Goal: Task Accomplishment & Management: Manage account settings

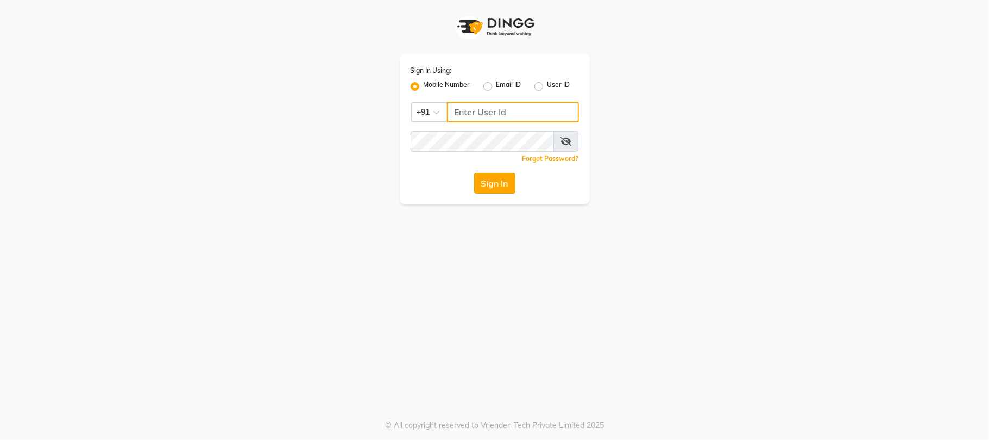
type input "7219821253"
click at [508, 188] on button "Sign In" at bounding box center [494, 183] width 41 height 21
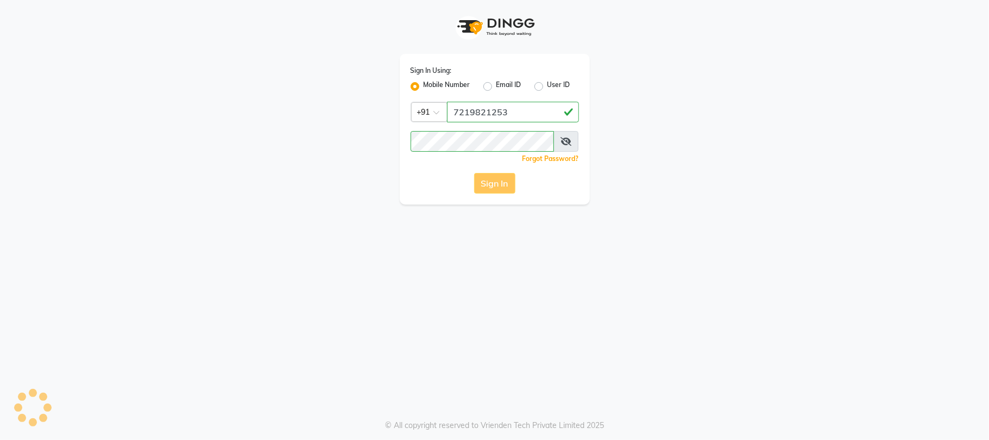
click at [498, 177] on div "Sign In" at bounding box center [495, 183] width 168 height 21
click at [497, 179] on div "Sign In" at bounding box center [495, 183] width 168 height 21
click at [497, 181] on div "Sign In" at bounding box center [495, 183] width 168 height 21
click at [517, 177] on div "Sign In" at bounding box center [495, 183] width 168 height 21
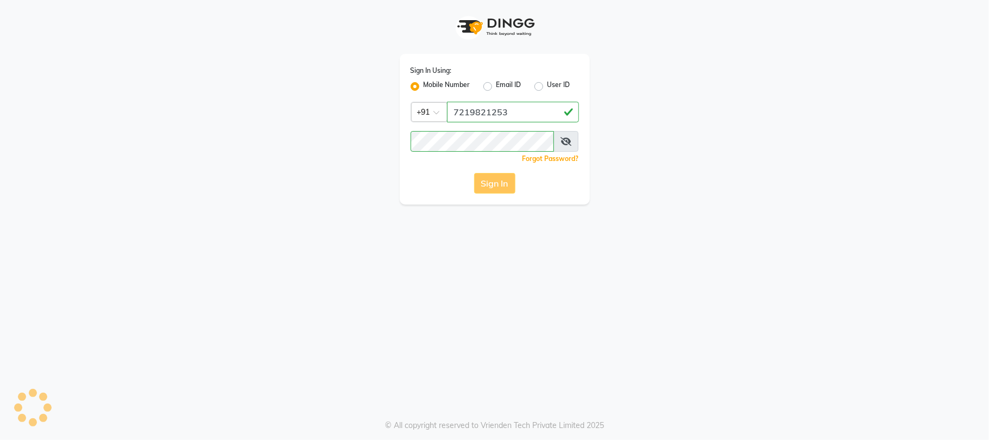
click at [516, 184] on div "Sign In" at bounding box center [495, 183] width 168 height 21
click at [520, 183] on div "Sign In" at bounding box center [495, 183] width 168 height 21
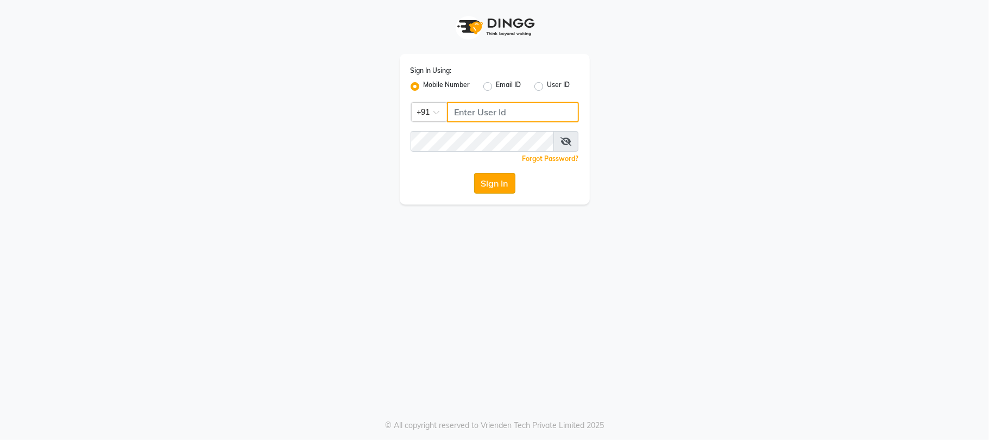
type input "7219821253"
click at [493, 183] on button "Sign In" at bounding box center [494, 183] width 41 height 21
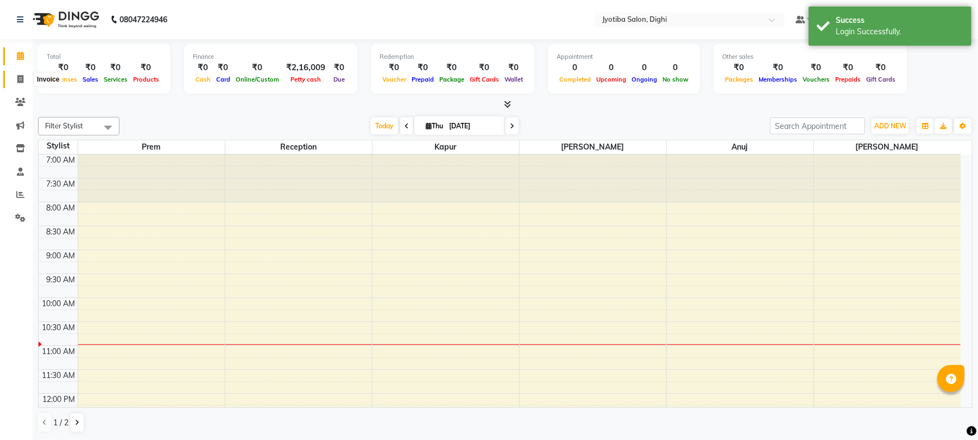
click at [16, 77] on span at bounding box center [20, 79] width 19 height 12
select select "643"
select select "service"
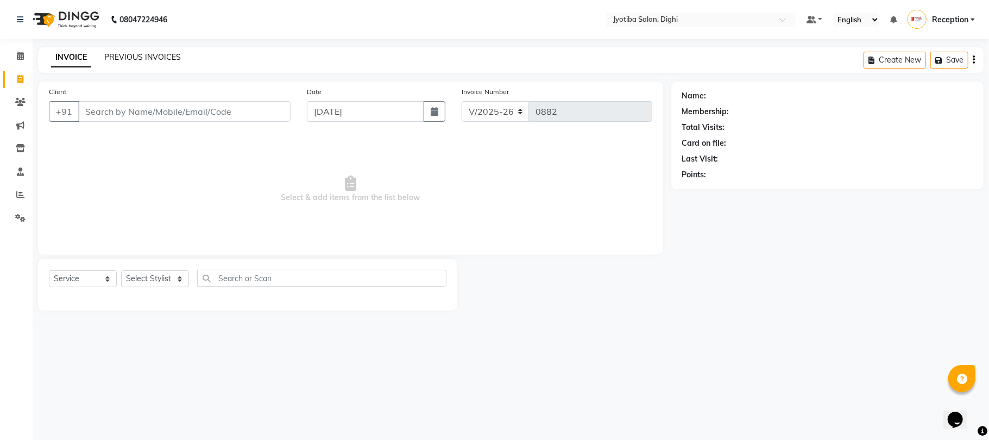
click at [141, 57] on link "PREVIOUS INVOICES" at bounding box center [142, 57] width 77 height 10
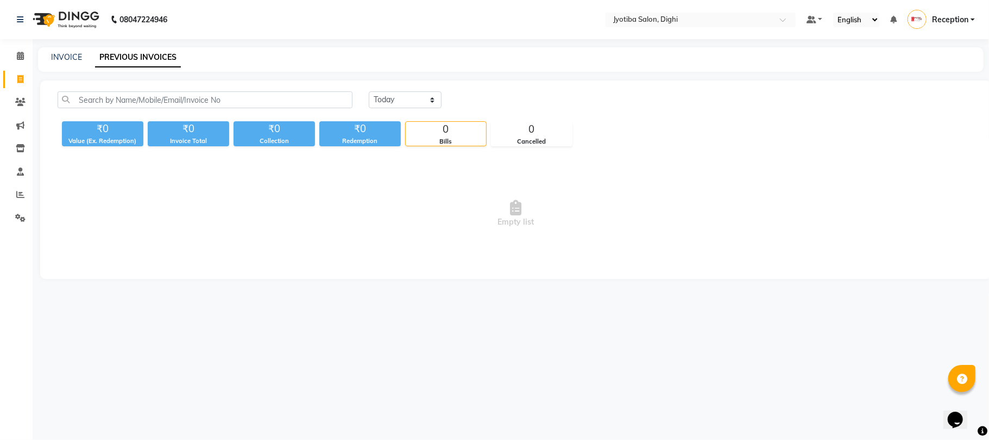
click at [148, 55] on link "PREVIOUS INVOICES" at bounding box center [138, 58] width 86 height 20
click at [383, 102] on select "Today Yesterday Custom Range" at bounding box center [405, 99] width 73 height 17
select select "range"
click at [369, 91] on select "Today Yesterday Custom Range" at bounding box center [405, 99] width 73 height 17
click at [498, 95] on input "04-09-2025" at bounding box center [494, 99] width 76 height 15
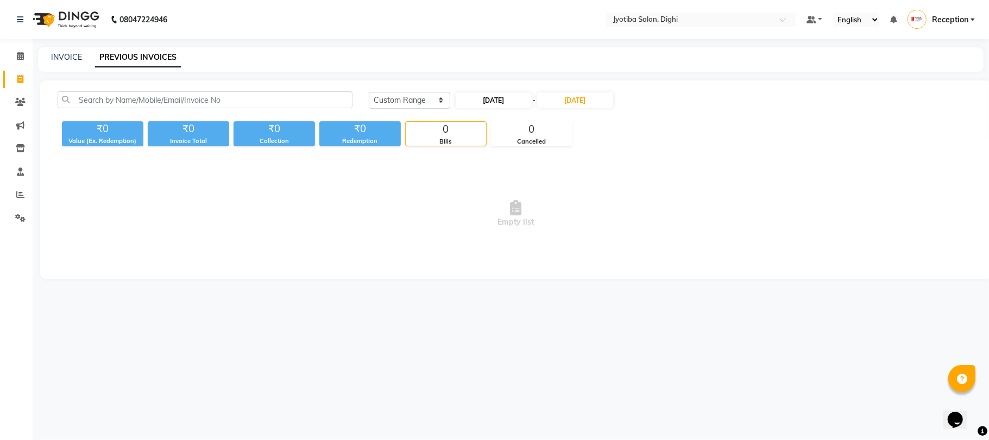
select select "9"
select select "2025"
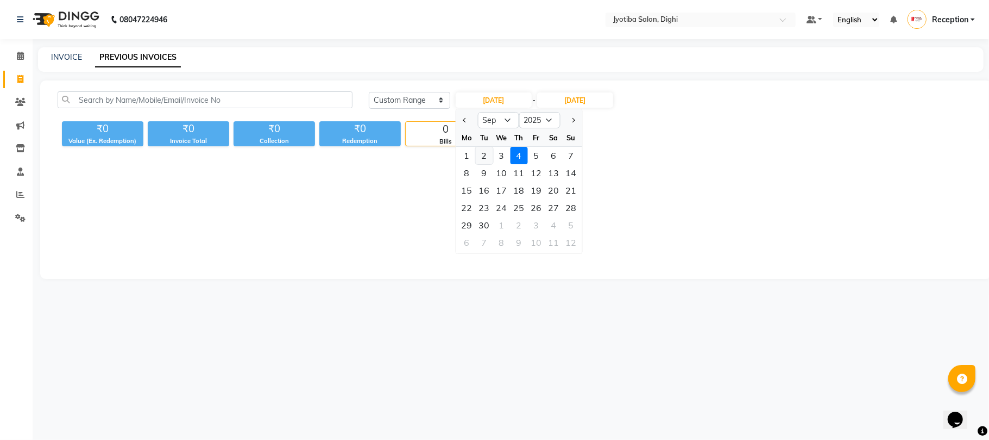
click at [485, 153] on div "2" at bounding box center [483, 155] width 17 height 17
type input "02-09-2025"
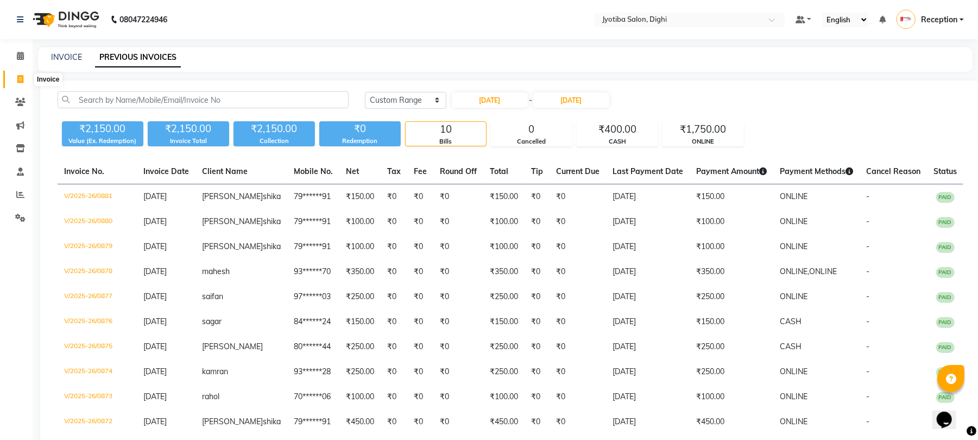
click at [21, 74] on span at bounding box center [20, 79] width 19 height 12
select select "643"
select select "service"
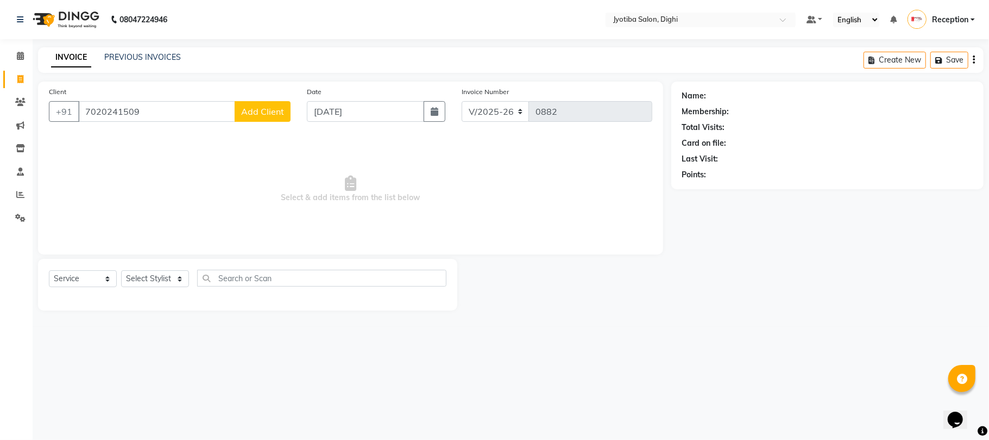
type input "7020241509"
click at [250, 106] on span "Add Client" at bounding box center [262, 111] width 43 height 11
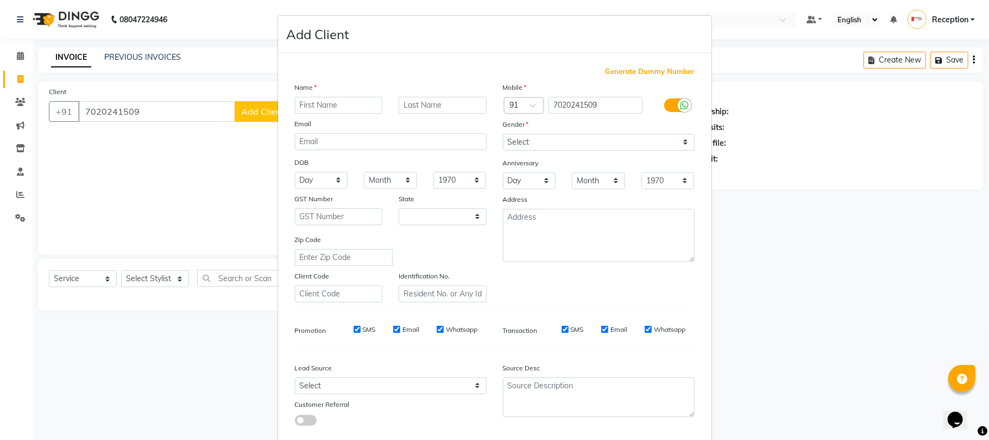
select select "22"
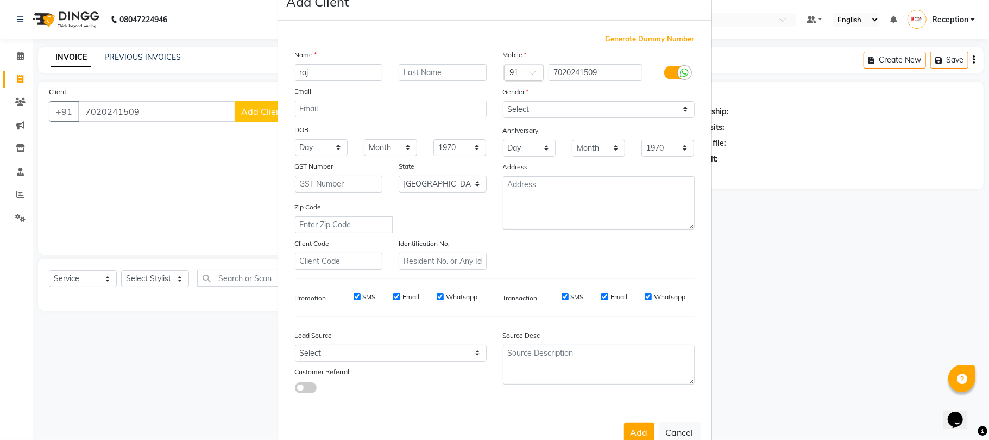
scroll to position [59, 0]
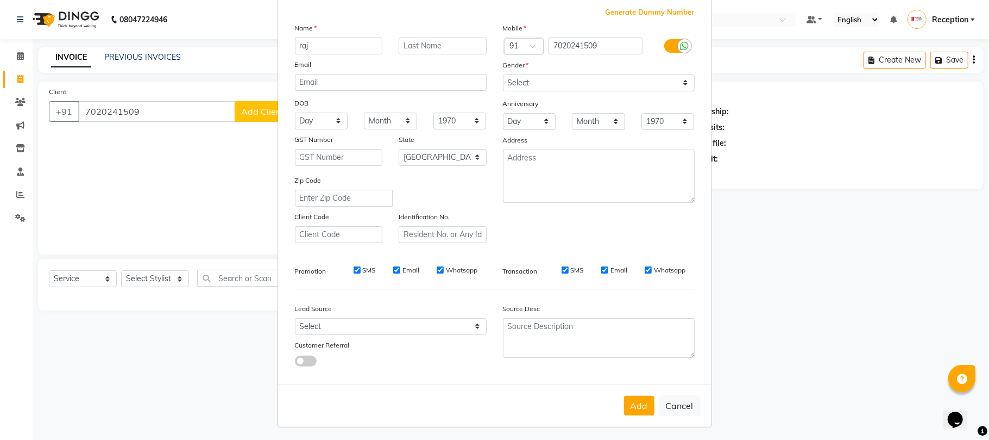
type input "raj"
click at [551, 85] on select "Select Male Female Other Prefer Not To Say" at bounding box center [599, 82] width 192 height 17
select select "male"
click at [503, 74] on select "Select Male Female Other Prefer Not To Say" at bounding box center [599, 82] width 192 height 17
click at [628, 398] on button "Add" at bounding box center [639, 405] width 30 height 20
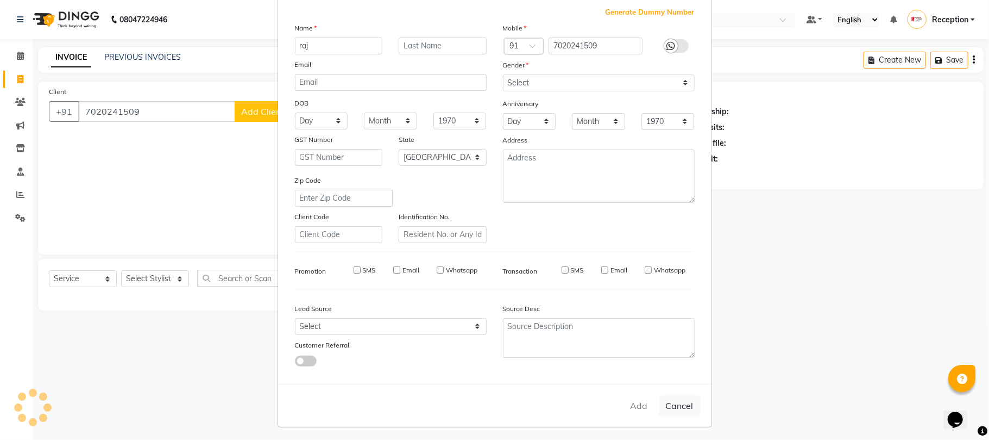
type input "70******09"
select select
select select "null"
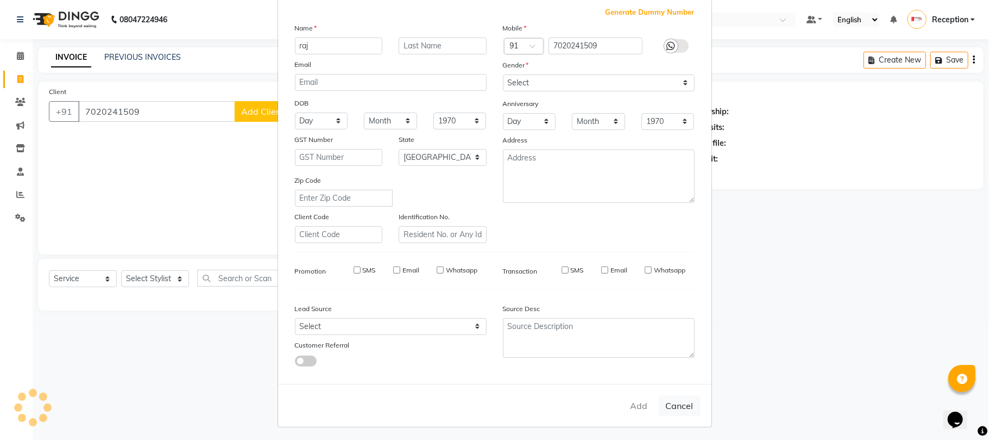
select select
checkbox input "false"
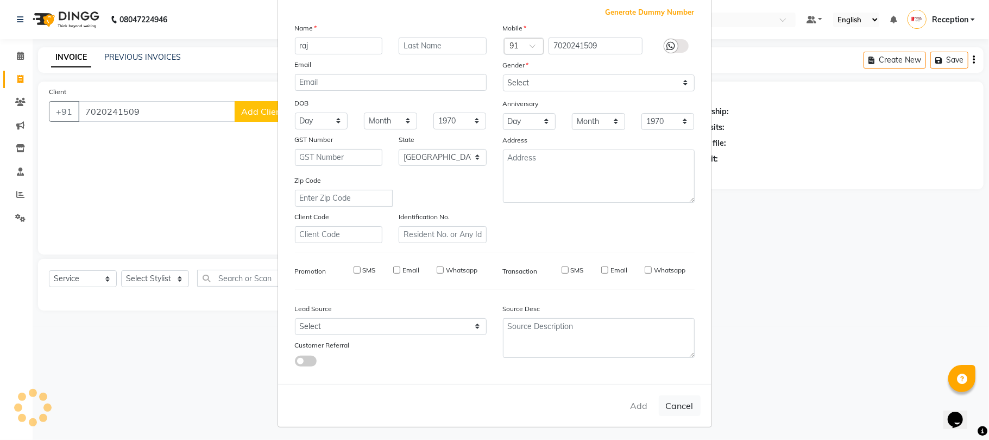
checkbox input "false"
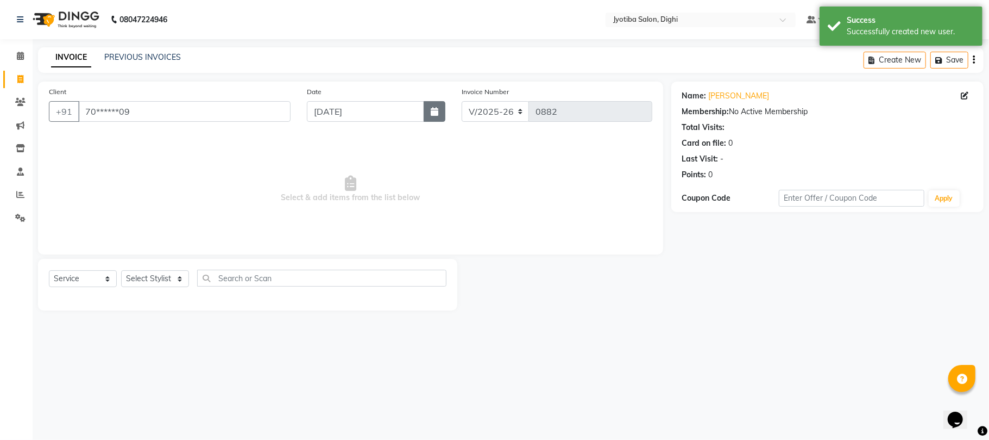
click at [440, 104] on button "button" at bounding box center [435, 111] width 22 height 21
select select "9"
select select "2025"
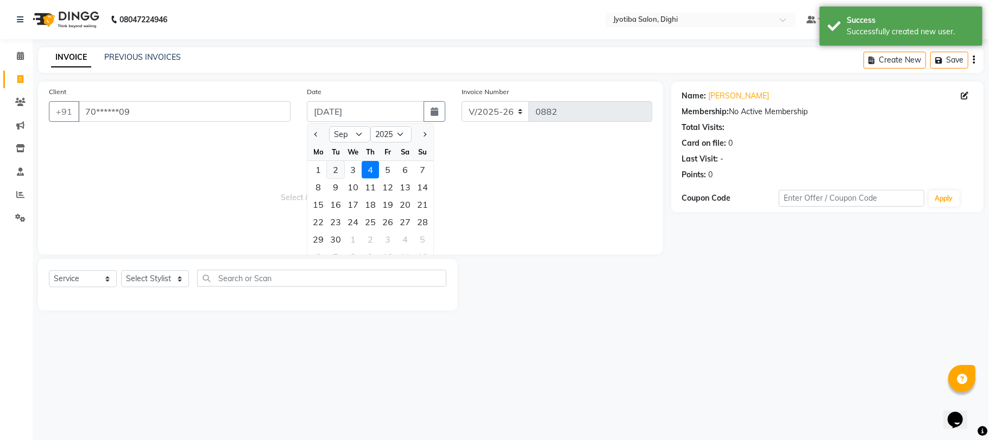
click at [340, 170] on div "2" at bounding box center [335, 169] width 17 height 17
type input "02-09-2025"
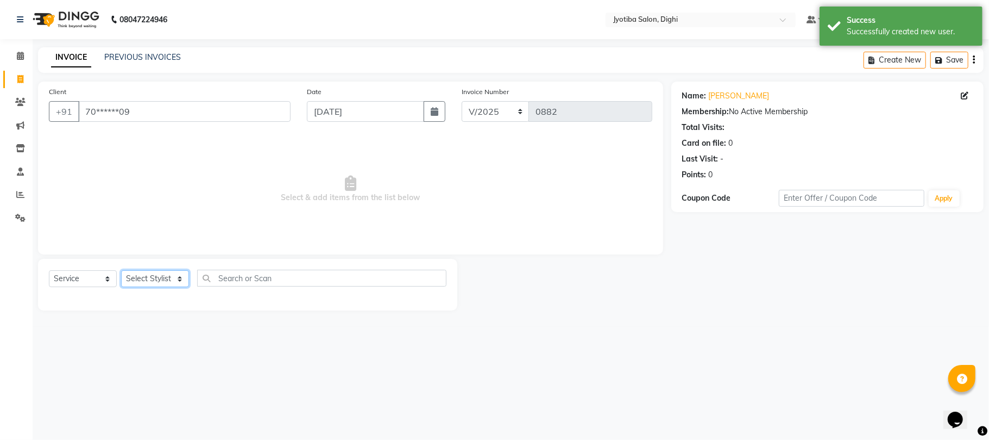
click at [172, 281] on select "Select Stylist anuj Jahid Kapur Prem Reception SOHEL Suresh" at bounding box center [155, 278] width 68 height 17
select select "9312"
click at [121, 270] on select "Select Stylist anuj Jahid Kapur Prem Reception SOHEL Suresh" at bounding box center [155, 278] width 68 height 17
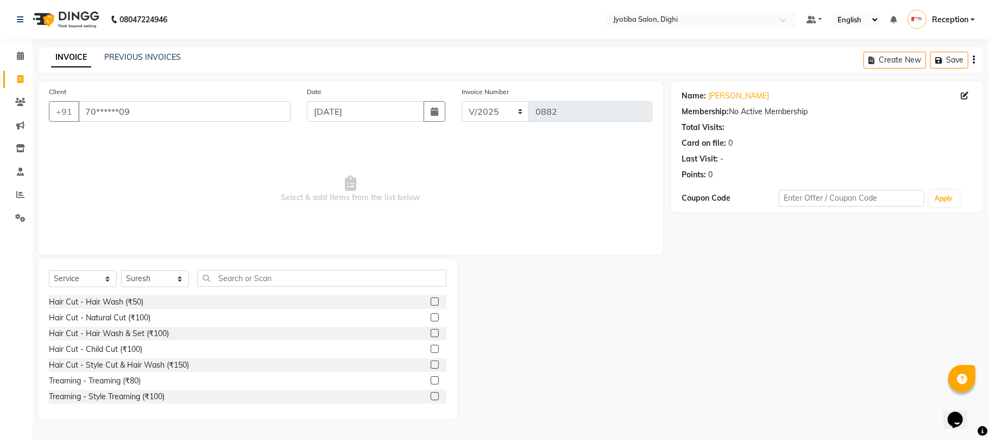
click at [431, 365] on label at bounding box center [435, 364] width 8 height 8
click at [431, 365] on input "checkbox" at bounding box center [434, 364] width 7 height 7
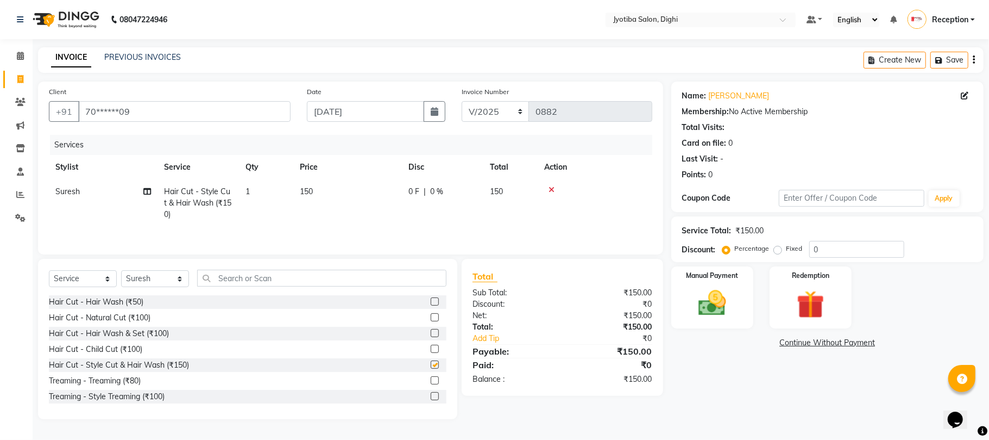
checkbox input "false"
click at [431, 399] on label at bounding box center [435, 396] width 8 height 8
click at [431, 399] on input "checkbox" at bounding box center [434, 396] width 7 height 7
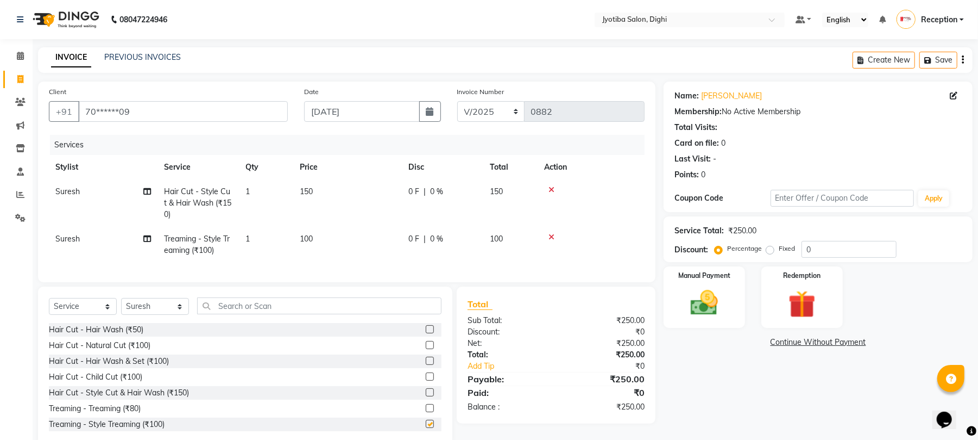
checkbox input "false"
click at [818, 339] on link "Continue Without Payment" at bounding box center [818, 341] width 305 height 11
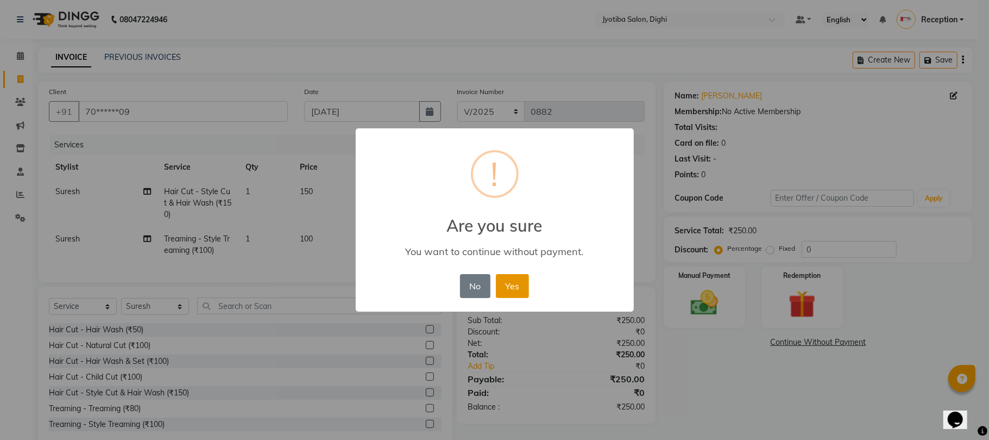
click at [511, 287] on button "Yes" at bounding box center [512, 286] width 33 height 24
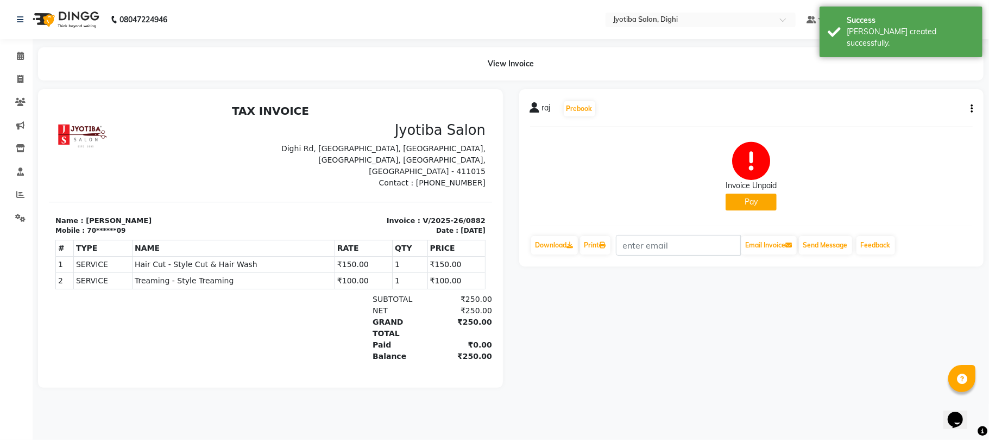
click at [751, 197] on button "Pay" at bounding box center [751, 201] width 51 height 17
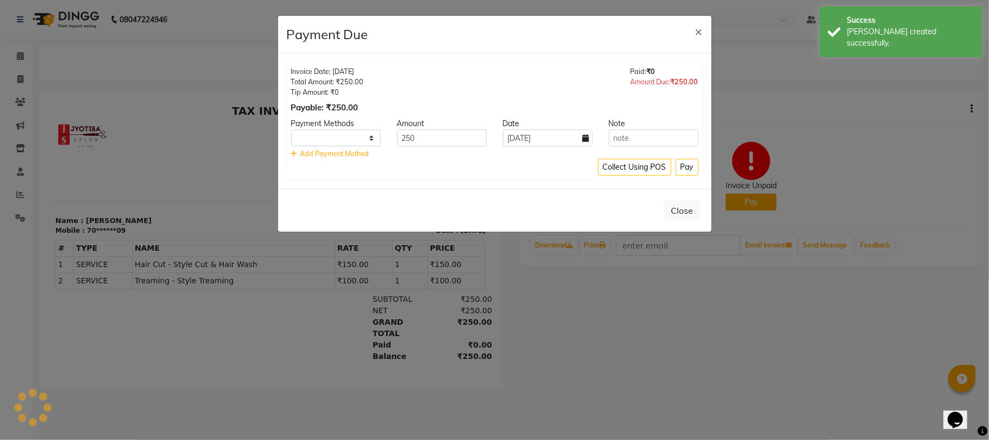
select select "1"
click at [587, 137] on icon at bounding box center [586, 138] width 7 height 8
select select "9"
select select "2025"
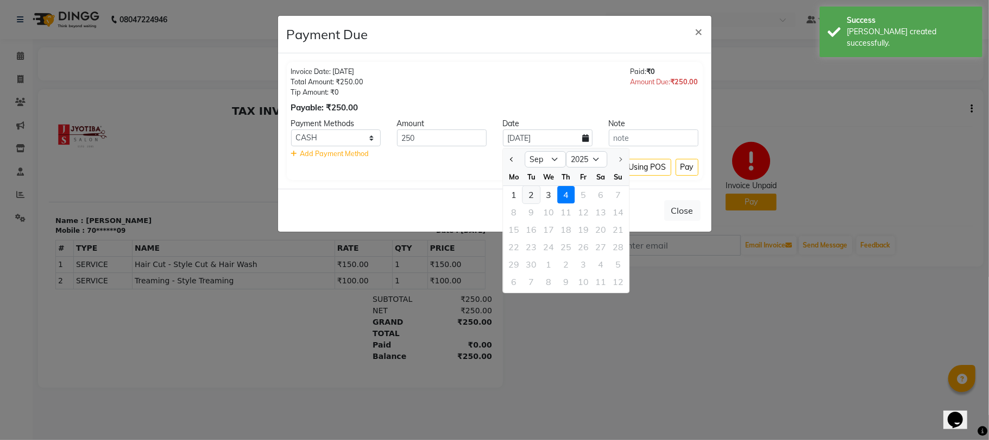
click at [529, 188] on div "2" at bounding box center [531, 194] width 17 height 17
type input "02-09-2025"
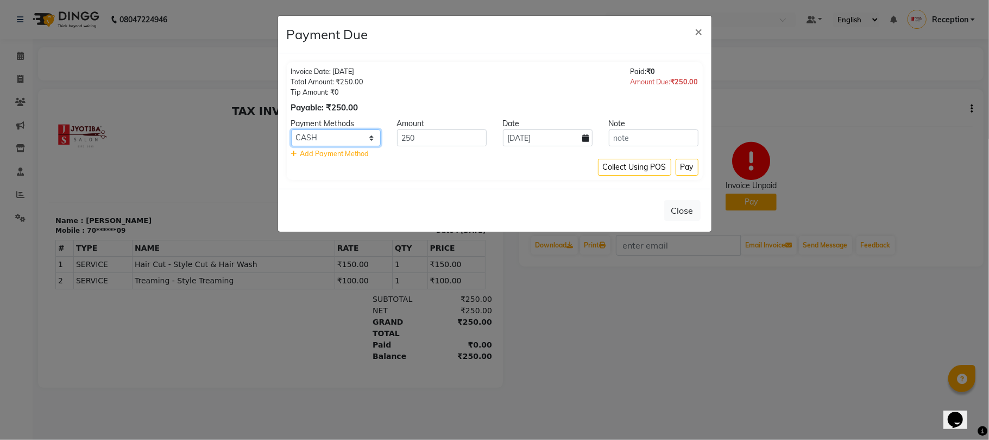
click at [338, 136] on select "CASH ONLINE CARD" at bounding box center [336, 137] width 90 height 17
select select "3"
click at [291, 130] on select "CASH ONLINE CARD" at bounding box center [336, 137] width 90 height 17
click at [681, 170] on button "Pay" at bounding box center [687, 167] width 23 height 17
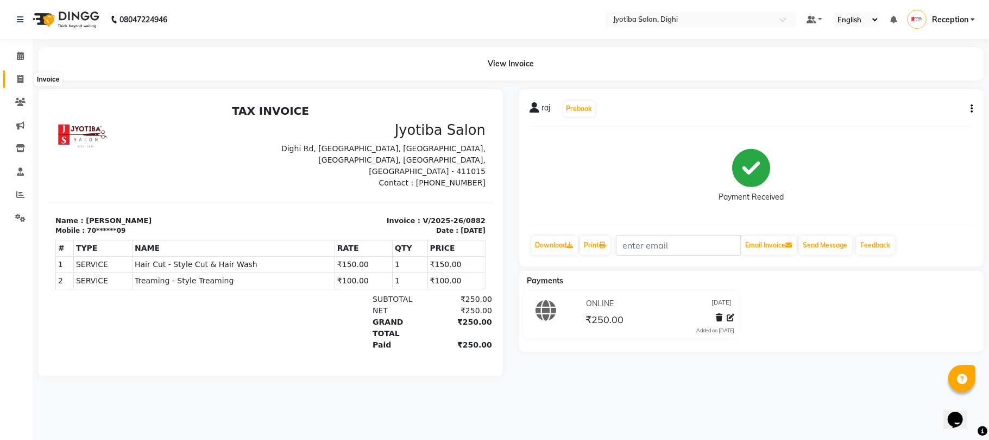
click at [25, 81] on span at bounding box center [20, 79] width 19 height 12
select select "643"
select select "service"
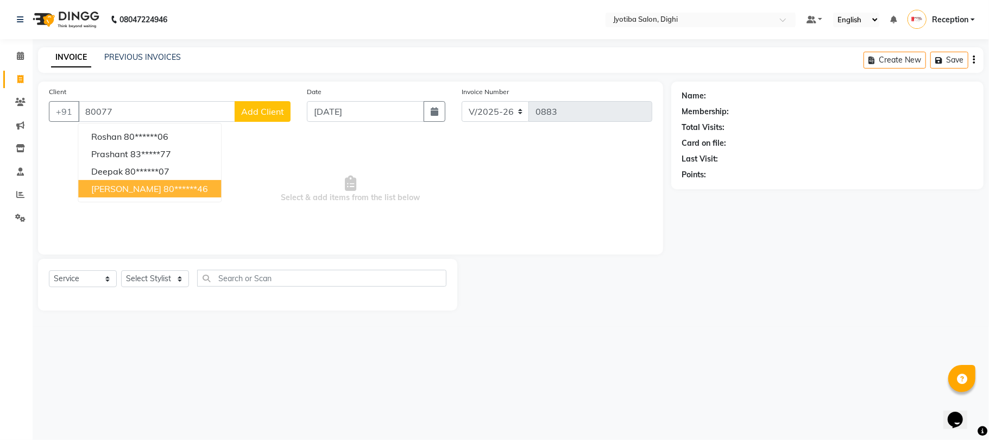
click at [164, 190] on ngb-highlight "80******46" at bounding box center [186, 188] width 45 height 11
type input "80******46"
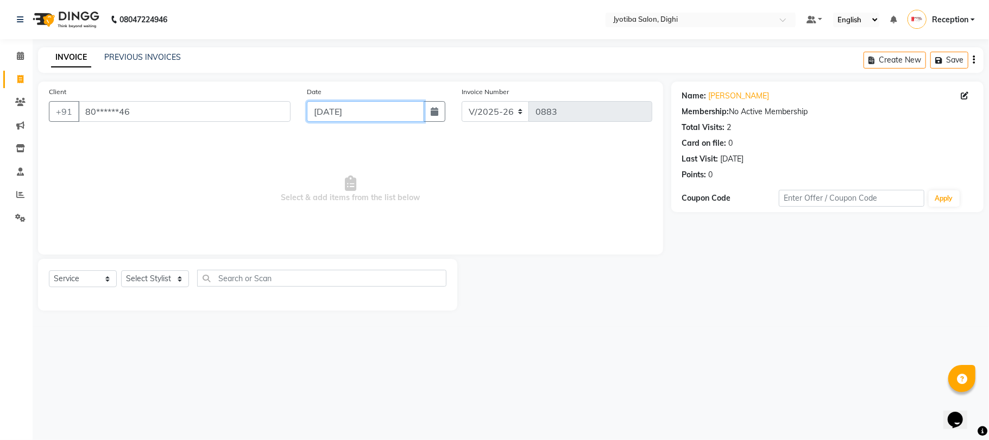
click at [371, 112] on input "04-09-2025" at bounding box center [365, 111] width 117 height 21
select select "9"
select select "2025"
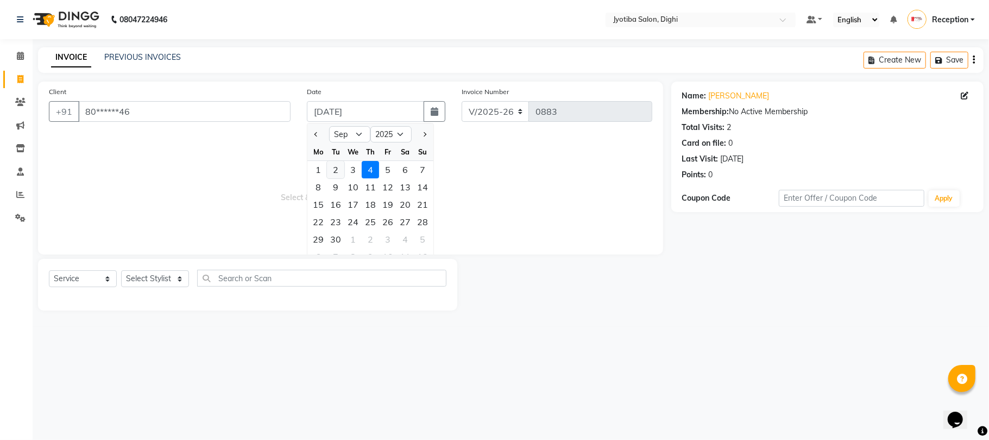
click at [335, 166] on div "2" at bounding box center [335, 169] width 17 height 17
type input "02-09-2025"
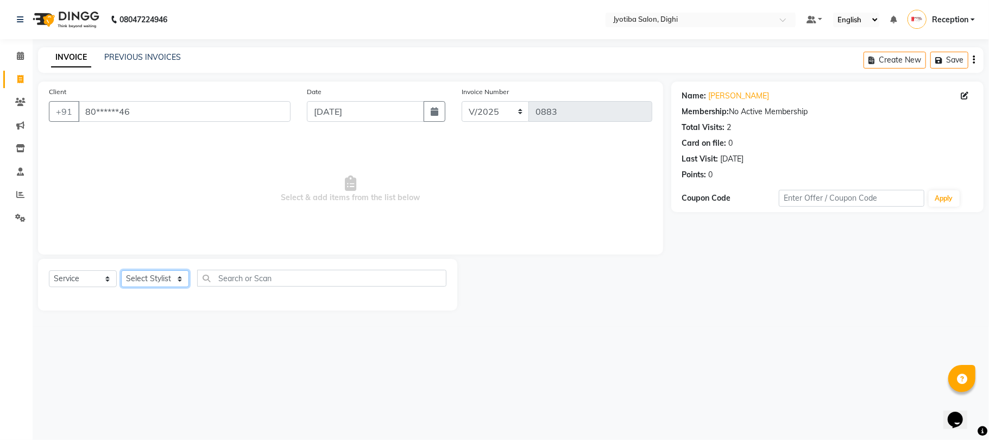
click at [159, 279] on select "Select Stylist anuj Jahid Kapur Prem Reception SOHEL Suresh" at bounding box center [155, 278] width 68 height 17
select select "59471"
click at [121, 270] on select "Select Stylist anuj Jahid Kapur Prem Reception SOHEL Suresh" at bounding box center [155, 278] width 68 height 17
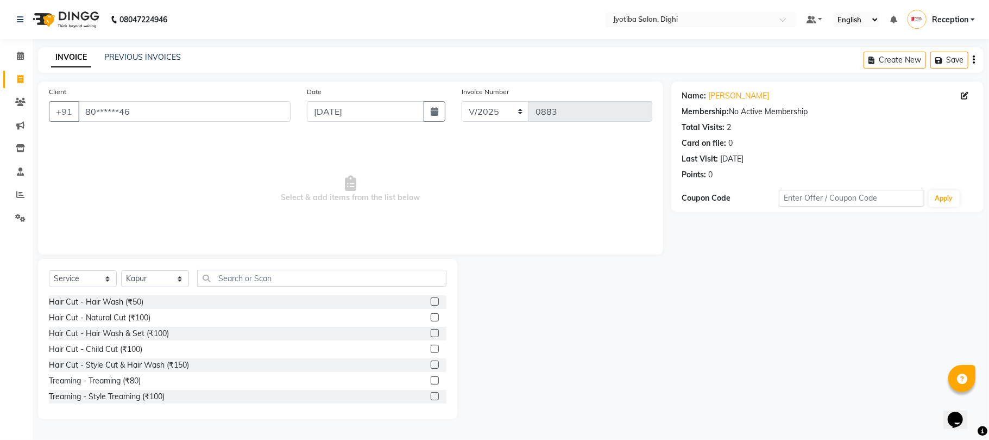
click at [431, 365] on label at bounding box center [435, 364] width 8 height 8
click at [431, 365] on input "checkbox" at bounding box center [434, 364] width 7 height 7
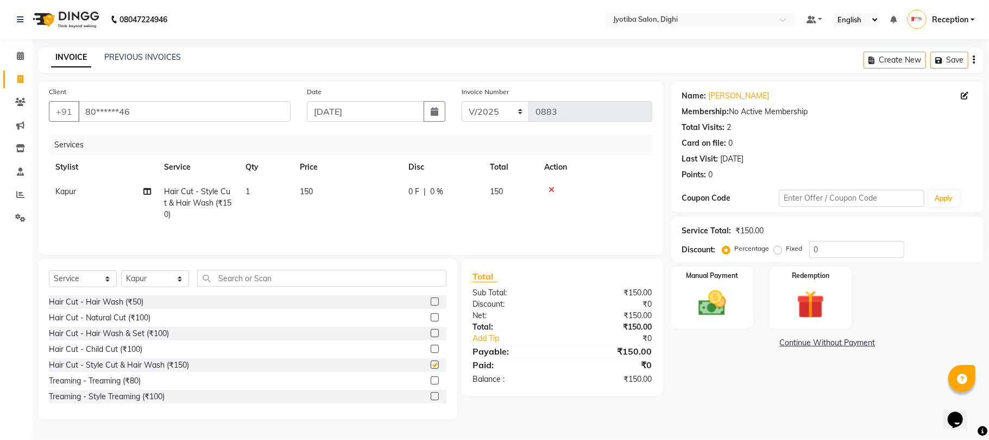
checkbox input "false"
click at [431, 395] on label at bounding box center [435, 396] width 8 height 8
click at [431, 395] on input "checkbox" at bounding box center [434, 396] width 7 height 7
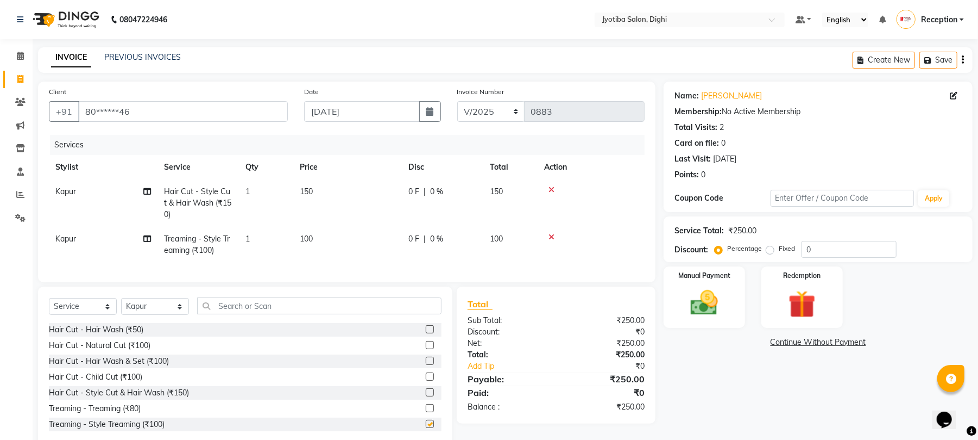
checkbox input "false"
click at [855, 342] on link "Continue Without Payment" at bounding box center [818, 341] width 305 height 11
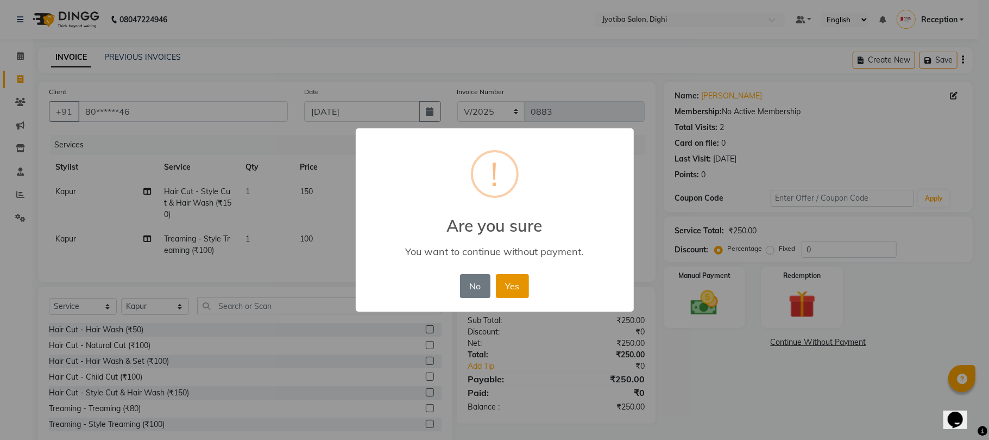
click at [513, 279] on button "Yes" at bounding box center [512, 286] width 33 height 24
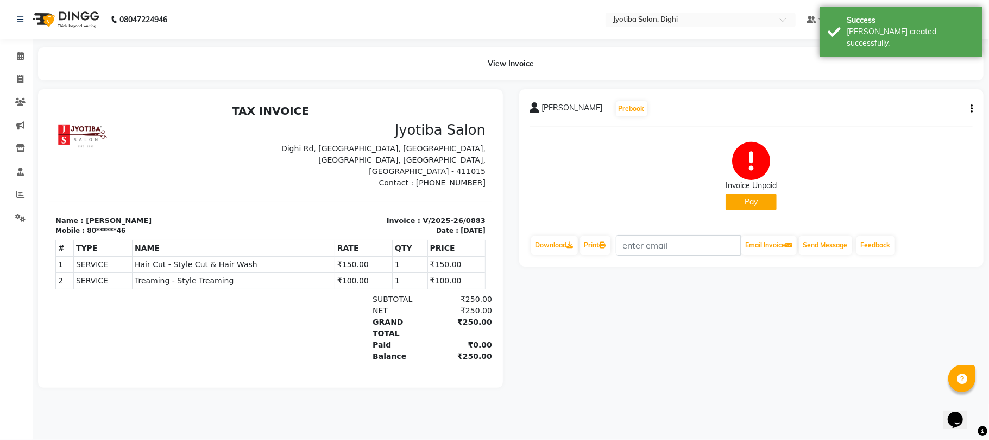
click at [763, 205] on button "Pay" at bounding box center [751, 201] width 51 height 17
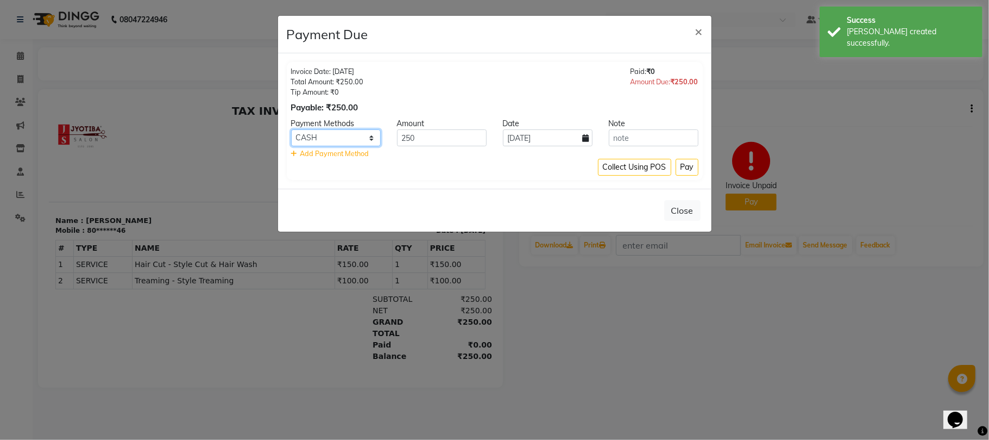
click at [364, 135] on select "CASH ONLINE CARD" at bounding box center [336, 137] width 90 height 17
click at [291, 130] on select "CASH ONLINE CARD" at bounding box center [336, 137] width 90 height 17
click at [548, 137] on input "04-09-2025" at bounding box center [548, 137] width 90 height 17
select select "9"
select select "2025"
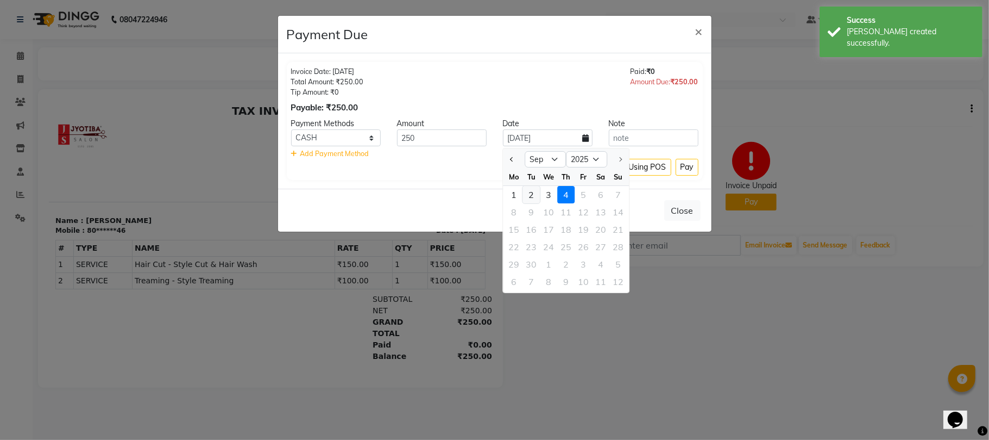
click at [533, 190] on div "2" at bounding box center [531, 194] width 17 height 17
type input "02-09-2025"
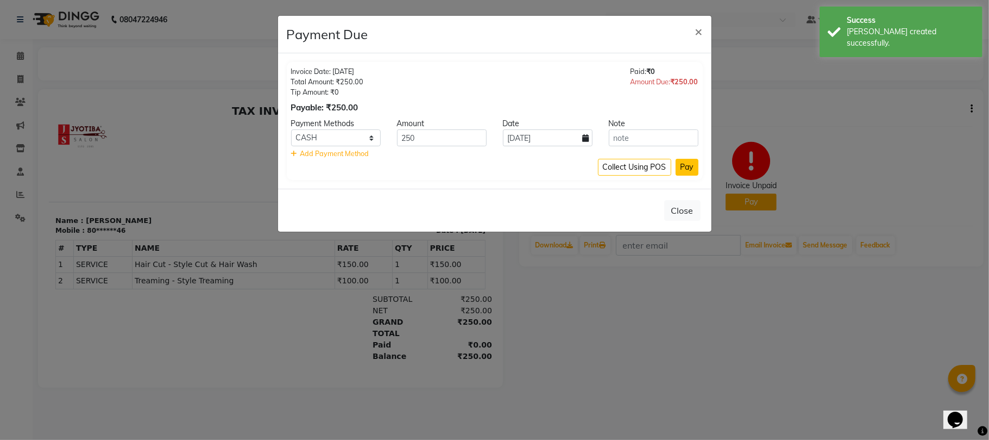
click at [683, 166] on button "Pay" at bounding box center [687, 167] width 23 height 17
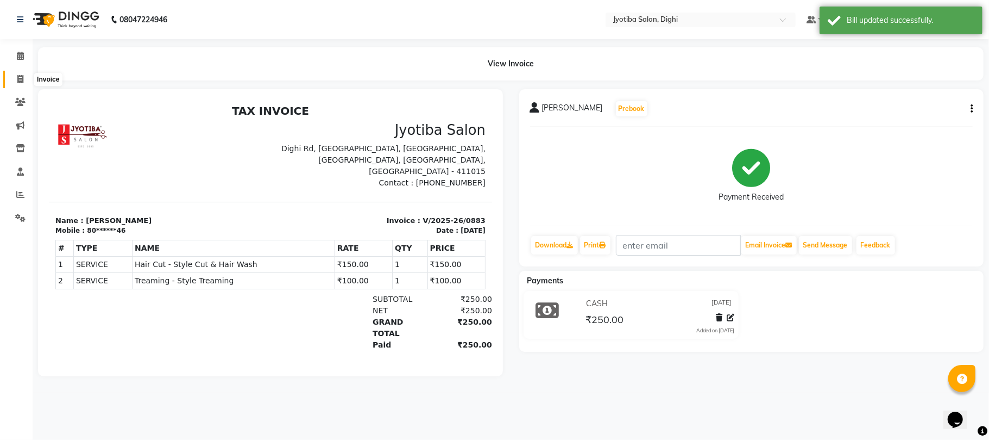
click at [11, 73] on span at bounding box center [20, 79] width 19 height 12
select select "643"
select select "service"
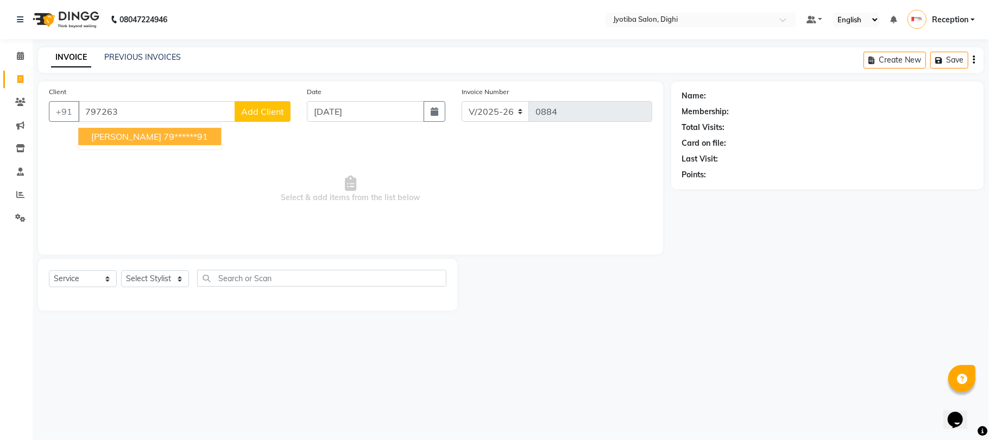
click at [124, 135] on span "sohel shika" at bounding box center [126, 136] width 70 height 11
type input "79******91"
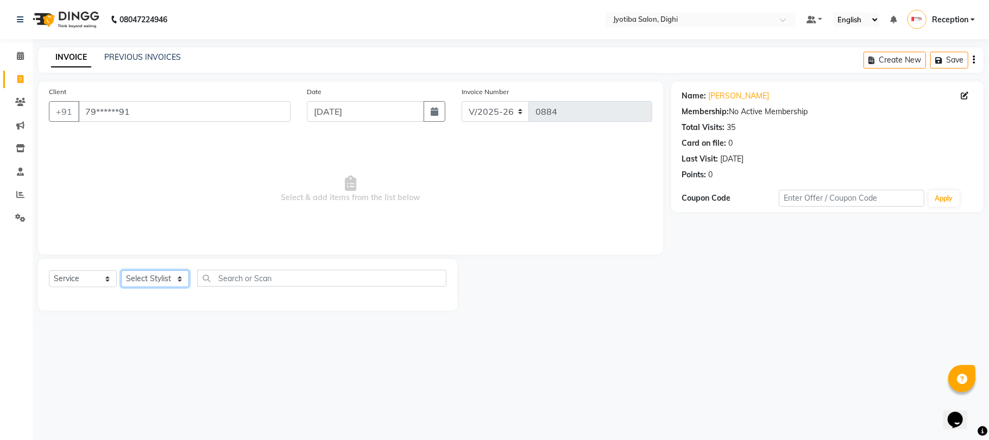
click at [148, 279] on select "Select Stylist anuj Jahid Kapur Prem Reception SOHEL Suresh" at bounding box center [155, 278] width 68 height 17
select select "9312"
click at [121, 270] on select "Select Stylist anuj Jahid Kapur Prem Reception SOHEL Suresh" at bounding box center [155, 278] width 68 height 17
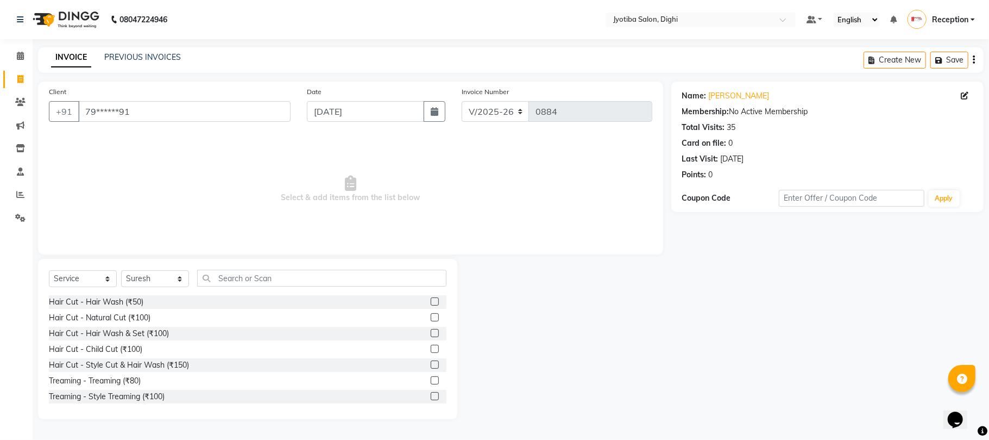
click at [431, 361] on label at bounding box center [435, 364] width 8 height 8
click at [431, 361] on input "checkbox" at bounding box center [434, 364] width 7 height 7
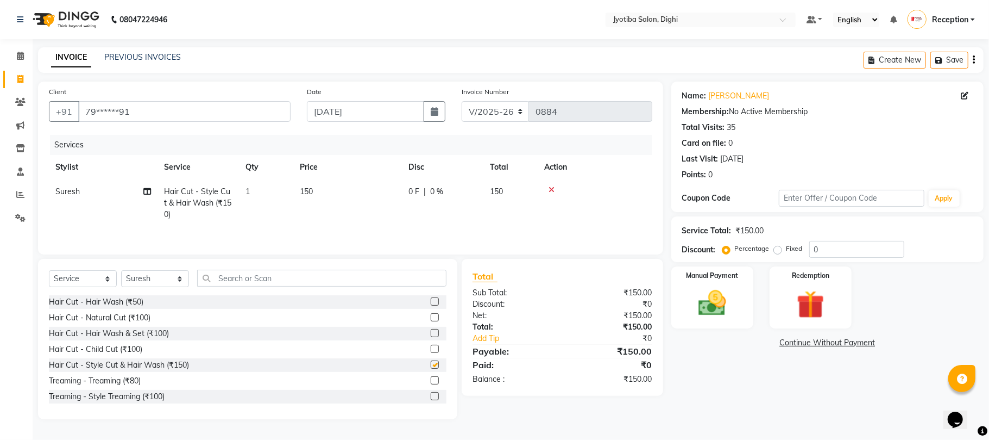
checkbox input "false"
click at [431, 397] on label at bounding box center [435, 396] width 8 height 8
click at [431, 397] on input "checkbox" at bounding box center [434, 396] width 7 height 7
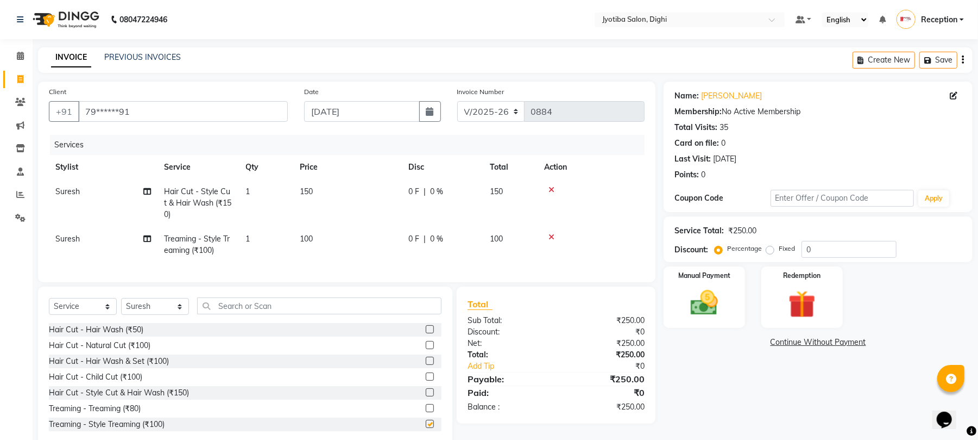
checkbox input "false"
click at [796, 340] on link "Continue Without Payment" at bounding box center [818, 341] width 305 height 11
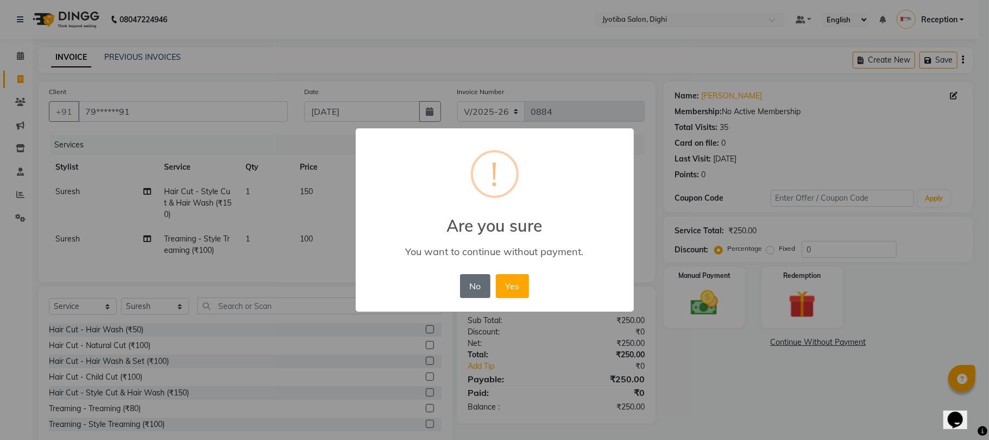
click at [468, 290] on button "No" at bounding box center [475, 286] width 30 height 24
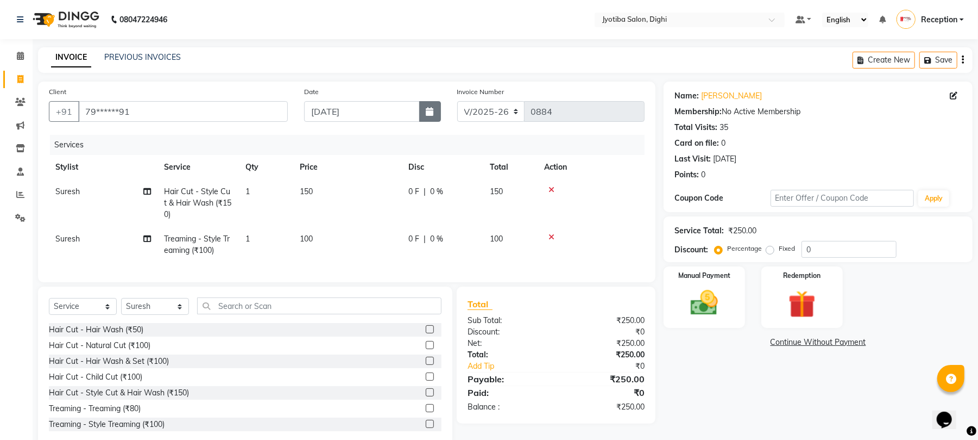
click at [431, 116] on button "button" at bounding box center [430, 111] width 22 height 21
select select "9"
select select "2025"
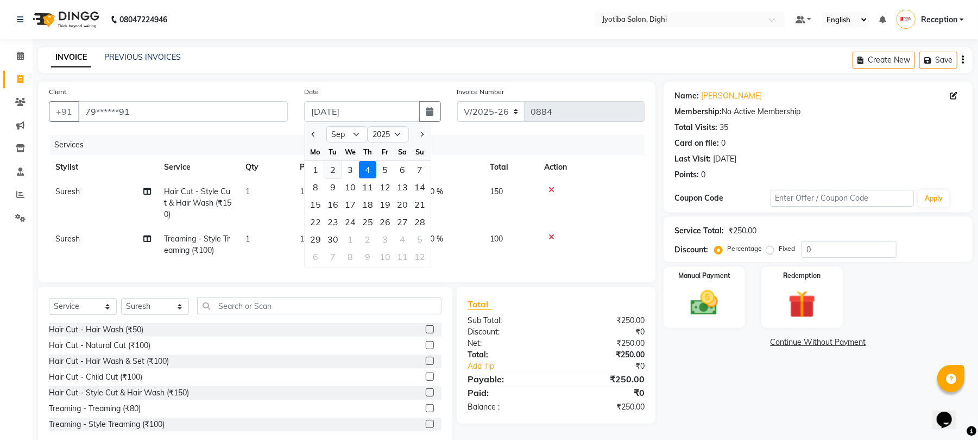
click at [327, 167] on div "2" at bounding box center [332, 169] width 17 height 17
type input "02-09-2025"
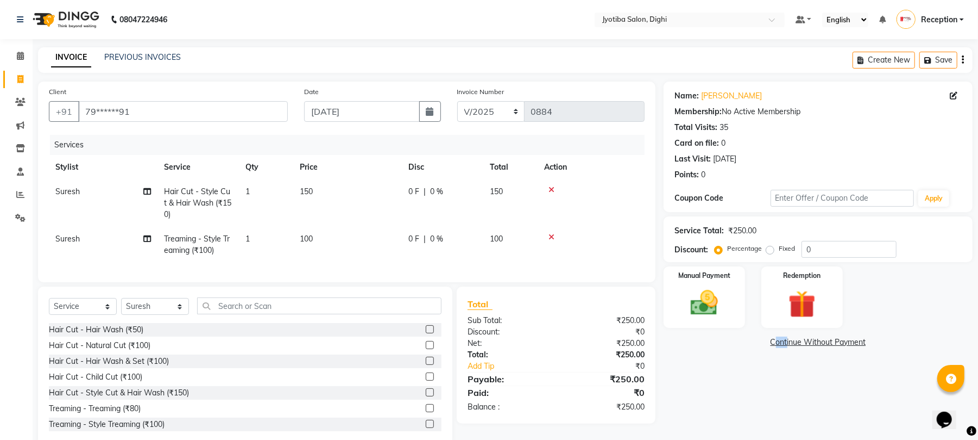
click at [787, 336] on link "Continue Without Payment" at bounding box center [818, 341] width 305 height 11
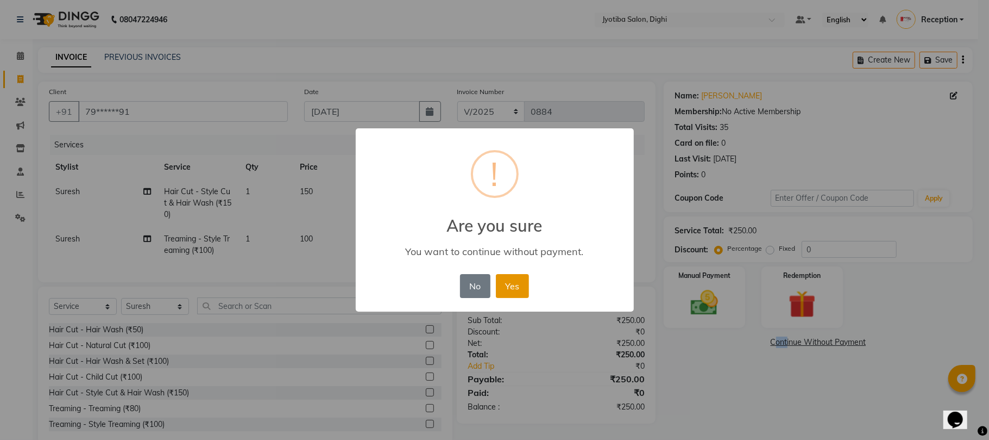
click at [512, 280] on button "Yes" at bounding box center [512, 286] width 33 height 24
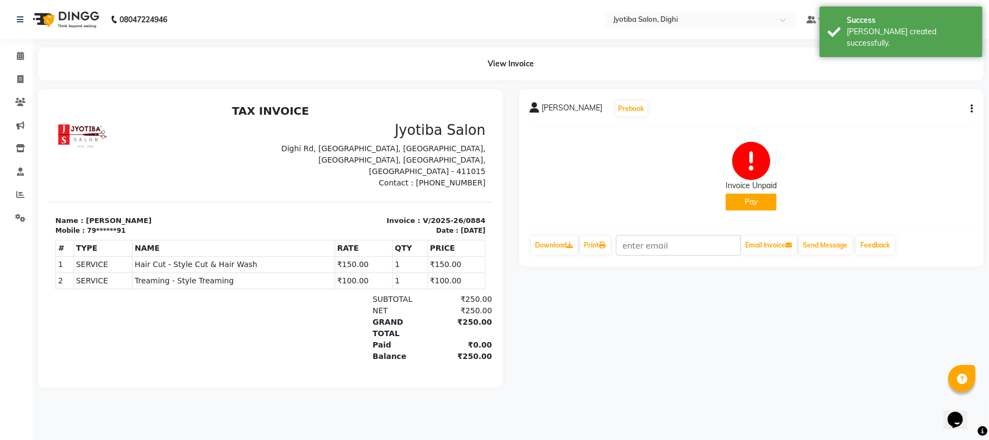
click at [746, 206] on button "Pay" at bounding box center [751, 201] width 51 height 17
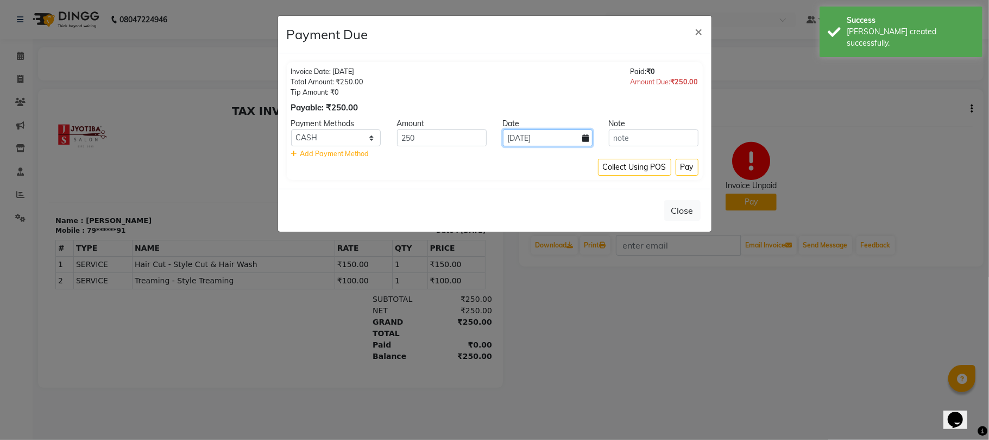
click at [543, 134] on input "04-09-2025" at bounding box center [548, 137] width 90 height 17
select select "9"
select select "2025"
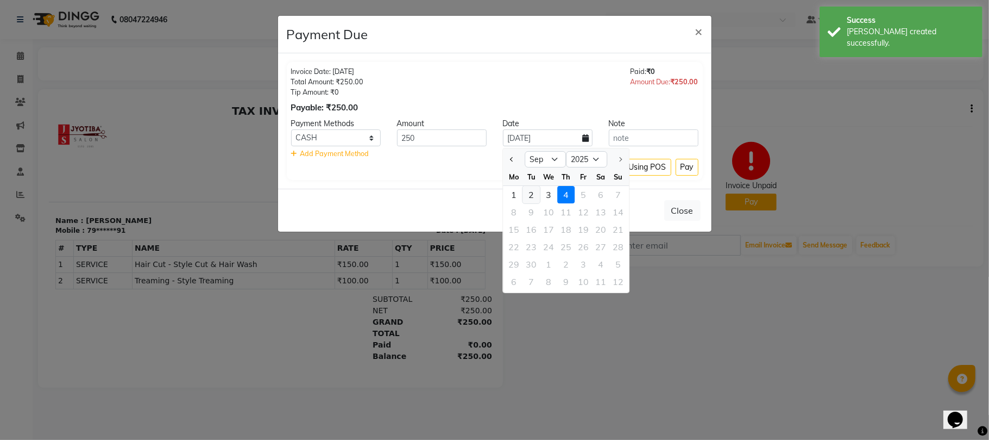
click at [532, 192] on div "2" at bounding box center [531, 194] width 17 height 17
type input "02-09-2025"
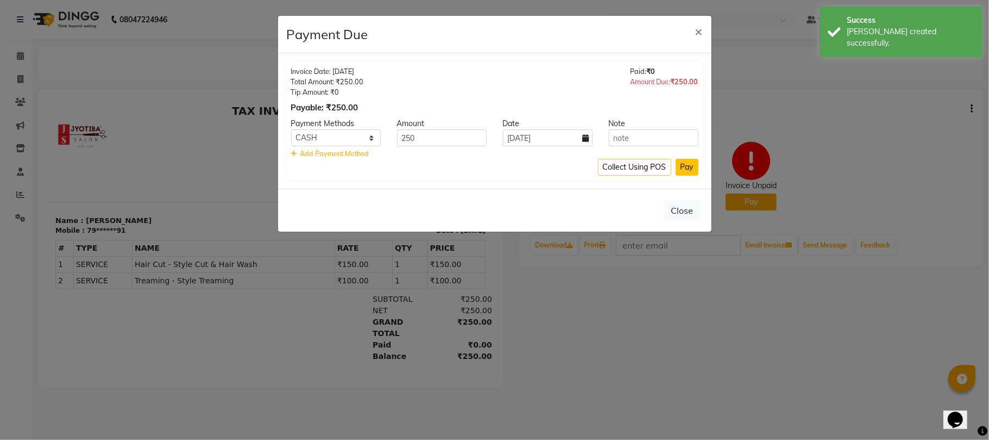
click at [681, 165] on button "Pay" at bounding box center [687, 167] width 23 height 17
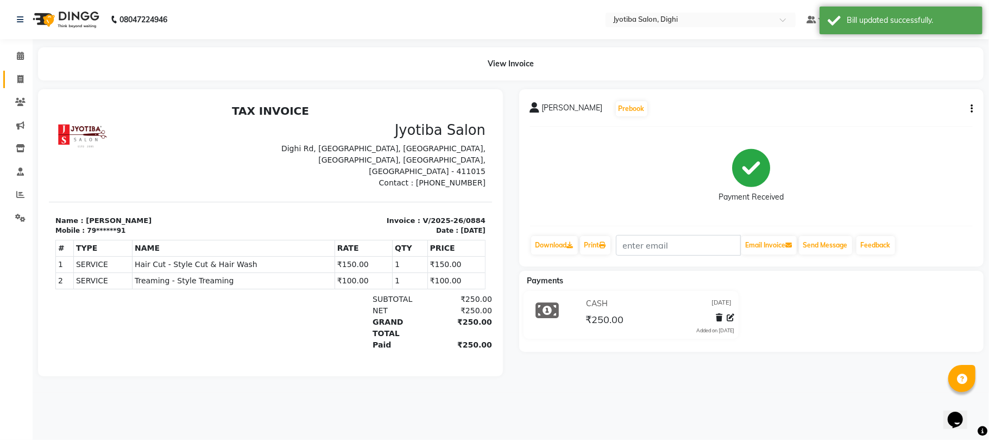
click at [22, 71] on link "Invoice" at bounding box center [16, 80] width 26 height 18
select select "service"
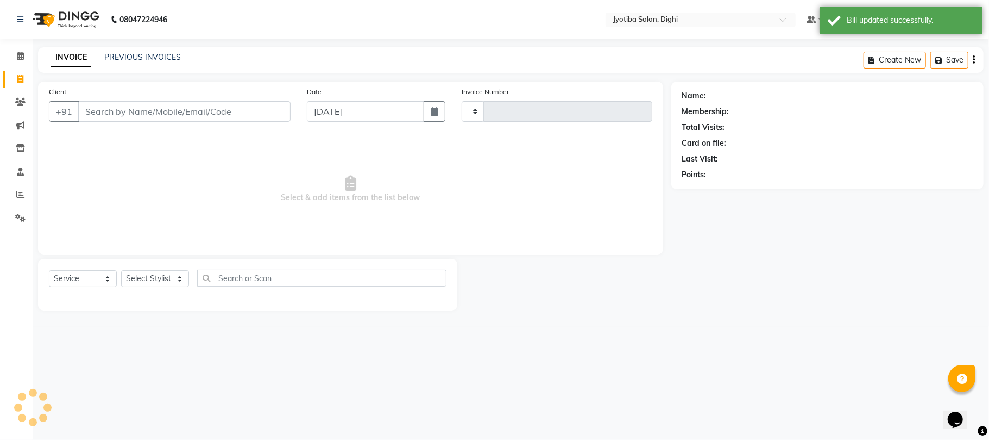
type input "0885"
select select "643"
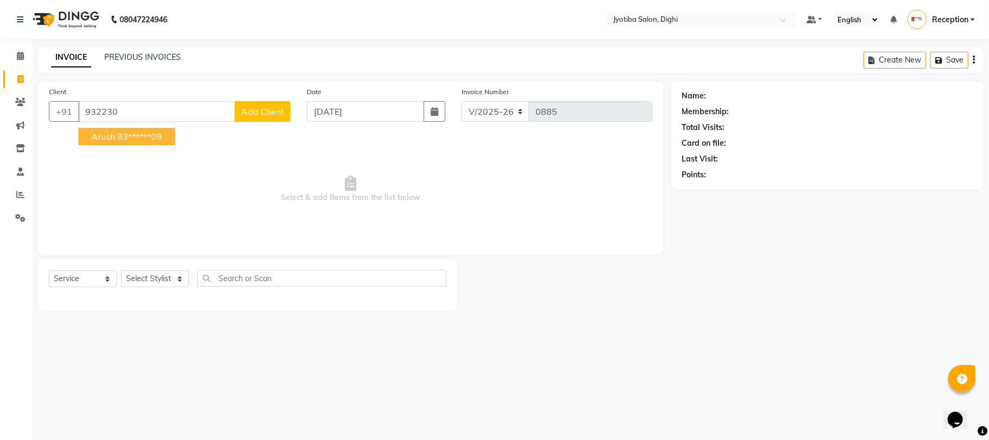
click at [128, 133] on ngb-highlight "93******09" at bounding box center [139, 136] width 45 height 11
type input "93******09"
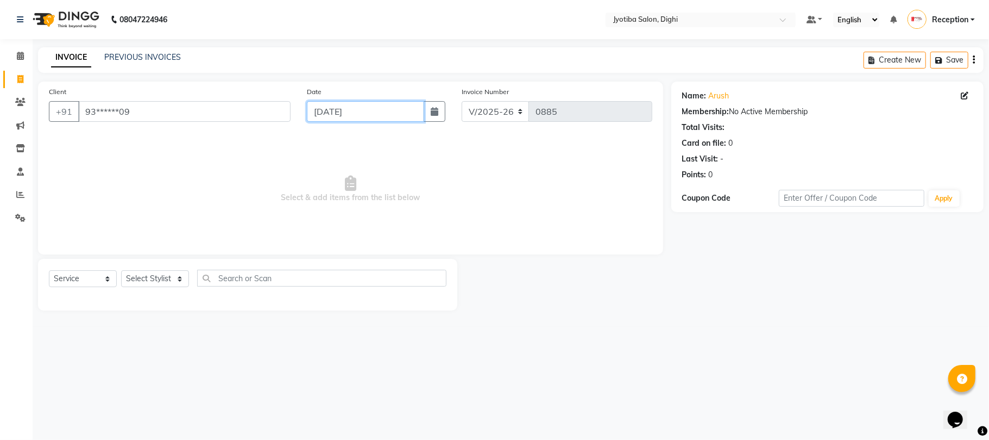
click at [343, 114] on input "04-09-2025" at bounding box center [365, 111] width 117 height 21
select select "9"
select select "2025"
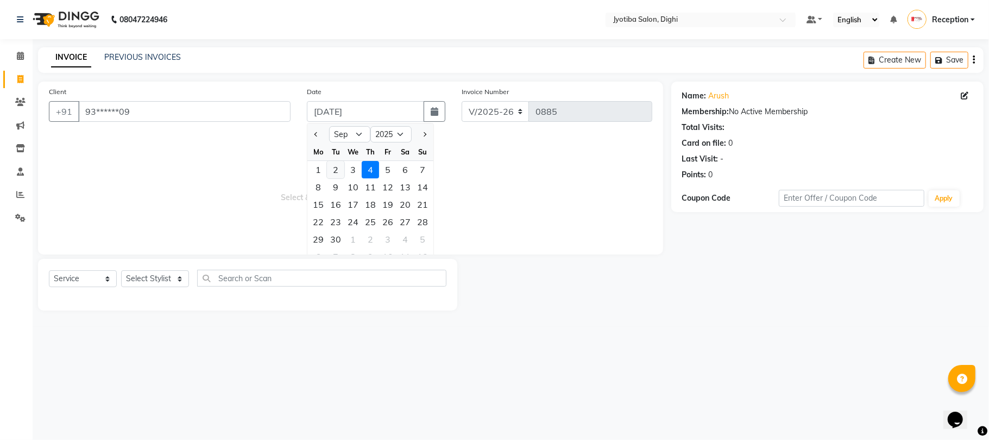
click at [335, 166] on div "2" at bounding box center [335, 169] width 17 height 17
type input "02-09-2025"
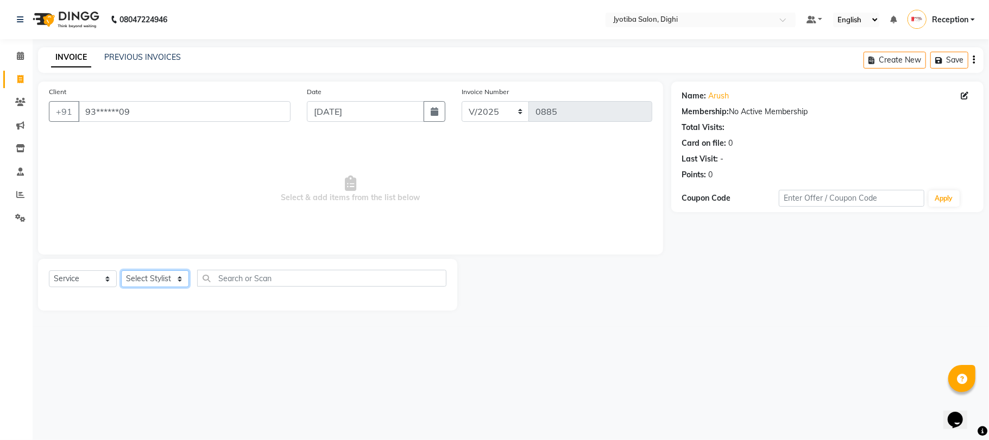
click at [164, 281] on select "Select Stylist anuj Jahid Kapur Prem Reception SOHEL Suresh" at bounding box center [155, 278] width 68 height 17
select select "59471"
click at [121, 270] on select "Select Stylist anuj Jahid Kapur Prem Reception SOHEL Suresh" at bounding box center [155, 278] width 68 height 17
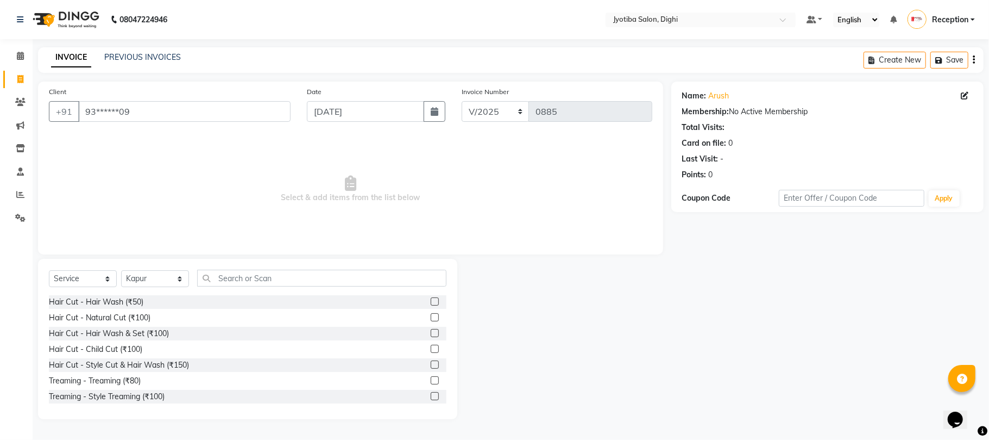
click at [431, 363] on label at bounding box center [435, 364] width 8 height 8
click at [431, 363] on input "checkbox" at bounding box center [434, 364] width 7 height 7
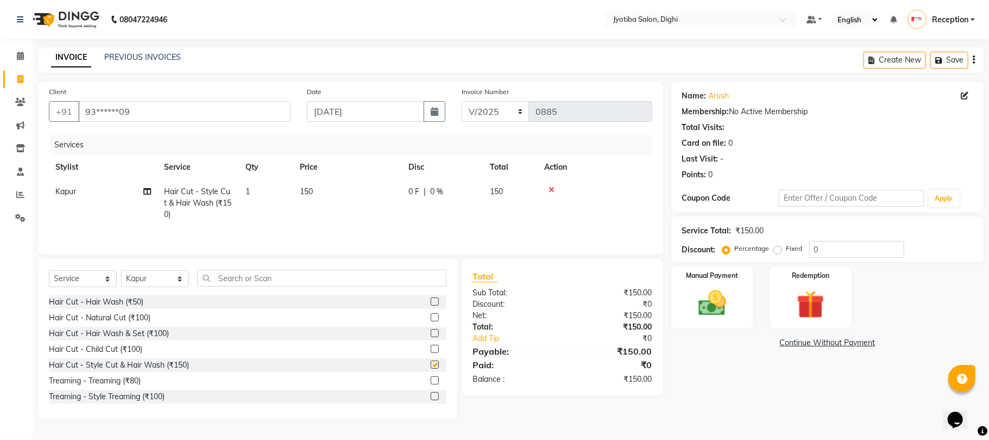
checkbox input "false"
click at [821, 339] on link "Continue Without Payment" at bounding box center [828, 342] width 308 height 11
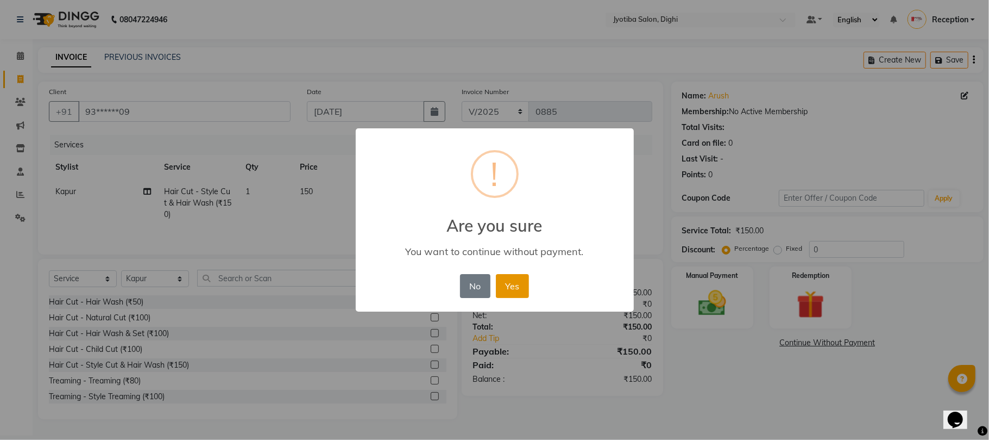
click at [513, 293] on button "Yes" at bounding box center [512, 286] width 33 height 24
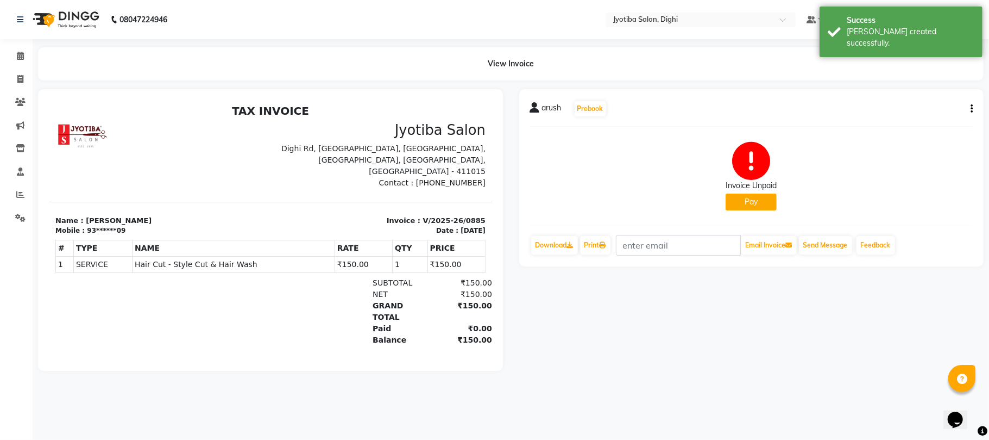
click at [731, 202] on button "Pay" at bounding box center [751, 201] width 51 height 17
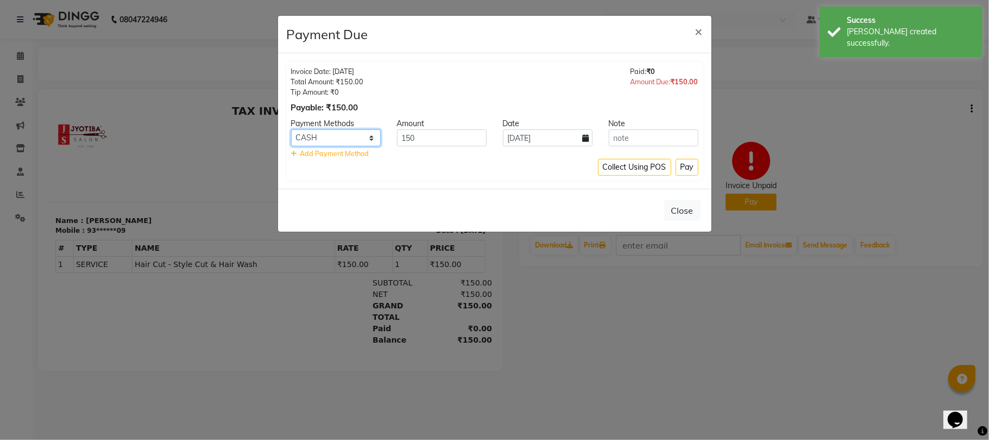
click at [359, 136] on select "CASH ONLINE CARD" at bounding box center [336, 137] width 90 height 17
select select "3"
click at [291, 130] on select "CASH ONLINE CARD" at bounding box center [336, 137] width 90 height 17
click at [526, 134] on input "04-09-2025" at bounding box center [548, 137] width 90 height 17
select select "9"
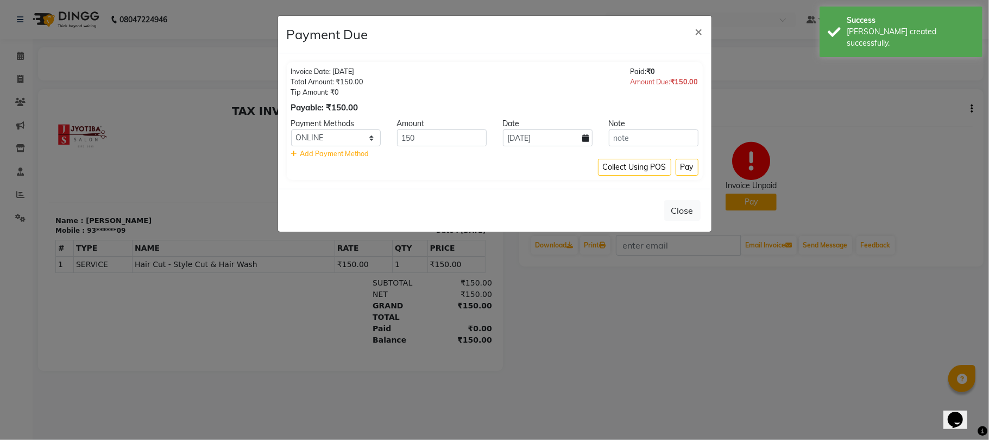
select select "2025"
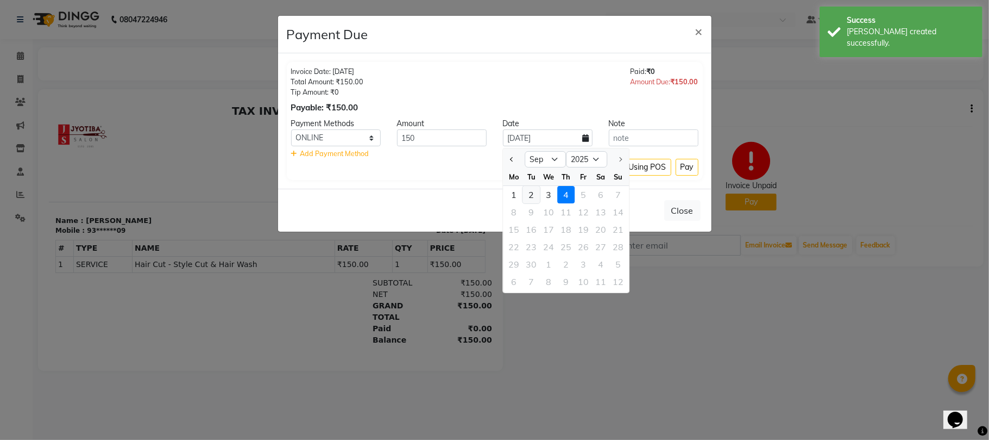
click at [535, 192] on div "2" at bounding box center [531, 194] width 17 height 17
type input "02-09-2025"
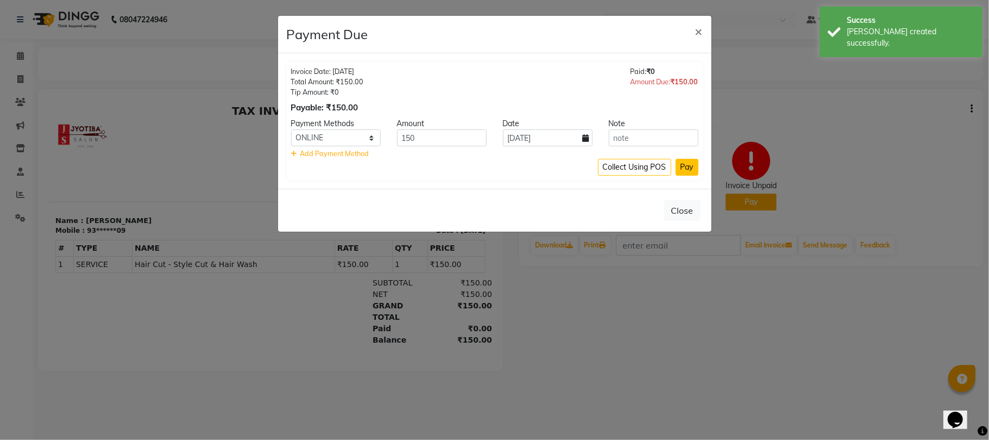
click at [685, 167] on button "Pay" at bounding box center [687, 167] width 23 height 17
click at [685, 167] on div "Collect Using POS Pay" at bounding box center [494, 167] width 407 height 17
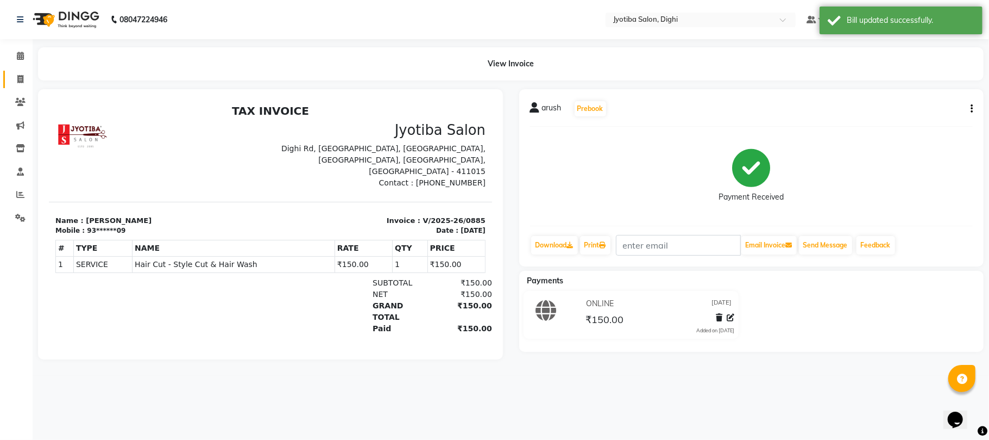
drag, startPoint x: 21, startPoint y: 71, endPoint x: 22, endPoint y: 78, distance: 7.7
click at [22, 71] on link "Invoice" at bounding box center [16, 80] width 26 height 18
select select "643"
select select "service"
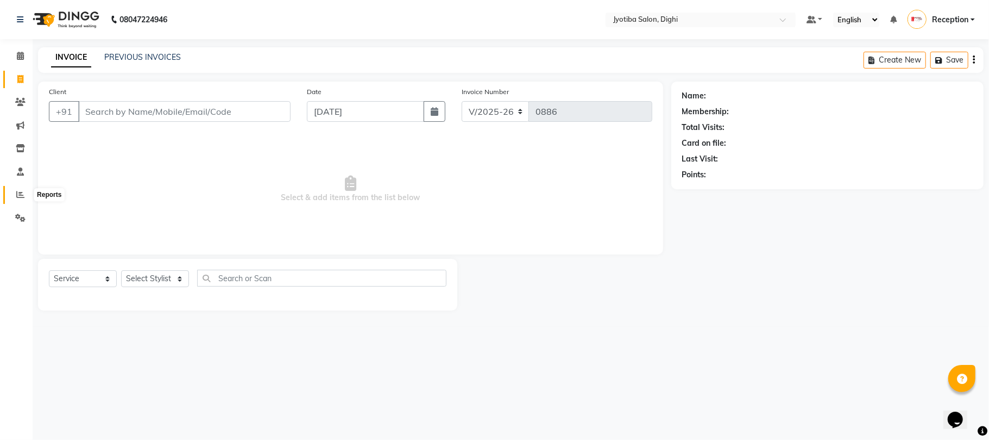
click at [23, 200] on span at bounding box center [20, 195] width 19 height 12
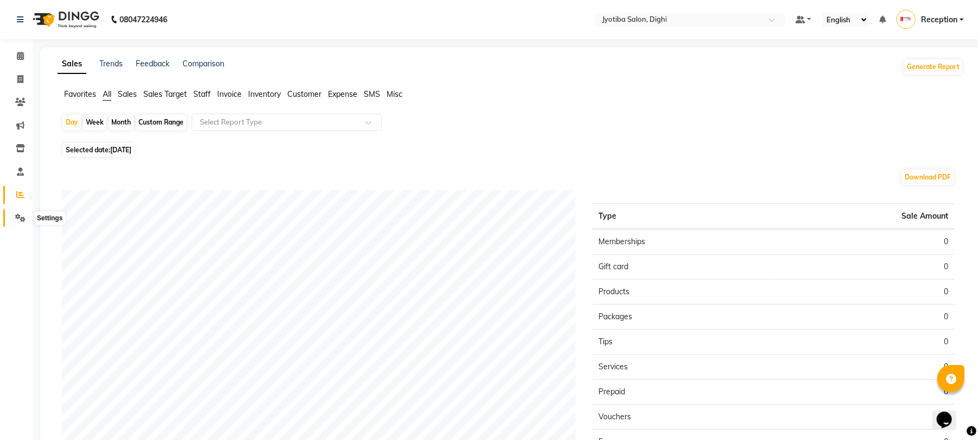
click at [12, 215] on span at bounding box center [20, 218] width 19 height 12
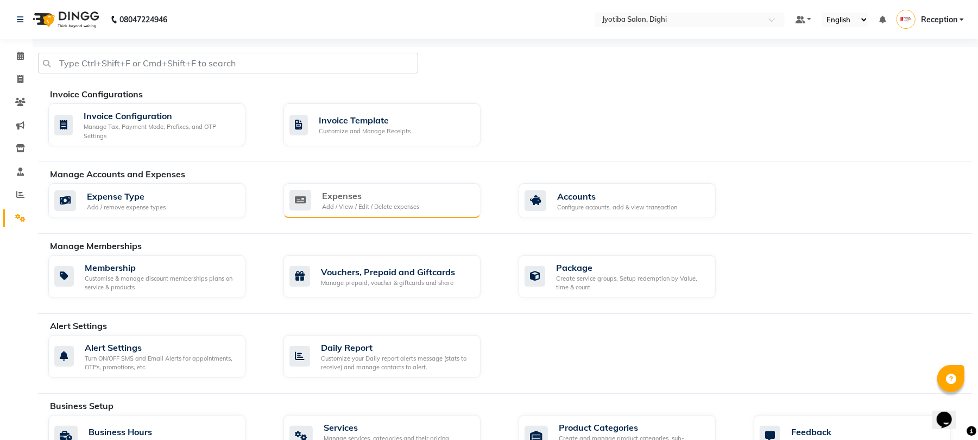
click at [376, 209] on div "Add / View / Edit / Delete expenses" at bounding box center [370, 206] width 97 height 9
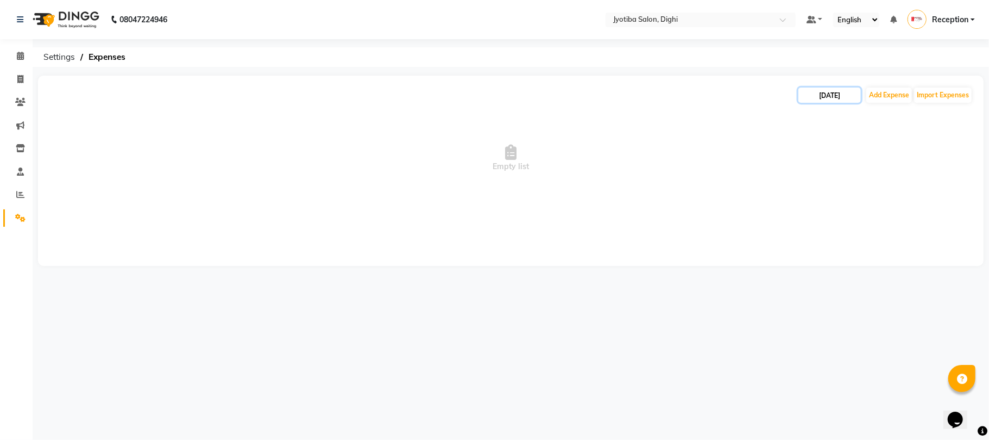
click at [849, 98] on input "04-09-2025" at bounding box center [830, 94] width 62 height 15
select select "9"
select select "2025"
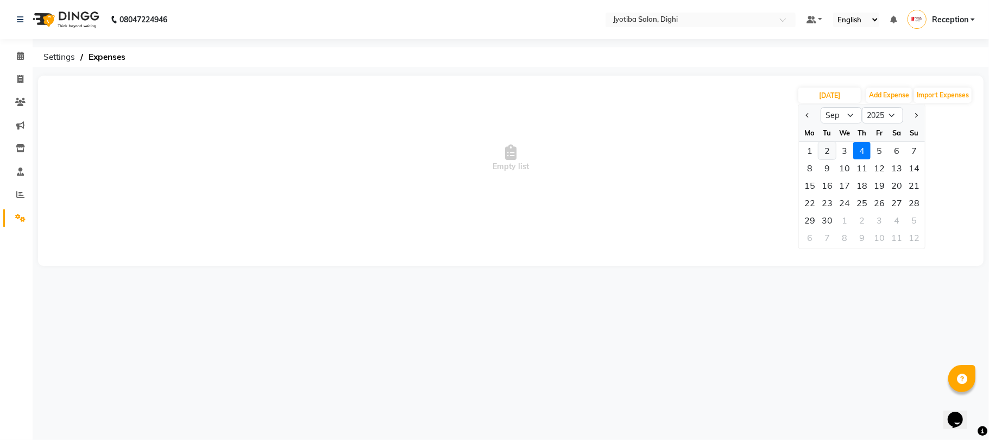
click at [831, 152] on div "2" at bounding box center [827, 150] width 17 height 17
type input "02-09-2025"
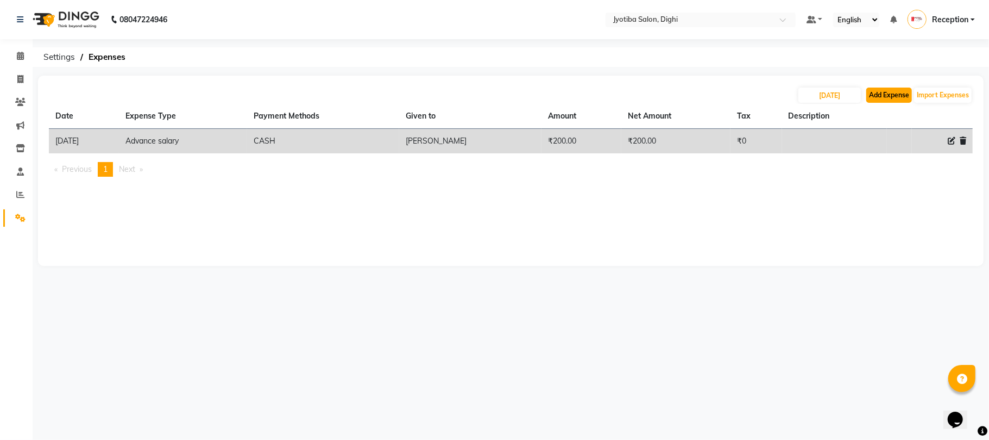
click at [885, 90] on button "Add Expense" at bounding box center [890, 94] width 46 height 15
select select "1"
select select "2318"
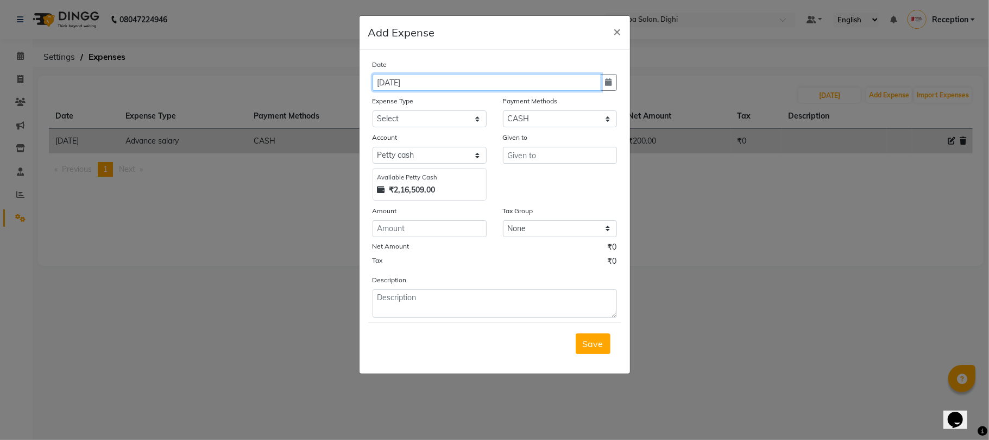
click at [535, 84] on input "04-09-2025" at bounding box center [487, 82] width 229 height 17
click at [608, 80] on icon "button" at bounding box center [609, 82] width 7 height 8
select select "9"
select select "2025"
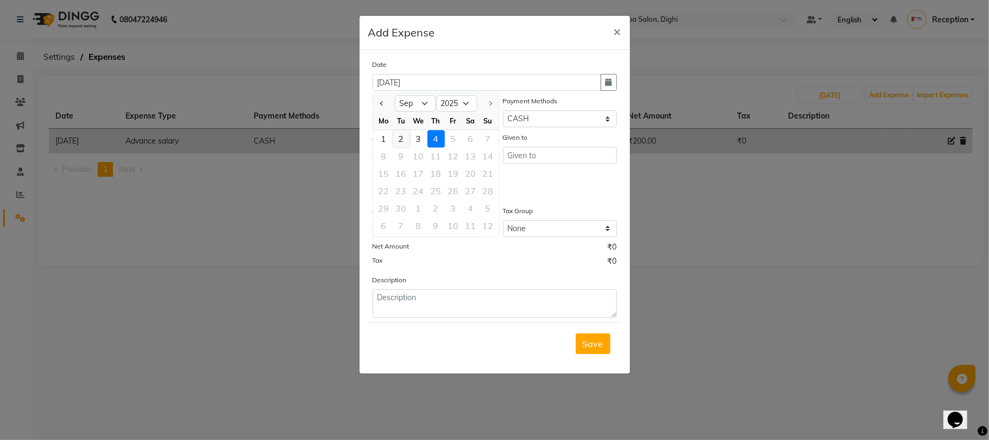
click at [407, 133] on div "2" at bounding box center [401, 138] width 17 height 17
type input "02-09-2025"
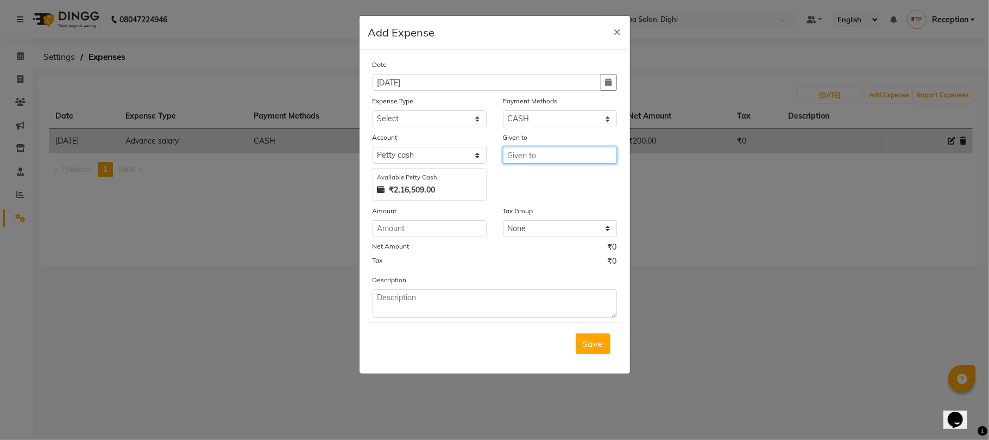
click at [557, 159] on input "text" at bounding box center [560, 155] width 114 height 17
click at [548, 172] on button "K apur" at bounding box center [546, 177] width 86 height 17
type input "Kapur"
click at [464, 121] on select "Select Advance salary Advance salary ajaj Bank charges Car maintenance Cash tra…" at bounding box center [430, 118] width 114 height 17
select select "18043"
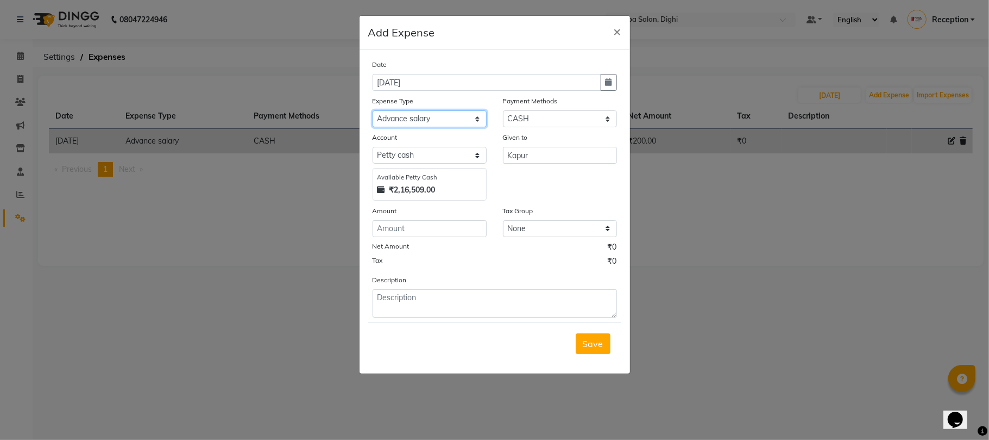
click at [373, 110] on select "Select Advance salary Advance salary ajaj Bank charges Car maintenance Cash tra…" at bounding box center [430, 118] width 114 height 17
click at [427, 235] on input "number" at bounding box center [430, 228] width 114 height 17
type input "200"
click at [592, 339] on span "Save" at bounding box center [593, 343] width 21 height 11
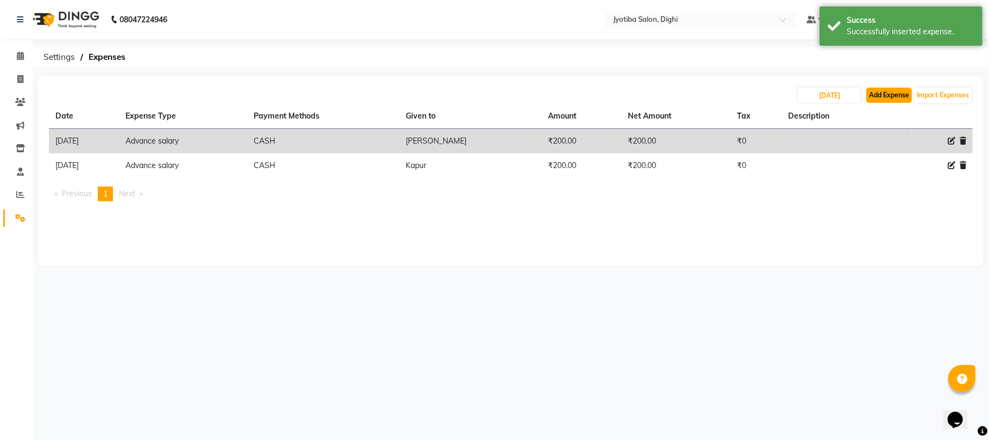
click at [887, 100] on button "Add Expense" at bounding box center [890, 94] width 46 height 15
select select "1"
select select "2318"
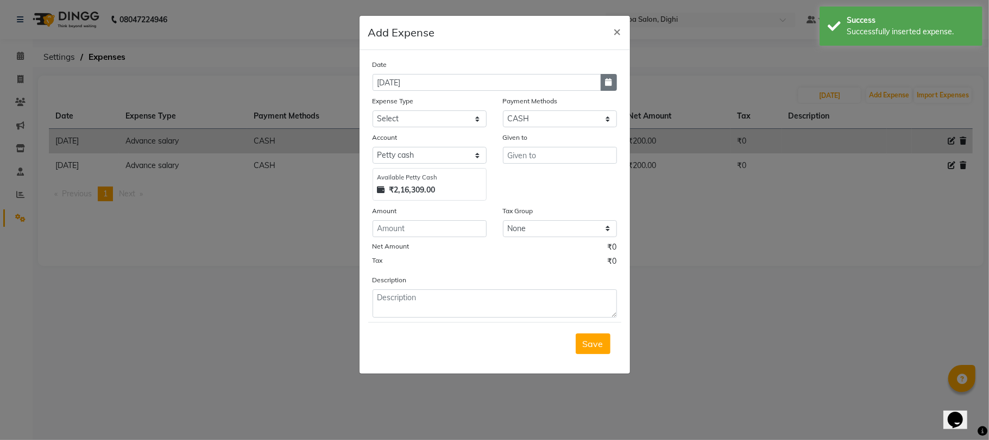
click at [610, 80] on icon "button" at bounding box center [609, 82] width 7 height 8
select select "9"
select select "2025"
click at [405, 137] on div "2" at bounding box center [401, 138] width 17 height 17
type input "02-09-2025"
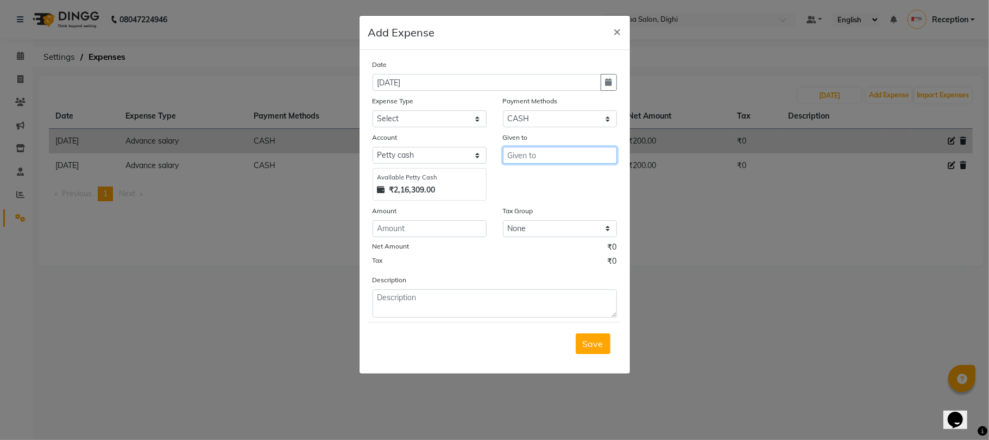
click at [544, 158] on input "text" at bounding box center [560, 155] width 114 height 17
click at [532, 176] on ngb-highlight "Su resh" at bounding box center [556, 177] width 81 height 11
type input "Suresh"
drag, startPoint x: 444, startPoint y: 114, endPoint x: 444, endPoint y: 120, distance: 6.0
click at [444, 118] on select "Select Advance salary Advance salary ajaj Bank charges Car maintenance Cash tra…" at bounding box center [430, 118] width 114 height 17
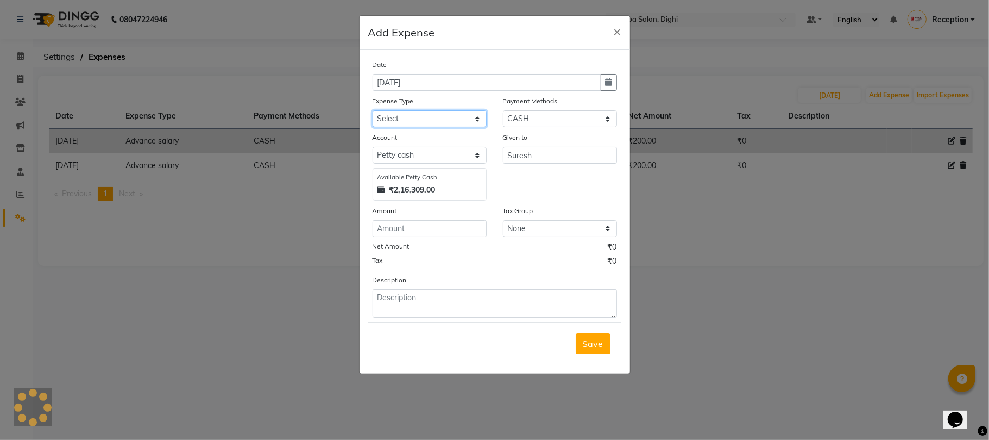
select select "18043"
click at [373, 110] on select "Select Advance salary Advance salary ajaj Bank charges Car maintenance Cash tra…" at bounding box center [430, 118] width 114 height 17
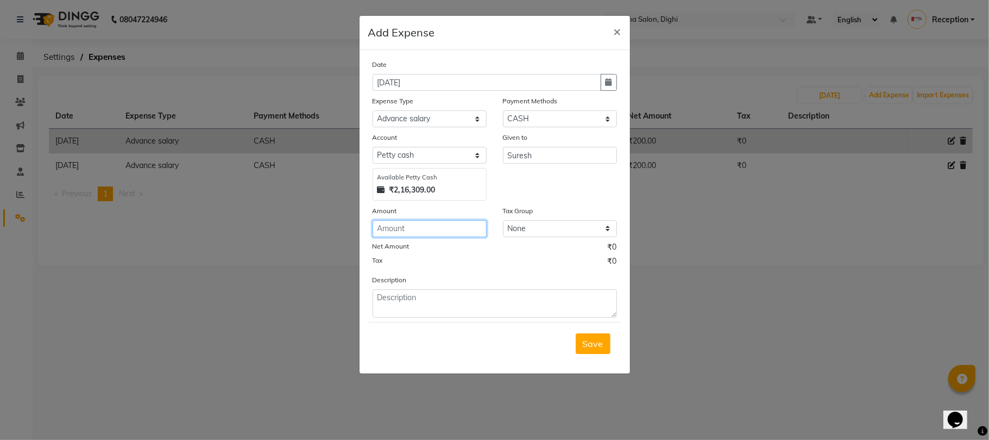
click at [428, 222] on input "number" at bounding box center [430, 228] width 114 height 17
type input "200"
click at [596, 337] on button "Save" at bounding box center [593, 343] width 35 height 21
click at [596, 337] on div "Save" at bounding box center [494, 343] width 253 height 43
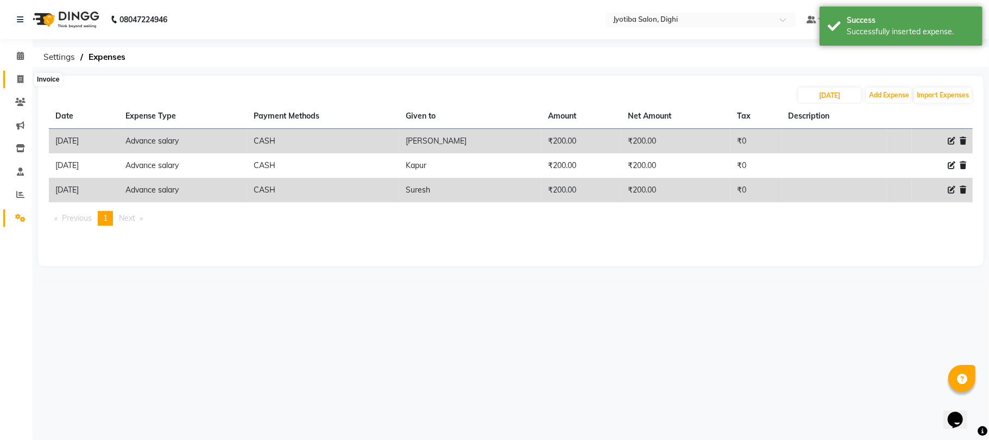
click at [21, 77] on icon at bounding box center [20, 79] width 6 height 8
select select "643"
select select "service"
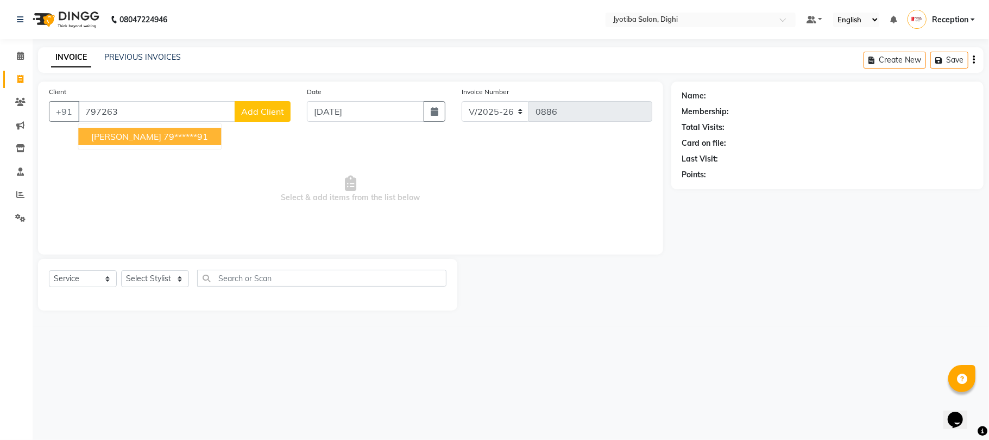
click at [127, 135] on span "sohel shika" at bounding box center [126, 136] width 70 height 11
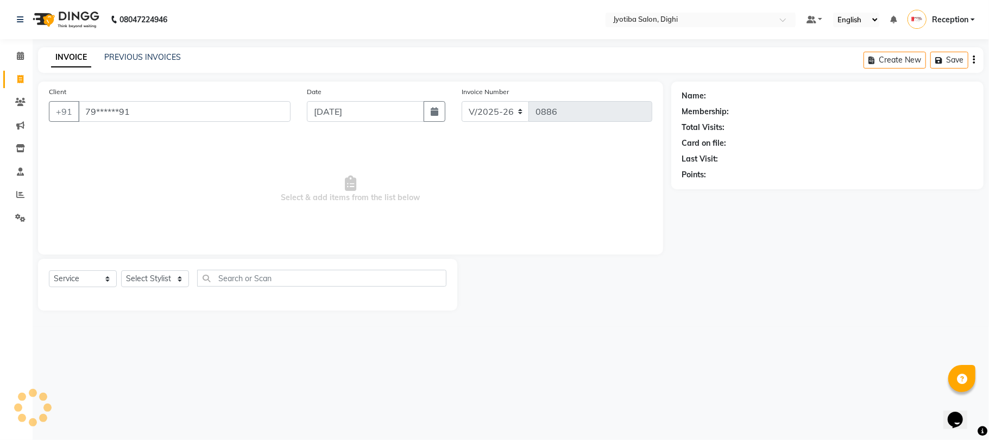
type input "79******91"
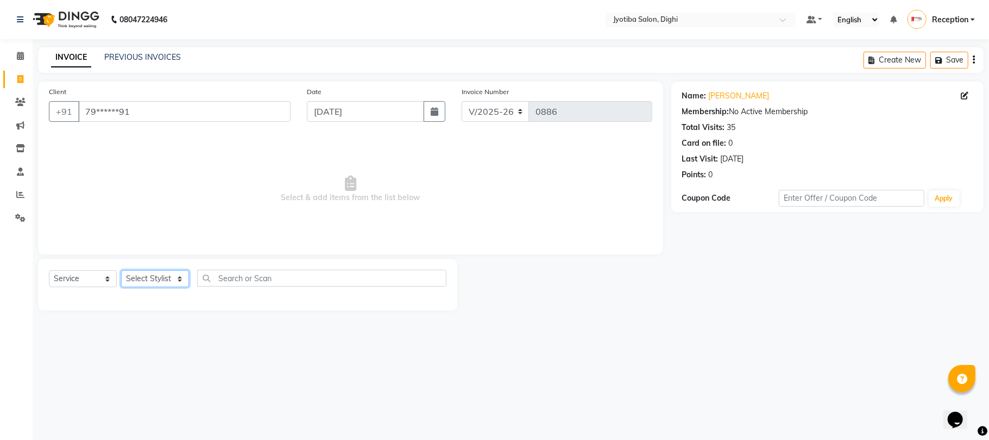
click at [158, 281] on select "Select Stylist anuj Jahid Kapur Prem Reception SOHEL Suresh" at bounding box center [155, 278] width 68 height 17
select select "9312"
click at [121, 270] on select "Select Stylist anuj Jahid Kapur Prem Reception SOHEL Suresh" at bounding box center [155, 278] width 68 height 17
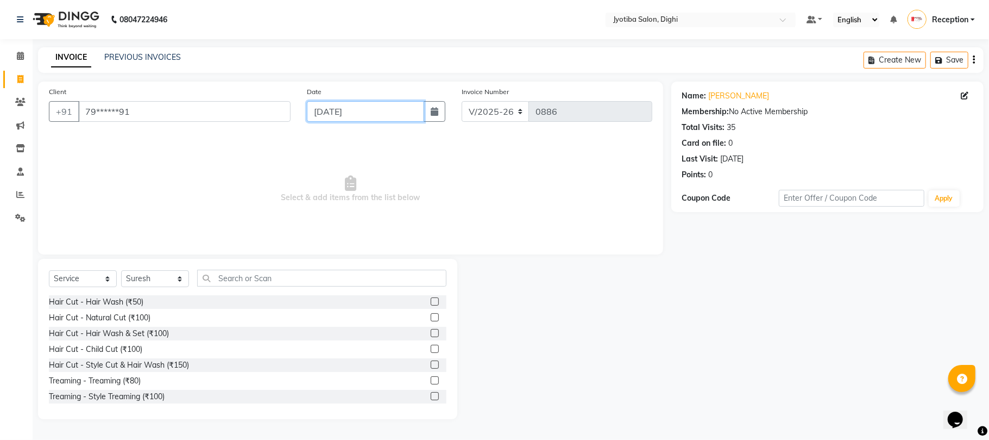
click at [403, 111] on input "04-09-2025" at bounding box center [365, 111] width 117 height 21
select select "9"
select select "2025"
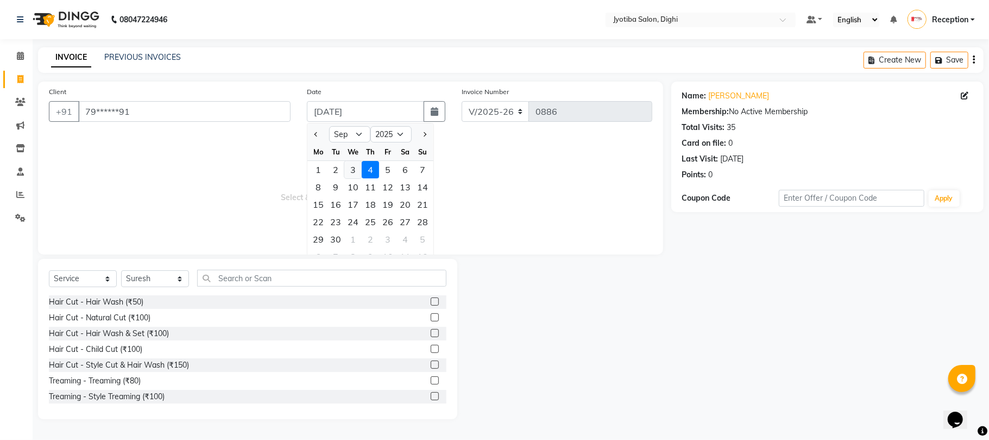
click at [351, 168] on div "3" at bounding box center [352, 169] width 17 height 17
type input "03-09-2025"
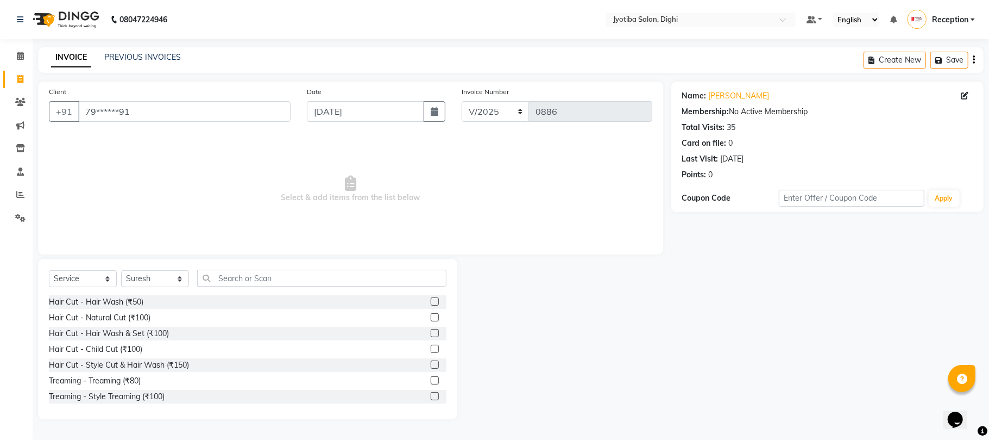
click at [431, 394] on label at bounding box center [435, 396] width 8 height 8
click at [431, 394] on input "checkbox" at bounding box center [434, 396] width 7 height 7
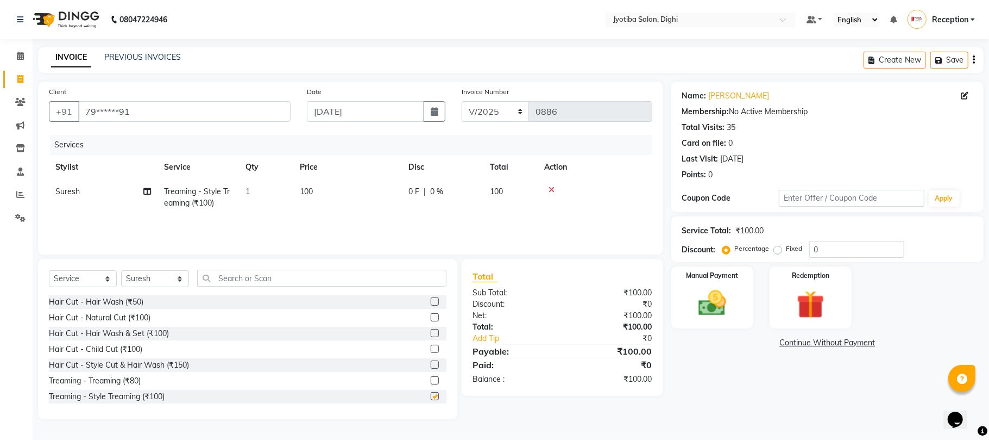
checkbox input "false"
click at [849, 341] on link "Continue Without Payment" at bounding box center [828, 342] width 308 height 11
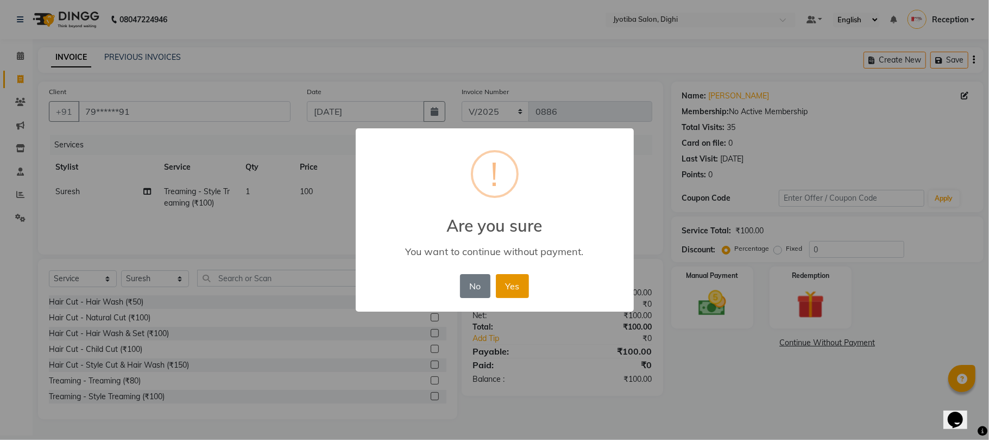
click at [518, 289] on button "Yes" at bounding box center [512, 286] width 33 height 24
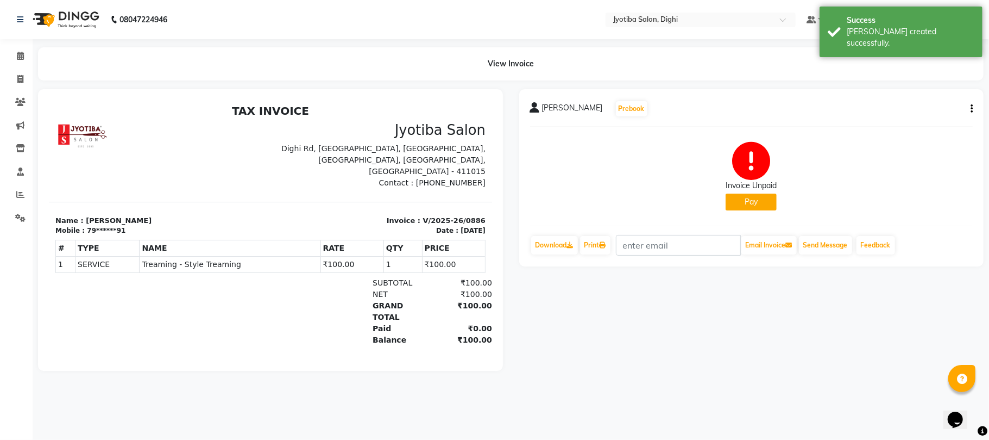
click at [763, 205] on button "Pay" at bounding box center [751, 201] width 51 height 17
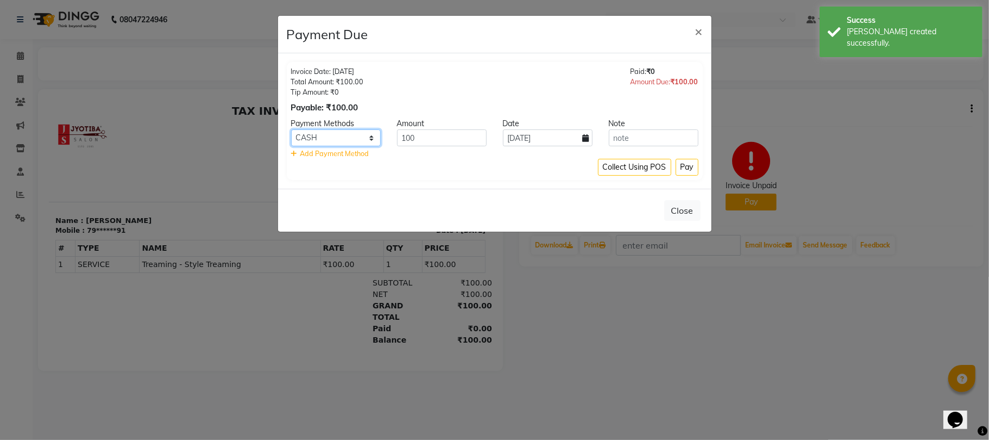
click at [321, 130] on select "CASH ONLINE CARD" at bounding box center [336, 137] width 90 height 17
select select "3"
click at [291, 130] on select "CASH ONLINE CARD" at bounding box center [336, 137] width 90 height 17
click at [681, 167] on button "Pay" at bounding box center [687, 167] width 23 height 17
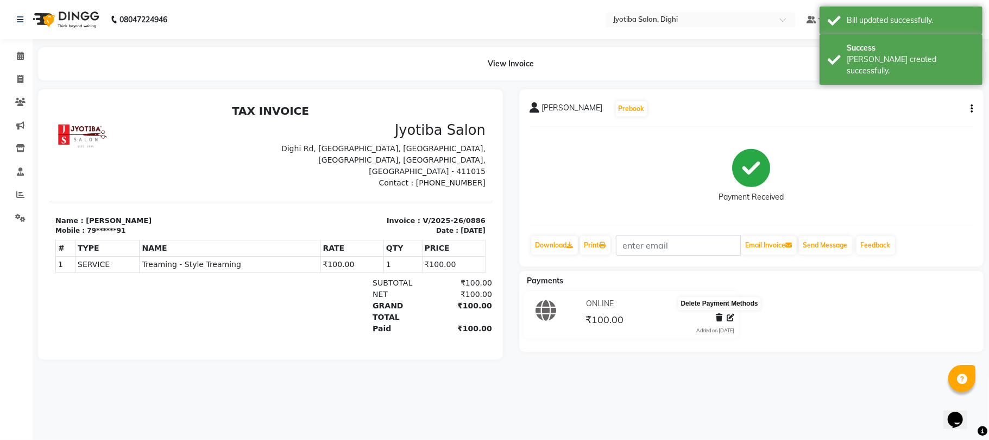
click at [722, 321] on icon at bounding box center [719, 317] width 7 height 8
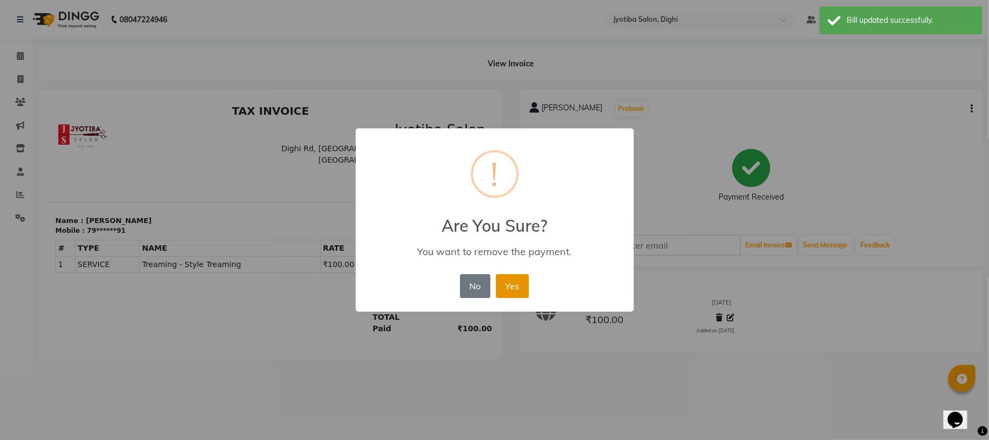
click at [507, 289] on button "Yes" at bounding box center [512, 286] width 33 height 24
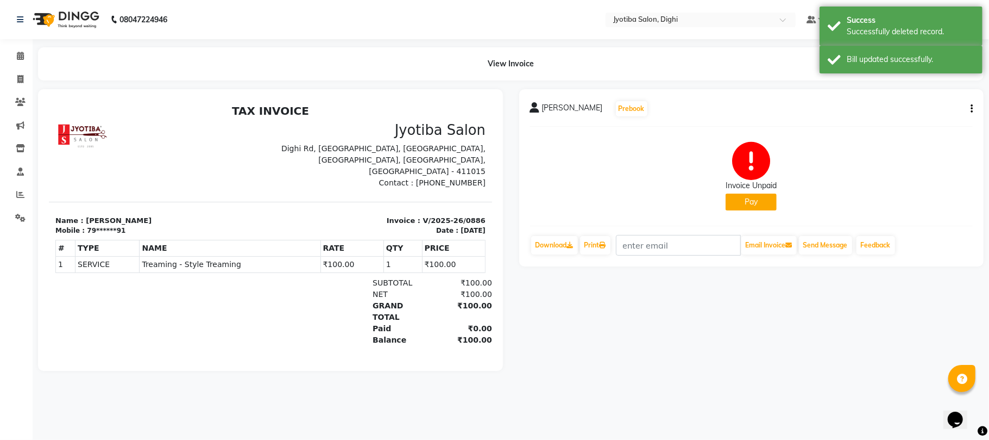
click at [755, 207] on button "Pay" at bounding box center [751, 201] width 51 height 17
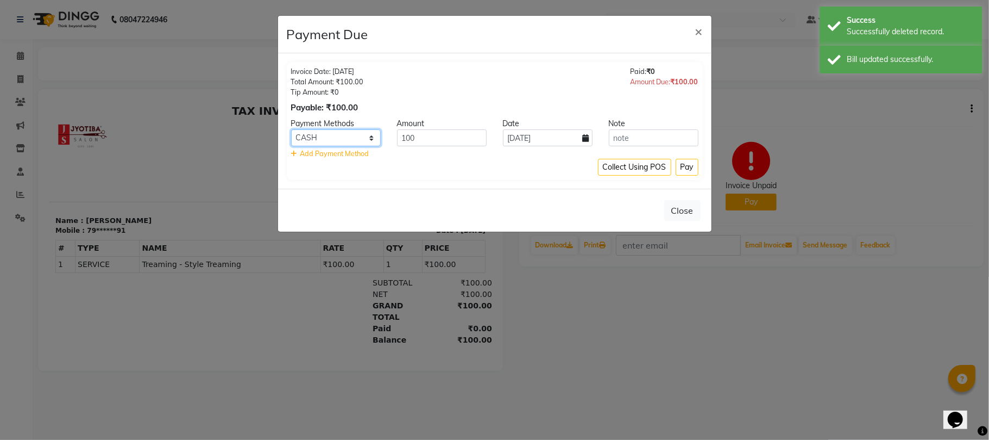
click at [348, 137] on select "CASH ONLINE CARD" at bounding box center [336, 137] width 90 height 17
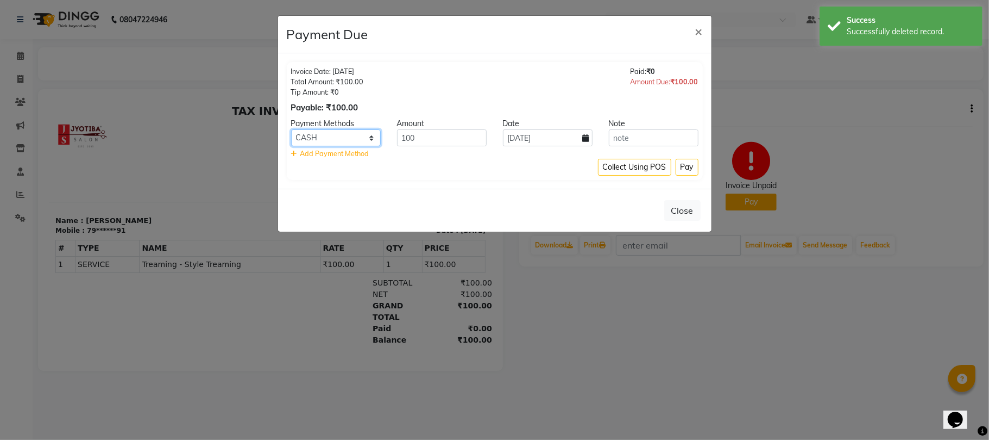
select select "3"
click at [291, 130] on select "CASH ONLINE CARD" at bounding box center [336, 137] width 90 height 17
drag, startPoint x: 527, startPoint y: 130, endPoint x: 528, endPoint y: 141, distance: 10.9
click at [528, 141] on input "04-09-2025" at bounding box center [548, 137] width 90 height 17
select select "9"
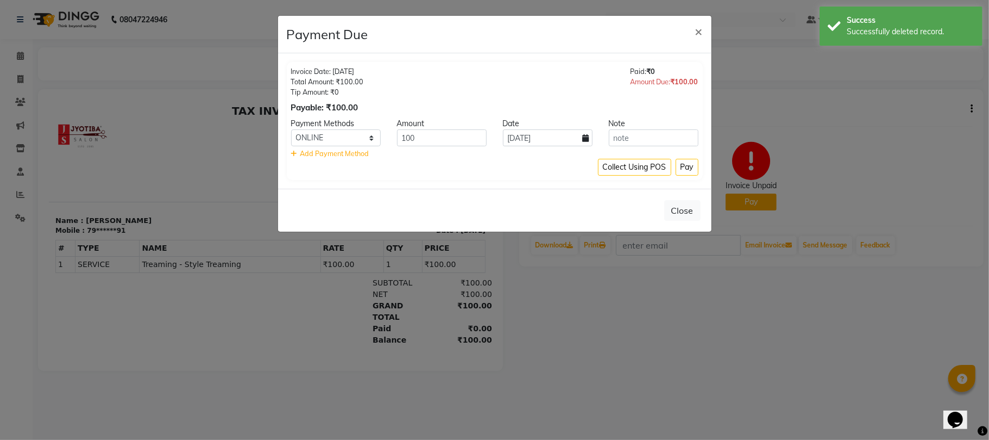
select select "2025"
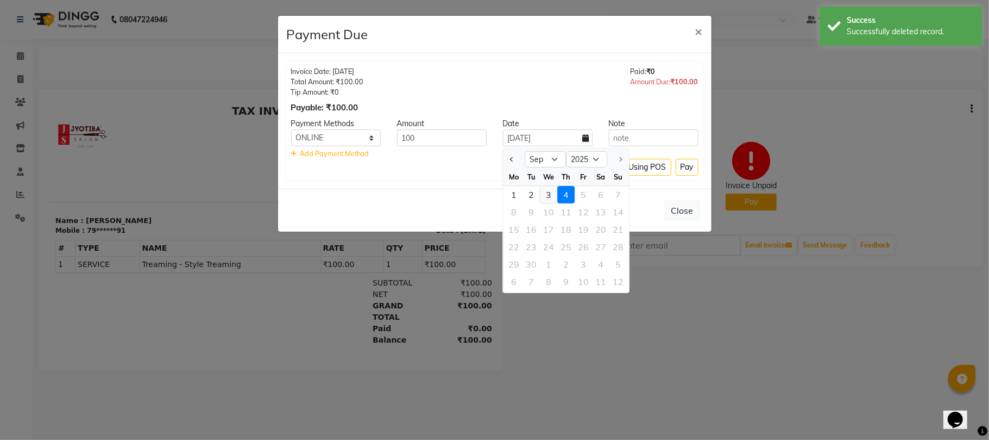
click at [547, 196] on div "3" at bounding box center [548, 194] width 17 height 17
type input "03-09-2025"
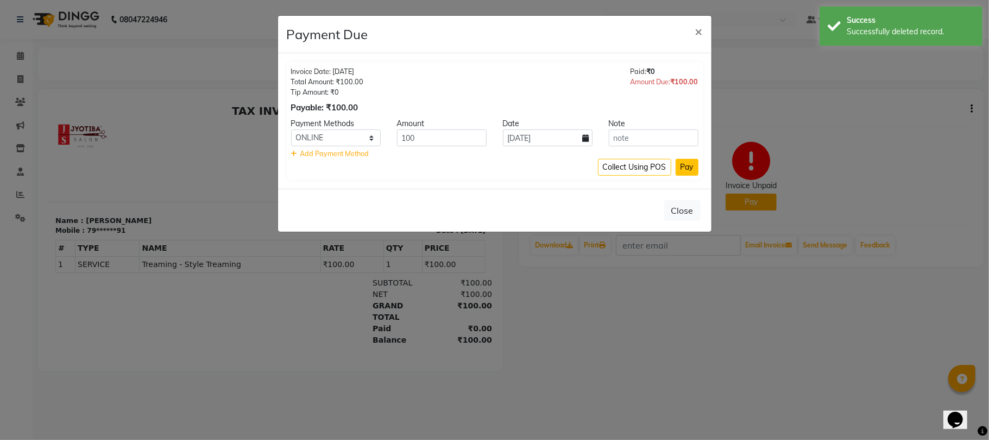
click at [686, 164] on button "Pay" at bounding box center [687, 167] width 23 height 17
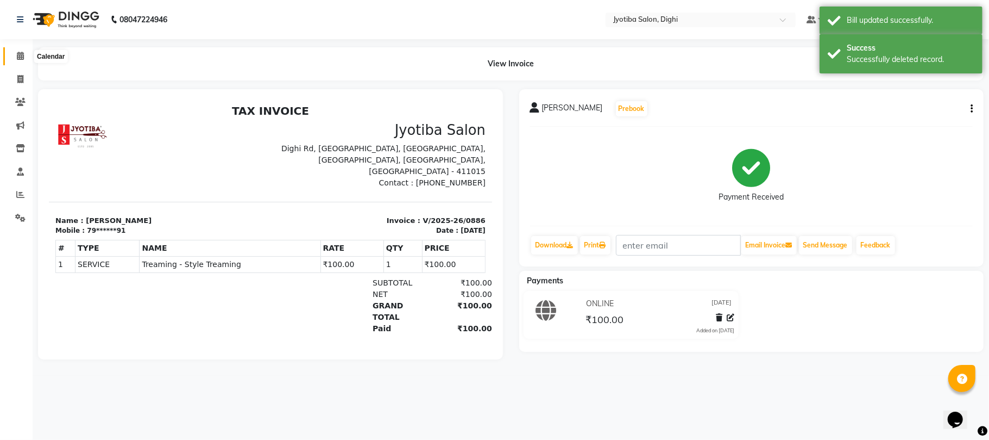
click at [18, 52] on icon at bounding box center [20, 56] width 7 height 8
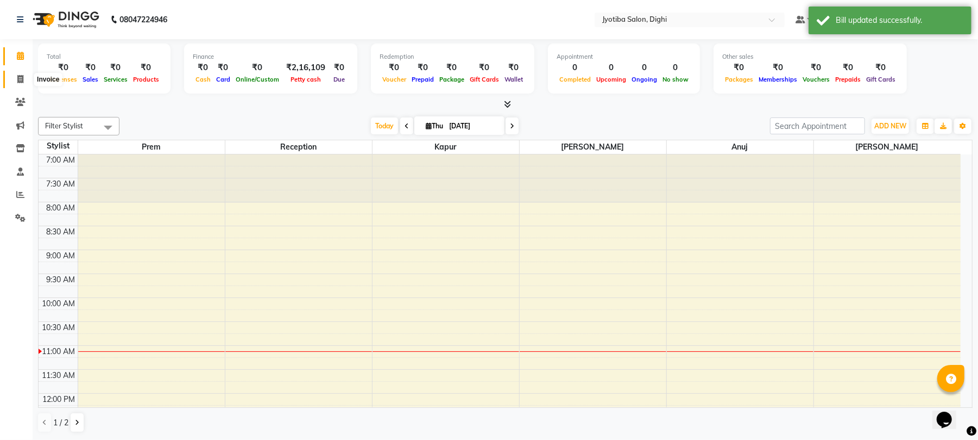
click at [20, 77] on icon at bounding box center [20, 79] width 6 height 8
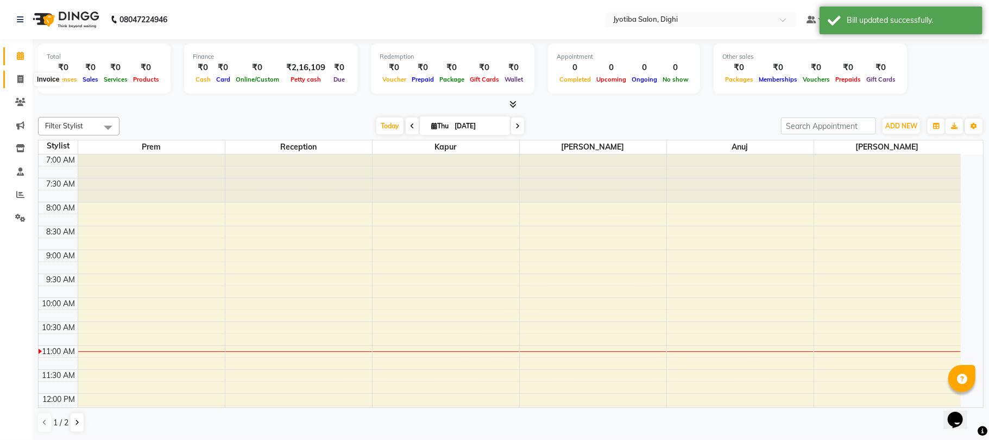
select select "service"
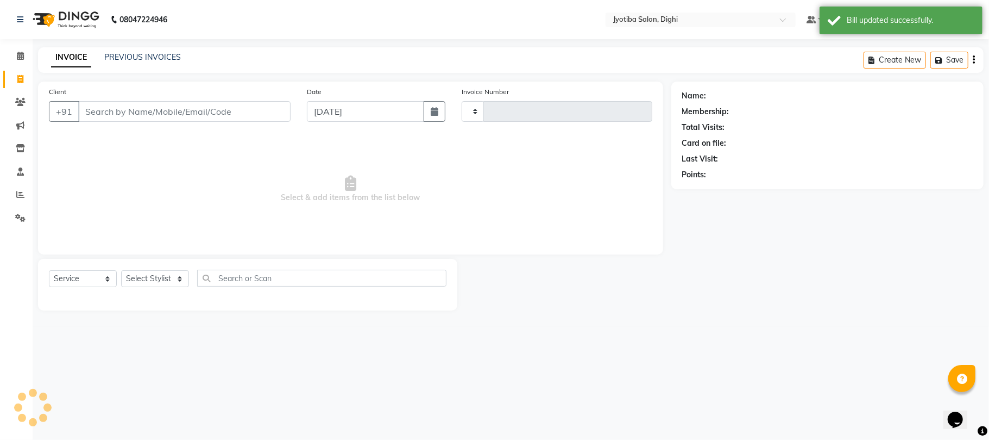
type input "0887"
select select "643"
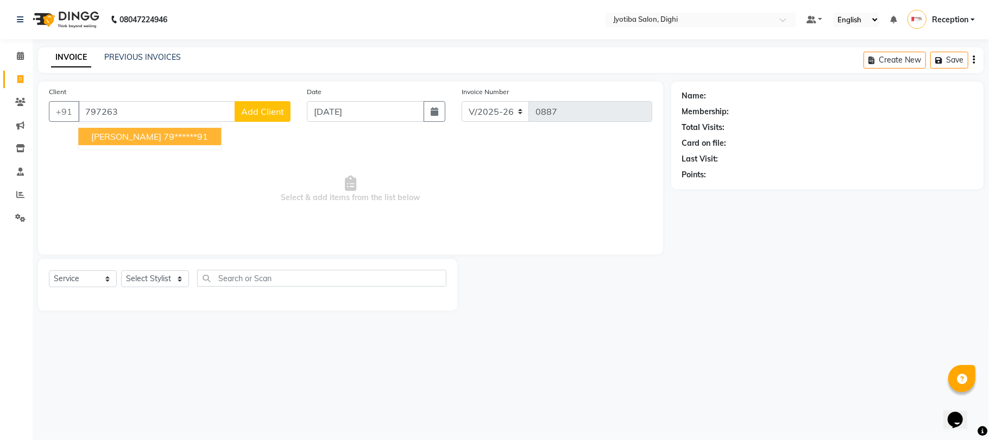
click at [111, 137] on span "sohel shika" at bounding box center [126, 136] width 70 height 11
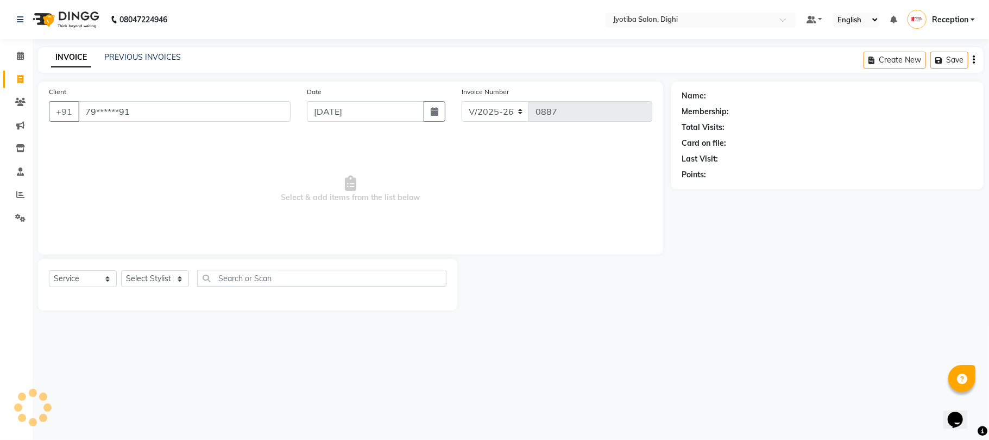
type input "79******91"
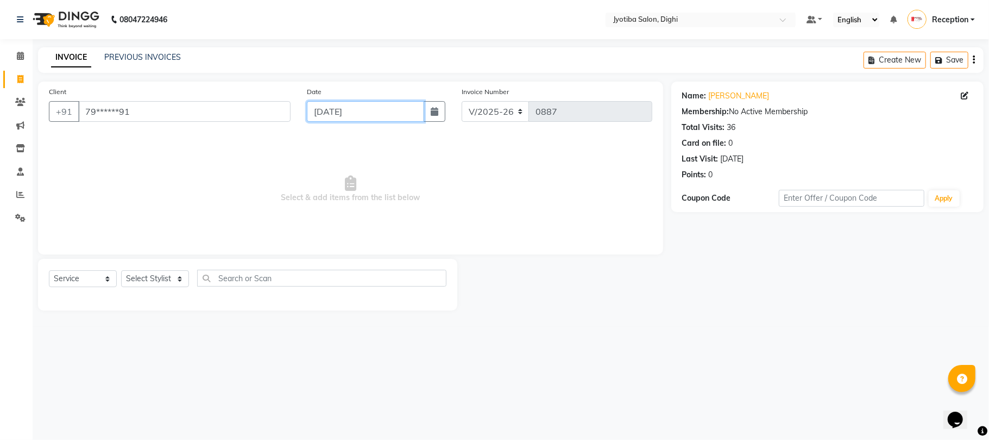
click at [311, 112] on input "04-09-2025" at bounding box center [365, 111] width 117 height 21
select select "9"
select select "2025"
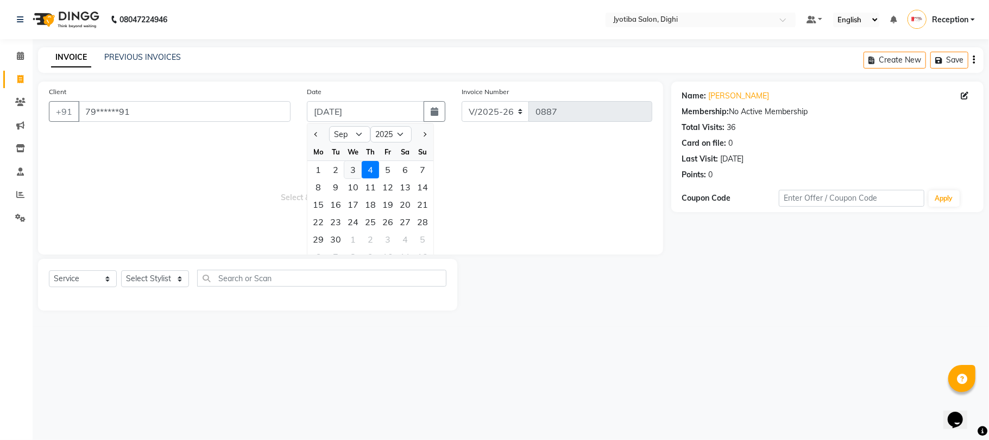
click at [348, 165] on div "3" at bounding box center [352, 169] width 17 height 17
type input "03-09-2025"
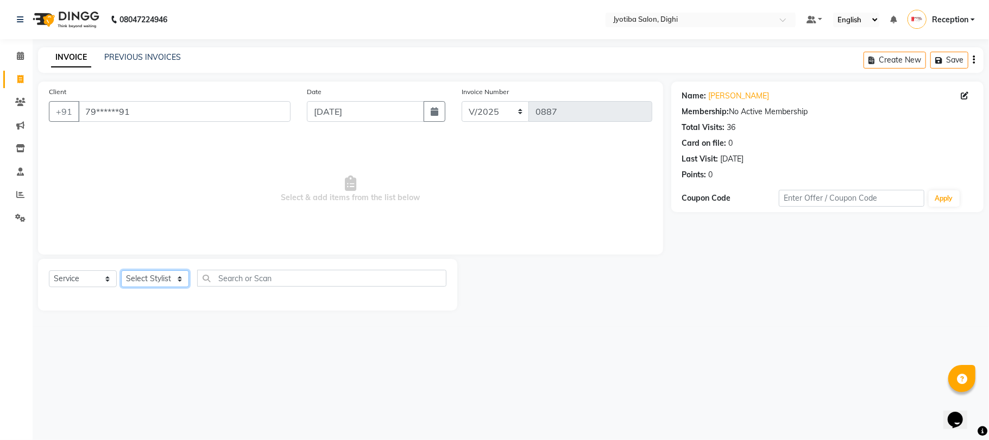
click at [143, 280] on select "Select Stylist anuj Jahid Kapur Prem Reception SOHEL Suresh" at bounding box center [155, 278] width 68 height 17
select select "59472"
click at [121, 270] on select "Select Stylist anuj Jahid Kapur Prem Reception SOHEL Suresh" at bounding box center [155, 278] width 68 height 17
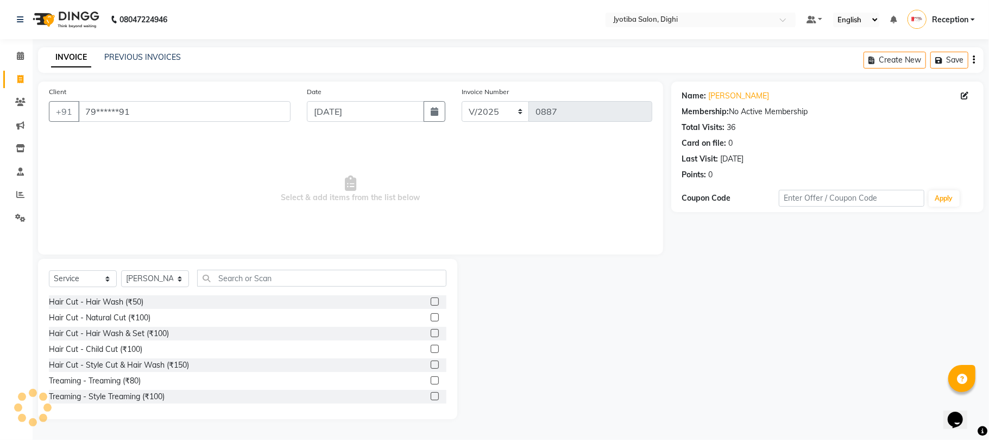
click at [431, 363] on label at bounding box center [435, 364] width 8 height 8
click at [431, 363] on input "checkbox" at bounding box center [434, 364] width 7 height 7
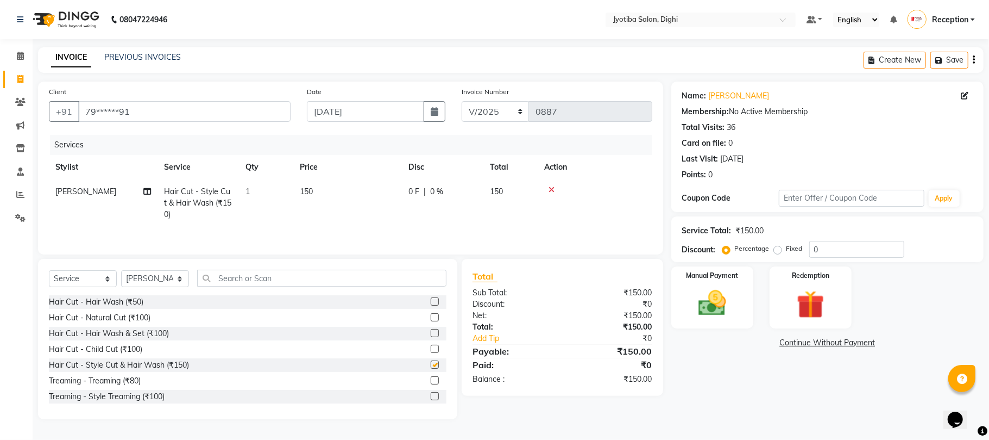
checkbox input "false"
click at [805, 346] on link "Continue Without Payment" at bounding box center [828, 342] width 308 height 11
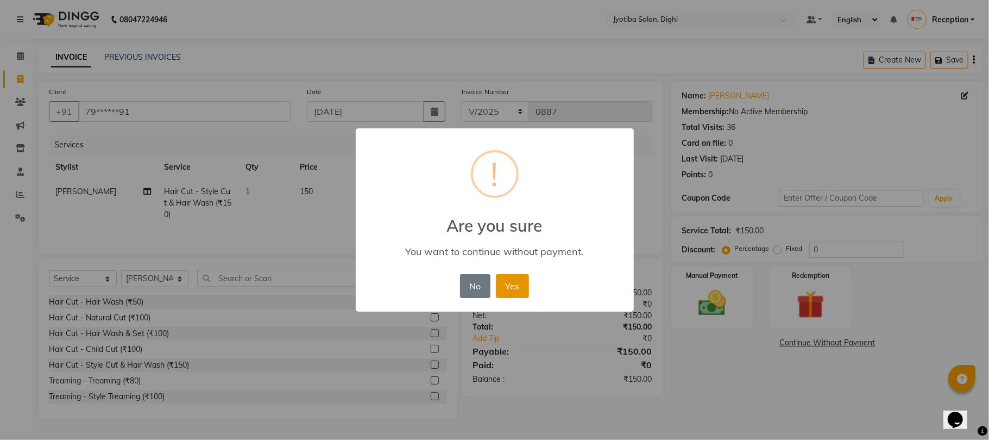
click at [503, 285] on button "Yes" at bounding box center [512, 286] width 33 height 24
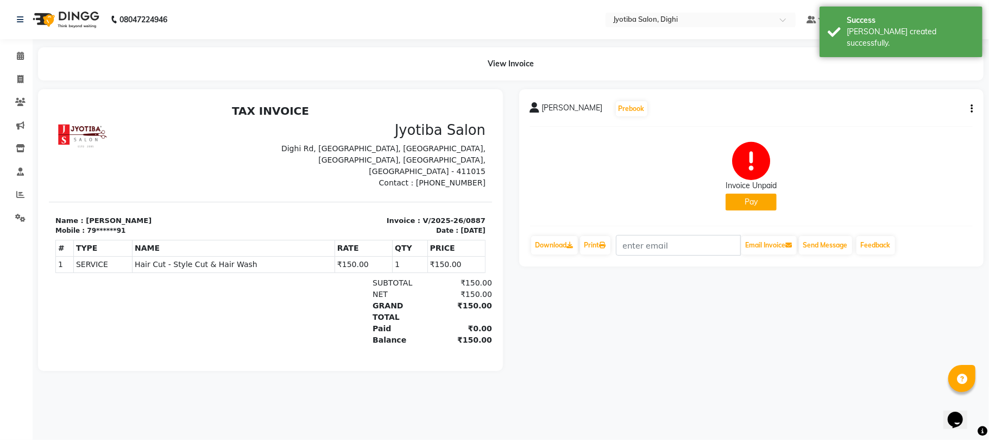
click at [726, 197] on button "Pay" at bounding box center [751, 201] width 51 height 17
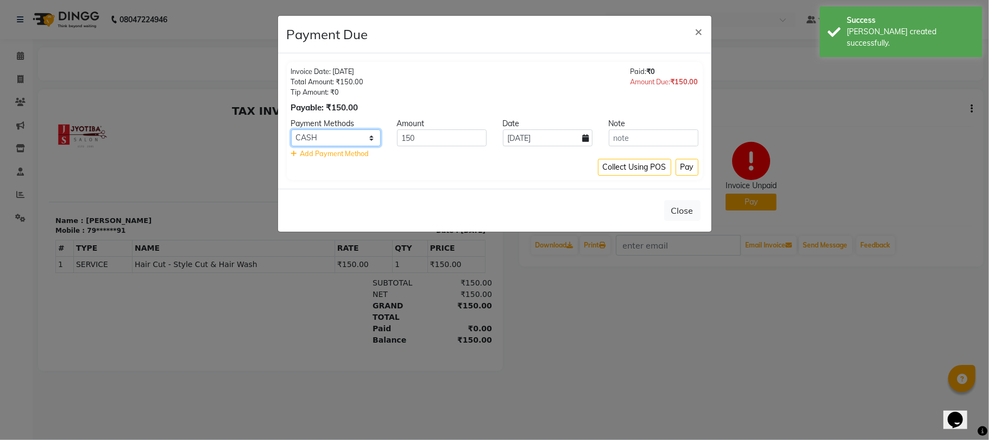
drag, startPoint x: 307, startPoint y: 133, endPoint x: 307, endPoint y: 141, distance: 8.7
click at [307, 134] on select "CASH ONLINE CARD" at bounding box center [336, 137] width 90 height 17
select select "3"
click at [291, 130] on select "CASH ONLINE CARD" at bounding box center [336, 137] width 90 height 17
click at [683, 167] on button "Pay" at bounding box center [687, 167] width 23 height 17
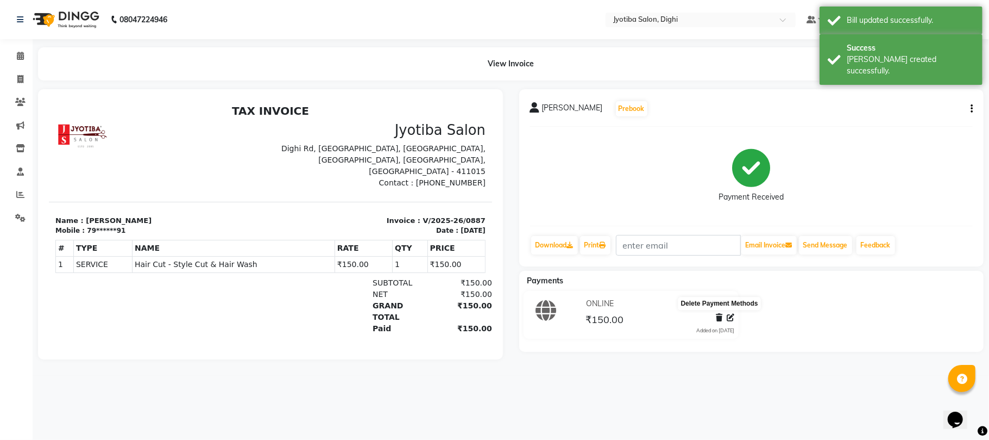
click at [716, 320] on icon at bounding box center [719, 317] width 7 height 8
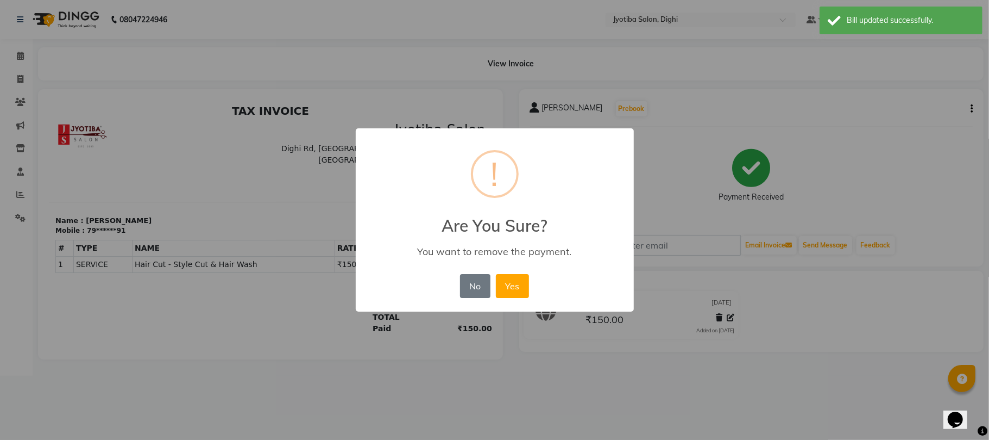
drag, startPoint x: 506, startPoint y: 277, endPoint x: 570, endPoint y: 272, distance: 63.8
click at [511, 277] on button "Yes" at bounding box center [512, 286] width 33 height 24
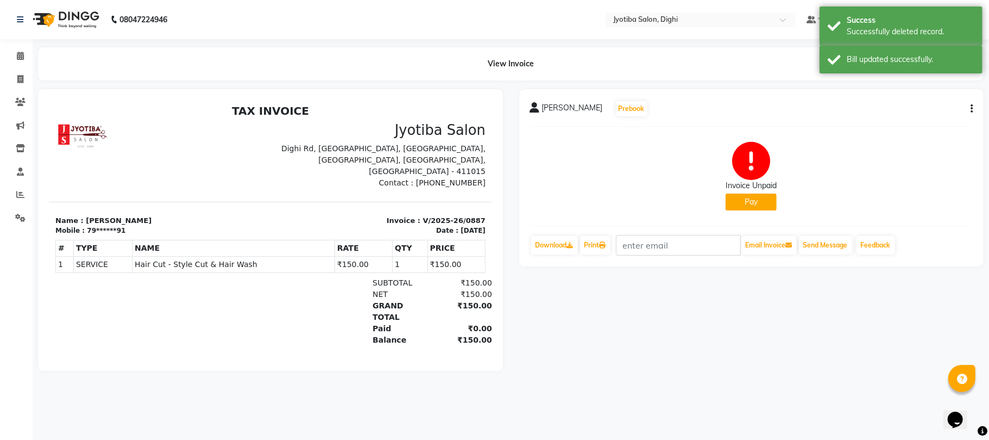
click at [724, 203] on div "Invoice Unpaid Pay" at bounding box center [751, 175] width 443 height 81
drag, startPoint x: 766, startPoint y: 196, endPoint x: 757, endPoint y: 193, distance: 9.0
click at [757, 193] on button "Pay" at bounding box center [751, 201] width 51 height 17
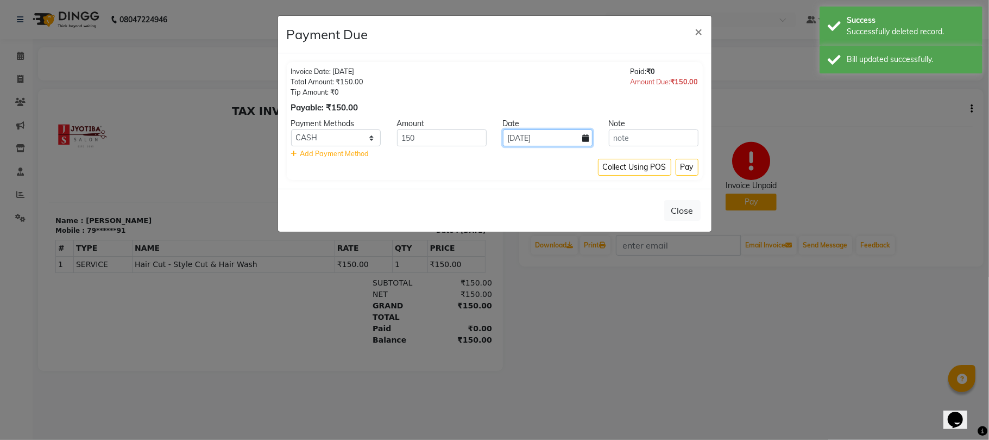
click at [537, 140] on input "04-09-2025" at bounding box center [548, 137] width 90 height 17
select select "9"
select select "2025"
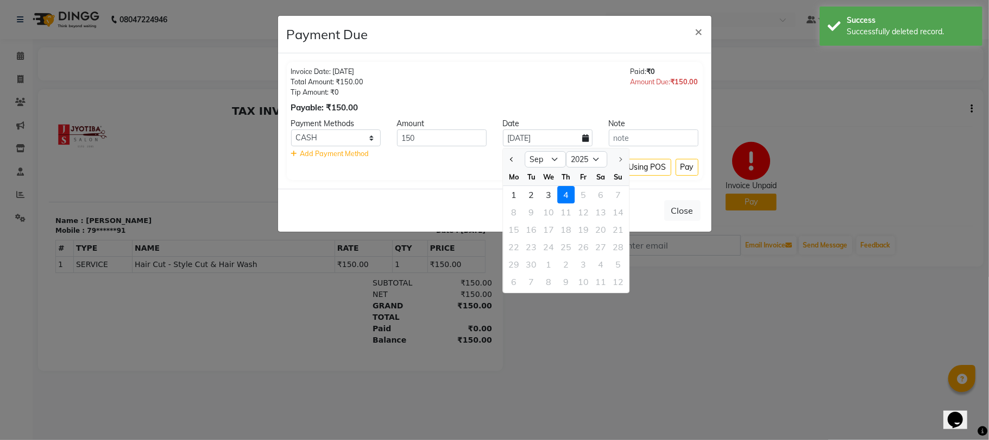
click at [548, 196] on div "3" at bounding box center [548, 194] width 17 height 17
type input "03-09-2025"
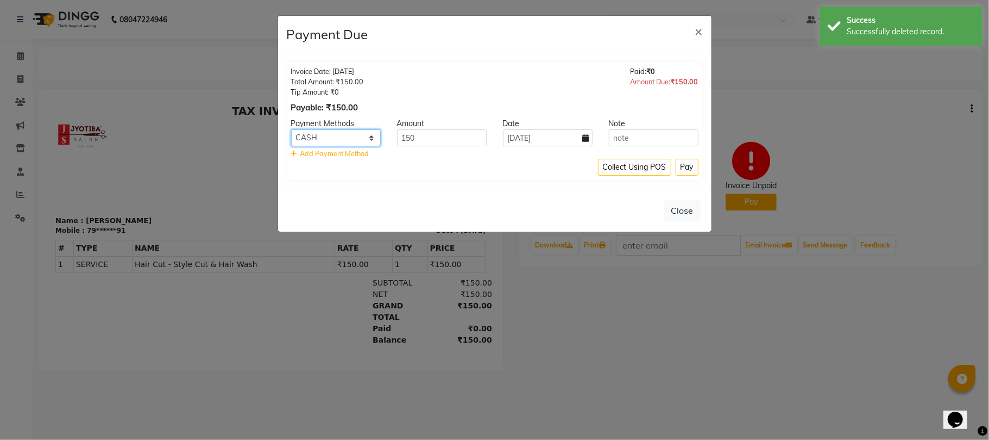
click at [337, 138] on select "CASH ONLINE CARD" at bounding box center [336, 137] width 90 height 17
select select "3"
click at [291, 130] on select "CASH ONLINE CARD" at bounding box center [336, 137] width 90 height 17
click at [690, 168] on button "Pay" at bounding box center [687, 167] width 23 height 17
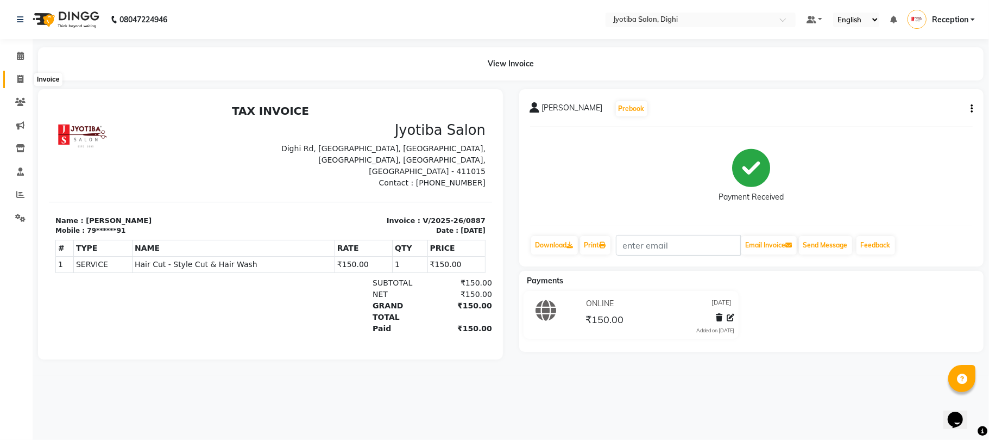
click at [23, 76] on icon at bounding box center [20, 79] width 6 height 8
select select "service"
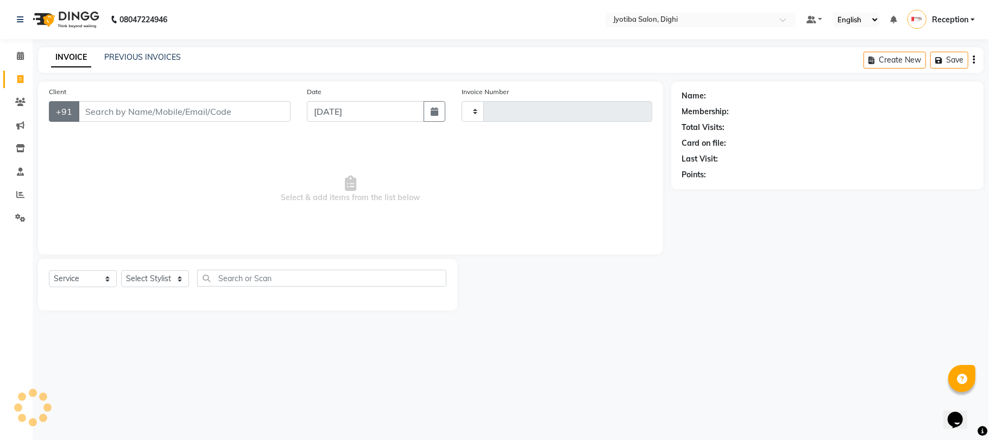
type input "0888"
select select "643"
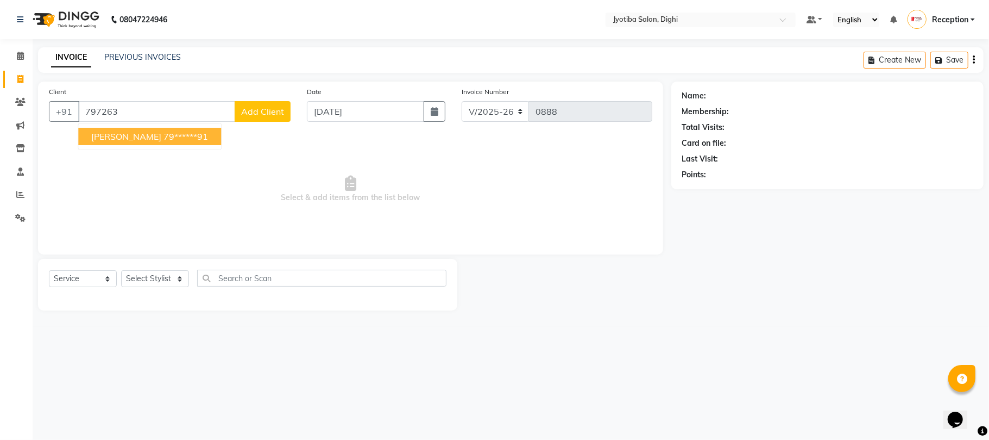
click at [118, 135] on span "sohel shika" at bounding box center [126, 136] width 70 height 11
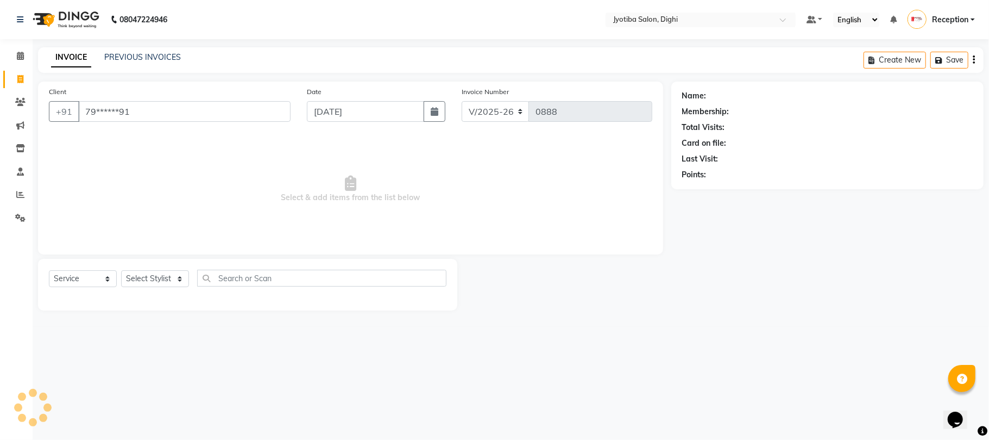
type input "79******91"
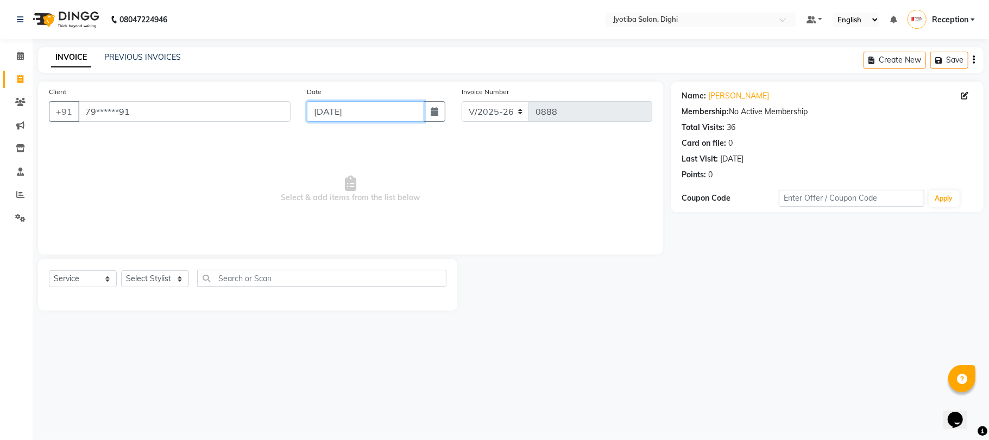
click at [411, 108] on input "04-09-2025" at bounding box center [365, 111] width 117 height 21
select select "9"
select select "2025"
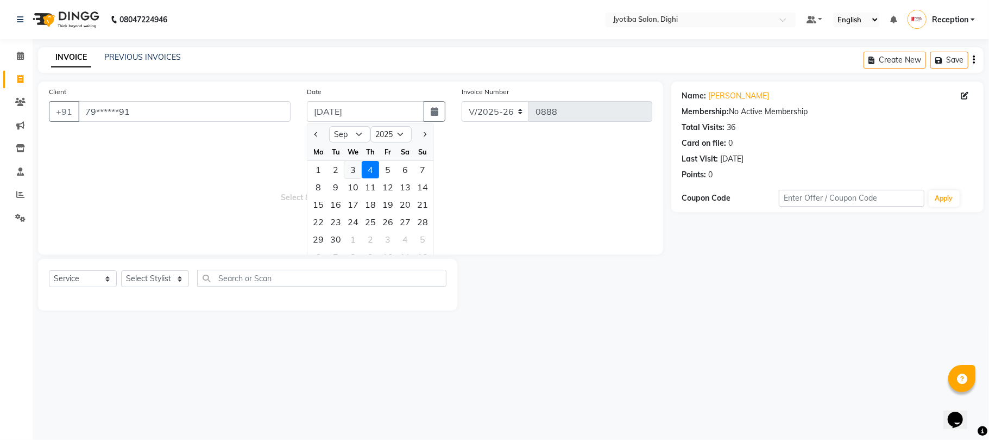
click at [357, 169] on div "3" at bounding box center [352, 169] width 17 height 17
type input "03-09-2025"
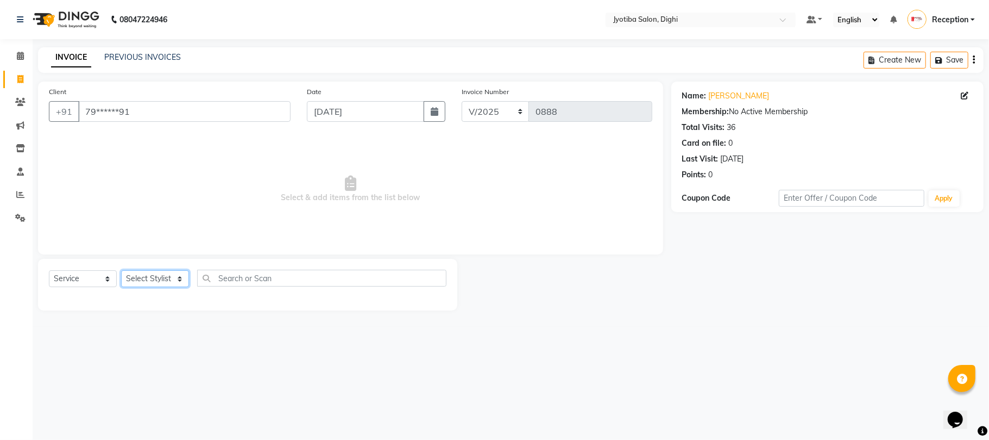
click at [159, 279] on select "Select Stylist anuj Jahid Kapur Prem Reception SOHEL Suresh" at bounding box center [155, 278] width 68 height 17
select select "9312"
click at [121, 270] on select "Select Stylist anuj Jahid Kapur Prem Reception SOHEL Suresh" at bounding box center [155, 278] width 68 height 17
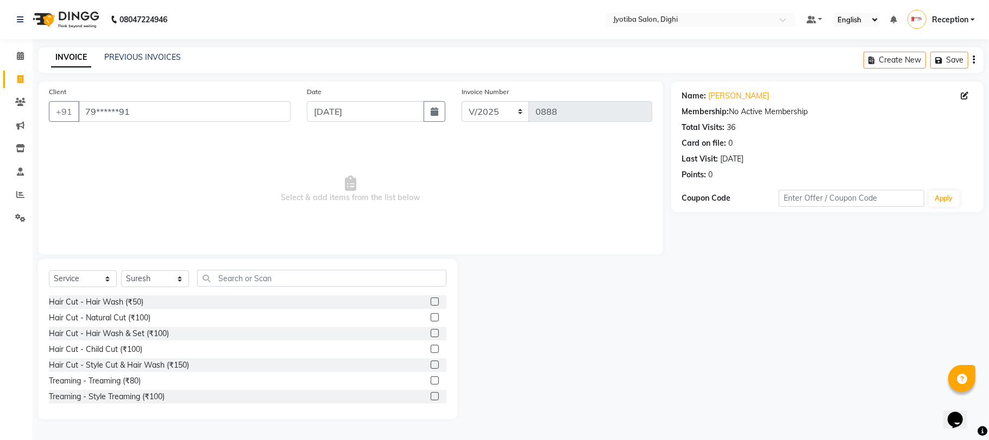
click at [431, 394] on label at bounding box center [435, 396] width 8 height 8
click at [431, 394] on input "checkbox" at bounding box center [434, 396] width 7 height 7
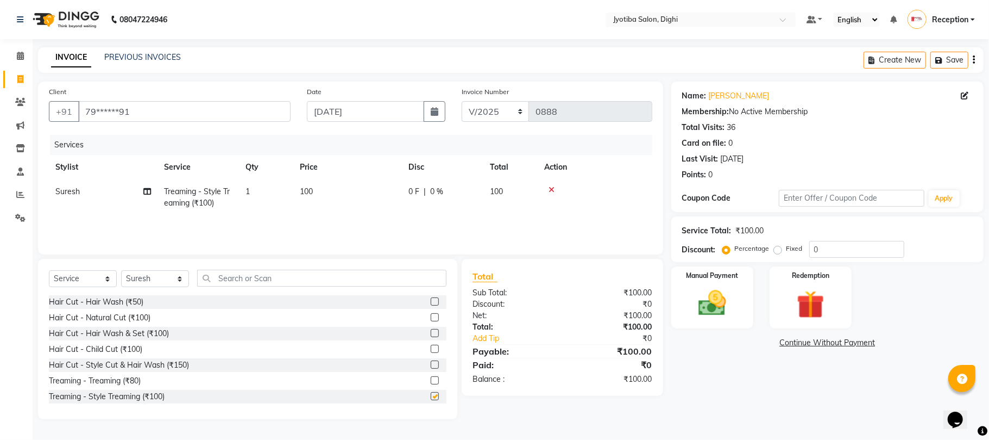
checkbox input "false"
click at [794, 342] on link "Continue Without Payment" at bounding box center [828, 342] width 308 height 11
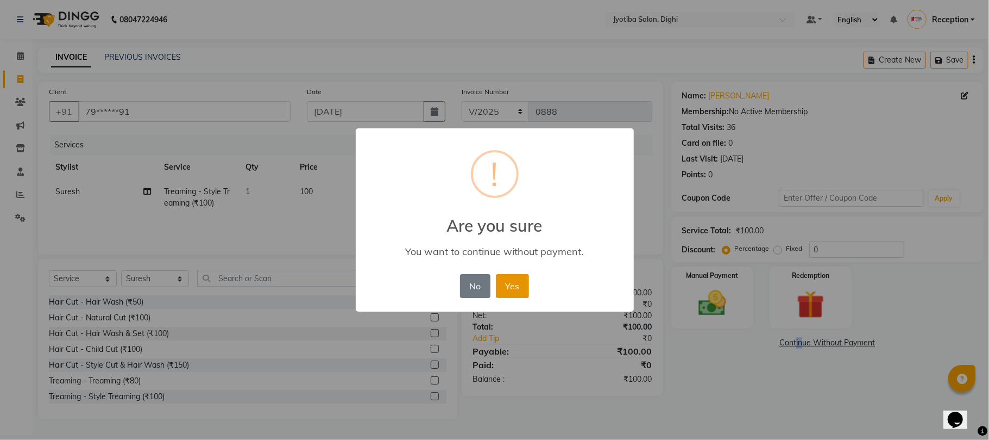
click at [505, 285] on button "Yes" at bounding box center [512, 286] width 33 height 24
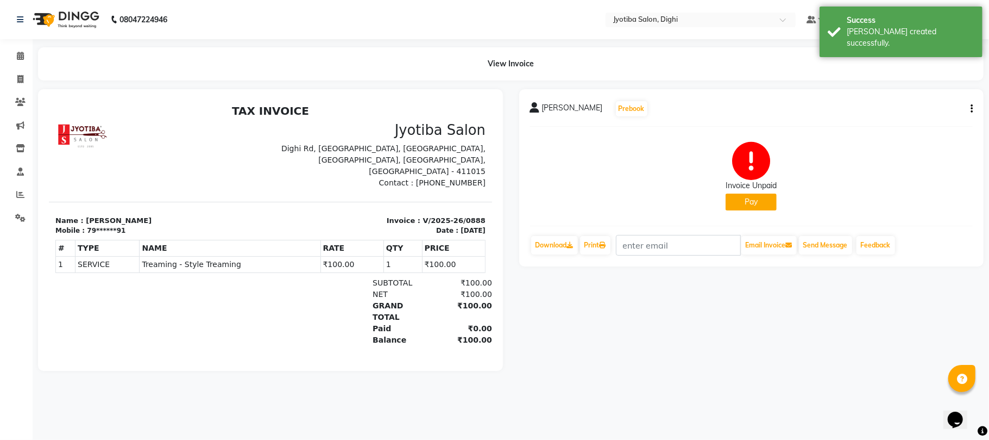
click at [729, 199] on button "Pay" at bounding box center [751, 201] width 51 height 17
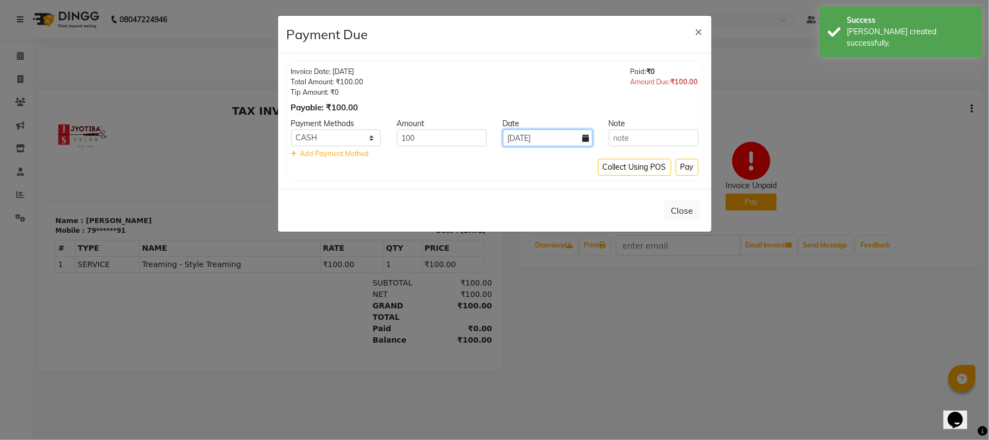
click at [555, 139] on input "04-09-2025" at bounding box center [548, 137] width 90 height 17
select select "9"
select select "2025"
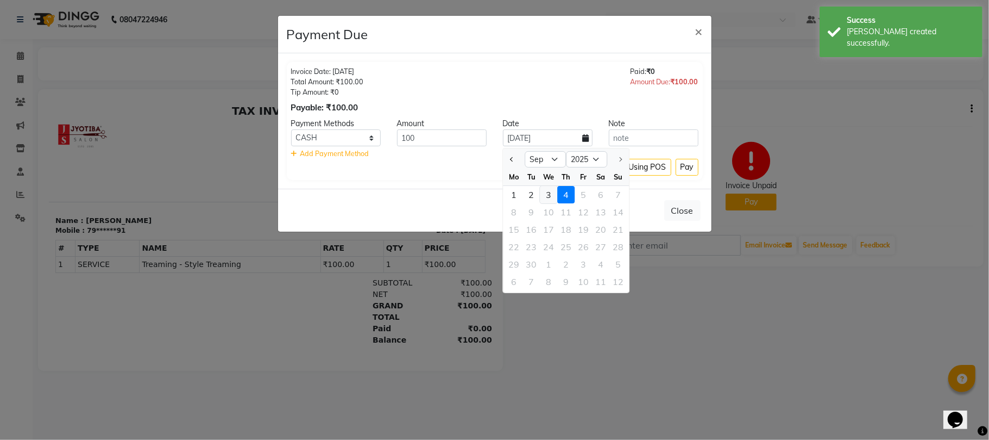
click at [544, 194] on div "3" at bounding box center [548, 194] width 17 height 17
type input "03-09-2025"
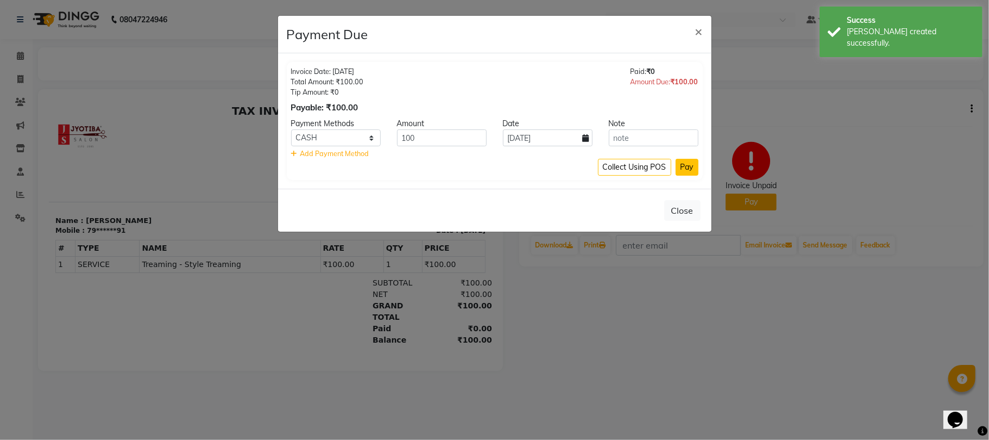
click at [683, 171] on button "Pay" at bounding box center [687, 167] width 23 height 17
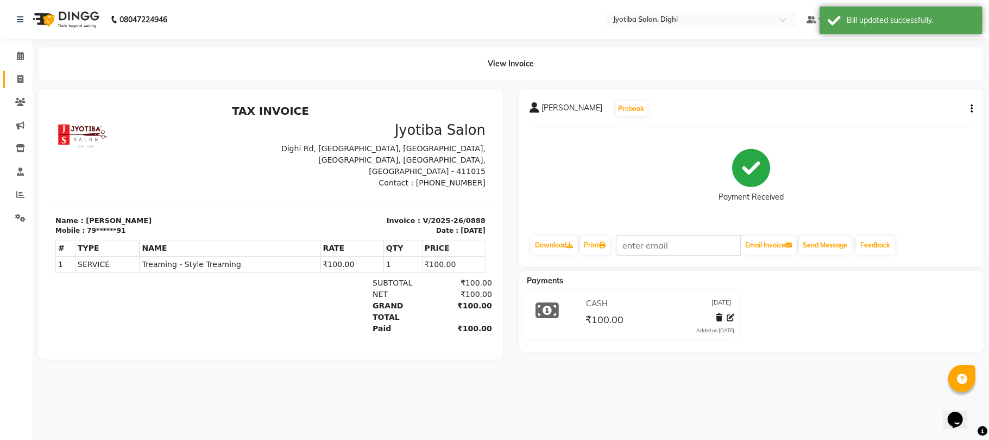
click at [11, 77] on link "Invoice" at bounding box center [16, 80] width 26 height 18
select select "643"
select select "service"
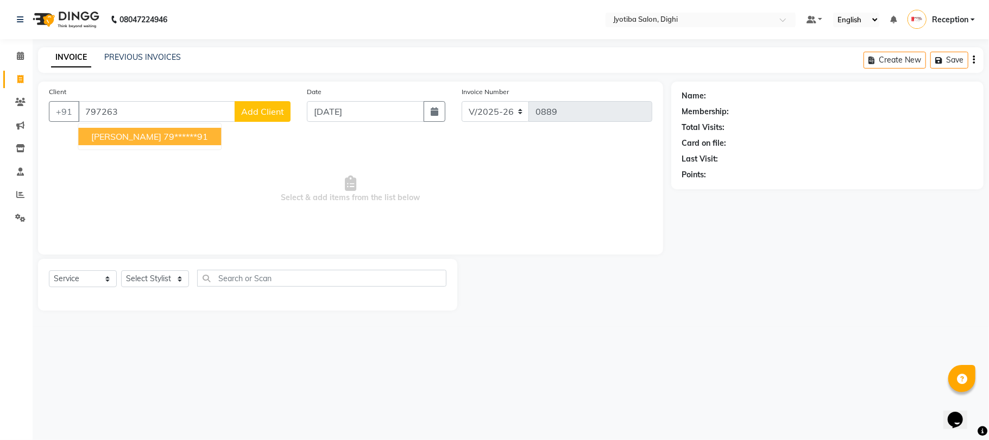
click at [179, 138] on ngb-highlight "79******91" at bounding box center [186, 136] width 45 height 11
type input "79******91"
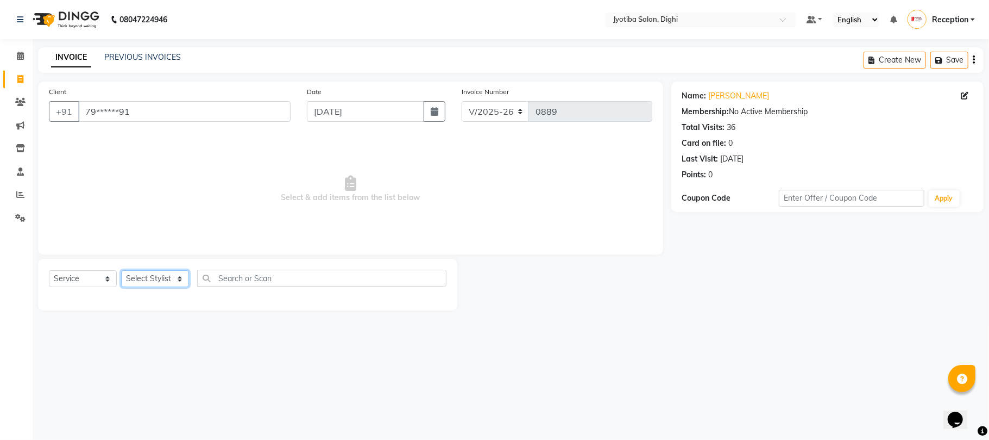
click at [177, 282] on select "Select Stylist anuj Jahid Kapur Prem Reception SOHEL Suresh" at bounding box center [155, 278] width 68 height 17
select select "59471"
click at [121, 270] on select "Select Stylist anuj Jahid Kapur Prem Reception SOHEL Suresh" at bounding box center [155, 278] width 68 height 17
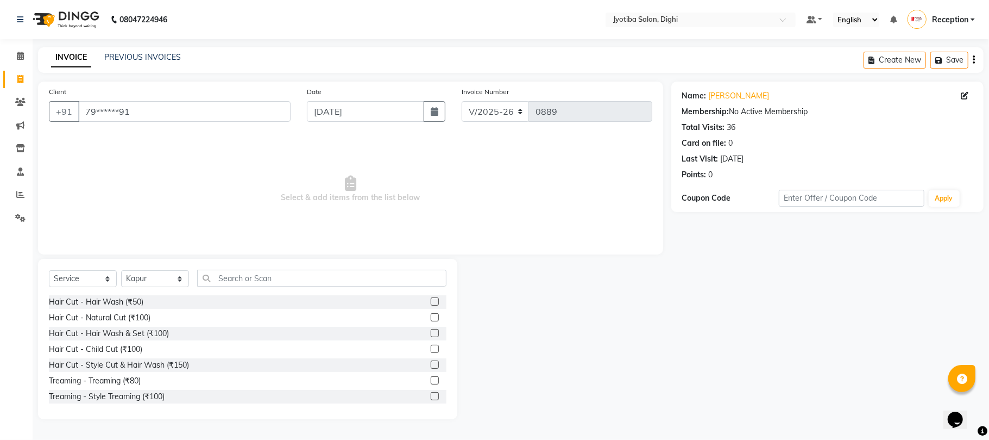
click at [431, 365] on label at bounding box center [435, 364] width 8 height 8
click at [431, 365] on input "checkbox" at bounding box center [434, 364] width 7 height 7
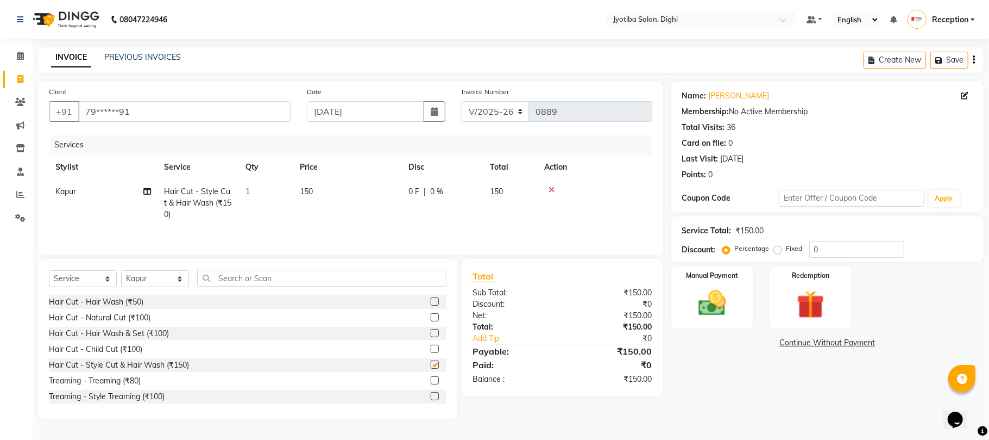
checkbox input "false"
click at [362, 111] on input "04-09-2025" at bounding box center [365, 111] width 117 height 21
select select "9"
select select "2025"
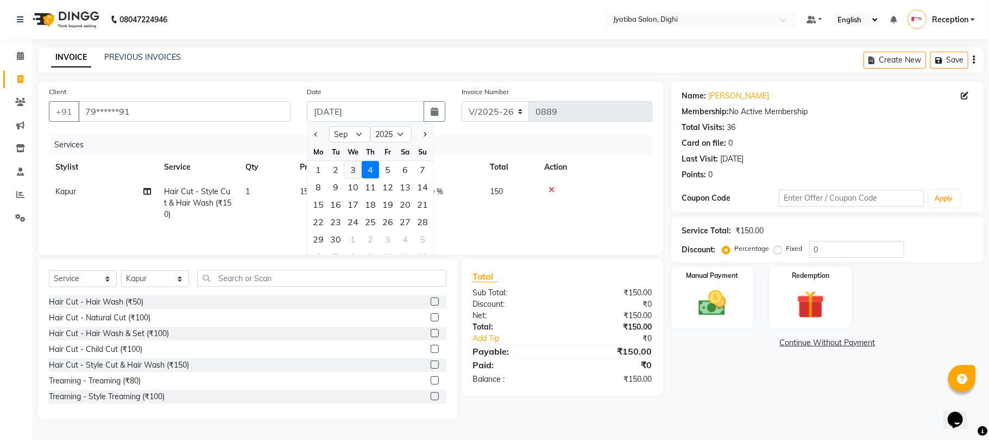
click at [355, 168] on div "3" at bounding box center [352, 169] width 17 height 17
type input "03-09-2025"
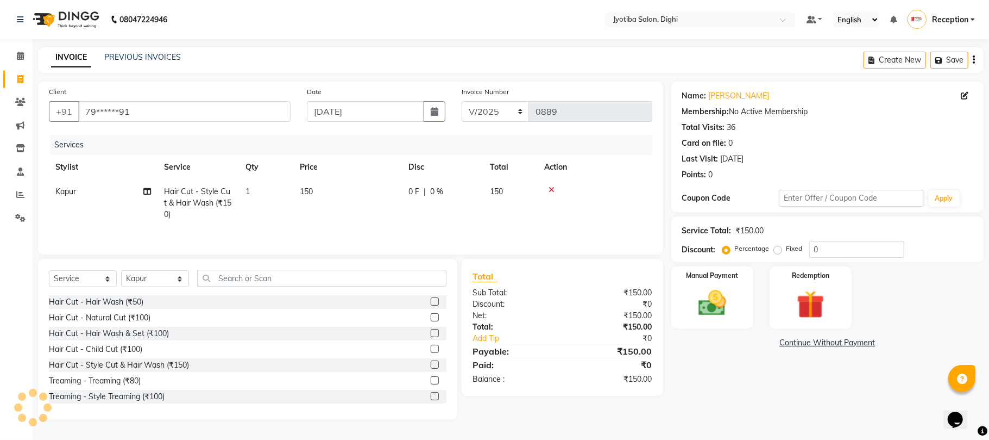
click at [799, 343] on link "Continue Without Payment" at bounding box center [828, 342] width 308 height 11
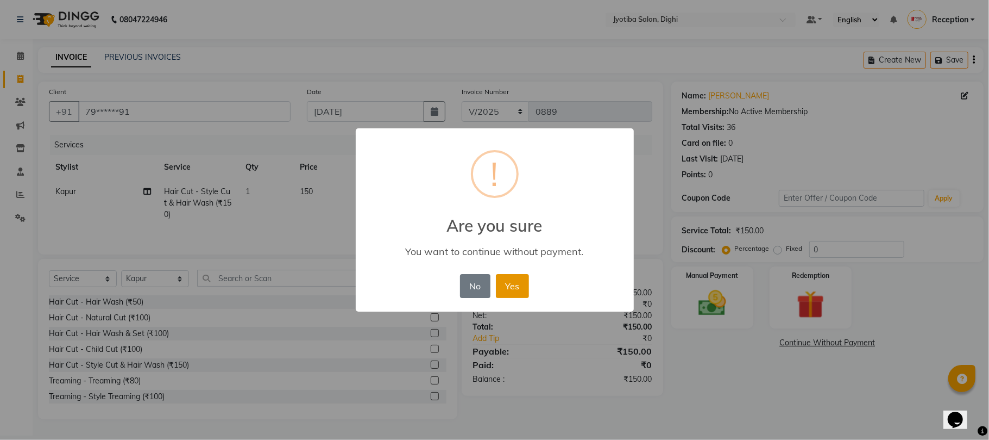
click at [519, 289] on button "Yes" at bounding box center [512, 286] width 33 height 24
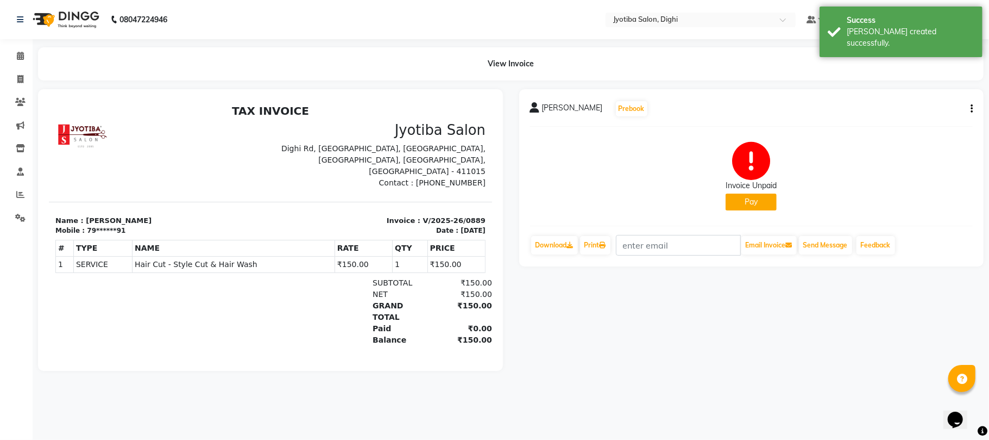
click at [737, 204] on button "Pay" at bounding box center [751, 201] width 51 height 17
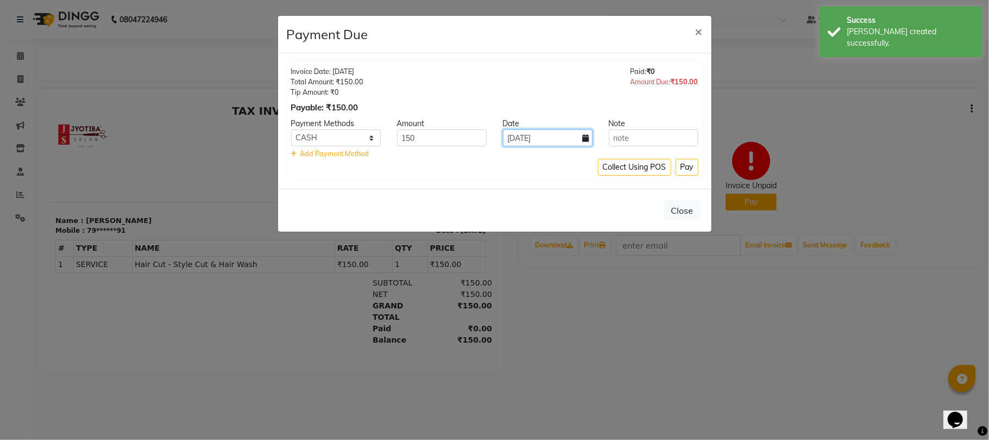
click at [537, 134] on input "04-09-2025" at bounding box center [548, 137] width 90 height 17
select select "9"
select select "2025"
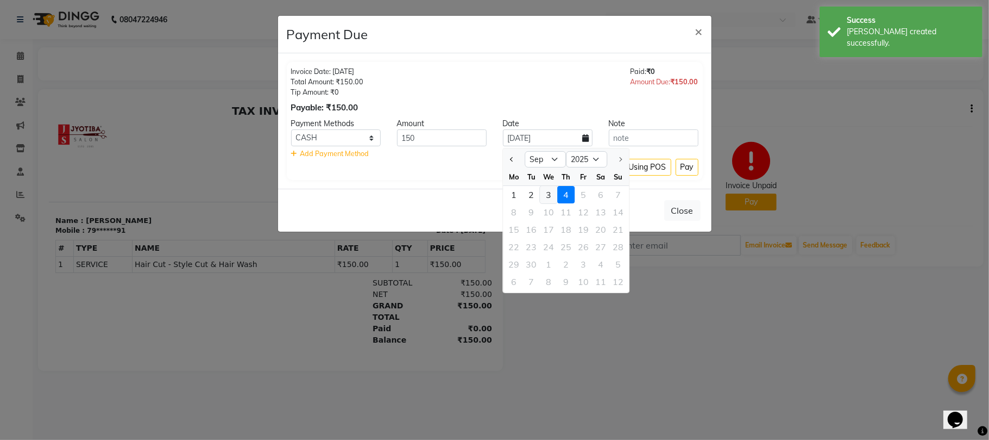
click at [542, 192] on div "3" at bounding box center [548, 194] width 17 height 17
type input "03-09-2025"
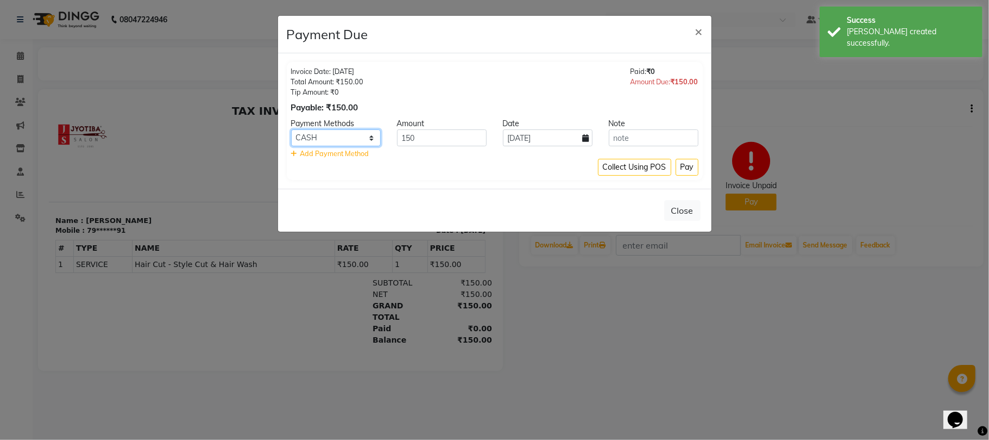
click at [368, 133] on select "CASH ONLINE CARD" at bounding box center [336, 137] width 90 height 17
select select "3"
click at [291, 130] on select "CASH ONLINE CARD" at bounding box center [336, 137] width 90 height 17
click at [687, 165] on button "Pay" at bounding box center [687, 167] width 23 height 17
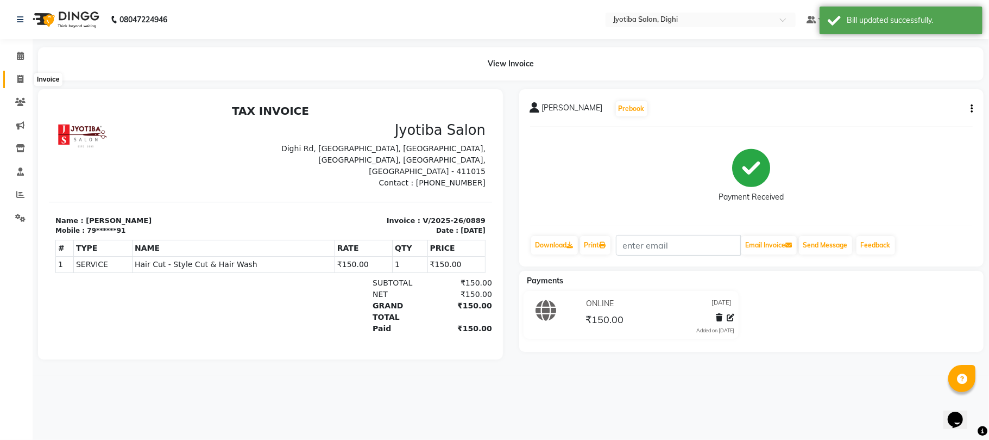
click at [11, 81] on span at bounding box center [20, 79] width 19 height 12
select select "643"
select select "service"
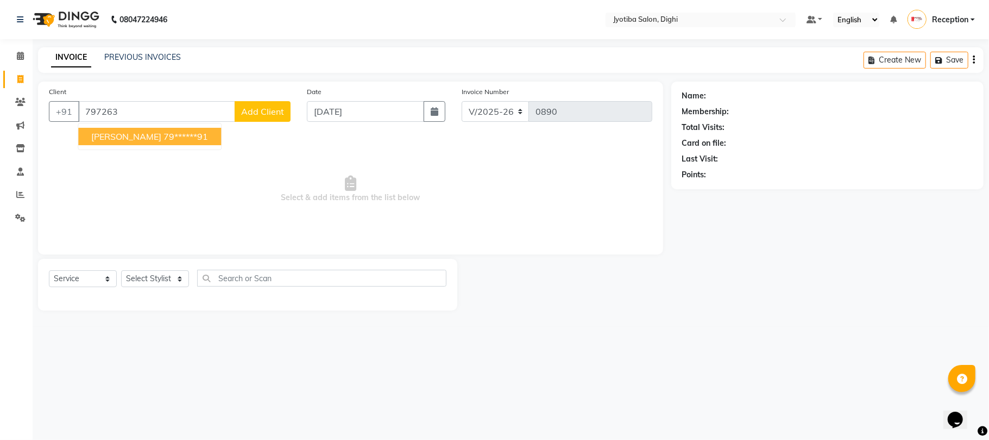
drag, startPoint x: 123, startPoint y: 137, endPoint x: 129, endPoint y: 143, distance: 8.8
click at [129, 143] on button "sohel shika 79******91" at bounding box center [149, 136] width 143 height 17
type input "79******91"
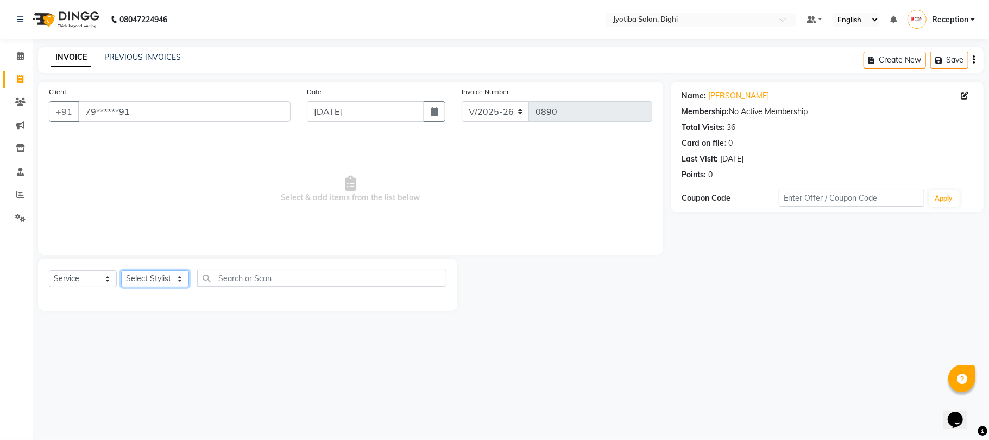
click at [152, 275] on select "Select Stylist anuj Jahid Kapur Prem Reception SOHEL Suresh" at bounding box center [155, 278] width 68 height 17
select select "59472"
click at [121, 270] on select "Select Stylist anuj Jahid Kapur Prem Reception SOHEL Suresh" at bounding box center [155, 278] width 68 height 17
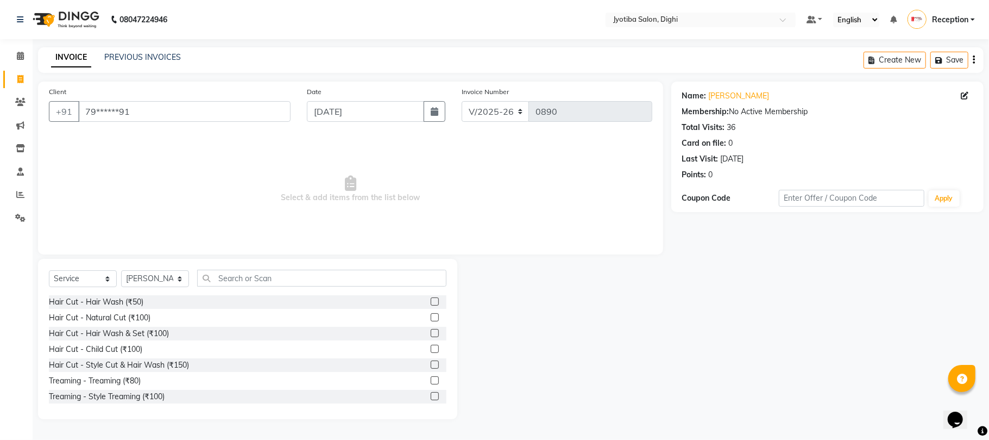
click at [431, 395] on label at bounding box center [435, 396] width 8 height 8
click at [431, 395] on input "checkbox" at bounding box center [434, 396] width 7 height 7
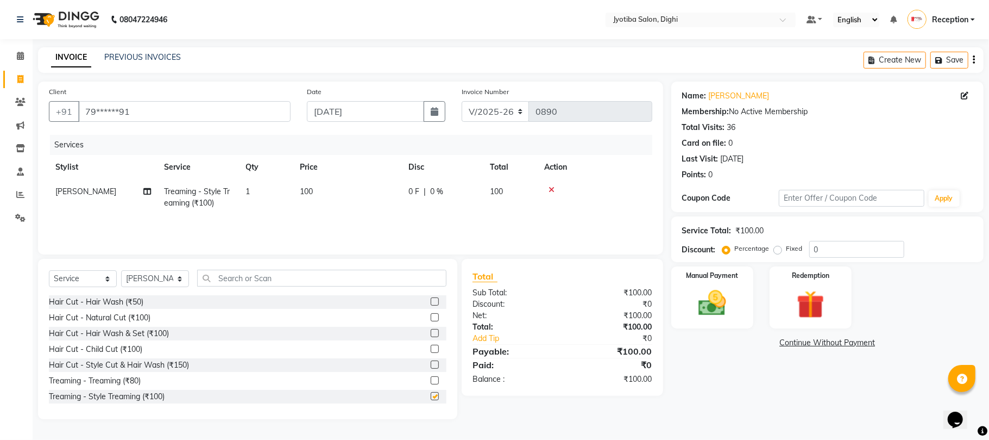
checkbox input "false"
click at [824, 346] on link "Continue Without Payment" at bounding box center [828, 342] width 308 height 11
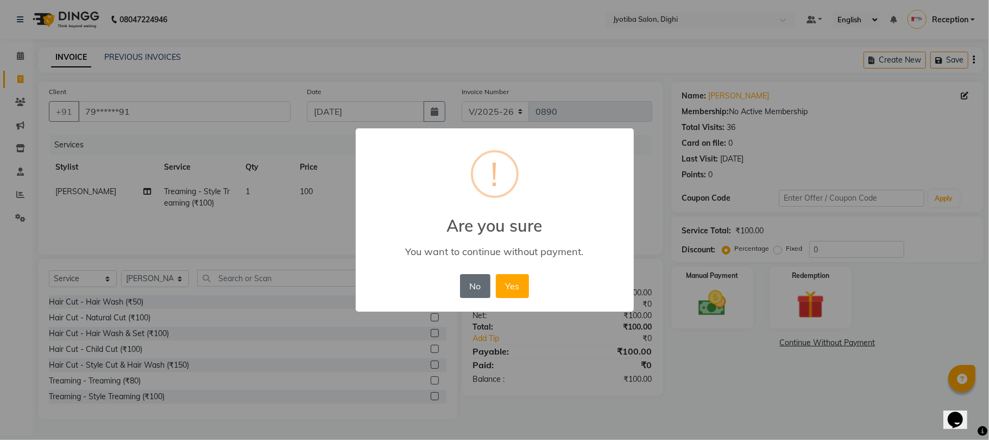
click at [478, 283] on button "No" at bounding box center [475, 286] width 30 height 24
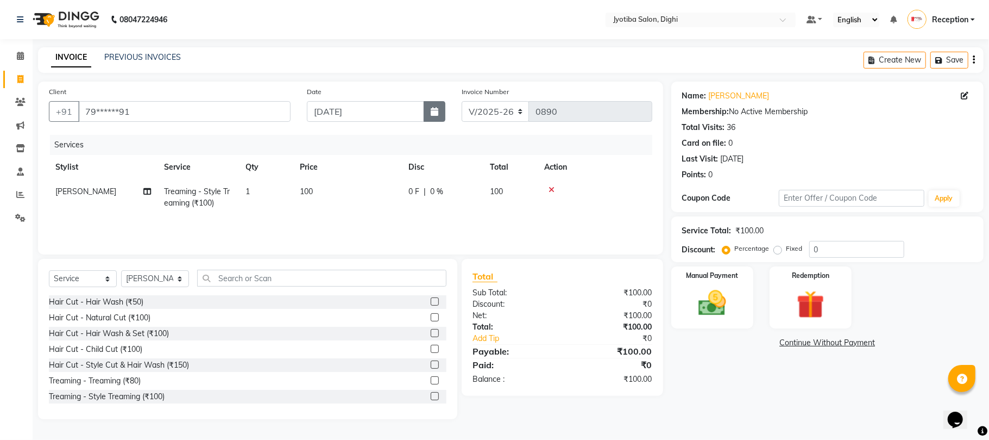
click at [435, 113] on icon "button" at bounding box center [435, 111] width 8 height 9
select select "9"
select select "2025"
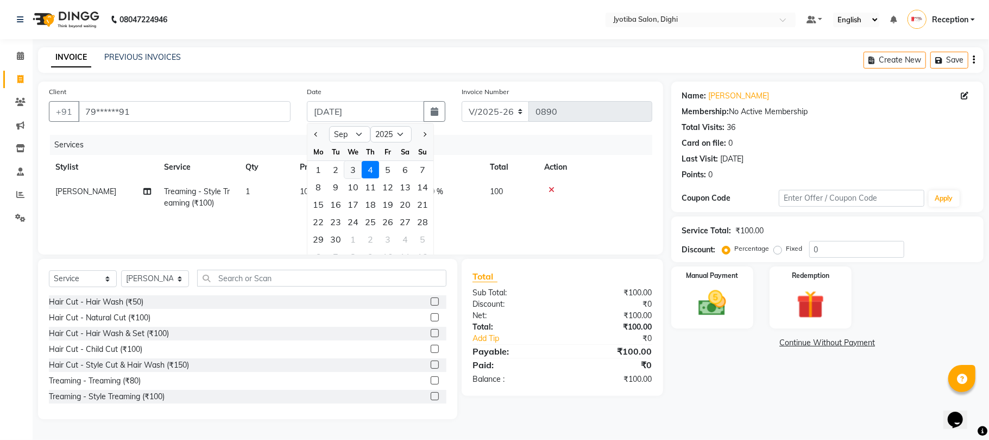
click at [350, 166] on div "3" at bounding box center [352, 169] width 17 height 17
type input "03-09-2025"
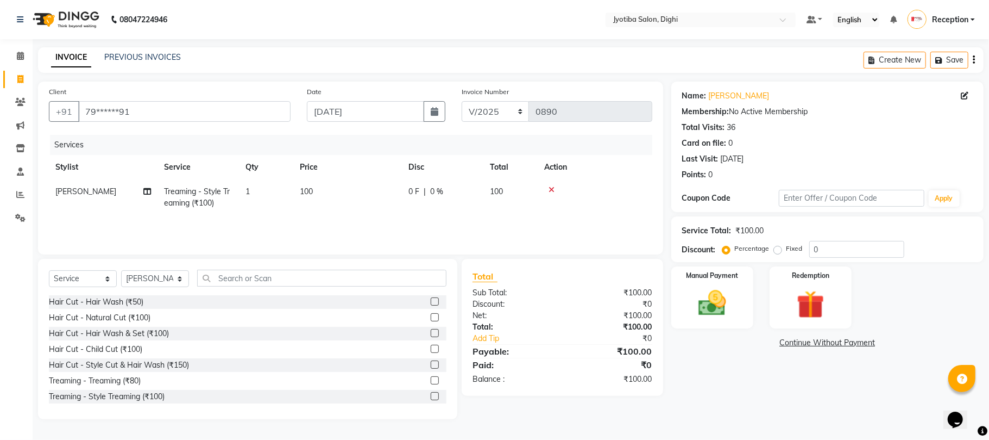
click at [813, 342] on link "Continue Without Payment" at bounding box center [828, 342] width 308 height 11
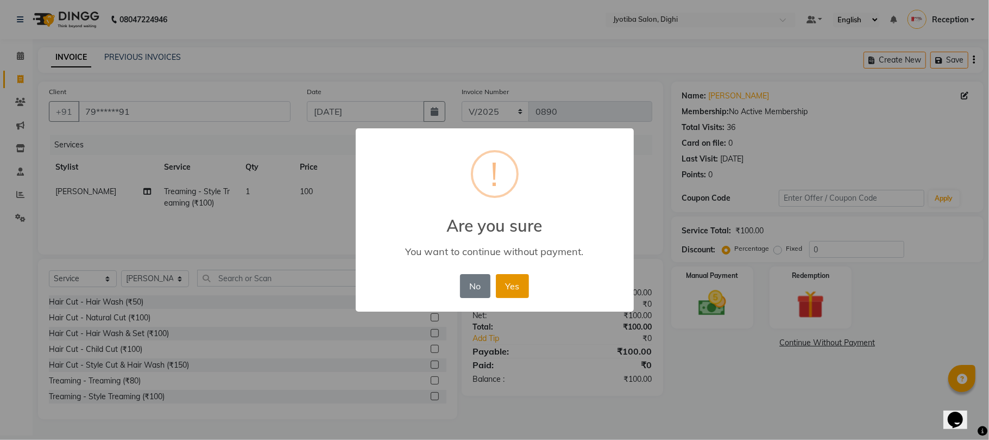
click at [508, 290] on button "Yes" at bounding box center [512, 286] width 33 height 24
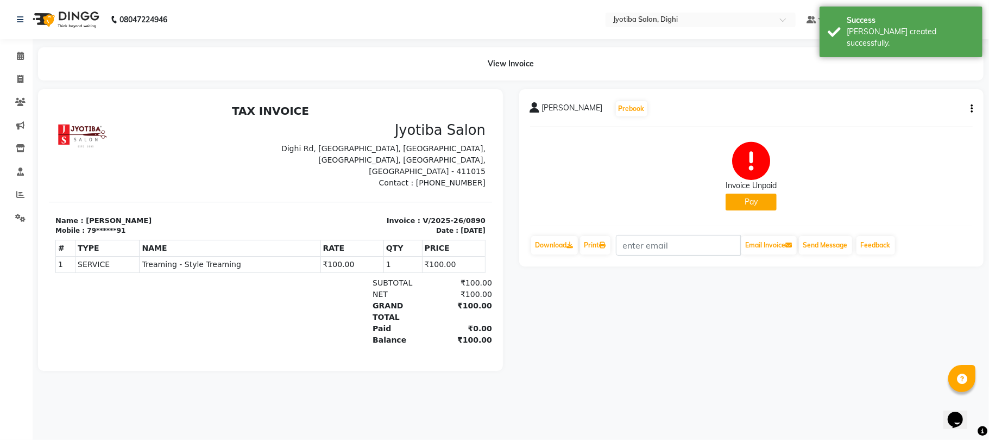
click at [768, 204] on button "Pay" at bounding box center [751, 201] width 51 height 17
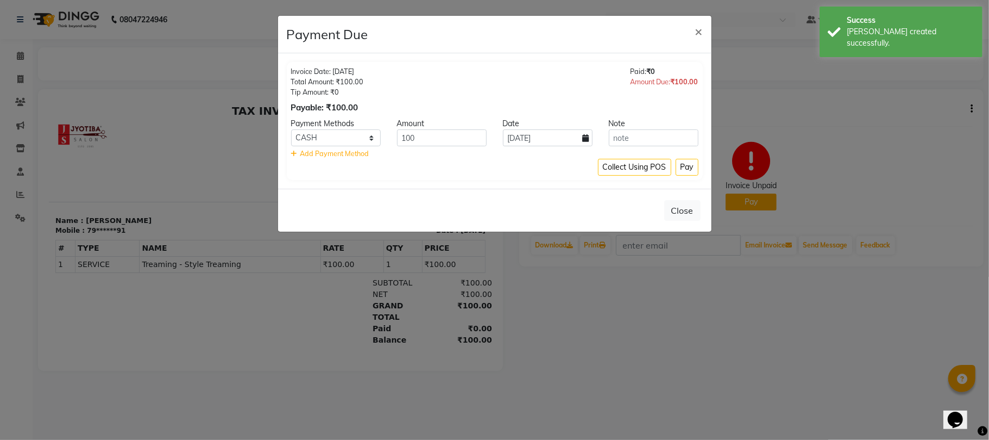
click at [583, 140] on icon at bounding box center [586, 138] width 7 height 8
select select "9"
select select "2025"
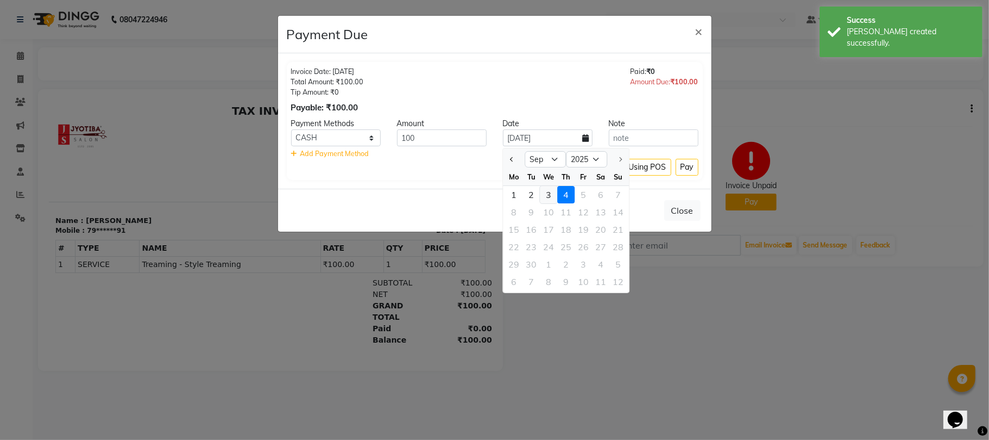
click at [546, 191] on div "3" at bounding box center [548, 194] width 17 height 17
type input "03-09-2025"
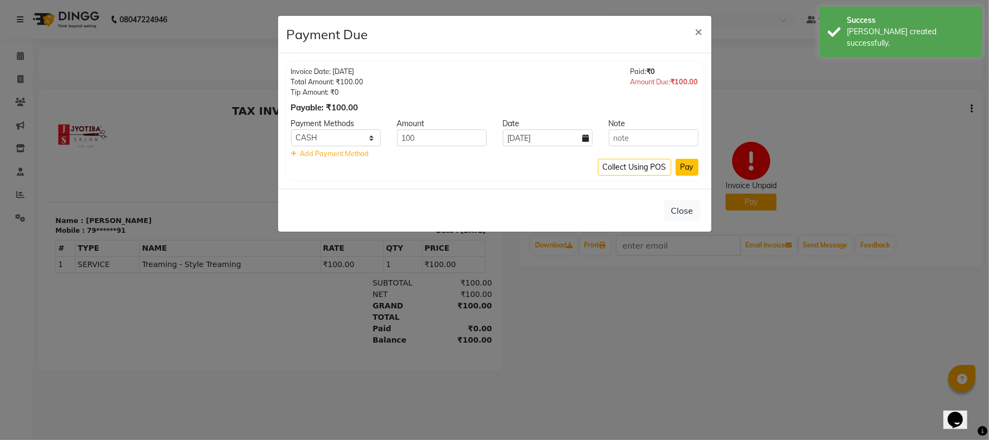
click at [688, 164] on button "Pay" at bounding box center [687, 167] width 23 height 17
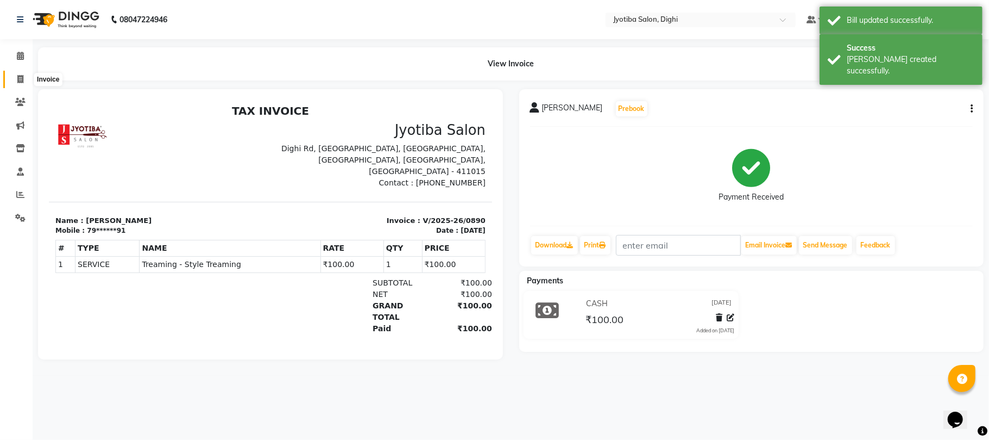
click at [23, 73] on span at bounding box center [20, 79] width 19 height 12
select select "643"
select select "service"
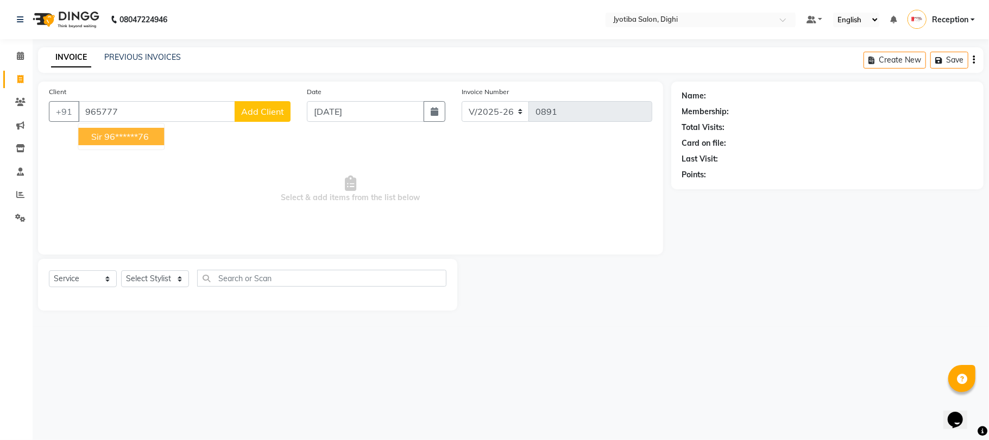
click at [91, 135] on span "sir" at bounding box center [96, 136] width 11 height 11
type input "96******76"
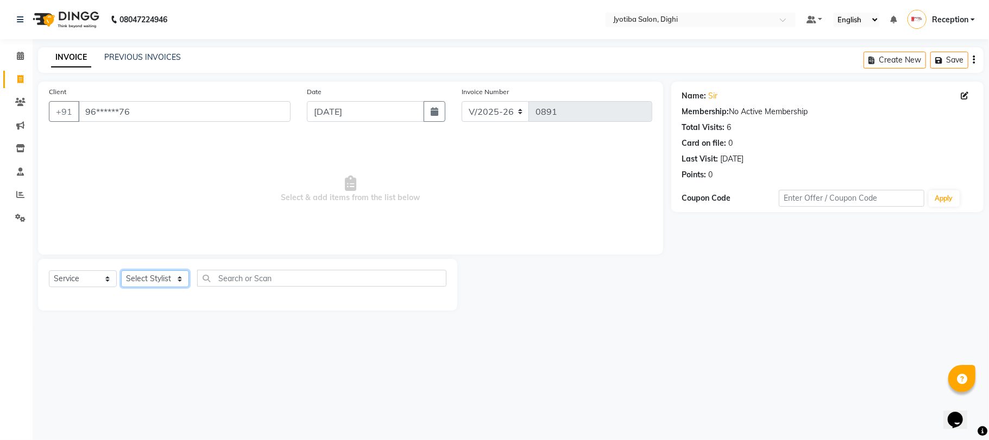
click at [163, 281] on select "Select Stylist anuj Jahid Kapur Prem Reception SOHEL Suresh" at bounding box center [155, 278] width 68 height 17
click at [121, 270] on select "Select Stylist anuj Jahid Kapur Prem Reception SOHEL Suresh" at bounding box center [155, 278] width 68 height 17
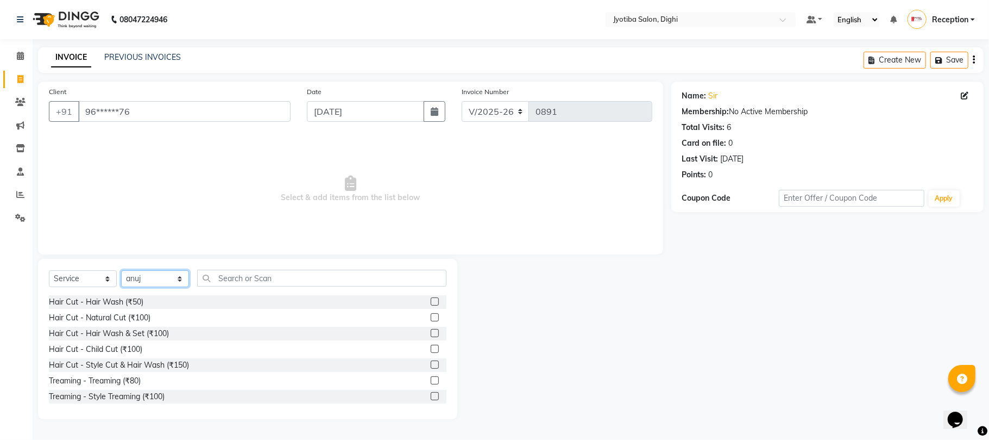
click at [164, 280] on select "Select Stylist anuj Jahid Kapur Prem Reception SOHEL Suresh" at bounding box center [155, 278] width 68 height 17
select select "59471"
click at [121, 270] on select "Select Stylist anuj Jahid Kapur Prem Reception SOHEL Suresh" at bounding box center [155, 278] width 68 height 17
click at [431, 363] on label at bounding box center [435, 364] width 8 height 8
click at [431, 363] on input "checkbox" at bounding box center [434, 364] width 7 height 7
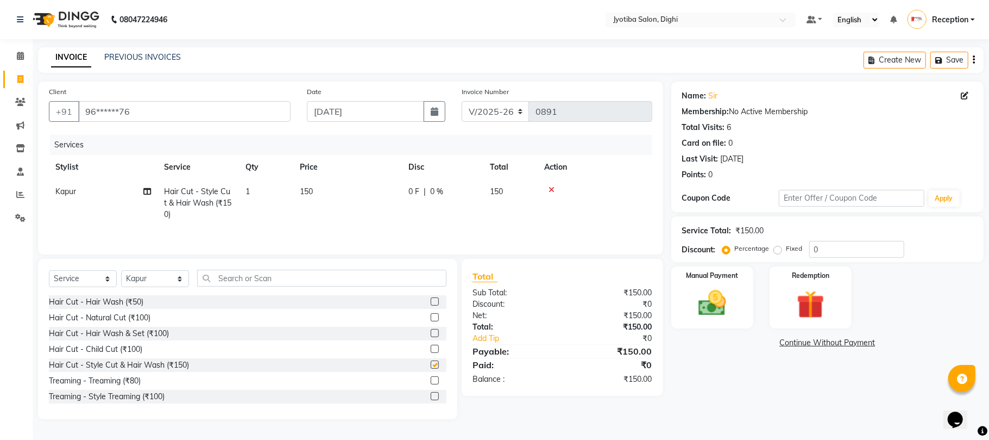
checkbox input "false"
click at [431, 398] on label at bounding box center [435, 396] width 8 height 8
click at [431, 398] on input "checkbox" at bounding box center [434, 396] width 7 height 7
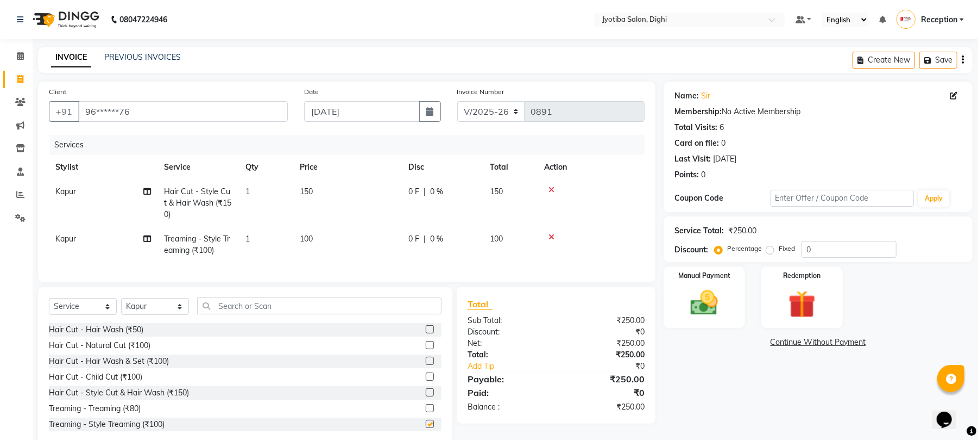
checkbox input "false"
drag, startPoint x: 355, startPoint y: 103, endPoint x: 361, endPoint y: 120, distance: 17.9
click at [355, 103] on input "04-09-2025" at bounding box center [362, 111] width 116 height 21
select select "9"
select select "2025"
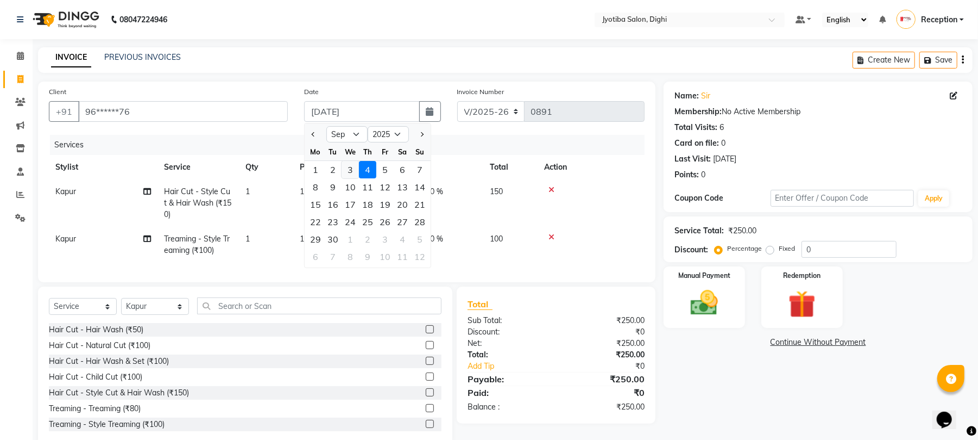
click at [350, 169] on div "3" at bounding box center [350, 169] width 17 height 17
type input "03-09-2025"
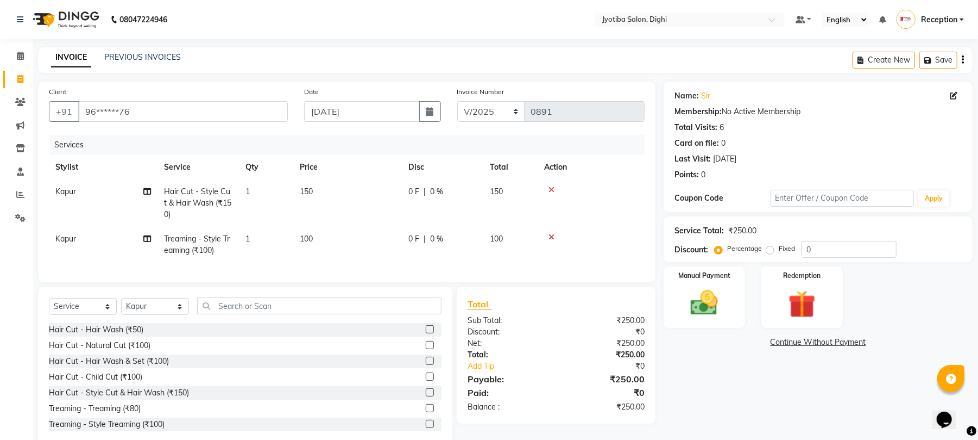
click at [844, 344] on link "Continue Without Payment" at bounding box center [818, 341] width 305 height 11
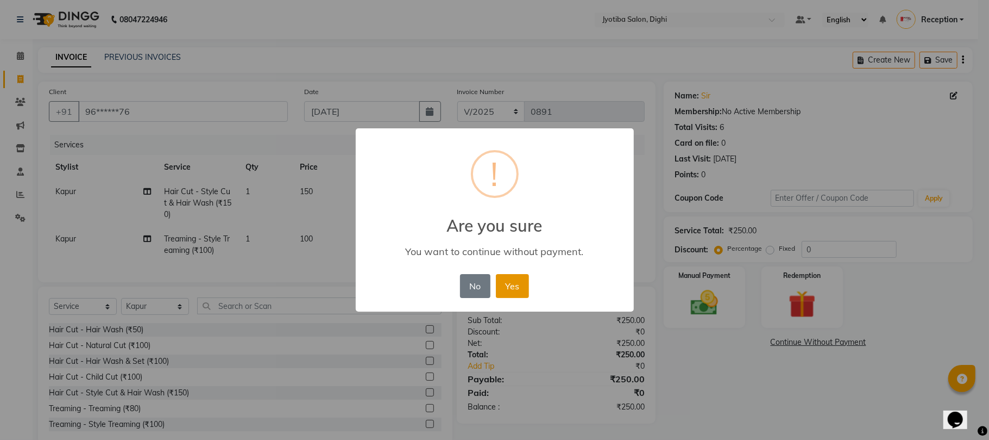
click at [520, 281] on button "Yes" at bounding box center [512, 286] width 33 height 24
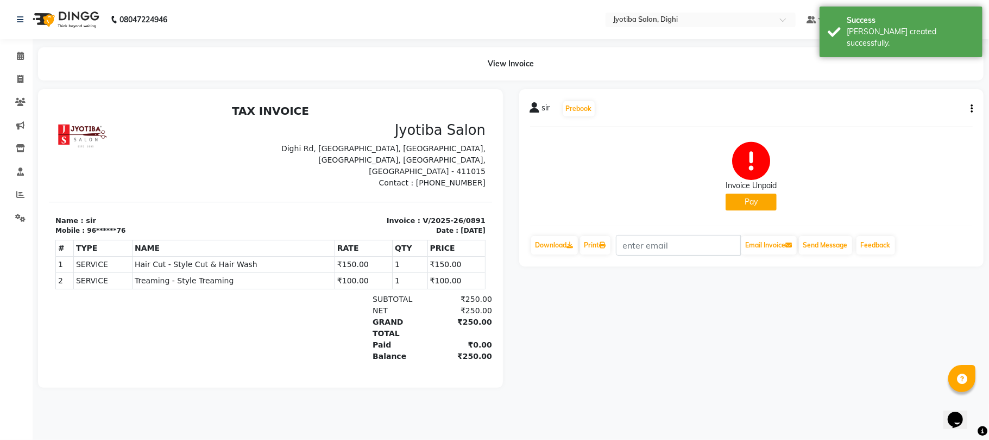
click at [731, 200] on button "Pay" at bounding box center [751, 201] width 51 height 17
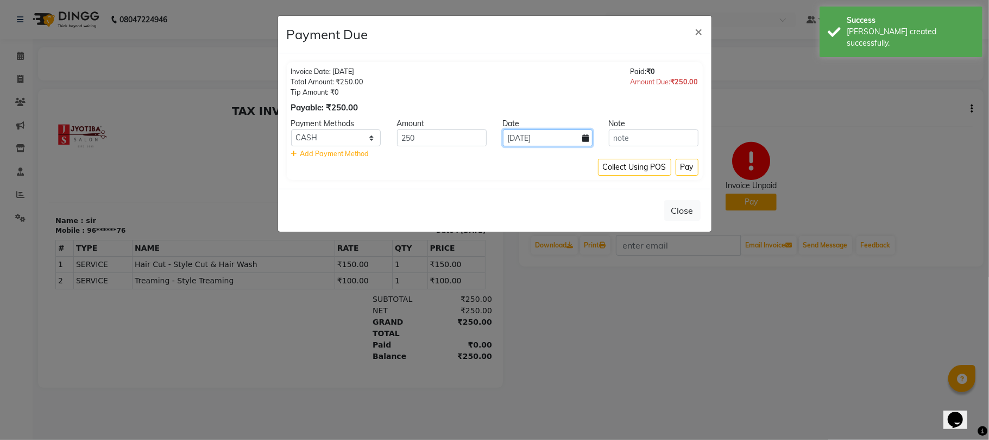
click at [526, 137] on input "04-09-2025" at bounding box center [548, 137] width 90 height 17
select select "9"
select select "2025"
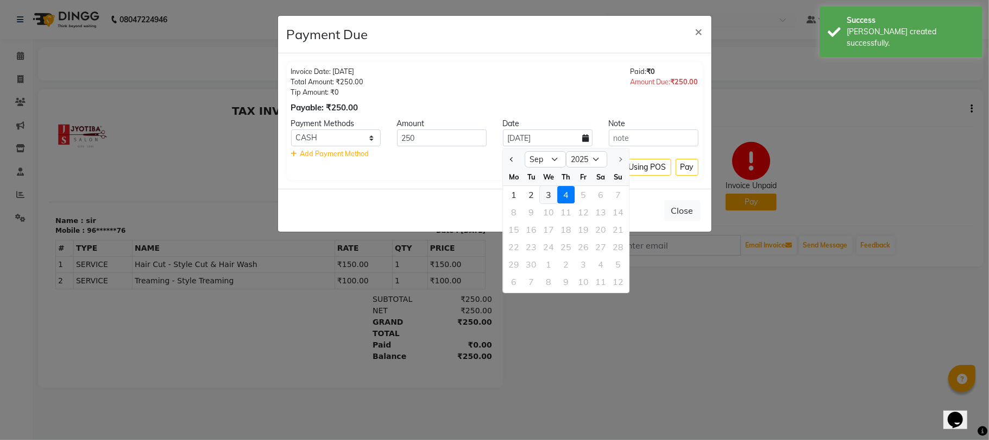
click at [553, 193] on div "3" at bounding box center [548, 194] width 17 height 17
type input "03-09-2025"
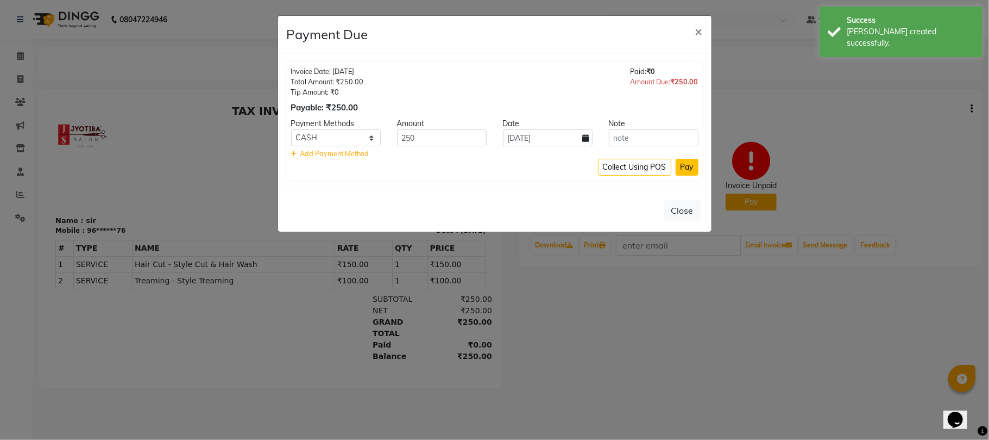
click at [693, 161] on button "Pay" at bounding box center [687, 167] width 23 height 17
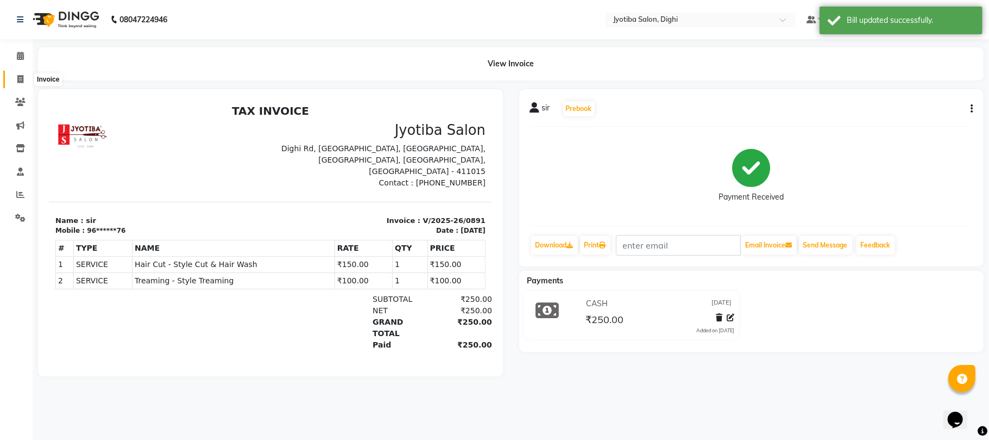
click at [22, 77] on icon at bounding box center [20, 79] width 6 height 8
select select "643"
select select "service"
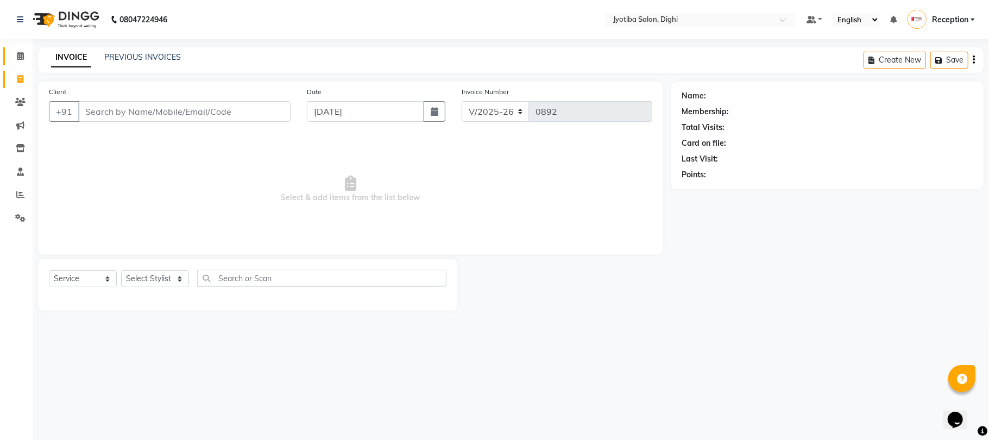
click at [5, 53] on link "Calendar" at bounding box center [16, 56] width 26 height 18
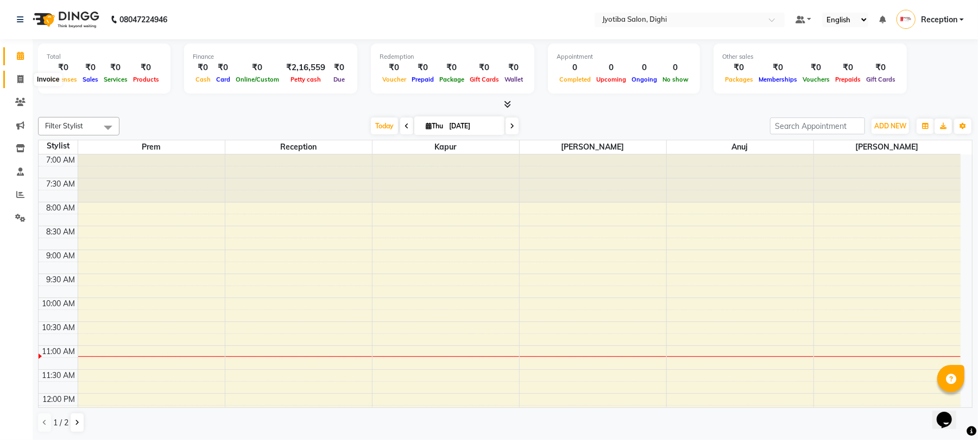
click at [23, 81] on icon at bounding box center [20, 79] width 6 height 8
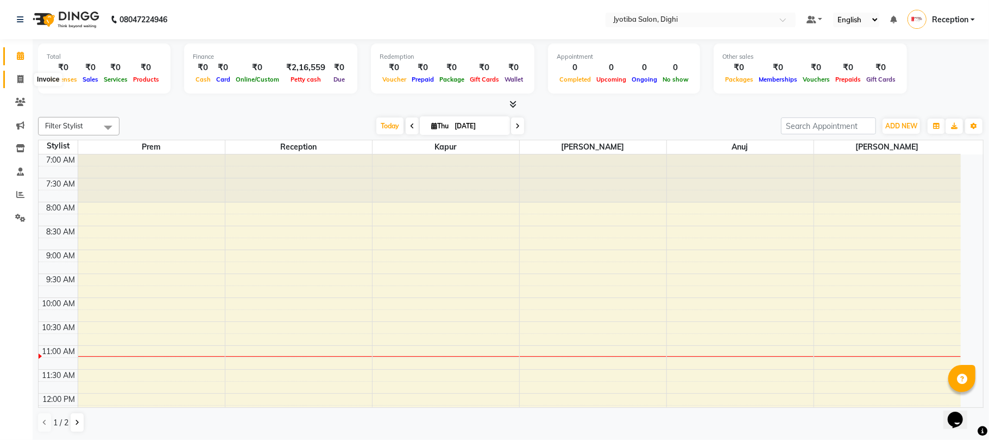
select select "643"
select select "service"
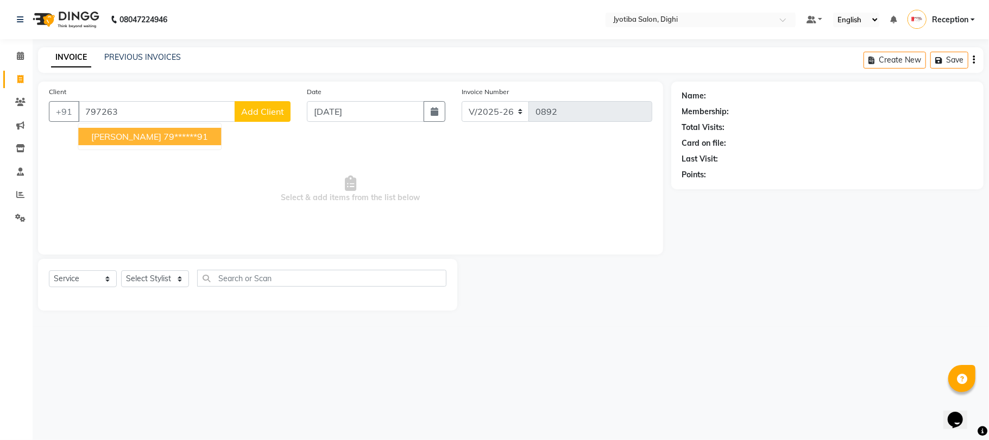
click at [166, 137] on ngb-highlight "79******91" at bounding box center [186, 136] width 45 height 11
type input "79******91"
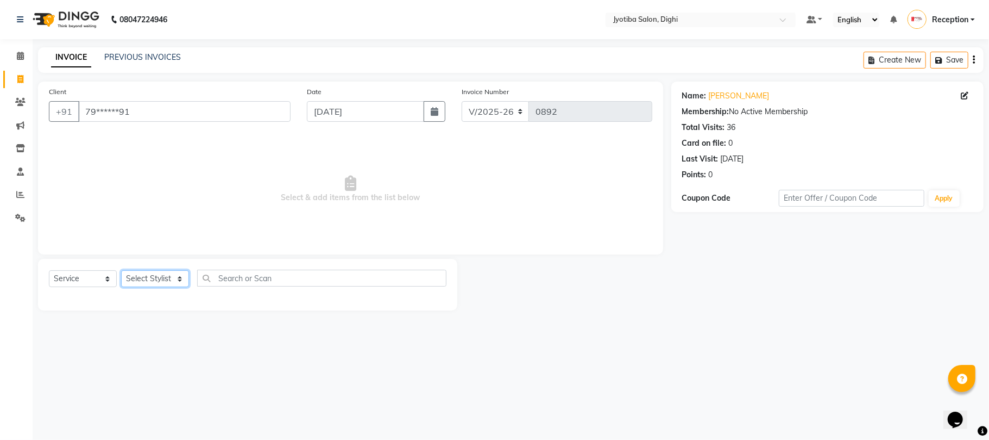
click at [174, 283] on select "Select Stylist anuj Jahid Kapur Prem Reception SOHEL Suresh" at bounding box center [155, 278] width 68 height 17
select select "59472"
click at [121, 270] on select "Select Stylist anuj Jahid Kapur Prem Reception SOHEL Suresh" at bounding box center [155, 278] width 68 height 17
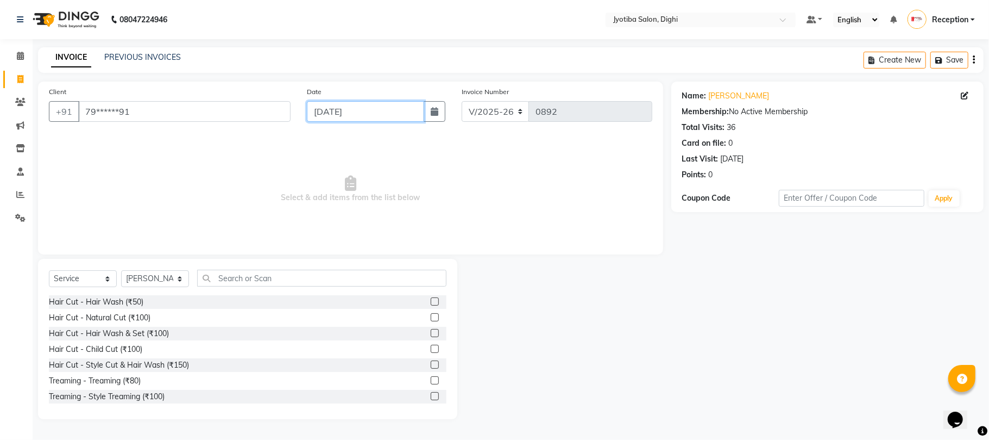
click at [401, 105] on input "04-09-2025" at bounding box center [365, 111] width 117 height 21
select select "9"
select select "2025"
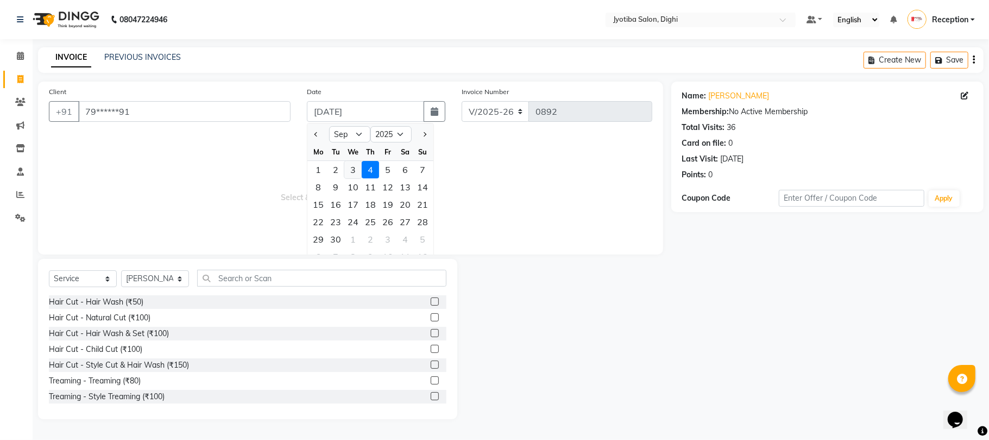
click at [357, 168] on div "3" at bounding box center [352, 169] width 17 height 17
type input "03-09-2025"
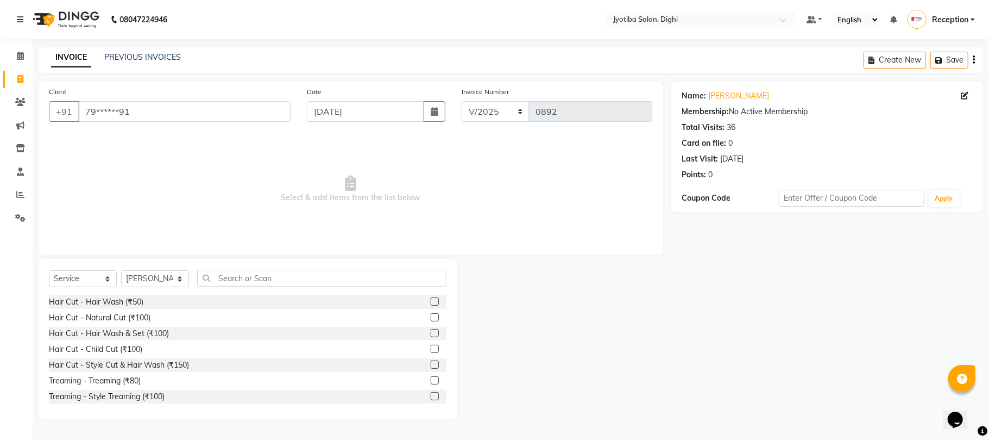
click at [431, 361] on label at bounding box center [435, 364] width 8 height 8
click at [431, 361] on input "checkbox" at bounding box center [434, 364] width 7 height 7
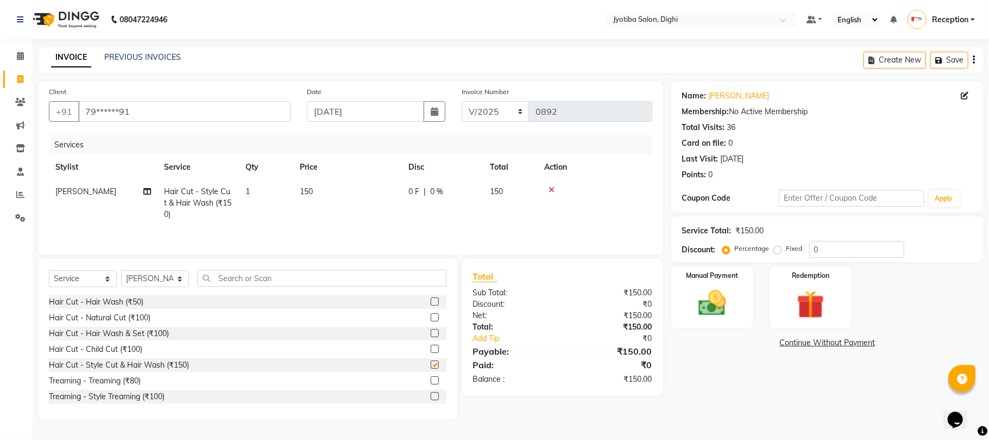
checkbox input "false"
click at [431, 398] on label at bounding box center [435, 396] width 8 height 8
click at [431, 398] on input "checkbox" at bounding box center [434, 396] width 7 height 7
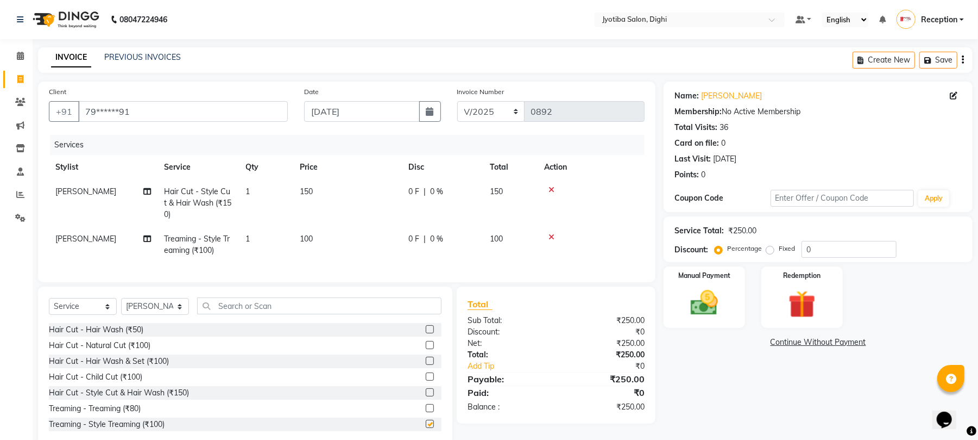
checkbox input "false"
click at [366, 314] on input "text" at bounding box center [319, 305] width 244 height 17
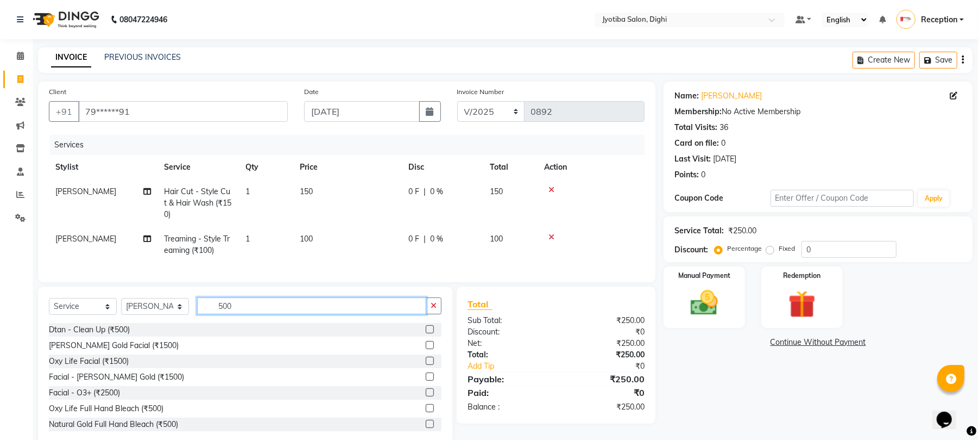
type input "500"
click at [426, 333] on label at bounding box center [430, 329] width 8 height 8
click at [426, 333] on input "checkbox" at bounding box center [429, 329] width 7 height 7
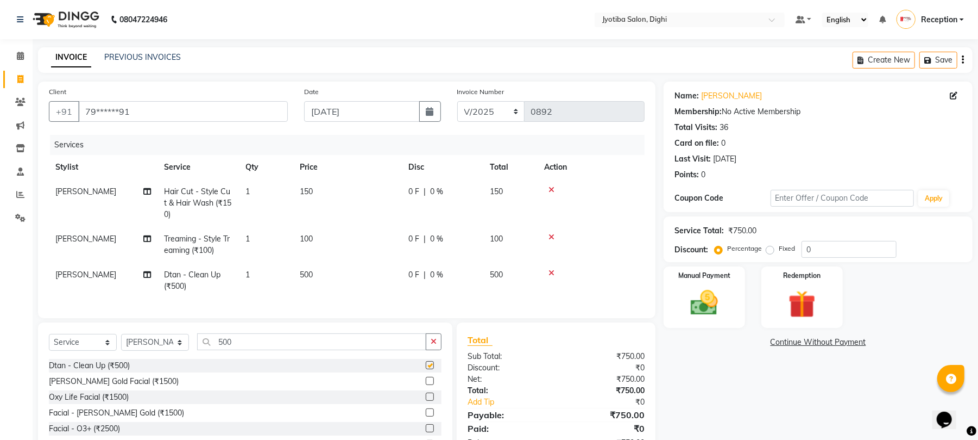
checkbox input "false"
click at [431, 345] on icon "button" at bounding box center [434, 341] width 6 height 8
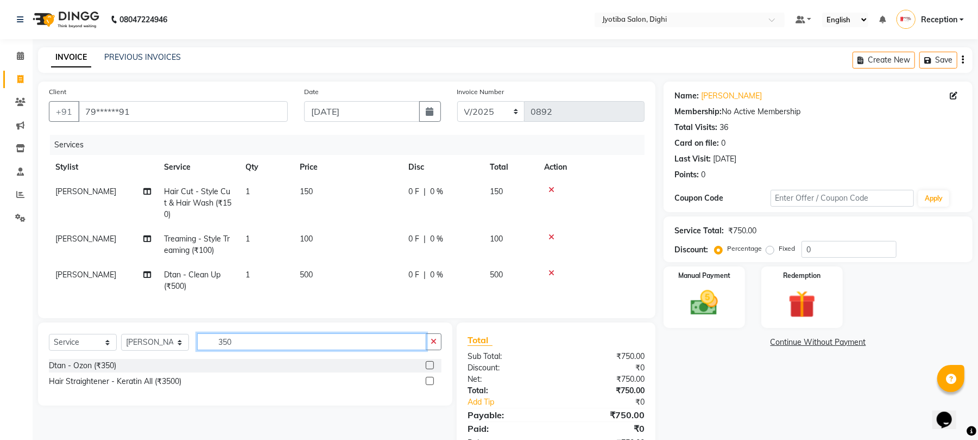
type input "350"
click at [429, 369] on label at bounding box center [430, 365] width 8 height 8
click at [429, 369] on input "checkbox" at bounding box center [429, 365] width 7 height 7
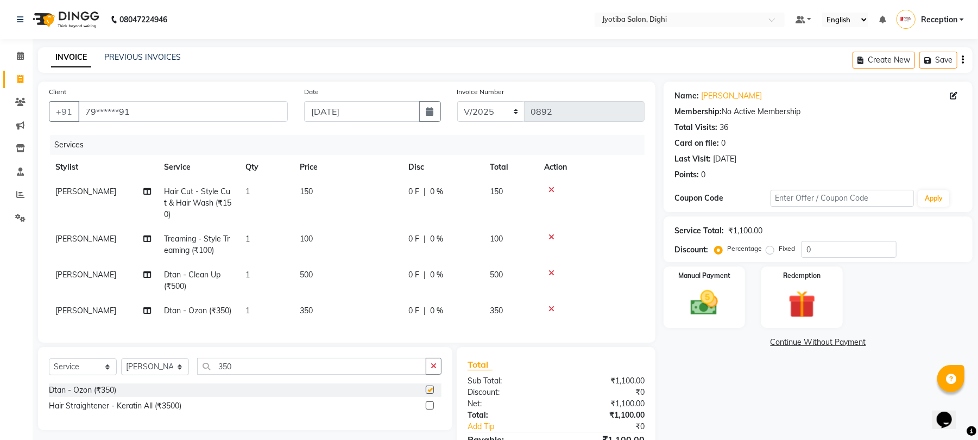
checkbox input "false"
click at [828, 339] on link "Continue Without Payment" at bounding box center [818, 341] width 305 height 11
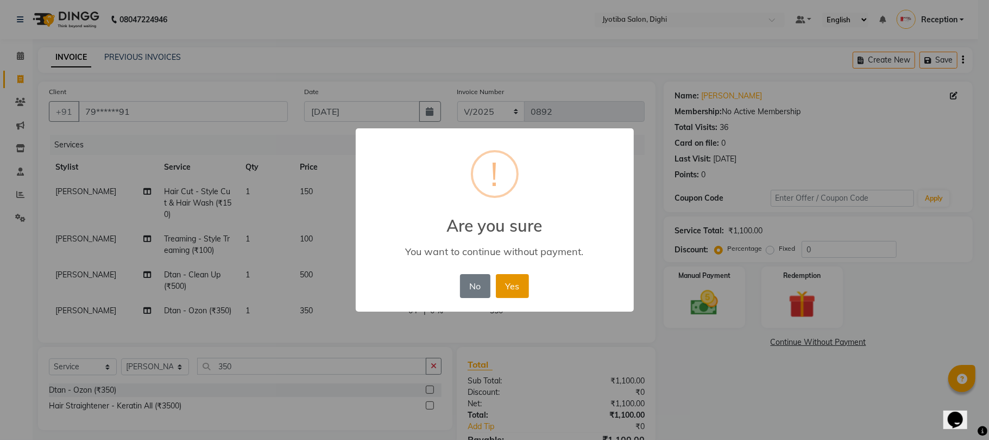
click at [517, 288] on button "Yes" at bounding box center [512, 286] width 33 height 24
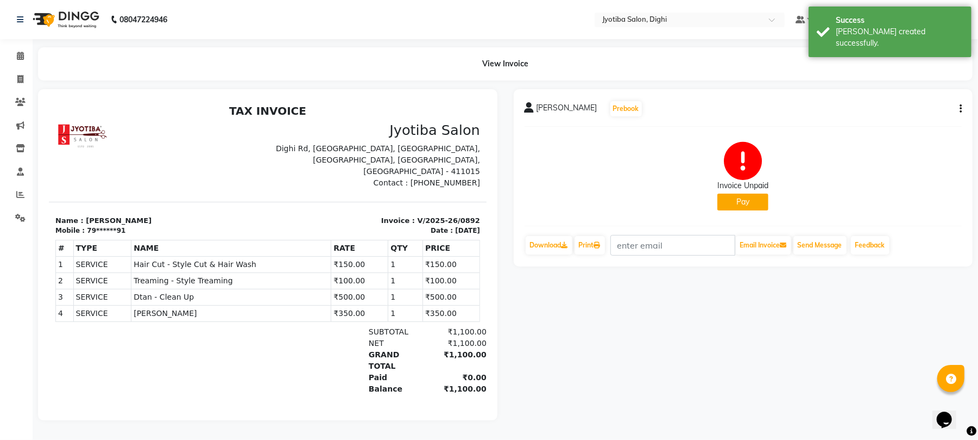
click at [744, 201] on button "Pay" at bounding box center [743, 201] width 51 height 17
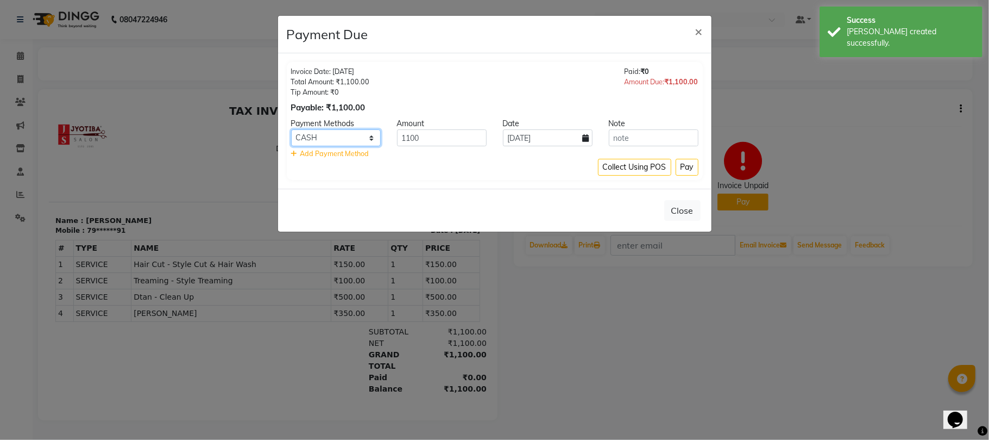
click at [374, 139] on select "CASH ONLINE CARD" at bounding box center [336, 137] width 90 height 17
select select "3"
click at [291, 130] on select "CASH ONLINE CARD" at bounding box center [336, 137] width 90 height 17
click at [535, 146] on input "04-09-2025" at bounding box center [548, 137] width 90 height 17
select select "9"
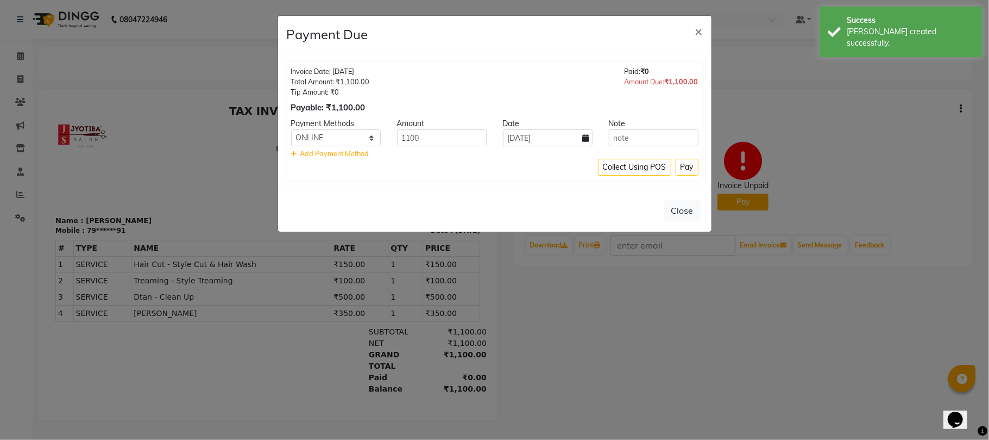
select select "2025"
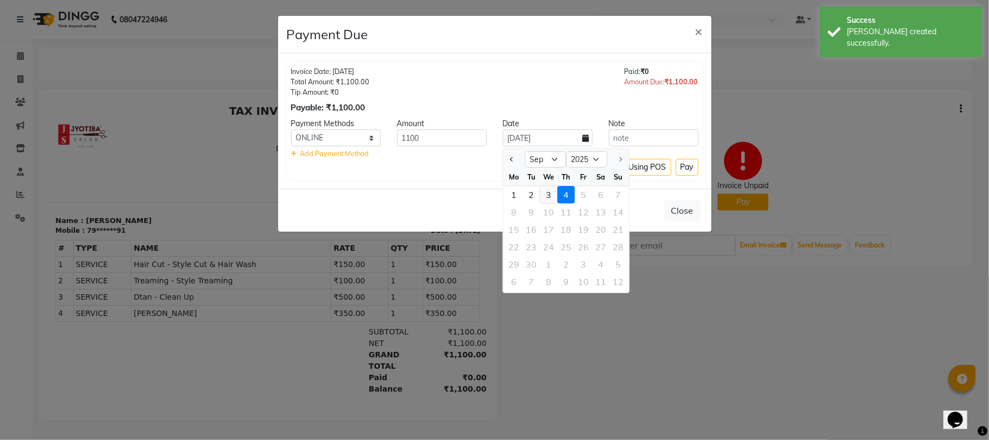
click at [548, 188] on div "3" at bounding box center [548, 194] width 17 height 17
type input "03-09-2025"
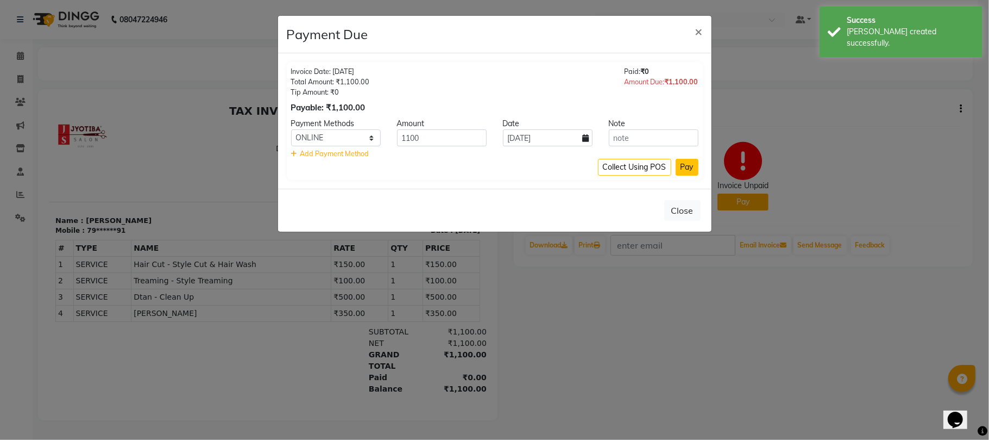
click at [692, 168] on button "Pay" at bounding box center [687, 167] width 23 height 17
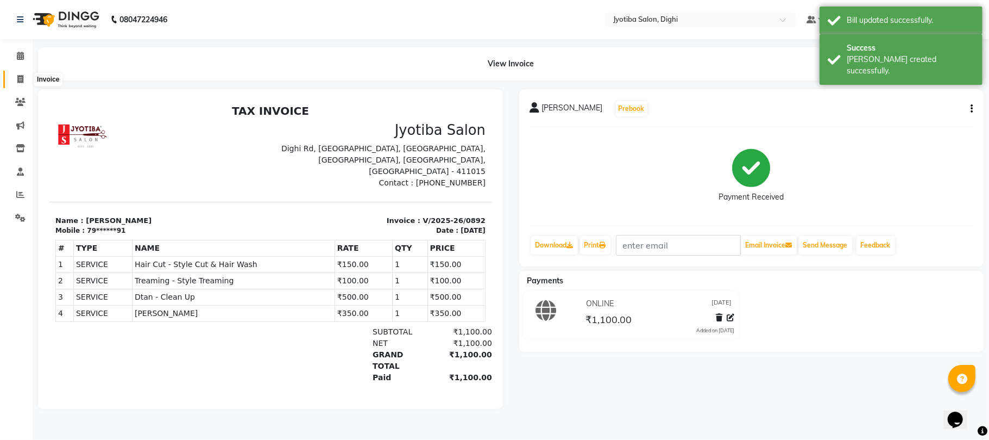
click at [22, 75] on icon at bounding box center [20, 79] width 6 height 8
select select "643"
select select "service"
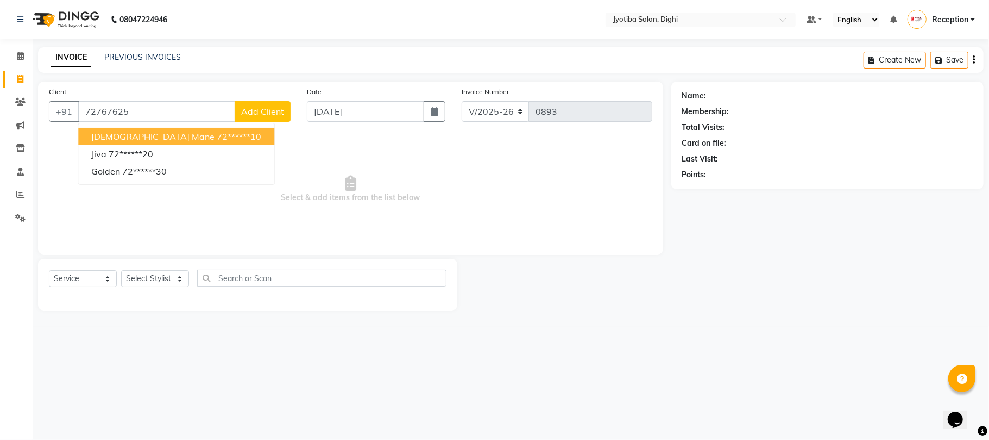
click at [131, 134] on span "shiva mane" at bounding box center [152, 136] width 123 height 11
type input "72******10"
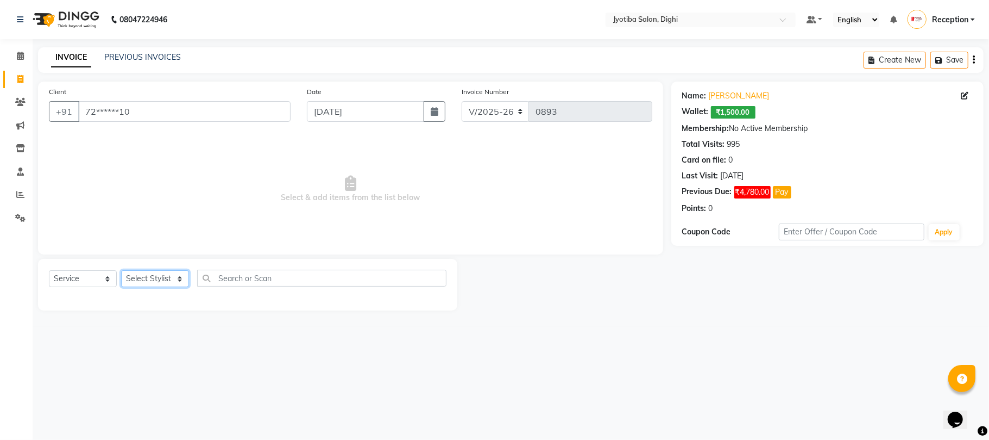
click at [146, 274] on select "Select Stylist anuj Jahid Kapur Prem Reception SOHEL Suresh" at bounding box center [155, 278] width 68 height 17
select select "9312"
click at [121, 270] on select "Select Stylist anuj Jahid Kapur Prem Reception SOHEL Suresh" at bounding box center [155, 278] width 68 height 17
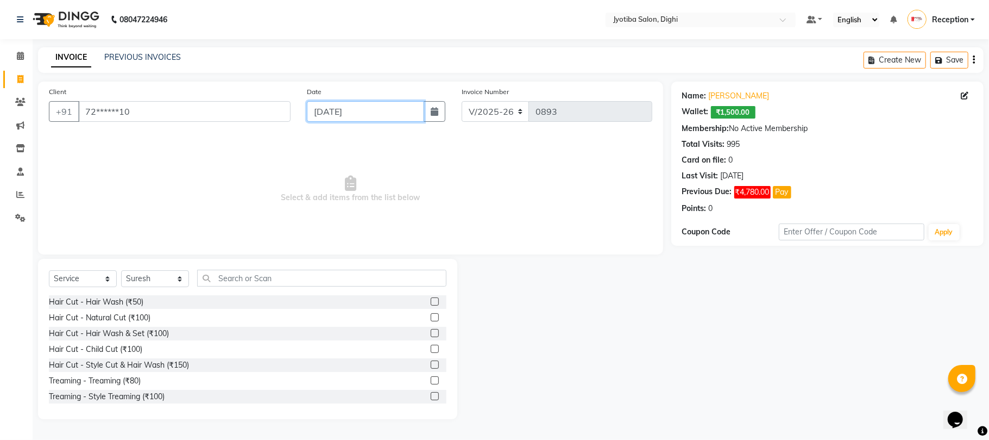
drag, startPoint x: 394, startPoint y: 116, endPoint x: 389, endPoint y: 122, distance: 7.7
click at [389, 122] on div "04-09-2025" at bounding box center [376, 111] width 139 height 21
click at [435, 115] on icon "button" at bounding box center [435, 111] width 8 height 9
select select "9"
select select "2025"
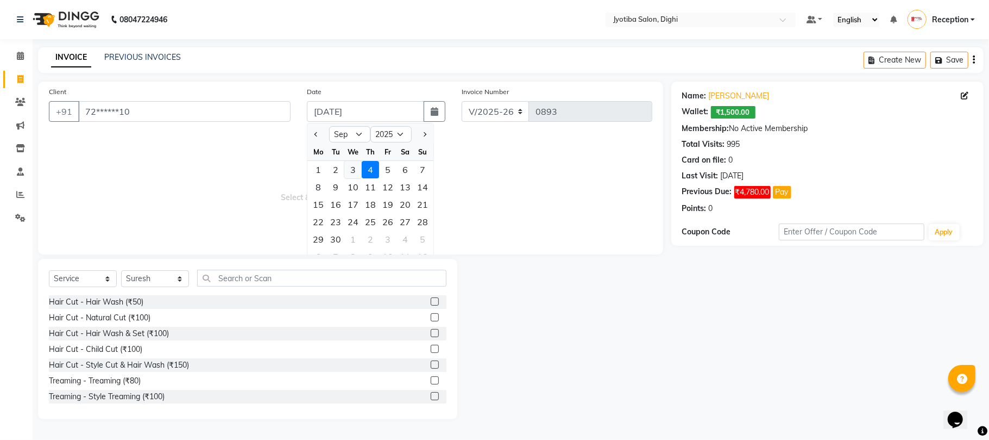
click at [347, 172] on div "3" at bounding box center [352, 169] width 17 height 17
type input "03-09-2025"
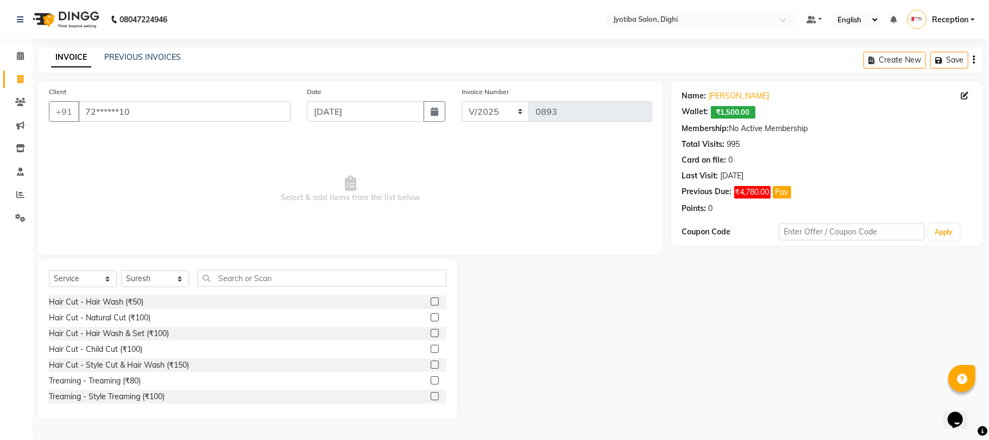
click at [431, 396] on label at bounding box center [435, 396] width 8 height 8
click at [431, 396] on input "checkbox" at bounding box center [434, 396] width 7 height 7
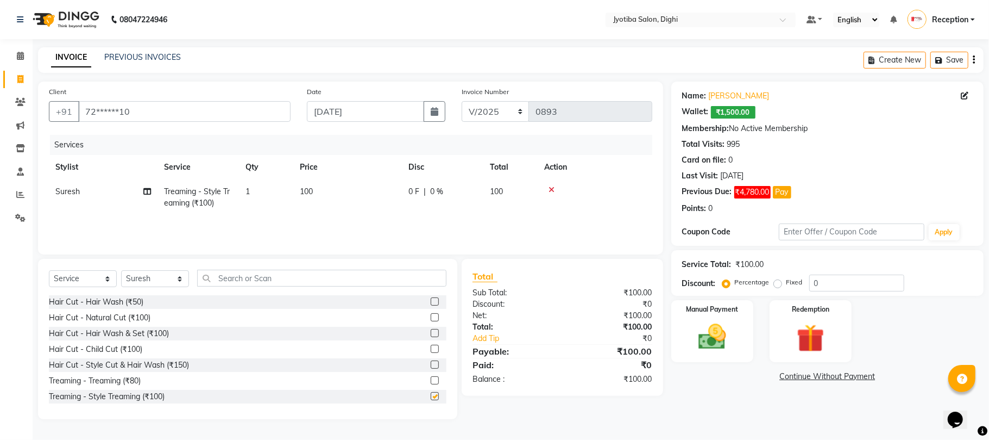
checkbox input "false"
click at [851, 376] on link "Continue Without Payment" at bounding box center [828, 376] width 308 height 11
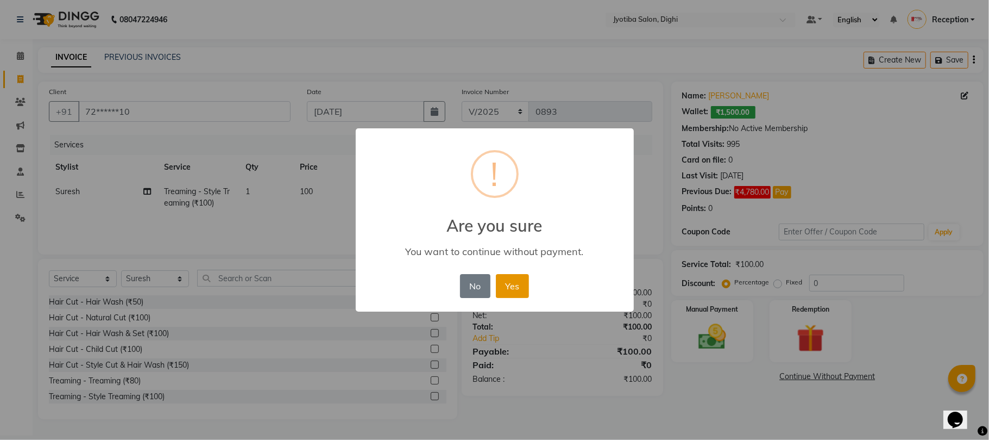
click at [520, 294] on button "Yes" at bounding box center [512, 286] width 33 height 24
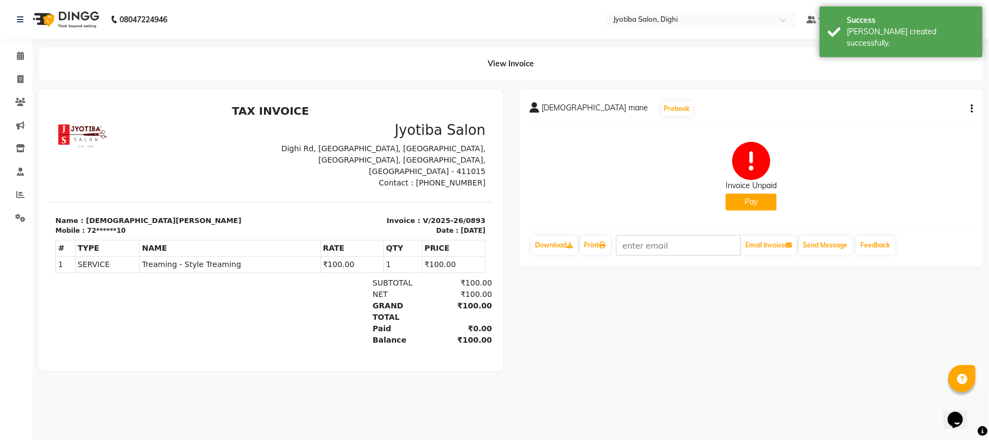
click at [746, 207] on button "Pay" at bounding box center [751, 201] width 51 height 17
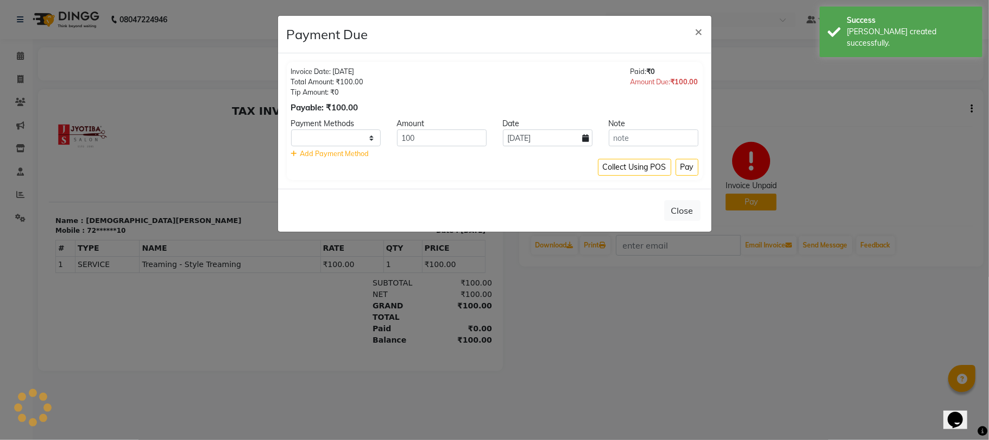
select select "1"
click at [540, 137] on input "04-09-2025" at bounding box center [548, 137] width 90 height 17
select select "9"
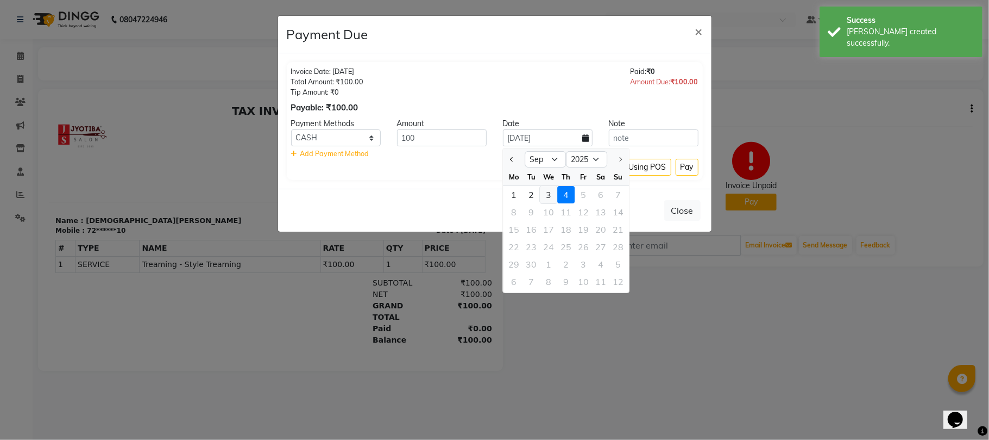
click at [548, 196] on div "3" at bounding box center [548, 194] width 17 height 17
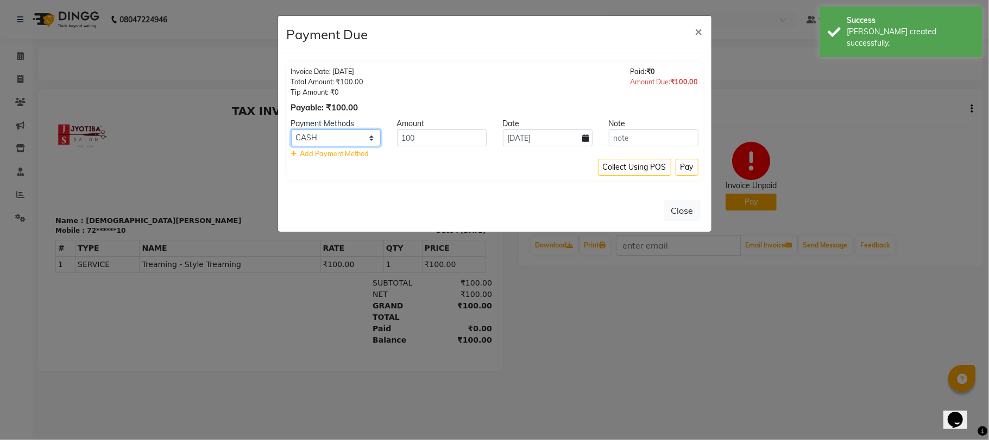
click at [368, 138] on select "CASH ONLINE CARD" at bounding box center [336, 137] width 90 height 17
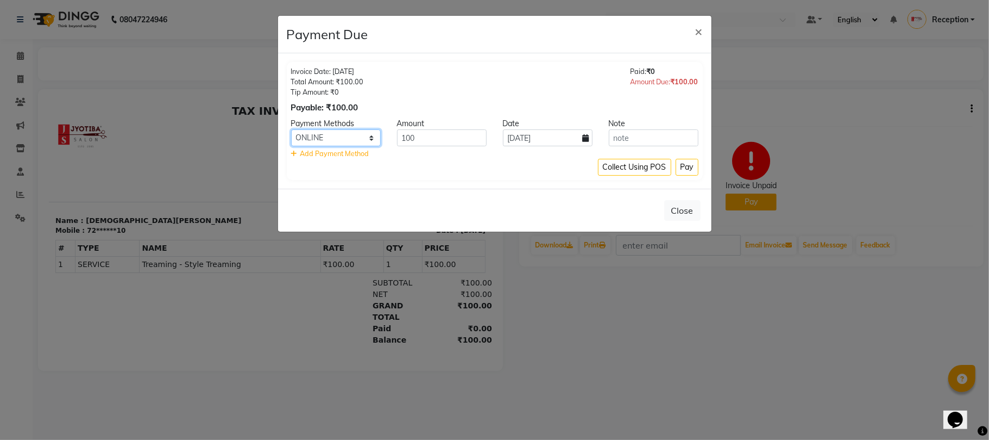
click at [291, 130] on select "CASH ONLINE CARD" at bounding box center [336, 137] width 90 height 17
click at [693, 164] on button "Pay" at bounding box center [687, 167] width 23 height 17
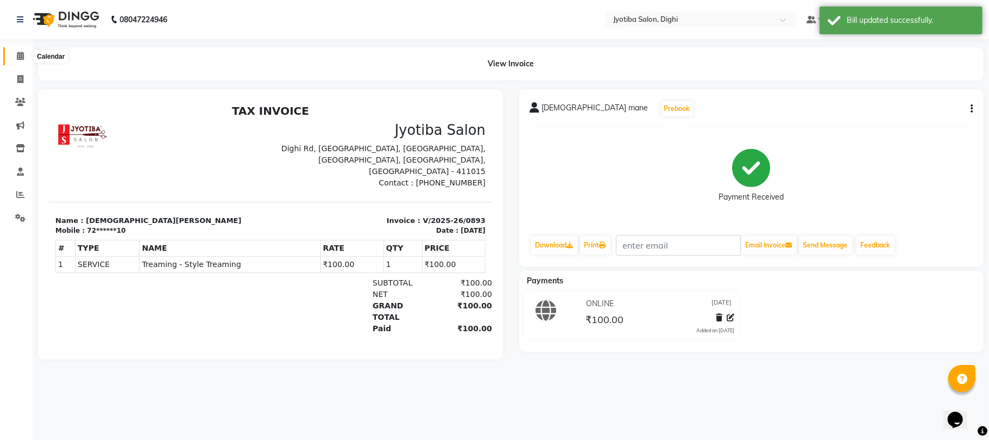
click at [18, 58] on icon at bounding box center [20, 56] width 7 height 8
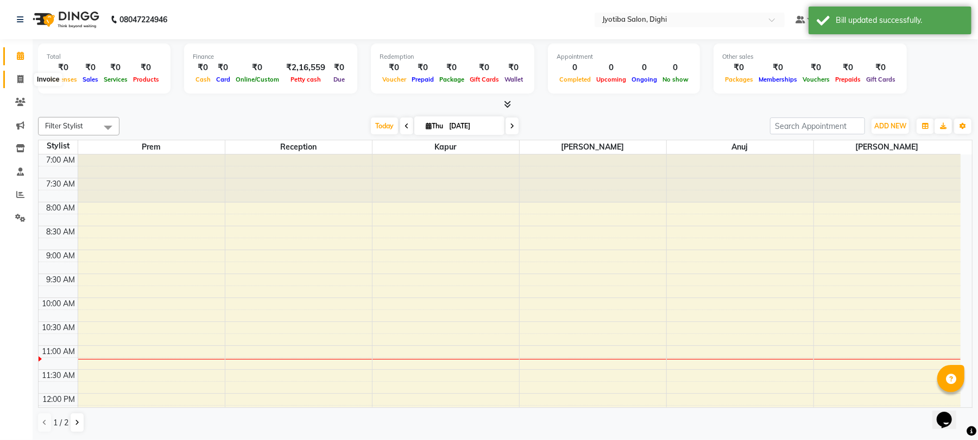
click at [21, 75] on icon at bounding box center [20, 79] width 6 height 8
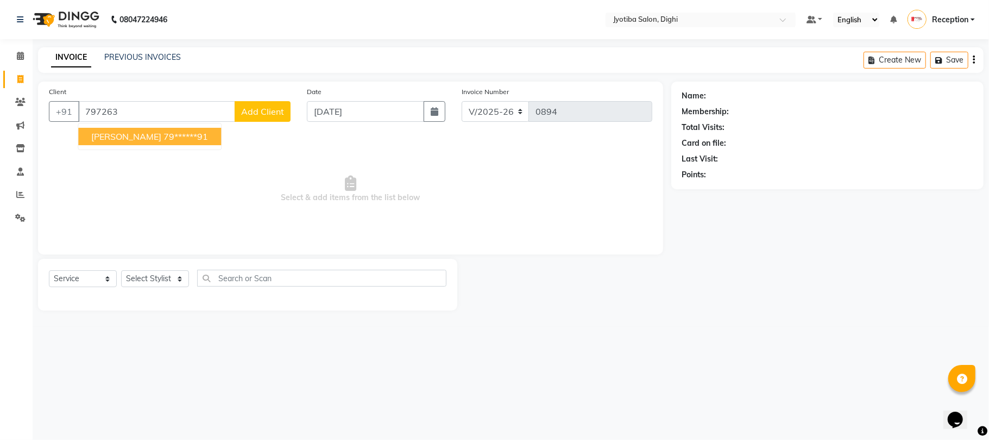
click at [136, 135] on span "sohel shika" at bounding box center [126, 136] width 70 height 11
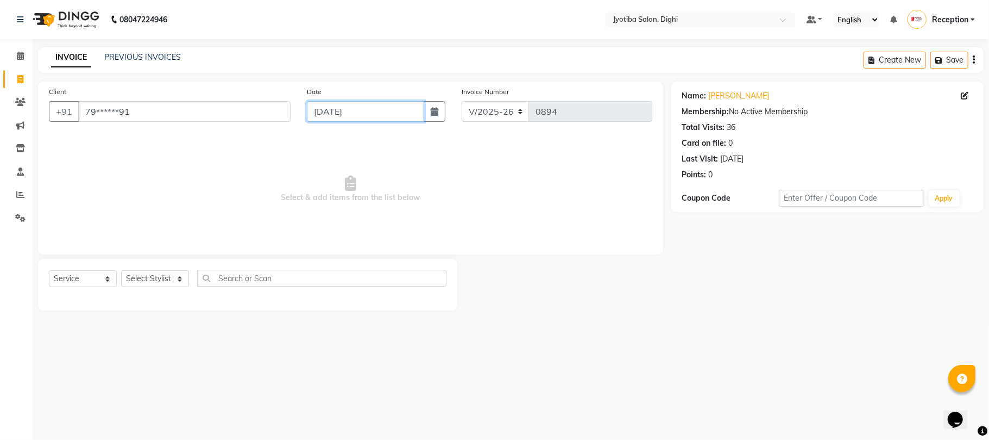
click at [350, 114] on input "04-09-2025" at bounding box center [365, 111] width 117 height 21
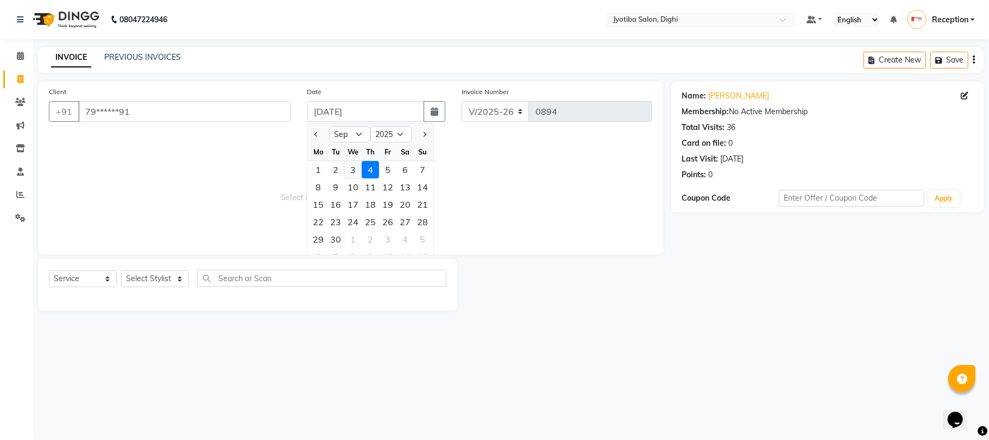
click at [354, 169] on div "3" at bounding box center [352, 169] width 17 height 17
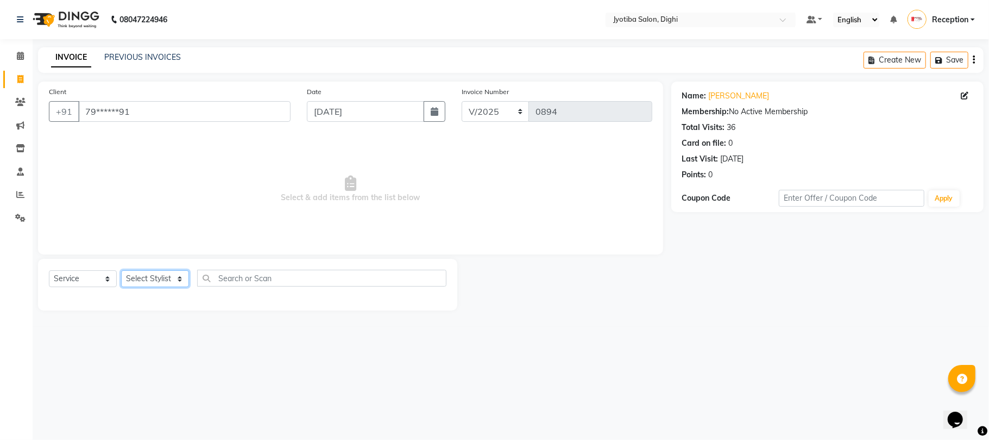
click at [157, 278] on select "Select Stylist anuj Jahid Kapur Prem Reception SOHEL Suresh" at bounding box center [155, 278] width 68 height 17
click at [121, 270] on select "Select Stylist anuj Jahid Kapur Prem Reception SOHEL Suresh" at bounding box center [155, 278] width 68 height 17
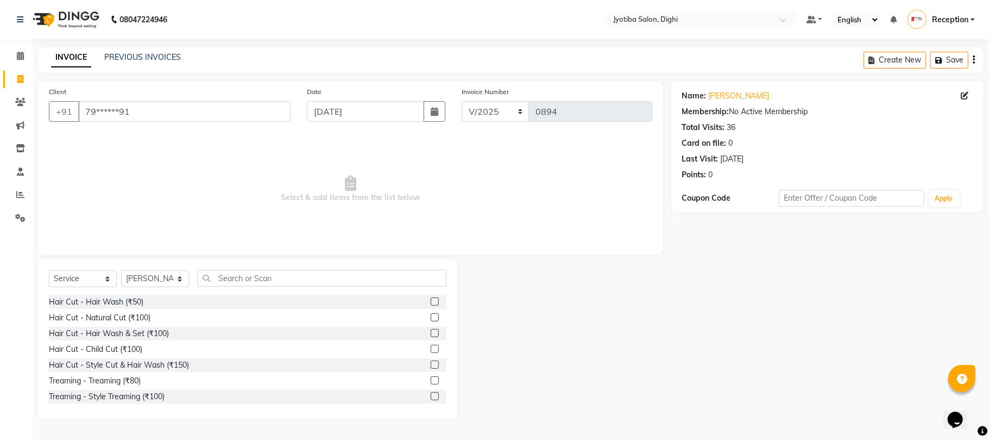
drag, startPoint x: 428, startPoint y: 396, endPoint x: 422, endPoint y: 396, distance: 6.5
click at [431, 396] on label at bounding box center [435, 396] width 8 height 8
click at [431, 396] on input "checkbox" at bounding box center [434, 396] width 7 height 7
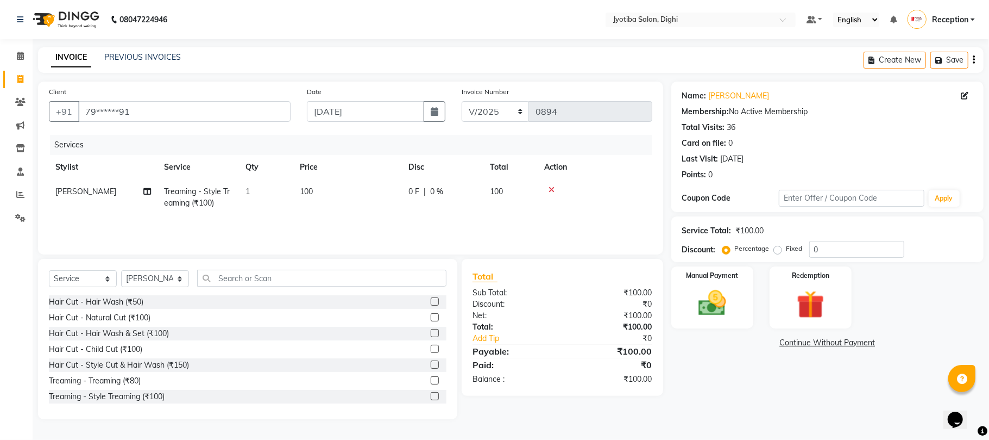
click at [802, 343] on link "Continue Without Payment" at bounding box center [828, 342] width 308 height 11
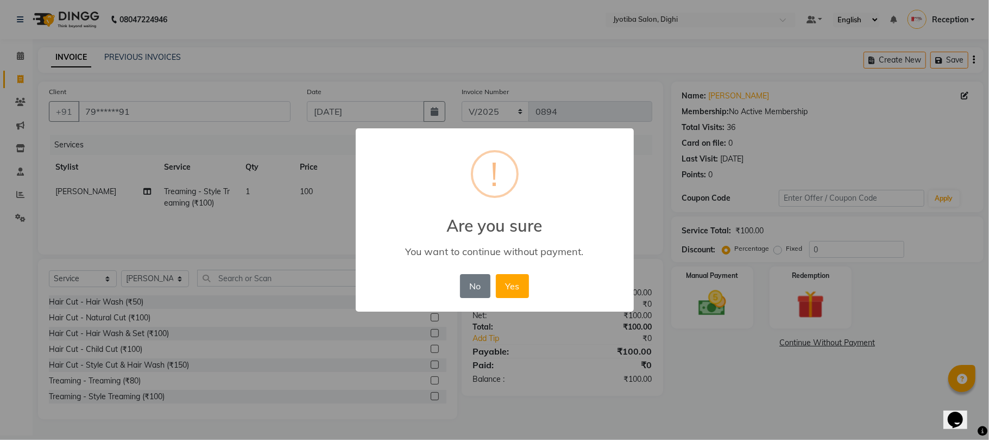
click at [531, 292] on div "No No Yes" at bounding box center [494, 285] width 74 height 29
click at [520, 292] on button "Yes" at bounding box center [512, 286] width 33 height 24
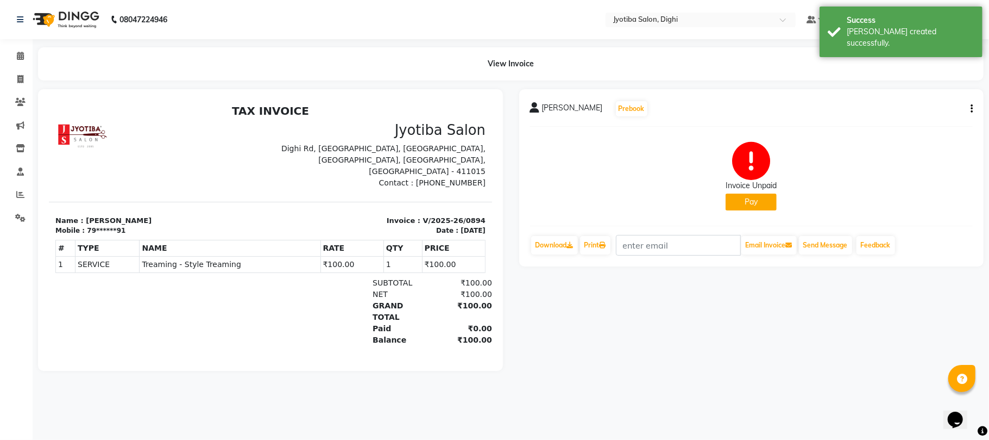
click at [744, 198] on button "Pay" at bounding box center [751, 201] width 51 height 17
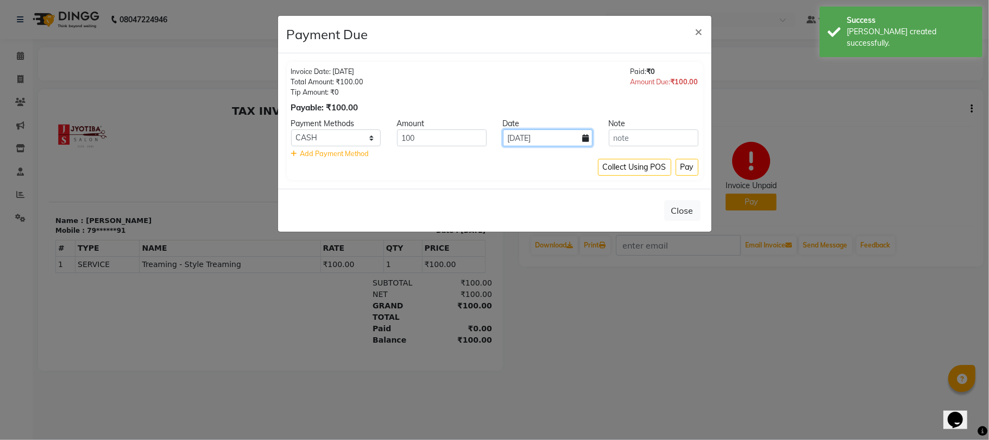
click at [552, 130] on input "04-09-2025" at bounding box center [548, 137] width 90 height 17
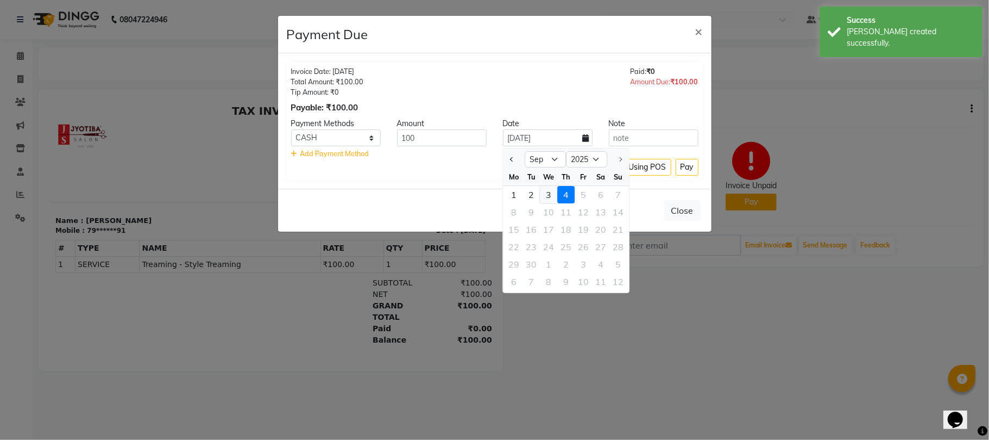
click at [546, 189] on div "3" at bounding box center [548, 194] width 17 height 17
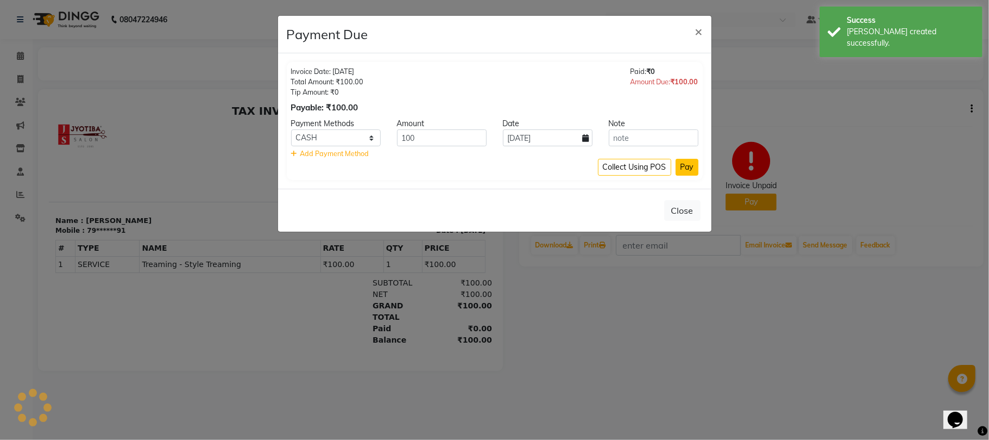
click at [679, 167] on button "Pay" at bounding box center [687, 167] width 23 height 17
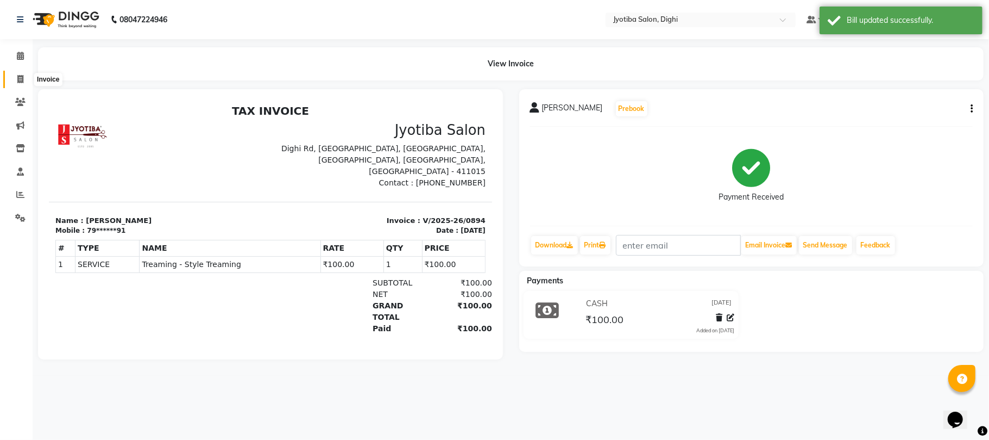
click at [18, 81] on icon at bounding box center [20, 79] width 6 height 8
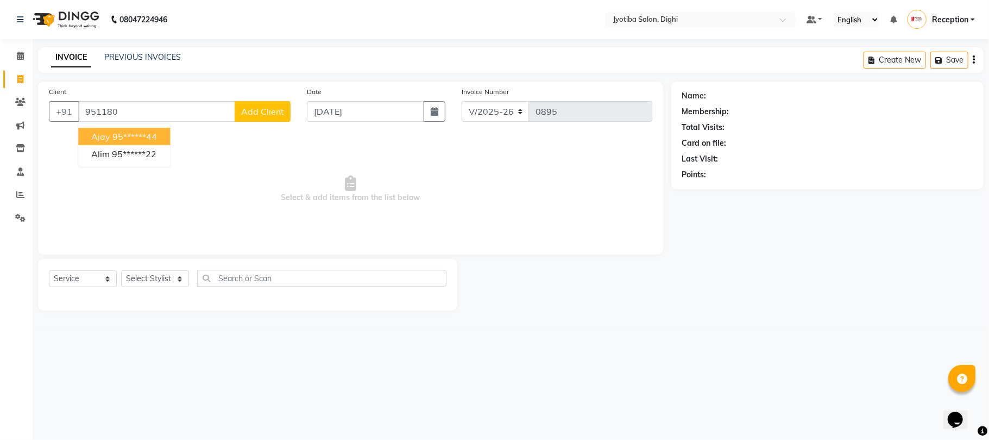
click at [134, 133] on ngb-highlight "95******44" at bounding box center [134, 136] width 45 height 11
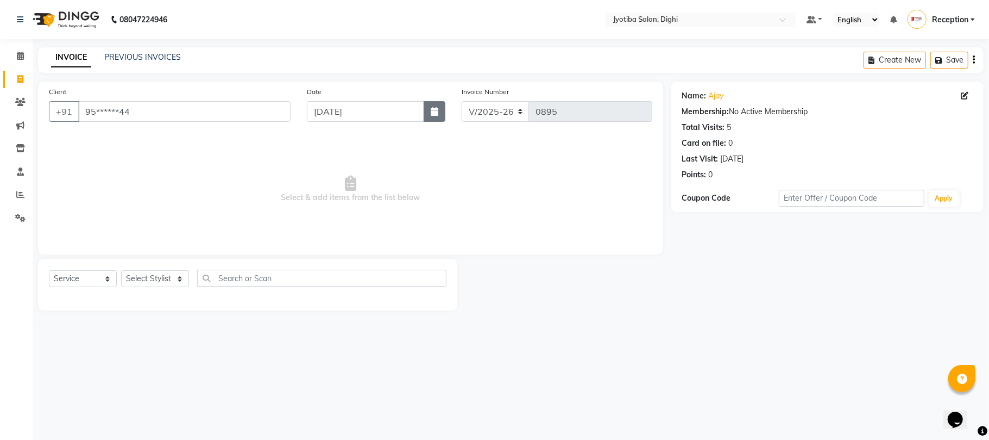
click at [431, 111] on icon "button" at bounding box center [435, 111] width 8 height 9
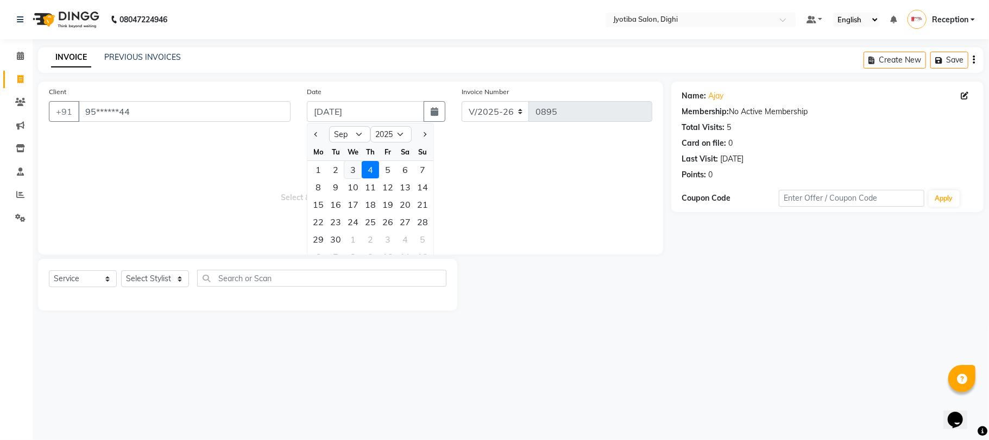
click at [357, 167] on div "3" at bounding box center [352, 169] width 17 height 17
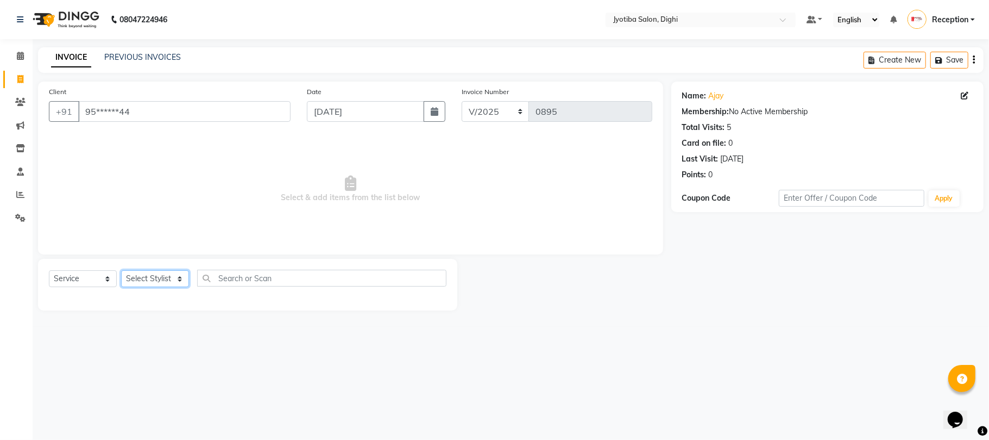
click at [169, 279] on select "Select Stylist anuj Jahid Kapur Prem Reception SOHEL Suresh" at bounding box center [155, 278] width 68 height 17
click at [121, 270] on select "Select Stylist anuj Jahid Kapur Prem Reception SOHEL Suresh" at bounding box center [155, 278] width 68 height 17
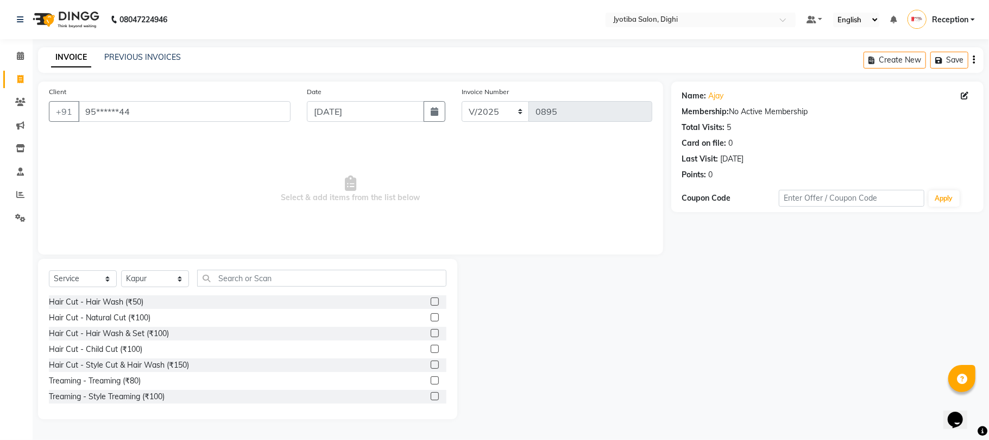
click at [431, 362] on label at bounding box center [435, 364] width 8 height 8
click at [431, 362] on input "checkbox" at bounding box center [434, 364] width 7 height 7
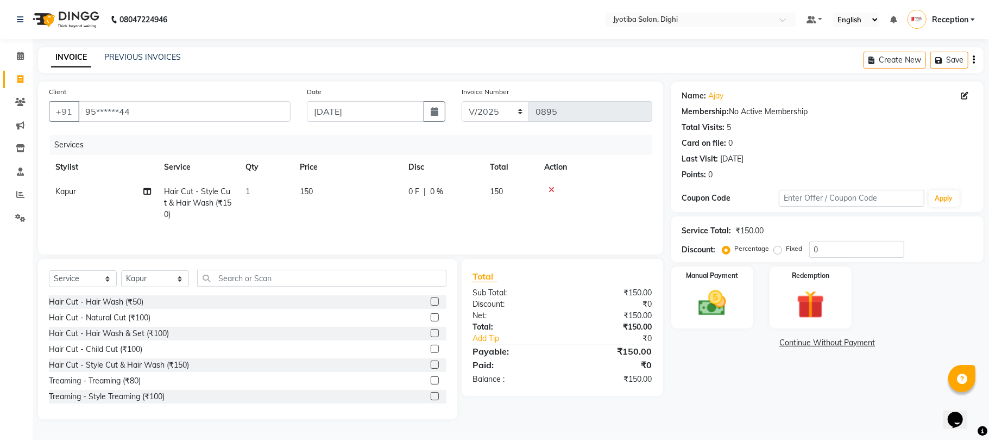
click at [431, 398] on label at bounding box center [435, 396] width 8 height 8
click at [431, 398] on input "checkbox" at bounding box center [434, 396] width 7 height 7
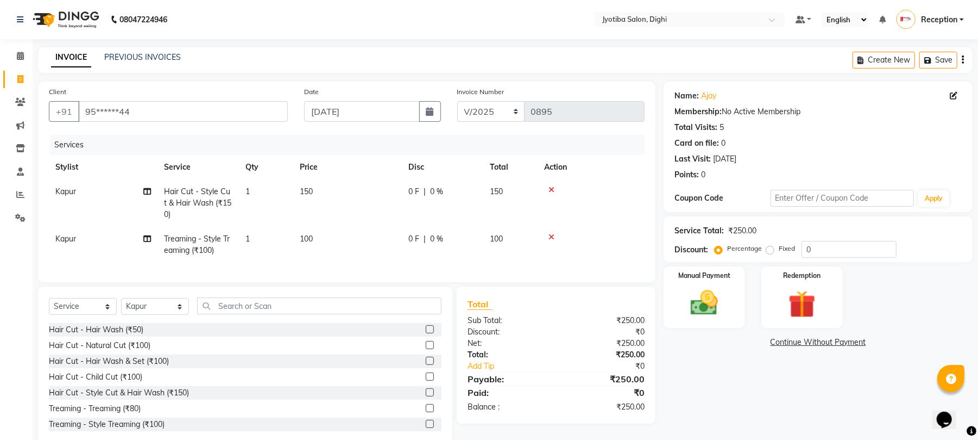
click at [831, 346] on link "Continue Without Payment" at bounding box center [818, 341] width 305 height 11
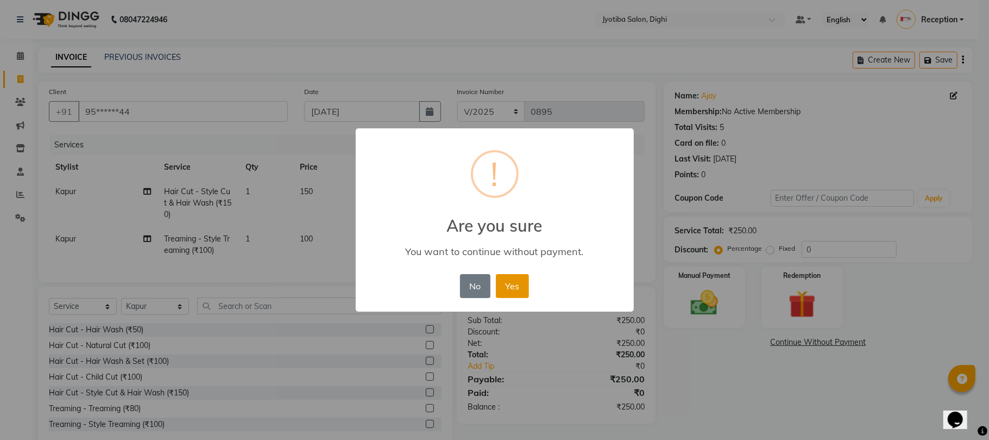
click at [510, 281] on button "Yes" at bounding box center [512, 286] width 33 height 24
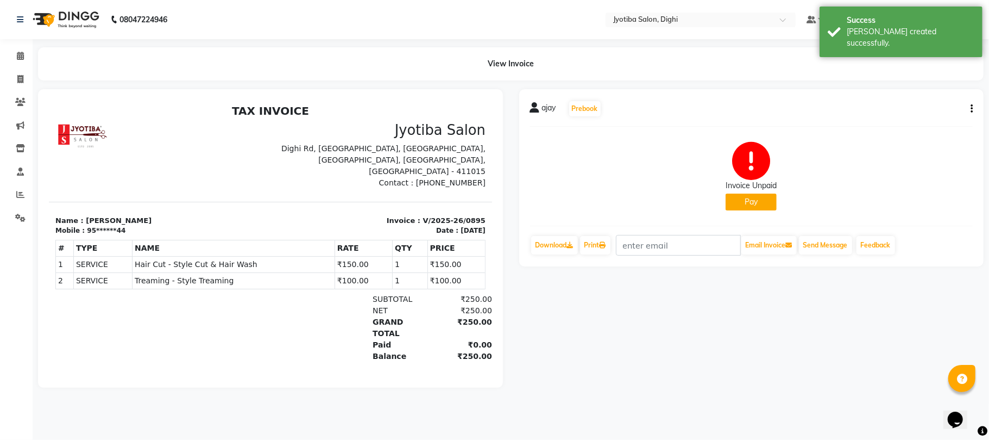
click at [736, 203] on button "Pay" at bounding box center [751, 201] width 51 height 17
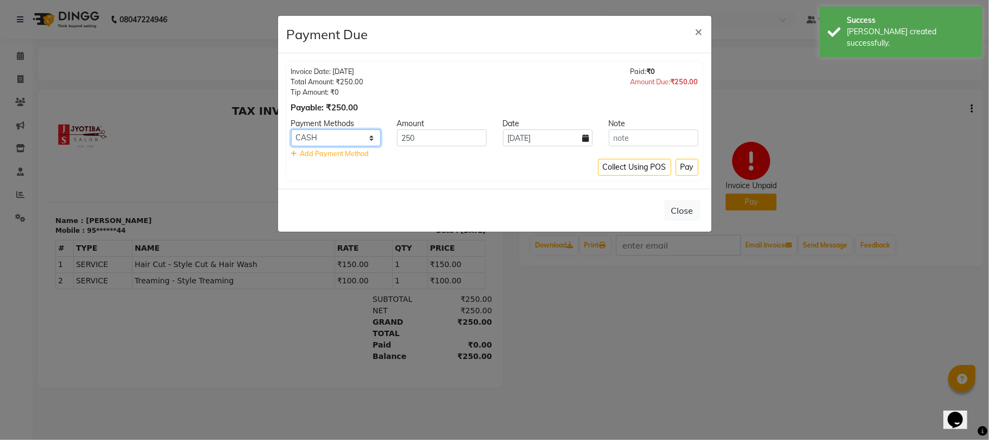
click at [357, 140] on select "CASH ONLINE CARD" at bounding box center [336, 137] width 90 height 17
click at [291, 130] on select "CASH ONLINE CARD" at bounding box center [336, 137] width 90 height 17
click at [542, 146] on input "04-09-2025" at bounding box center [548, 137] width 90 height 17
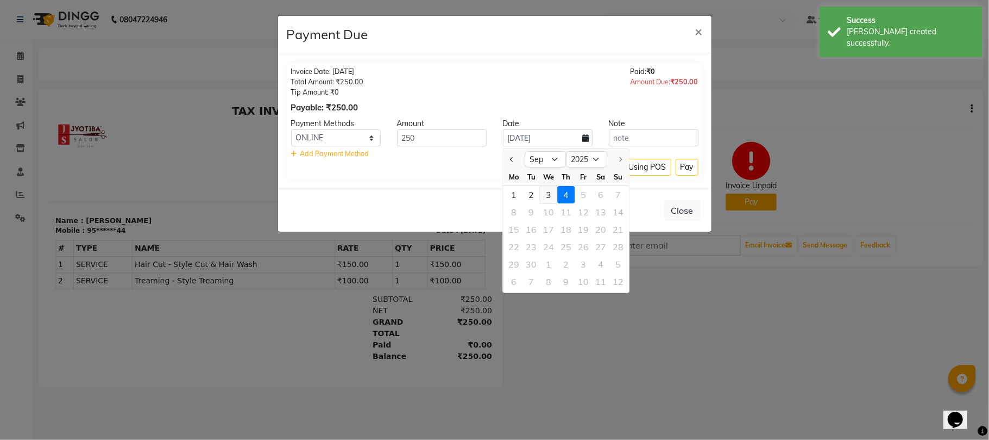
click at [540, 186] on div "3" at bounding box center [548, 194] width 17 height 17
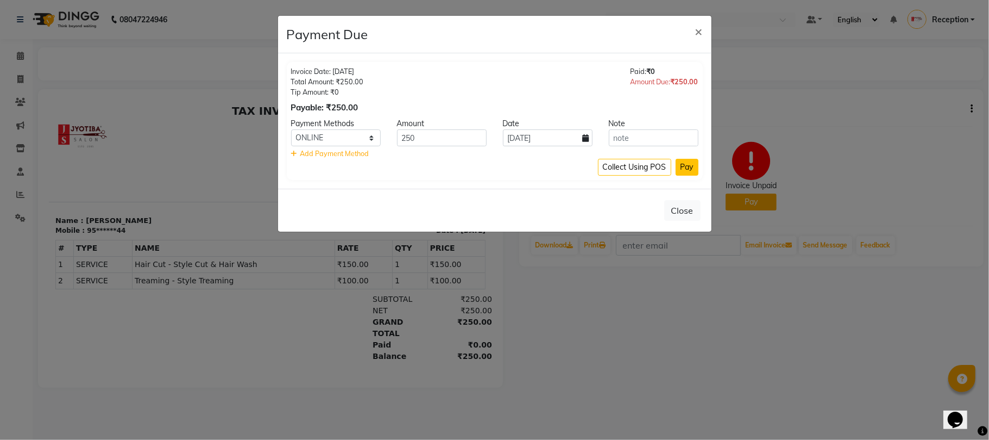
click at [687, 171] on button "Pay" at bounding box center [687, 167] width 23 height 17
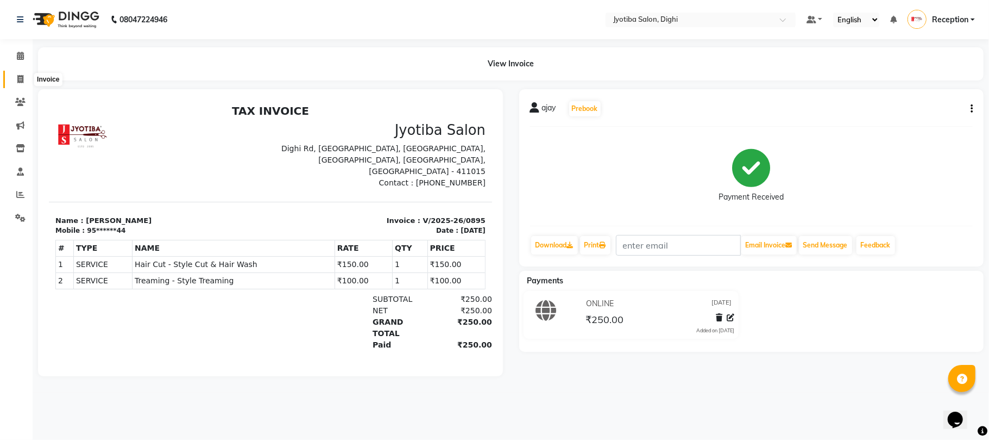
click at [23, 78] on icon at bounding box center [20, 79] width 6 height 8
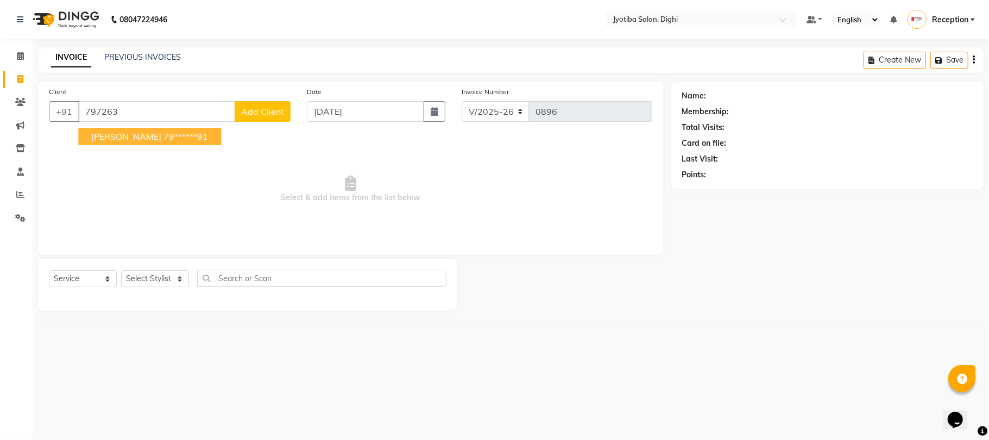
click at [164, 136] on ngb-highlight "79******91" at bounding box center [186, 136] width 45 height 11
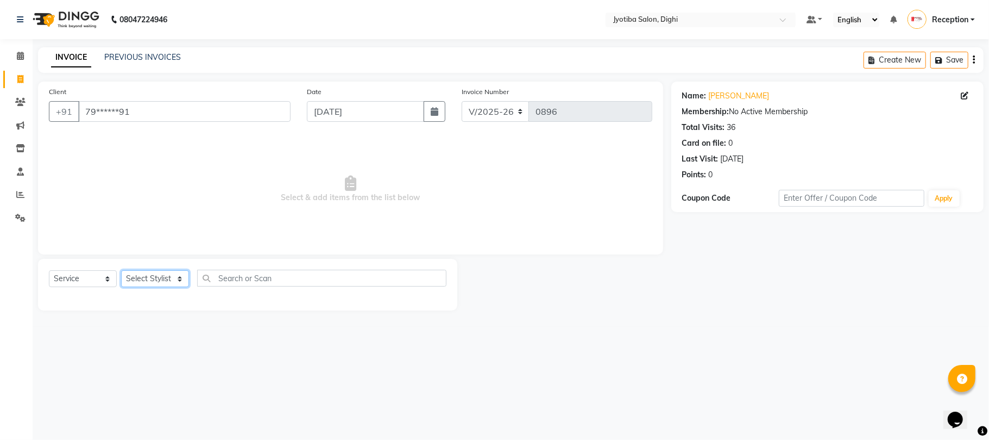
click at [151, 277] on select "Select Stylist anuj Jahid Kapur Prem Reception SOHEL Suresh" at bounding box center [155, 278] width 68 height 17
click at [121, 270] on select "Select Stylist anuj Jahid Kapur Prem Reception SOHEL Suresh" at bounding box center [155, 278] width 68 height 17
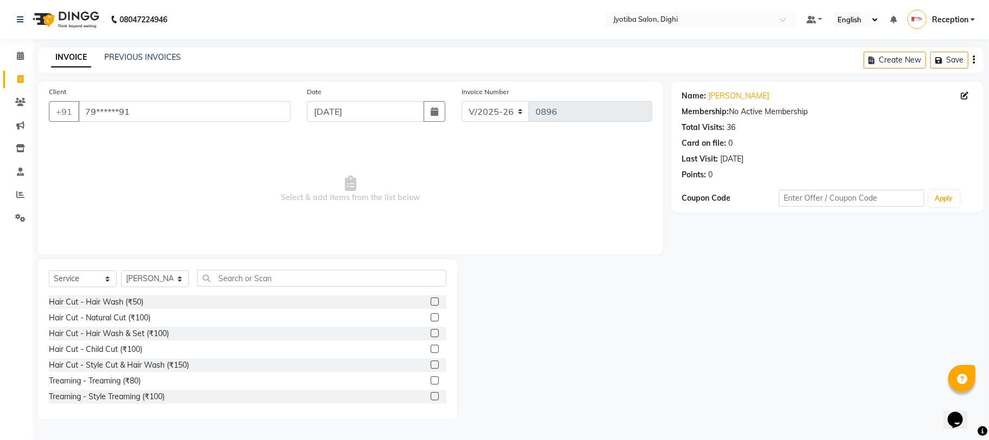
click at [431, 392] on label at bounding box center [435, 396] width 8 height 8
click at [431, 393] on input "checkbox" at bounding box center [434, 396] width 7 height 7
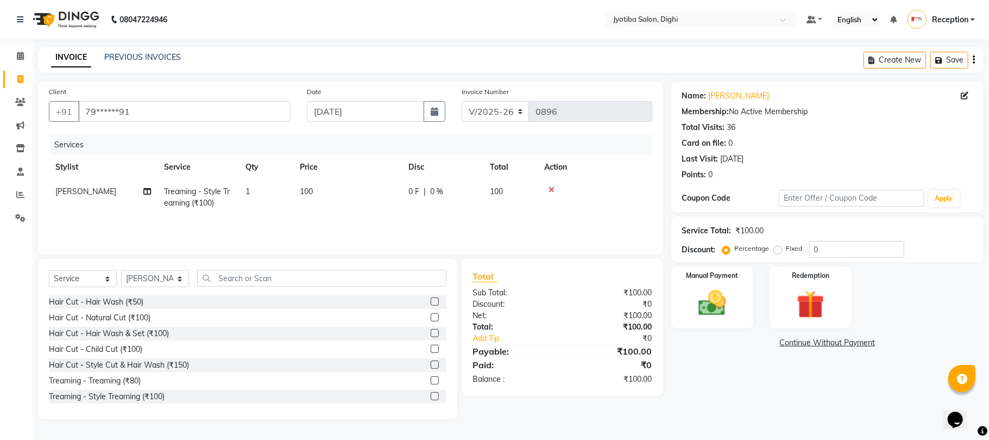
click at [798, 348] on link "Continue Without Payment" at bounding box center [828, 342] width 308 height 11
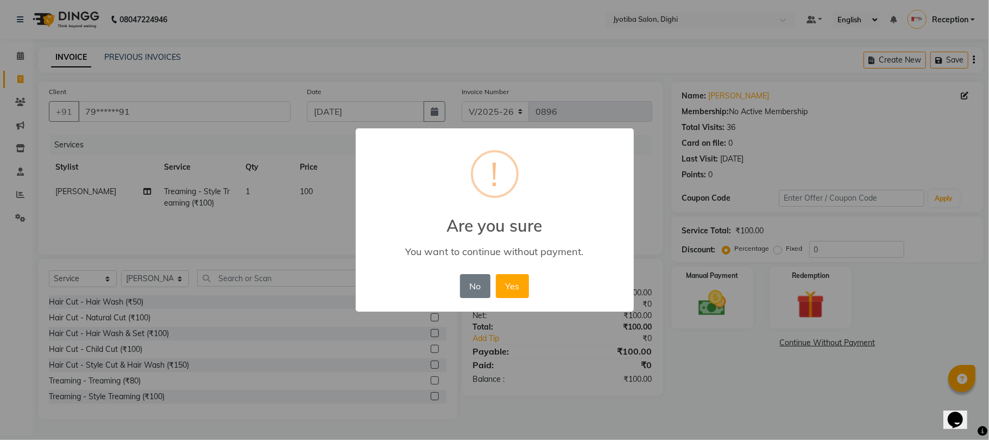
drag, startPoint x: 516, startPoint y: 285, endPoint x: 474, endPoint y: 304, distance: 45.7
click at [479, 311] on div "× ! Are you sure You want to continue without payment. No No Yes" at bounding box center [495, 220] width 278 height 184
click at [470, 292] on button "No" at bounding box center [475, 286] width 30 height 24
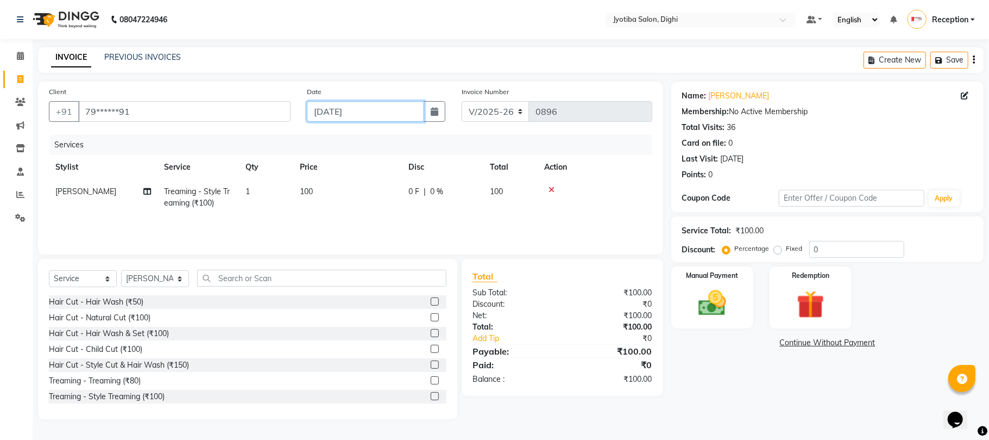
click at [371, 114] on input "04-09-2025" at bounding box center [365, 111] width 117 height 21
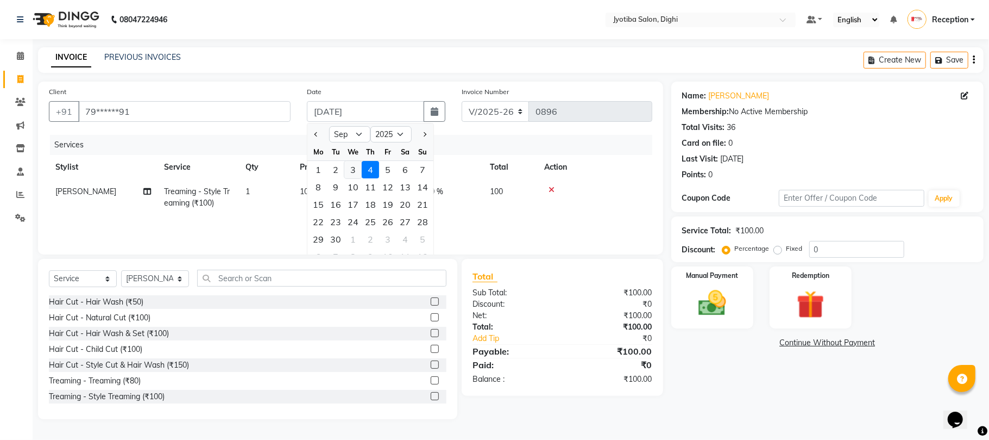
click at [353, 167] on div "3" at bounding box center [352, 169] width 17 height 17
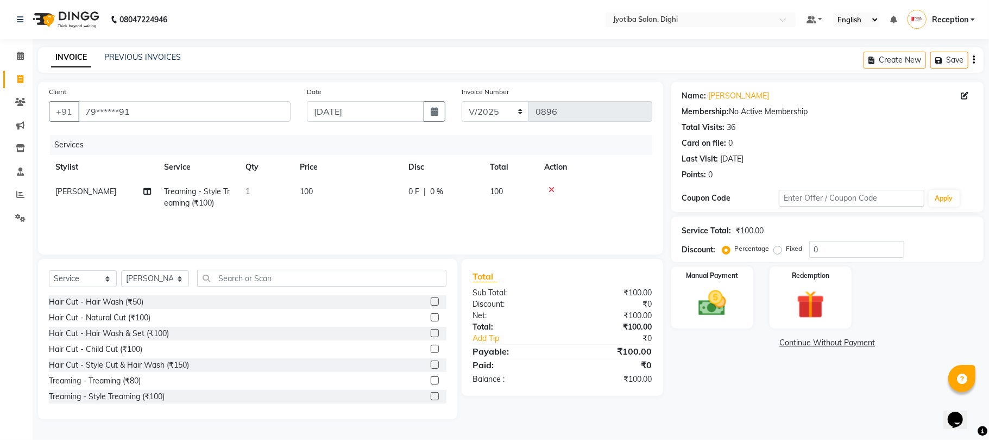
click at [793, 338] on link "Continue Without Payment" at bounding box center [828, 342] width 308 height 11
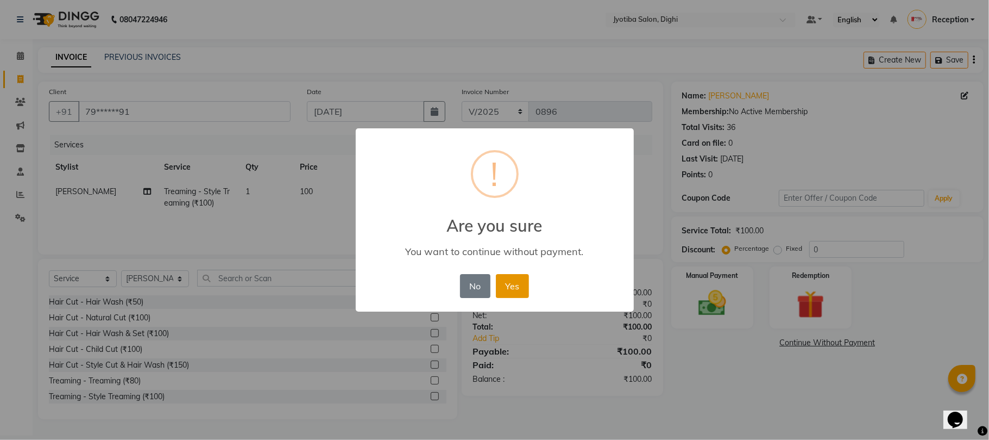
click at [514, 288] on button "Yes" at bounding box center [512, 286] width 33 height 24
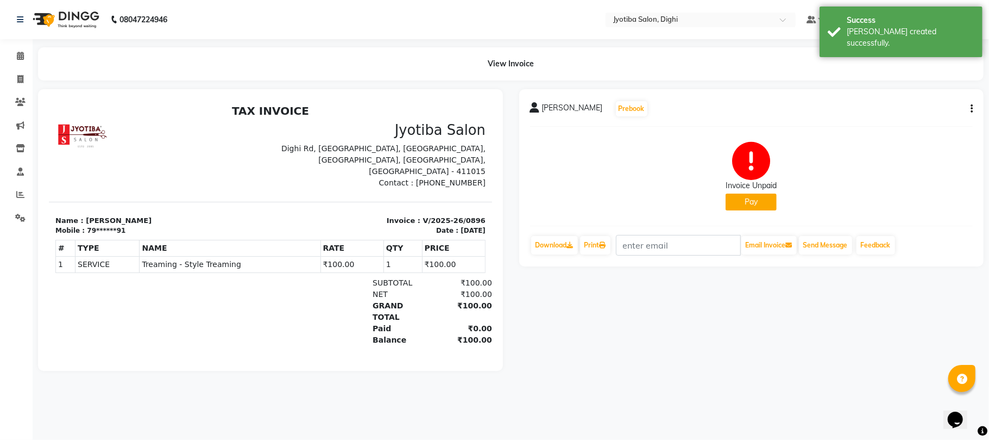
click at [733, 204] on button "Pay" at bounding box center [751, 201] width 51 height 17
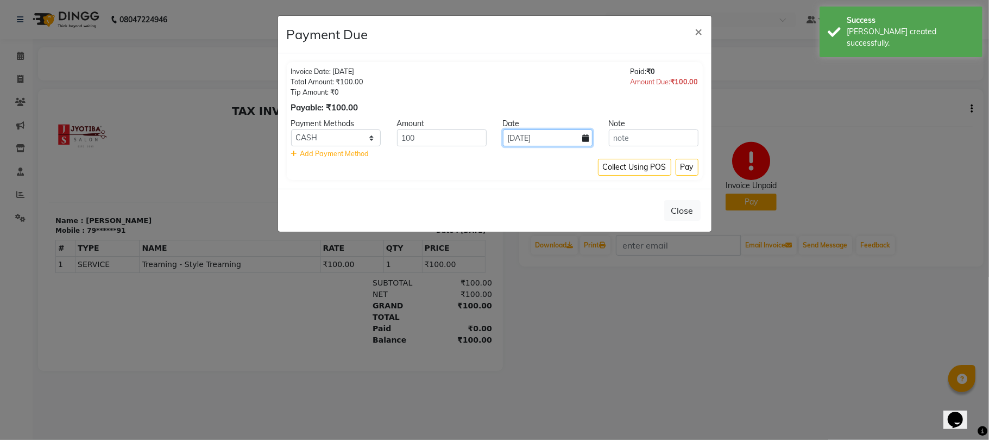
click at [559, 137] on input "04-09-2025" at bounding box center [548, 137] width 90 height 17
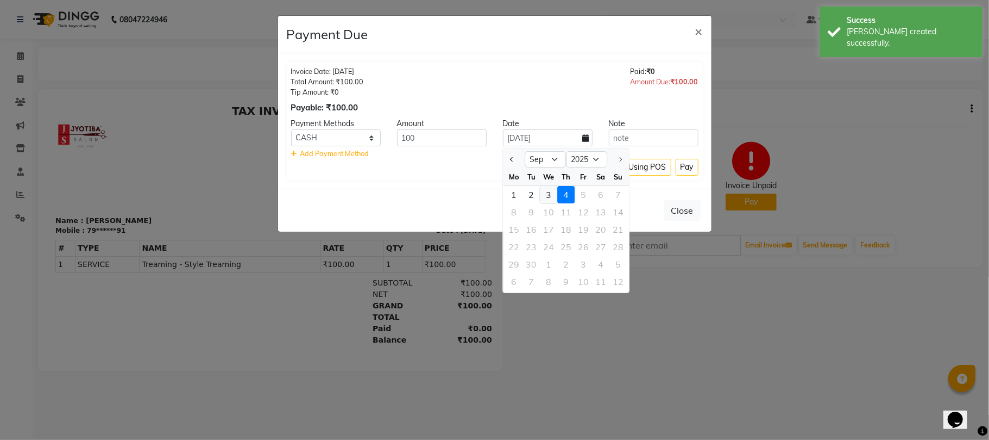
click at [557, 190] on div "3" at bounding box center [548, 194] width 17 height 17
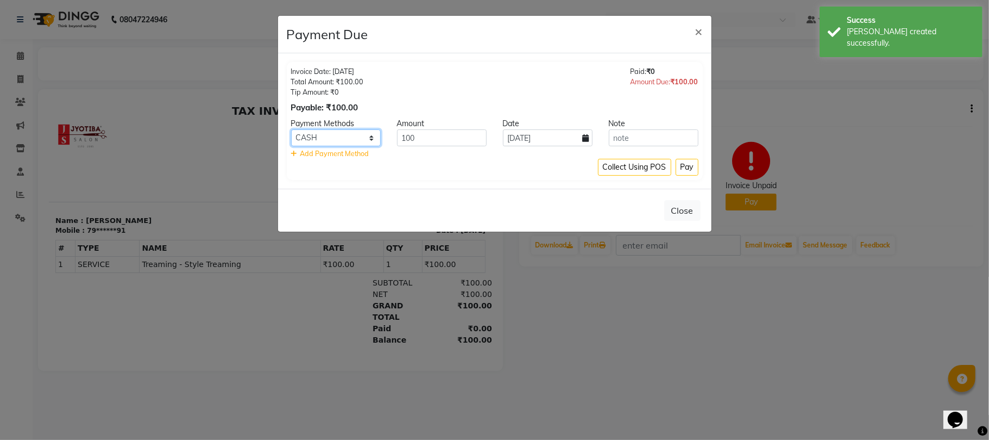
click at [342, 143] on select "CASH ONLINE CARD" at bounding box center [336, 137] width 90 height 17
click at [291, 130] on select "CASH ONLINE CARD" at bounding box center [336, 137] width 90 height 17
click at [680, 174] on button "Pay" at bounding box center [687, 167] width 23 height 17
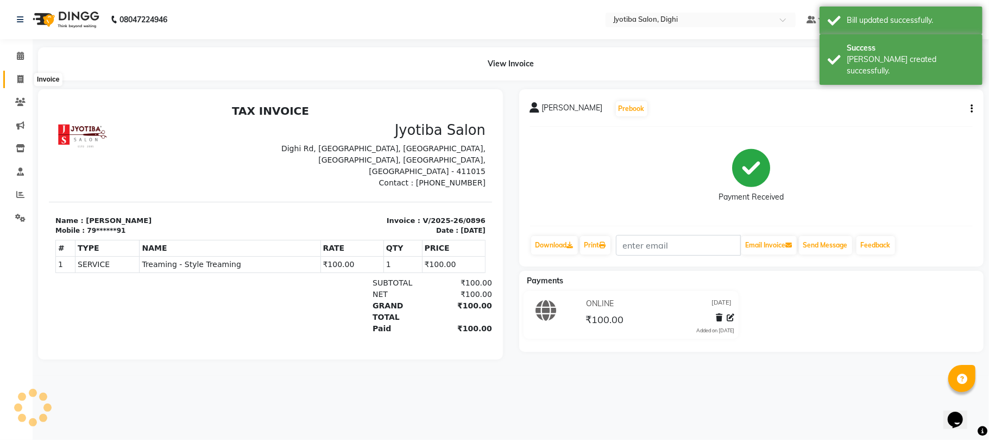
click at [17, 74] on span at bounding box center [20, 79] width 19 height 12
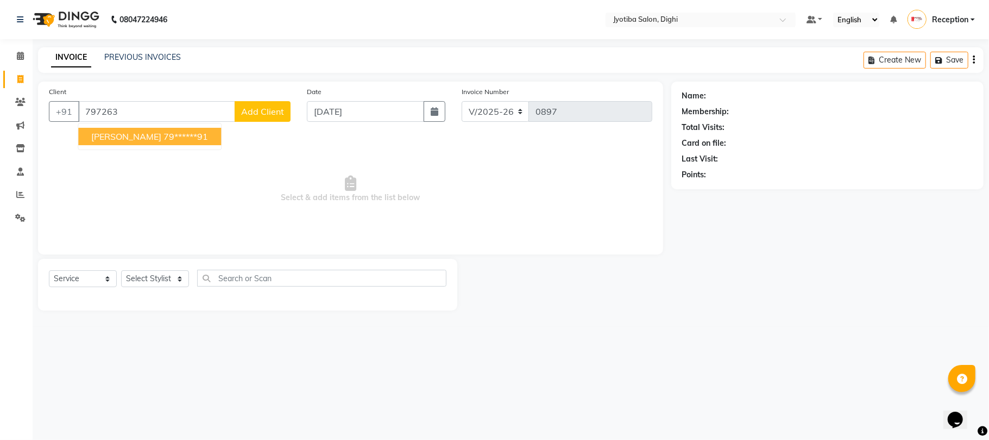
click at [164, 133] on ngb-highlight "79******91" at bounding box center [186, 136] width 45 height 11
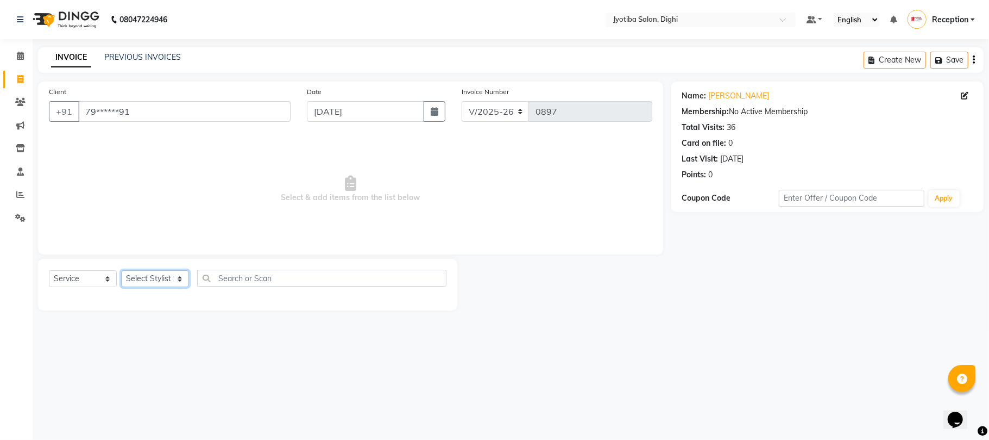
click at [146, 273] on select "Select Stylist anuj Jahid Kapur Prem Reception SOHEL Suresh" at bounding box center [155, 278] width 68 height 17
click at [121, 270] on select "Select Stylist anuj Jahid Kapur Prem Reception SOHEL Suresh" at bounding box center [155, 278] width 68 height 17
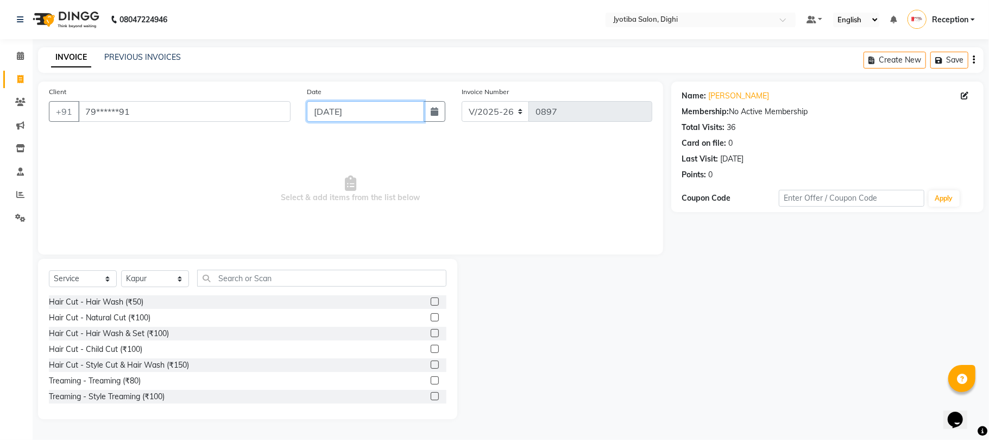
drag, startPoint x: 371, startPoint y: 108, endPoint x: 378, endPoint y: 121, distance: 15.1
click at [373, 109] on input "04-09-2025" at bounding box center [365, 111] width 117 height 21
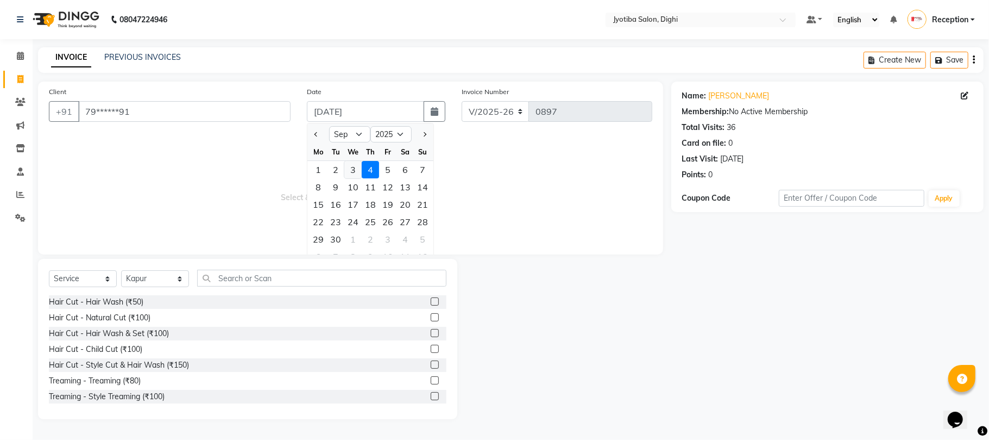
click at [355, 172] on div "3" at bounding box center [352, 169] width 17 height 17
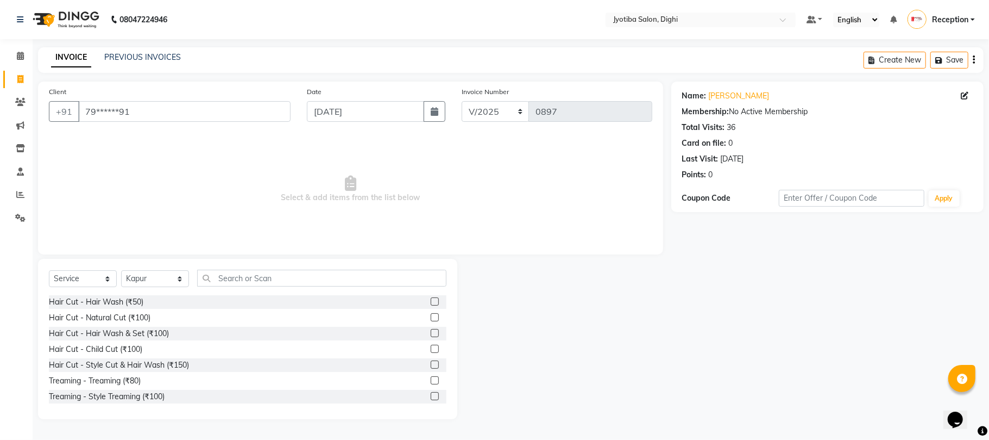
drag, startPoint x: 424, startPoint y: 396, endPoint x: 460, endPoint y: 383, distance: 38.2
click at [431, 394] on label at bounding box center [435, 396] width 8 height 8
click at [431, 394] on input "checkbox" at bounding box center [434, 396] width 7 height 7
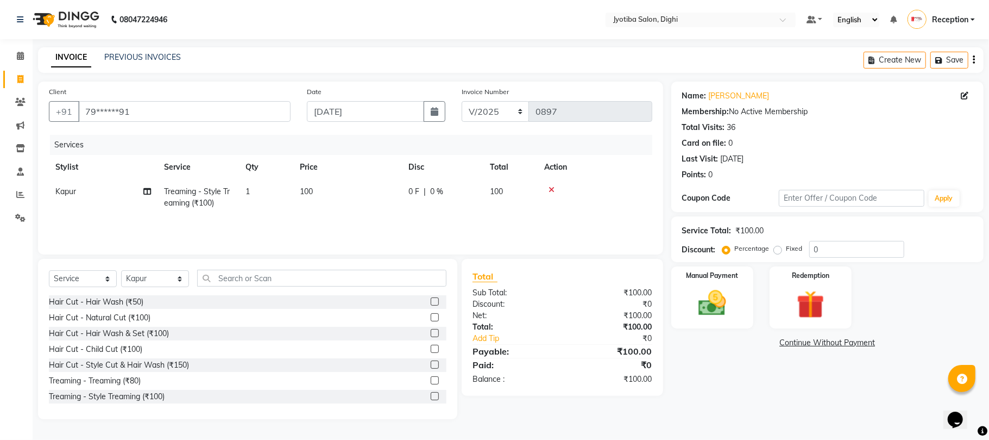
click at [796, 341] on link "Continue Without Payment" at bounding box center [828, 342] width 308 height 11
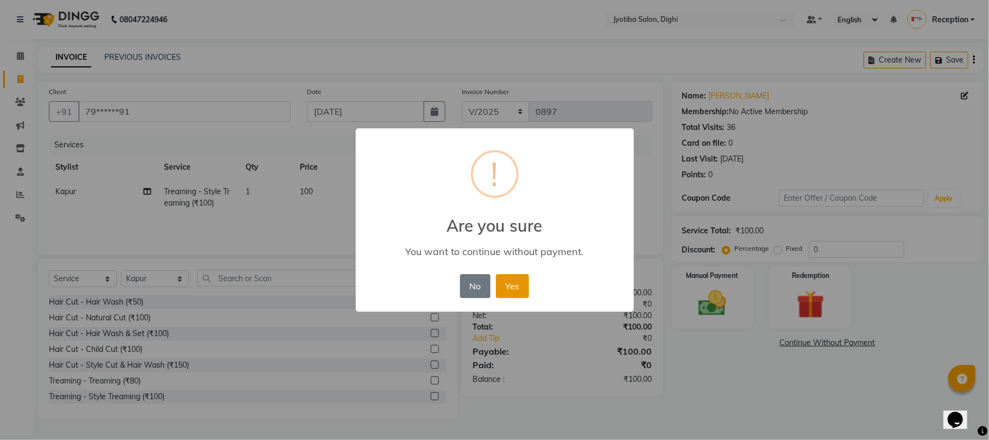
click at [501, 281] on button "Yes" at bounding box center [512, 286] width 33 height 24
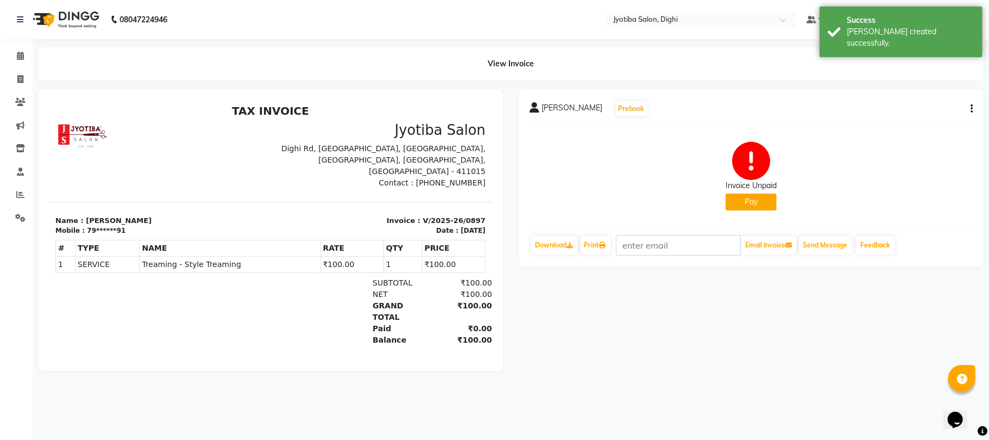
click at [748, 203] on button "Pay" at bounding box center [751, 201] width 51 height 17
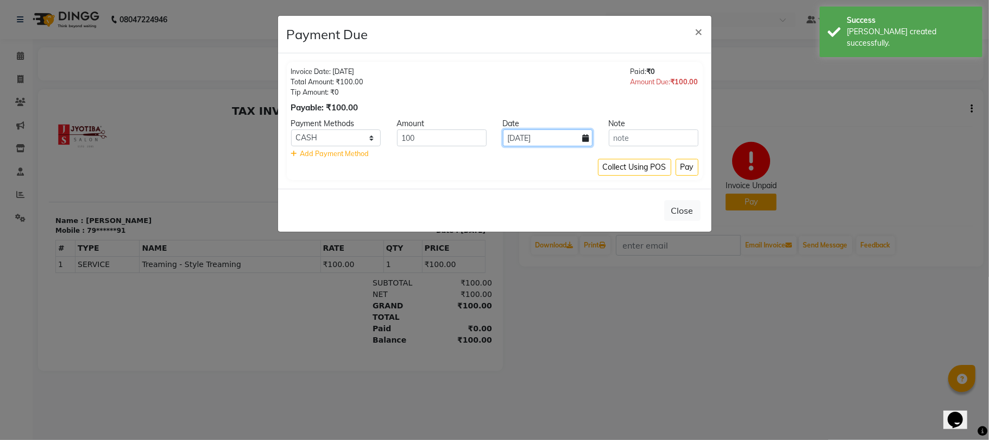
click at [530, 139] on input "04-09-2025" at bounding box center [548, 137] width 90 height 17
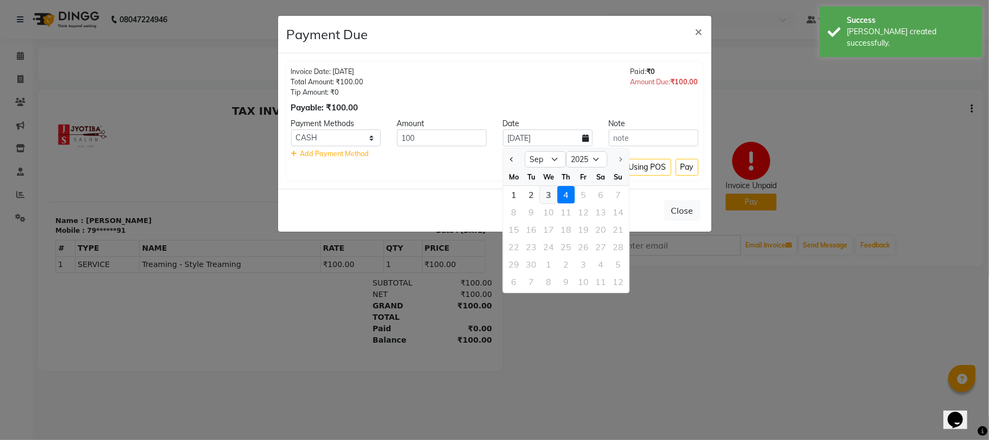
click at [553, 196] on div "3" at bounding box center [548, 194] width 17 height 17
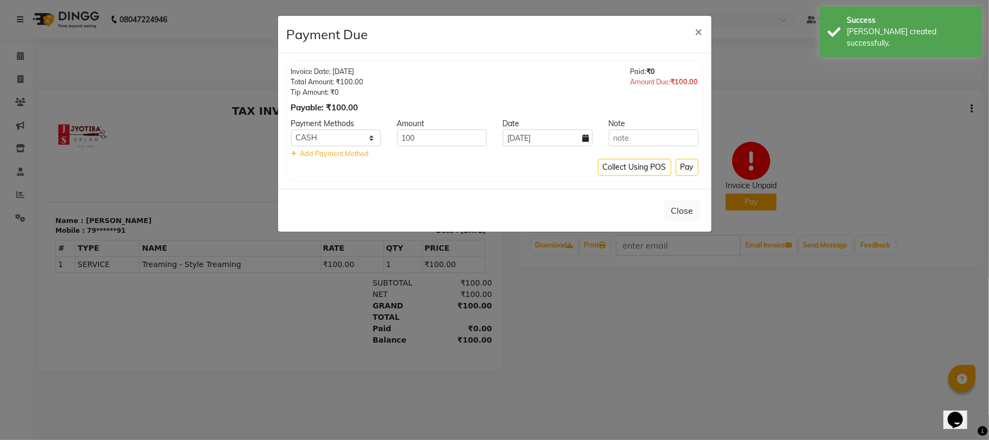
drag, startPoint x: 335, startPoint y: 124, endPoint x: 336, endPoint y: 144, distance: 19.6
click at [334, 126] on div "Payment Methods" at bounding box center [336, 123] width 106 height 11
click at [337, 139] on select "CASH ONLINE CARD" at bounding box center [336, 137] width 90 height 17
click at [291, 130] on select "CASH ONLINE CARD" at bounding box center [336, 137] width 90 height 17
click at [676, 168] on button "Pay" at bounding box center [687, 167] width 23 height 17
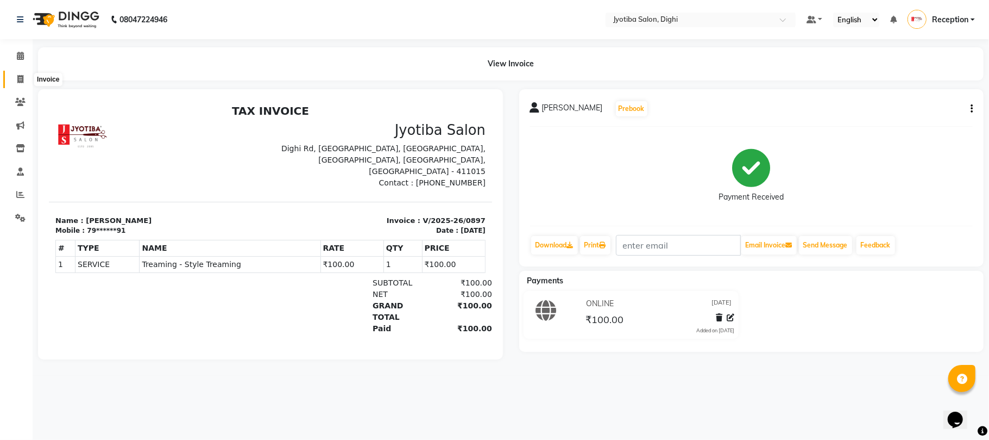
click at [17, 79] on icon at bounding box center [20, 79] width 6 height 8
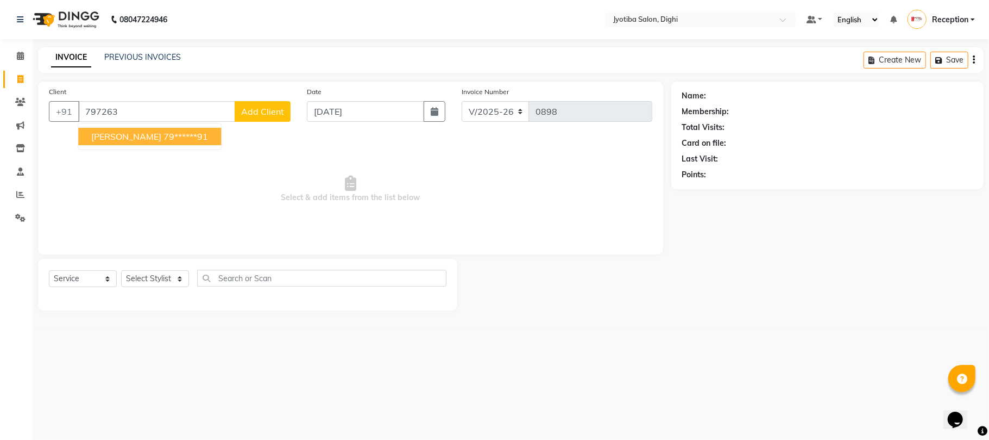
click at [136, 137] on span "sohel shika" at bounding box center [126, 136] width 70 height 11
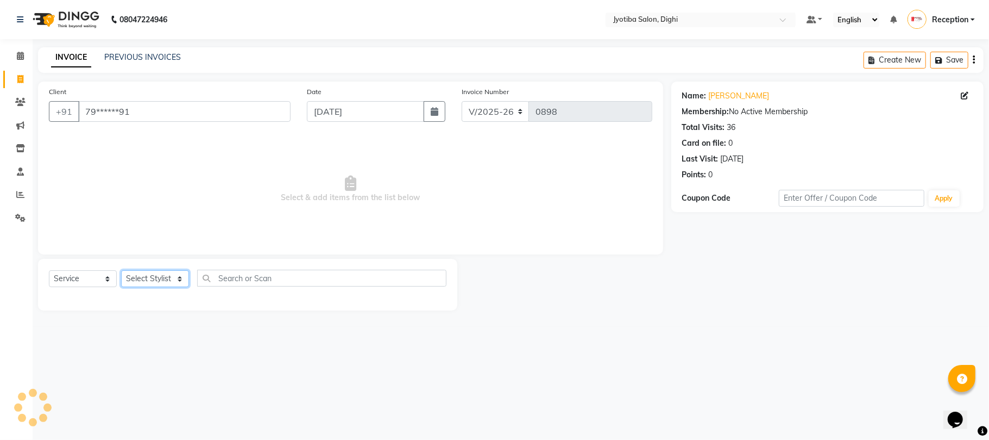
click at [145, 279] on select "Select Stylist anuj Jahid Kapur Prem Reception SOHEL Suresh" at bounding box center [155, 278] width 68 height 17
click at [121, 270] on select "Select Stylist anuj Jahid Kapur Prem Reception SOHEL Suresh" at bounding box center [155, 278] width 68 height 17
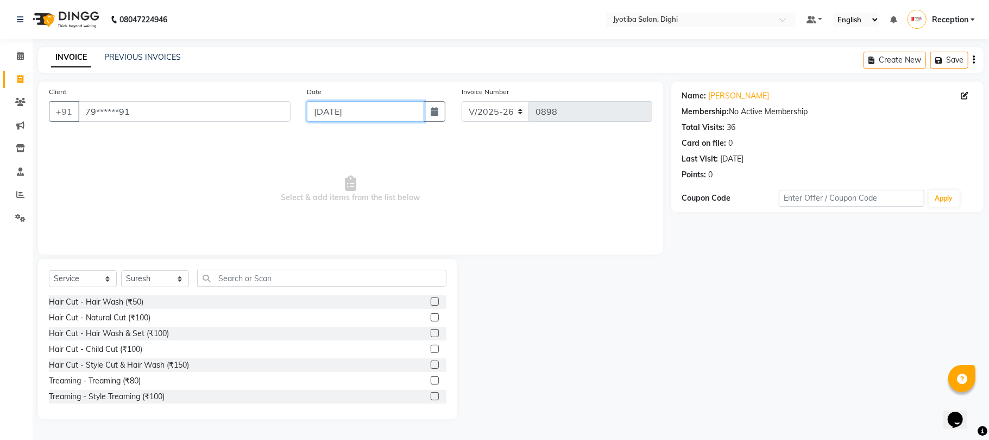
click at [352, 116] on input "04-09-2025" at bounding box center [365, 111] width 117 height 21
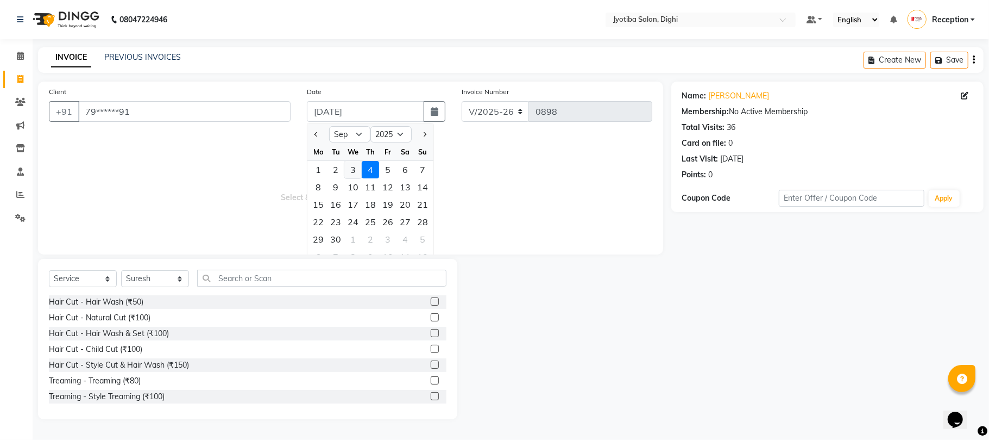
click at [355, 169] on div "3" at bounding box center [352, 169] width 17 height 17
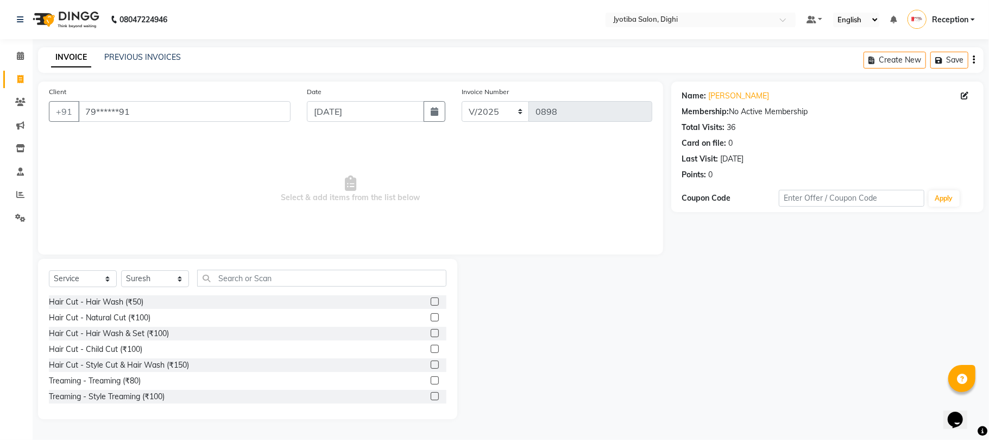
click at [431, 364] on label at bounding box center [435, 364] width 8 height 8
click at [431, 364] on input "checkbox" at bounding box center [434, 364] width 7 height 7
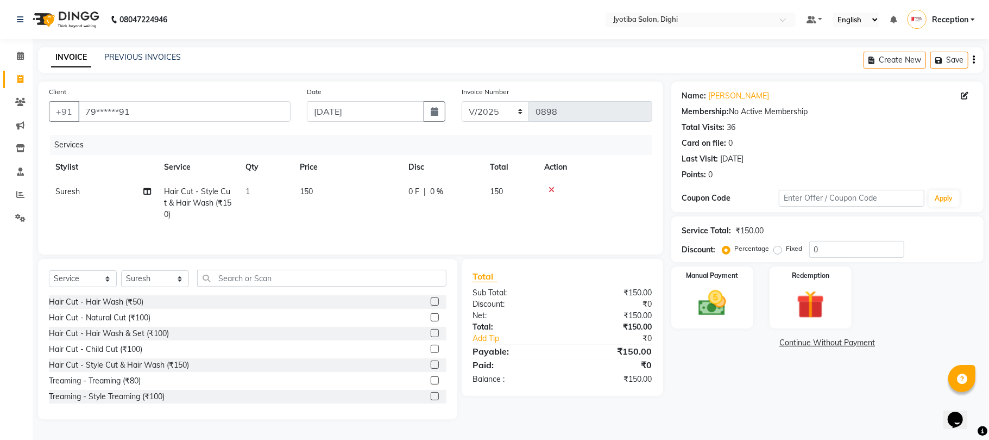
click at [431, 398] on label at bounding box center [435, 396] width 8 height 8
click at [431, 398] on input "checkbox" at bounding box center [434, 396] width 7 height 7
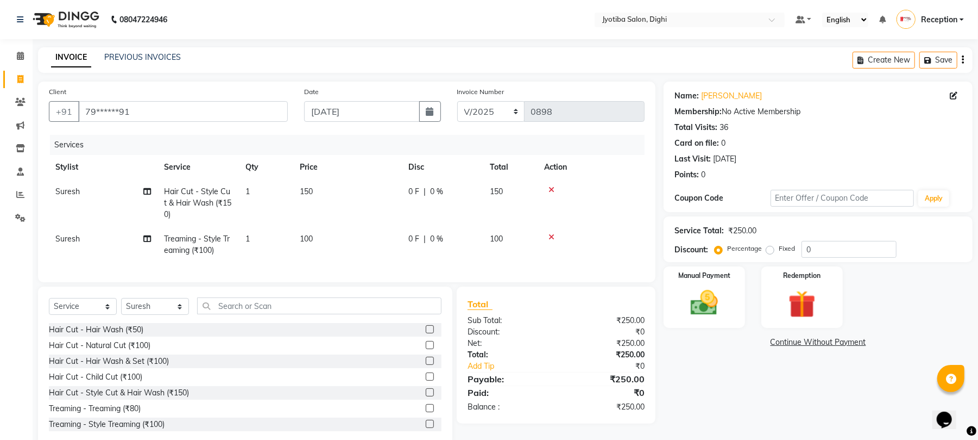
click at [791, 343] on link "Continue Without Payment" at bounding box center [818, 341] width 305 height 11
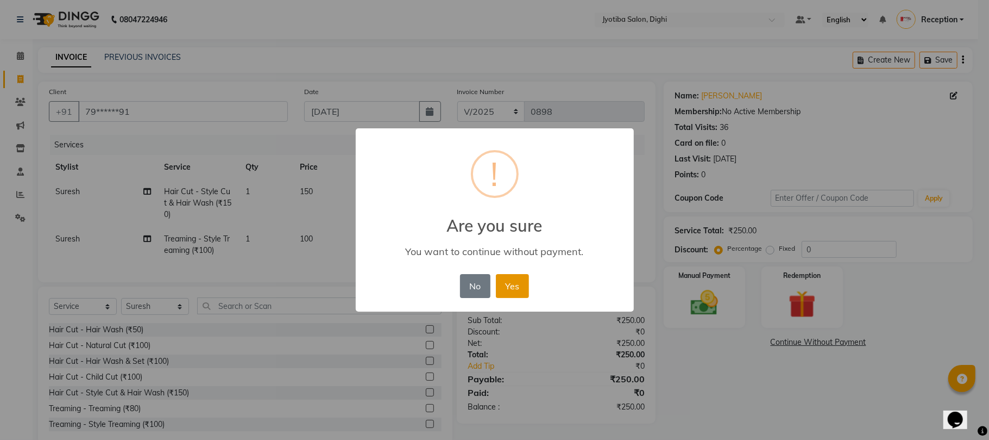
click at [514, 290] on button "Yes" at bounding box center [512, 286] width 33 height 24
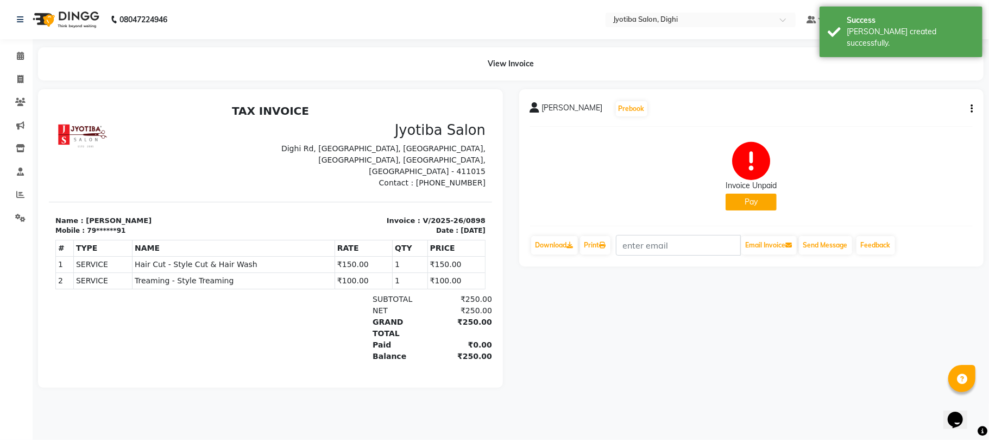
click at [754, 193] on button "Pay" at bounding box center [751, 201] width 51 height 17
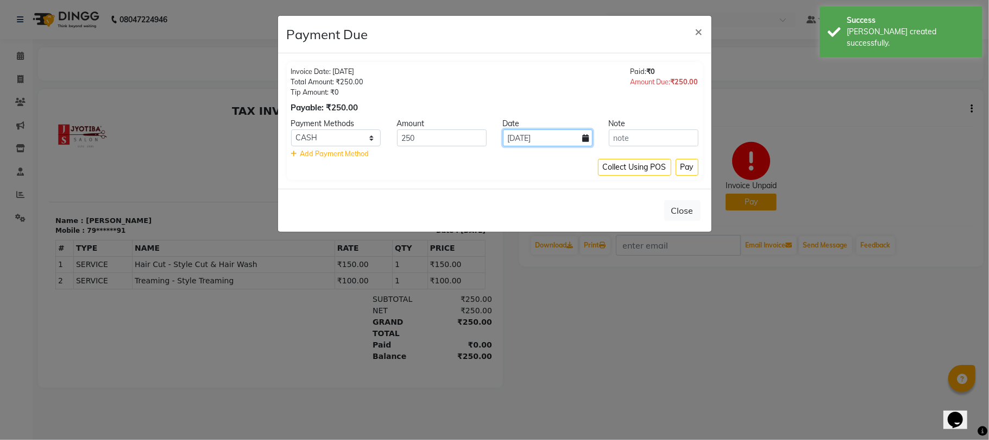
click at [553, 137] on input "04-09-2025" at bounding box center [548, 137] width 90 height 17
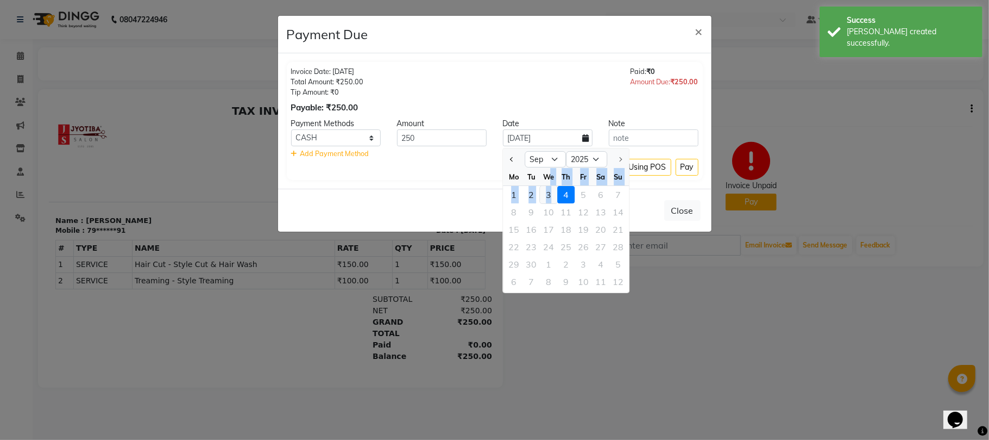
click at [551, 190] on ngb-datepicker-month "Mo Tu We Th Fr Sa Su 1 2 3 4 5 6 7 8 9 10 11 12 13 14 15 16 17 18 19 20 21 22 2…" at bounding box center [566, 230] width 126 height 124
click at [550, 194] on div "3" at bounding box center [548, 194] width 17 height 17
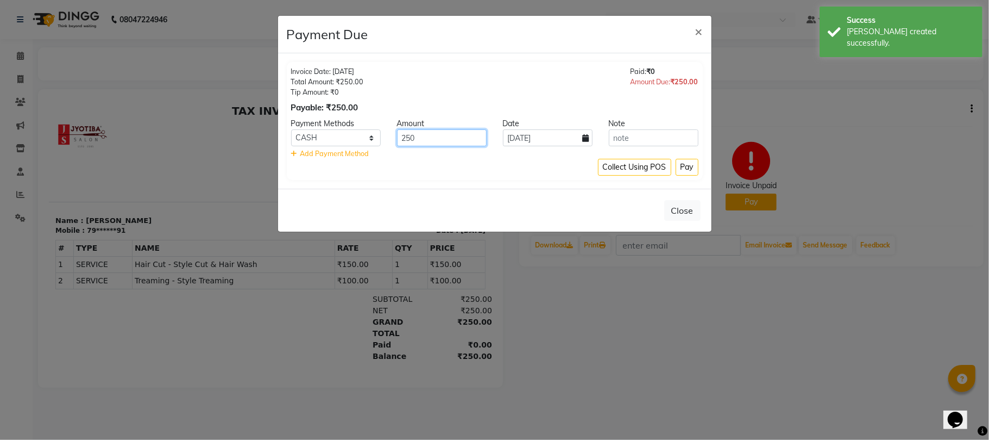
click at [462, 142] on input "250" at bounding box center [442, 137] width 90 height 17
click at [339, 135] on select "CASH ONLINE CARD" at bounding box center [336, 137] width 90 height 17
click at [291, 130] on select "CASH ONLINE CARD" at bounding box center [336, 137] width 90 height 17
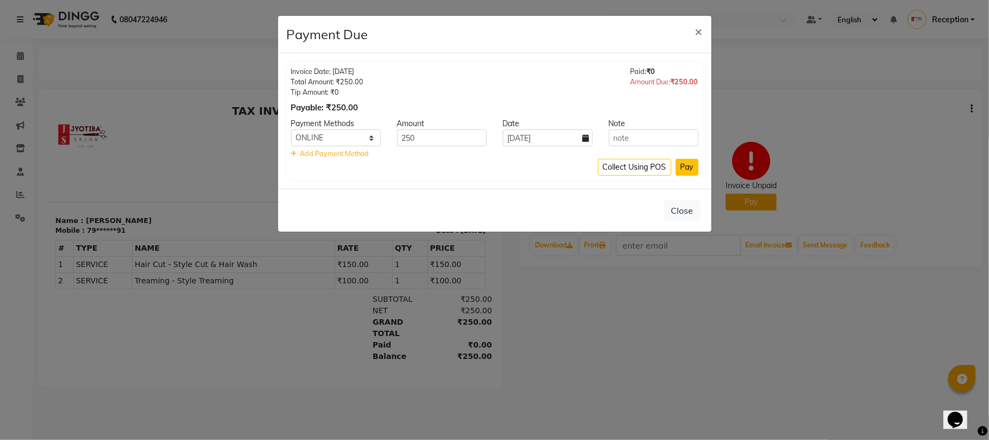
click at [692, 159] on button "Pay" at bounding box center [687, 167] width 23 height 17
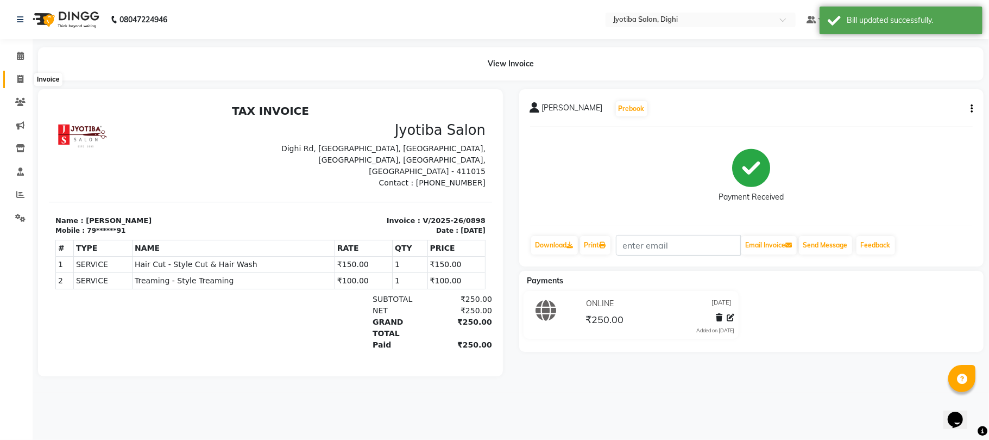
click at [18, 75] on icon at bounding box center [20, 79] width 6 height 8
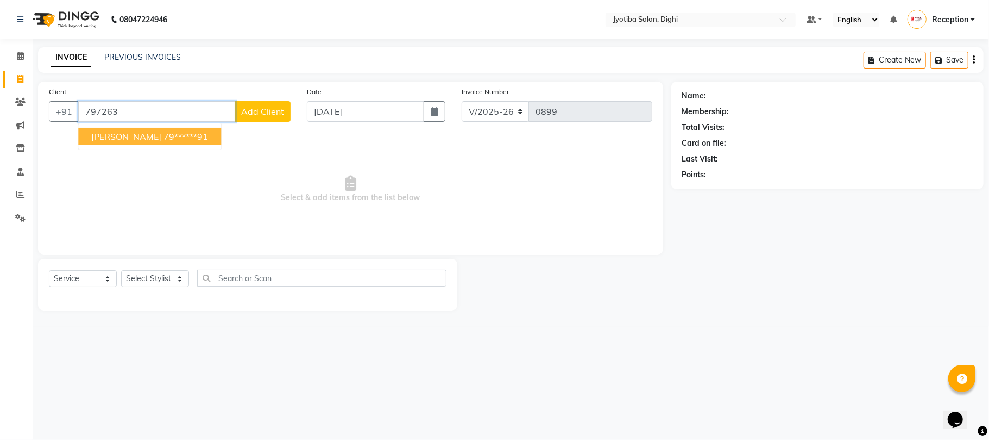
click at [164, 134] on ngb-highlight "79******91" at bounding box center [186, 136] width 45 height 11
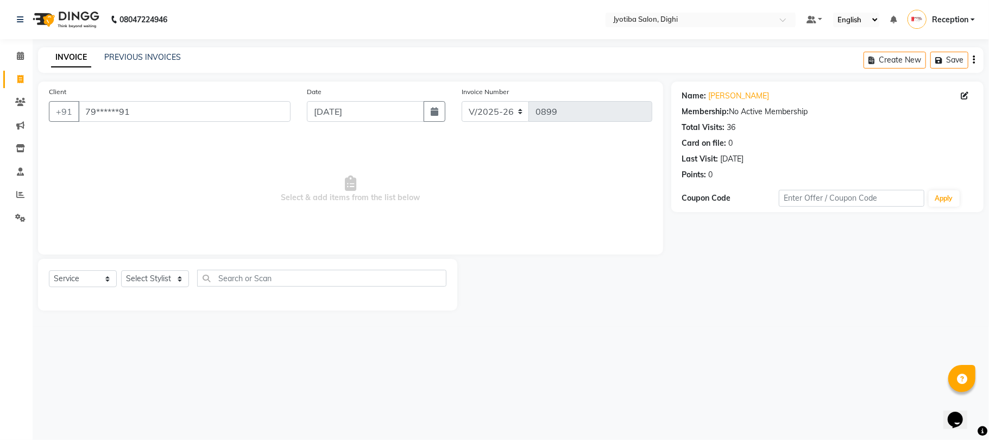
drag, startPoint x: 160, startPoint y: 266, endPoint x: 160, endPoint y: 280, distance: 14.7
click at [159, 266] on div "Select Service Product Membership Package Voucher Prepaid Gift Card Select Styl…" at bounding box center [247, 285] width 419 height 52
click at [160, 280] on select "Select Stylist anuj Jahid Kapur Prem Reception SOHEL Suresh" at bounding box center [155, 278] width 68 height 17
click at [121, 270] on select "Select Stylist anuj Jahid Kapur Prem Reception SOHEL Suresh" at bounding box center [155, 278] width 68 height 17
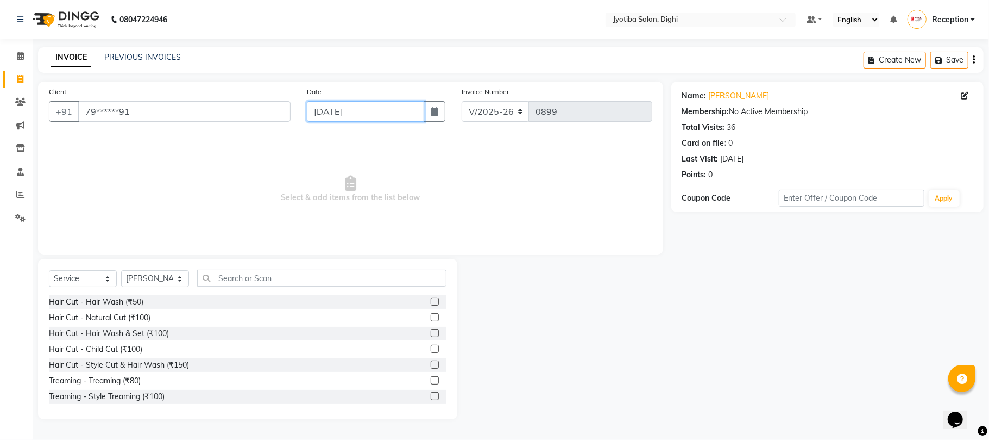
click at [368, 105] on input "04-09-2025" at bounding box center [365, 111] width 117 height 21
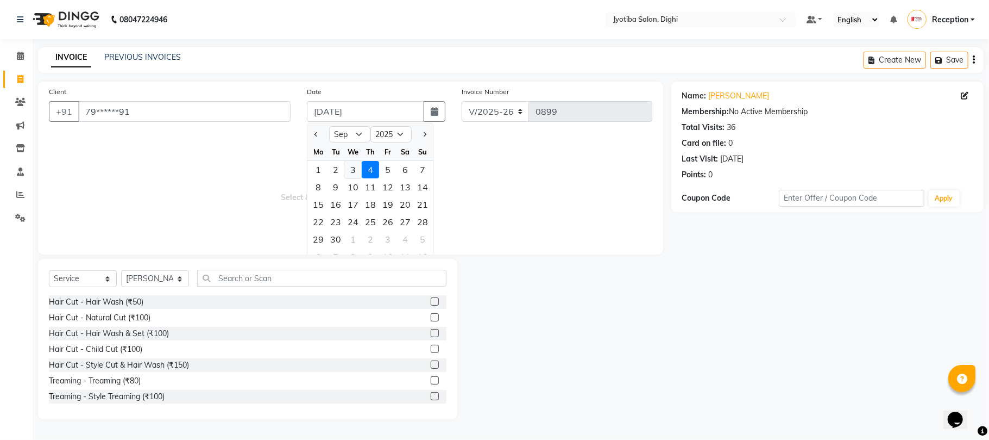
click at [352, 172] on div "3" at bounding box center [352, 169] width 17 height 17
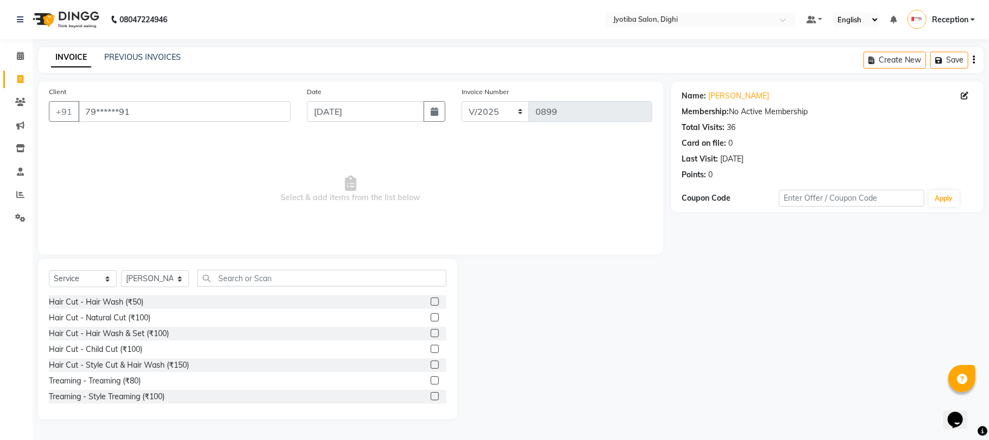
click at [431, 362] on label at bounding box center [435, 364] width 8 height 8
click at [431, 362] on input "checkbox" at bounding box center [434, 364] width 7 height 7
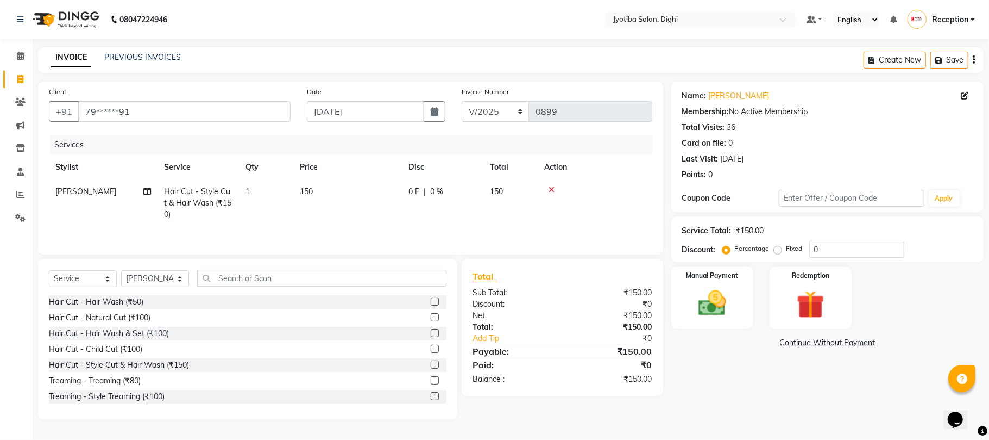
click at [431, 400] on label at bounding box center [435, 396] width 8 height 8
click at [431, 400] on input "checkbox" at bounding box center [434, 396] width 7 height 7
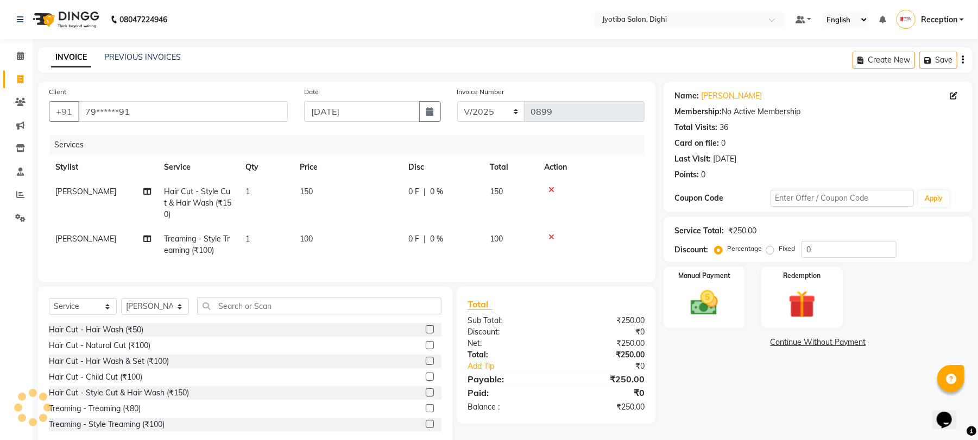
click at [784, 340] on link "Continue Without Payment" at bounding box center [818, 341] width 305 height 11
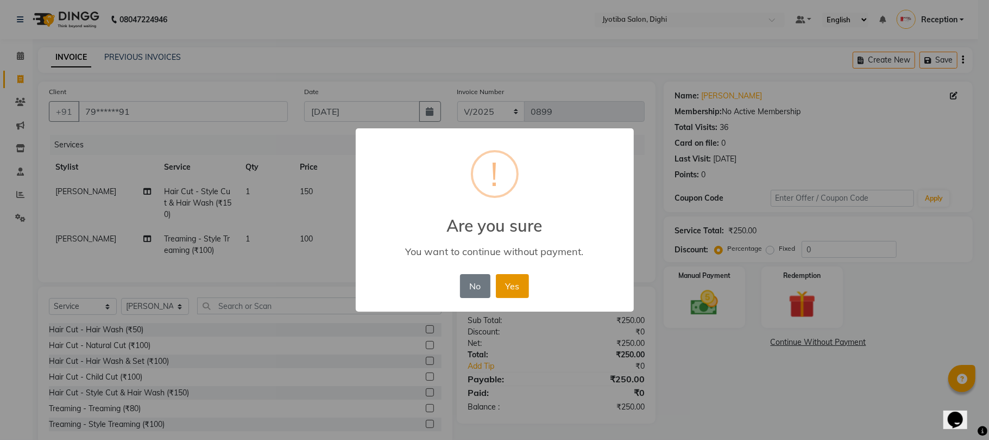
click at [514, 291] on button "Yes" at bounding box center [512, 286] width 33 height 24
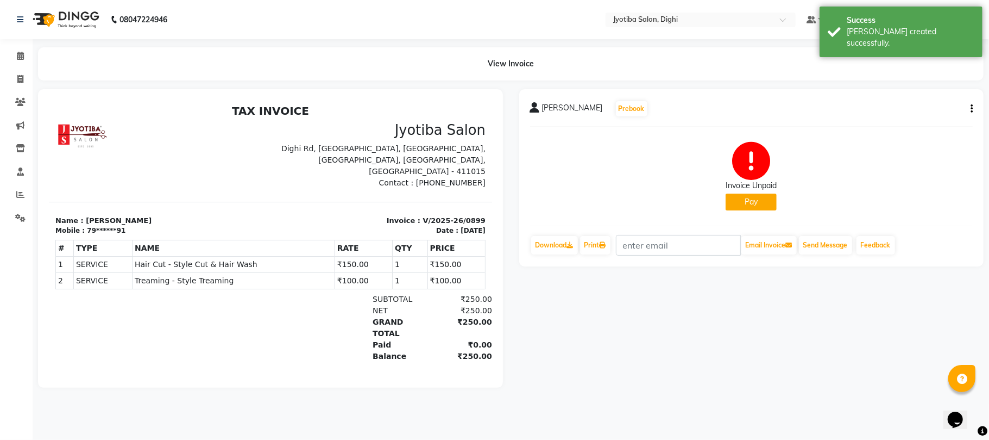
click at [743, 199] on button "Pay" at bounding box center [751, 201] width 51 height 17
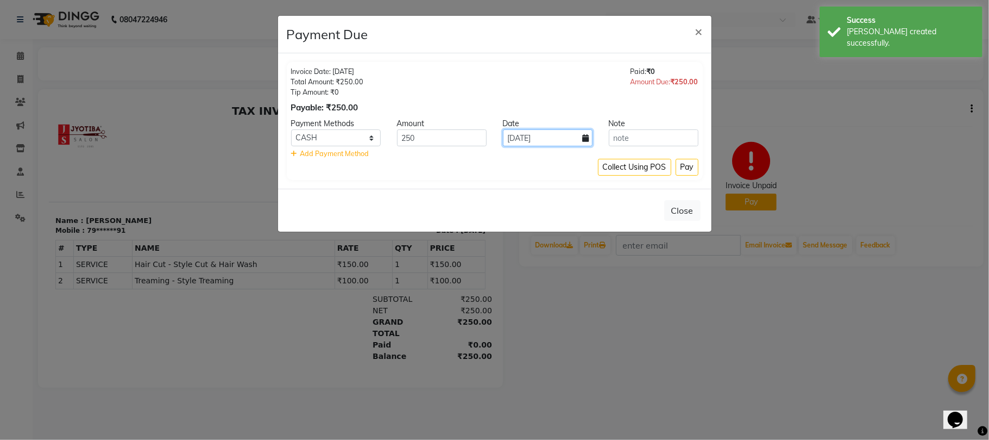
click at [578, 143] on input "04-09-2025" at bounding box center [548, 137] width 90 height 17
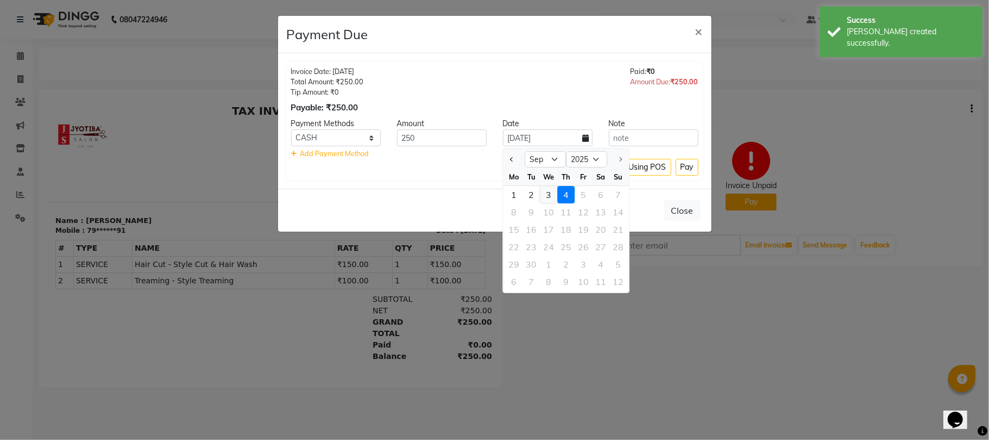
click at [548, 197] on div "3" at bounding box center [548, 194] width 17 height 17
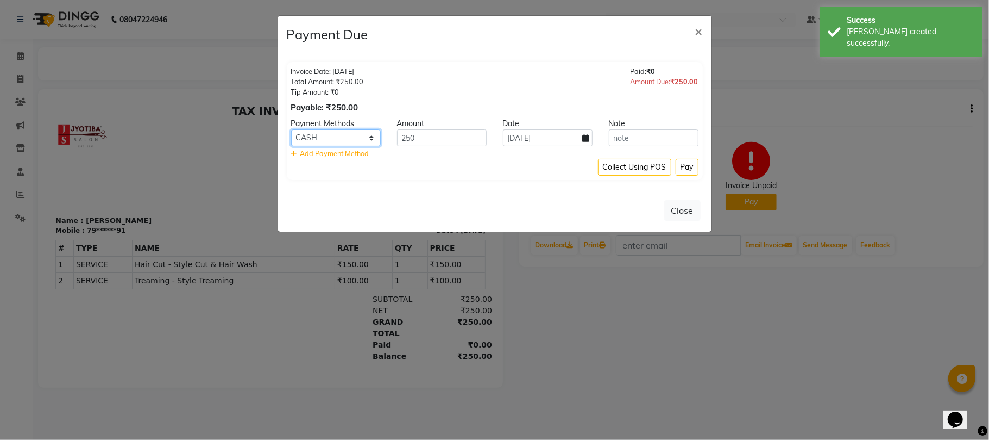
click at [355, 137] on select "CASH ONLINE CARD" at bounding box center [336, 137] width 90 height 17
click at [291, 130] on select "CASH ONLINE CARD" at bounding box center [336, 137] width 90 height 17
click at [692, 169] on button "Pay" at bounding box center [687, 167] width 23 height 17
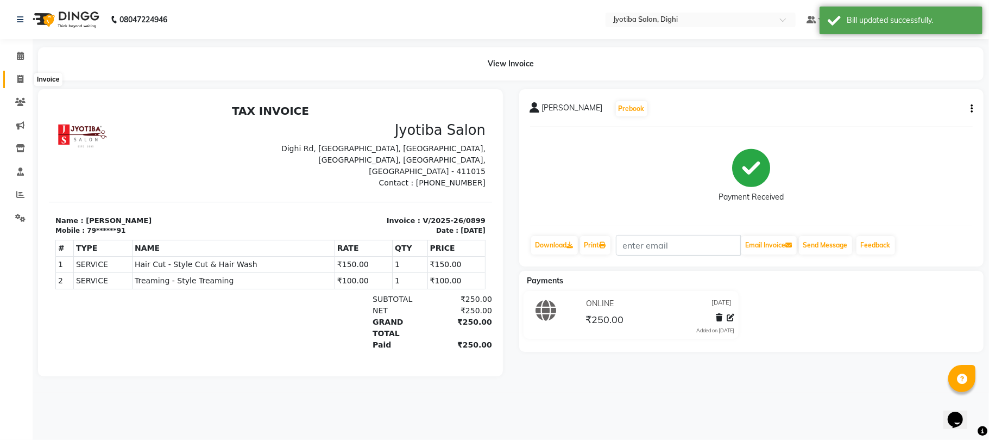
click at [21, 75] on icon at bounding box center [20, 79] width 6 height 8
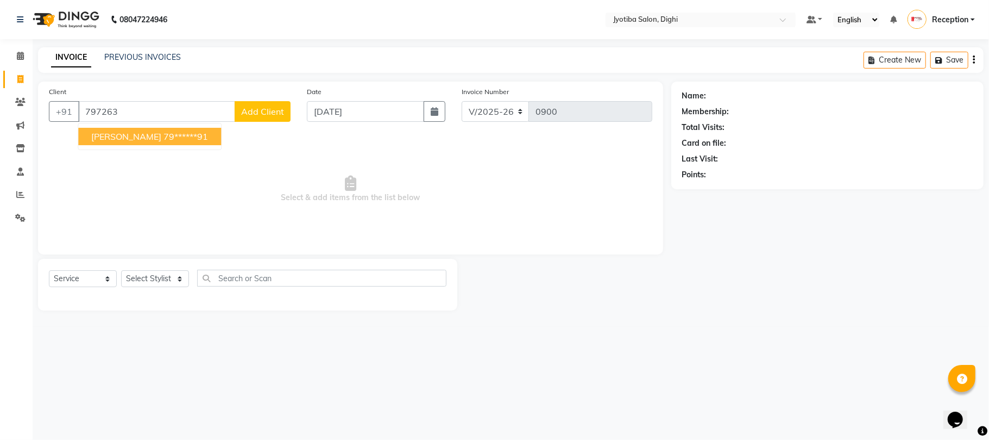
click at [138, 0] on html "08047224946 Select Location × Jyotiba Salon, Dighi Default Panel My Panel Engli…" at bounding box center [494, 220] width 989 height 440
click at [131, 136] on span "sohel shika" at bounding box center [126, 136] width 70 height 11
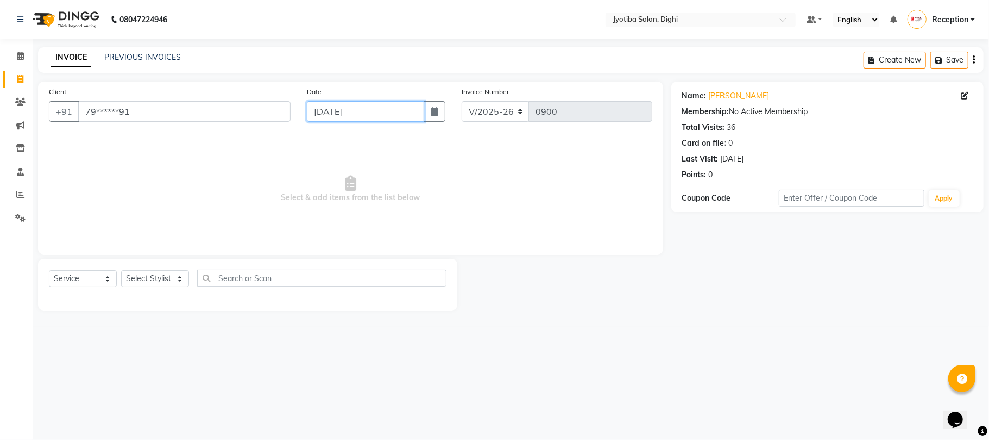
click at [376, 116] on input "04-09-2025" at bounding box center [365, 111] width 117 height 21
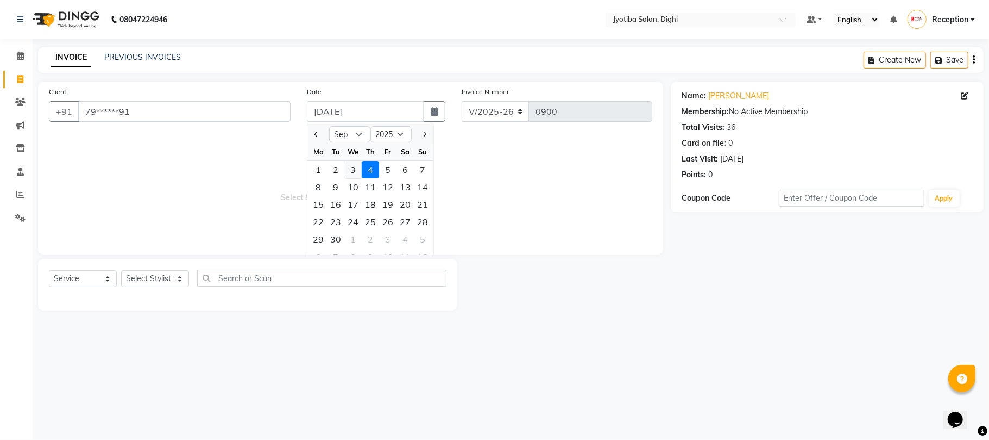
click at [355, 164] on div "3" at bounding box center [352, 169] width 17 height 17
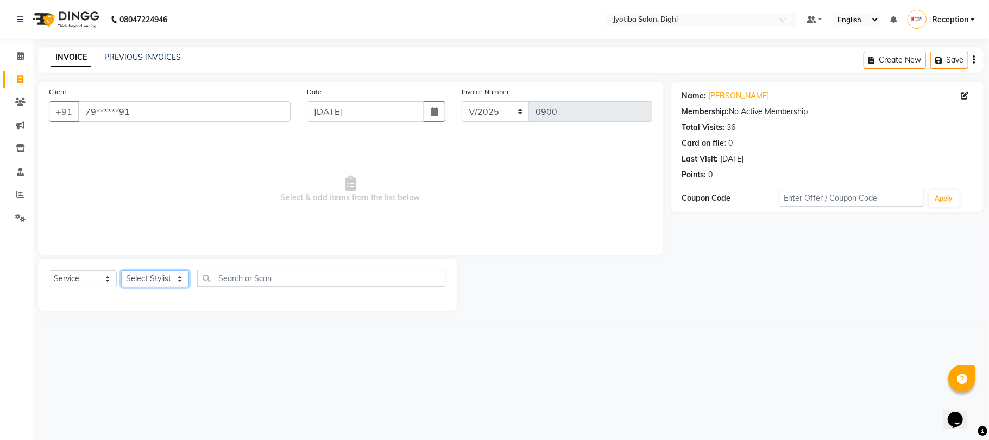
click at [158, 279] on select "Select Stylist anuj Jahid Kapur Prem Reception SOHEL Suresh" at bounding box center [155, 278] width 68 height 17
click at [121, 270] on select "Select Stylist anuj Jahid Kapur Prem Reception SOHEL Suresh" at bounding box center [155, 278] width 68 height 17
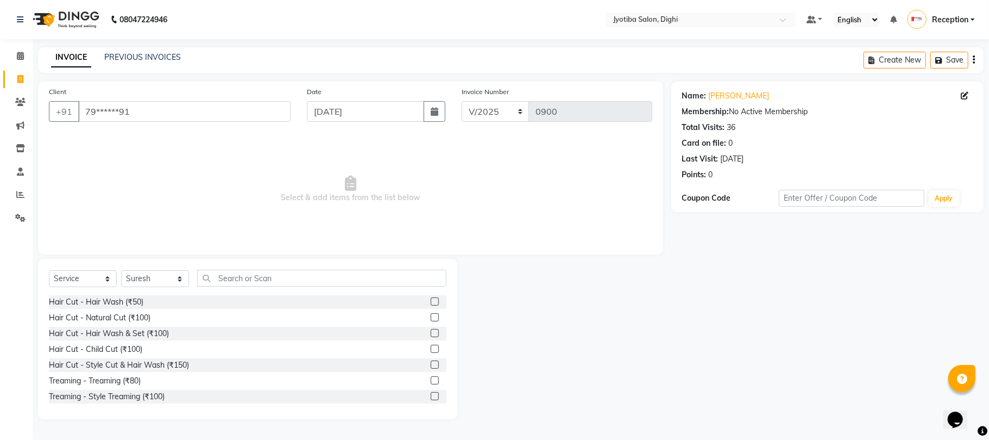
click at [431, 361] on label at bounding box center [435, 364] width 8 height 8
click at [431, 361] on input "checkbox" at bounding box center [434, 364] width 7 height 7
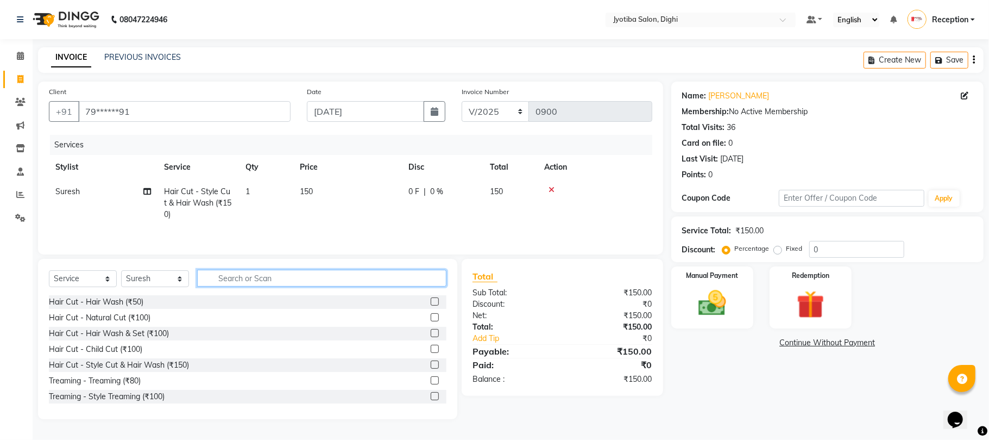
click at [355, 276] on input "text" at bounding box center [321, 277] width 249 height 17
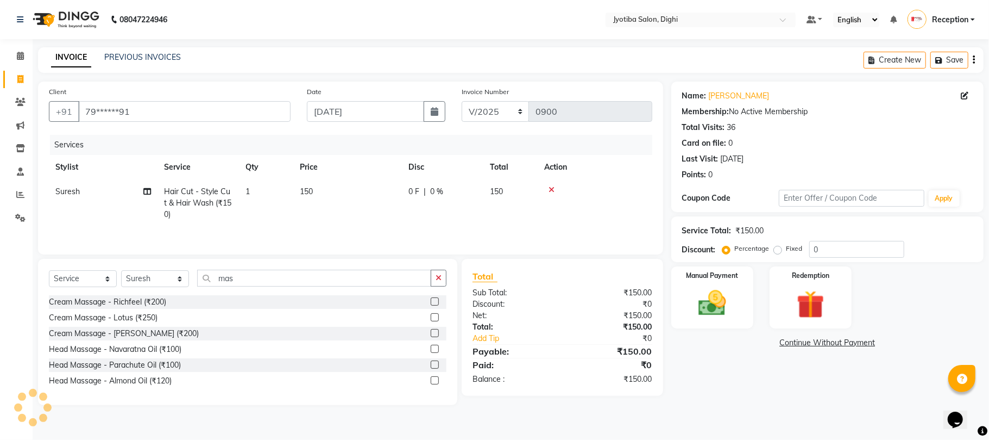
click at [433, 381] on label at bounding box center [435, 380] width 8 height 8
click at [433, 381] on input "checkbox" at bounding box center [434, 380] width 7 height 7
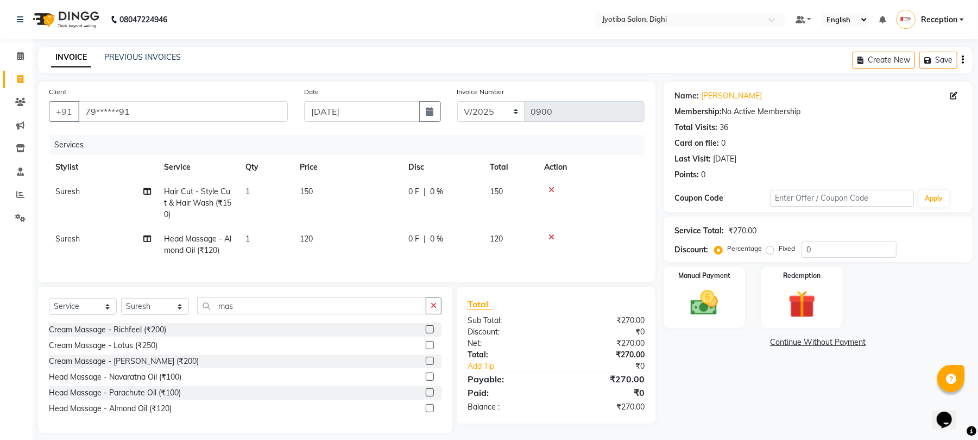
click at [312, 242] on span "120" at bounding box center [306, 239] width 13 height 10
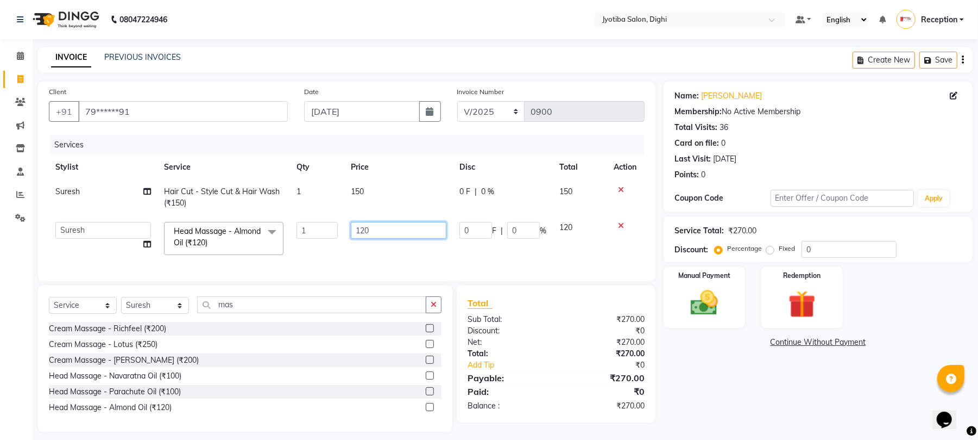
click at [377, 228] on input "120" at bounding box center [399, 230] width 96 height 17
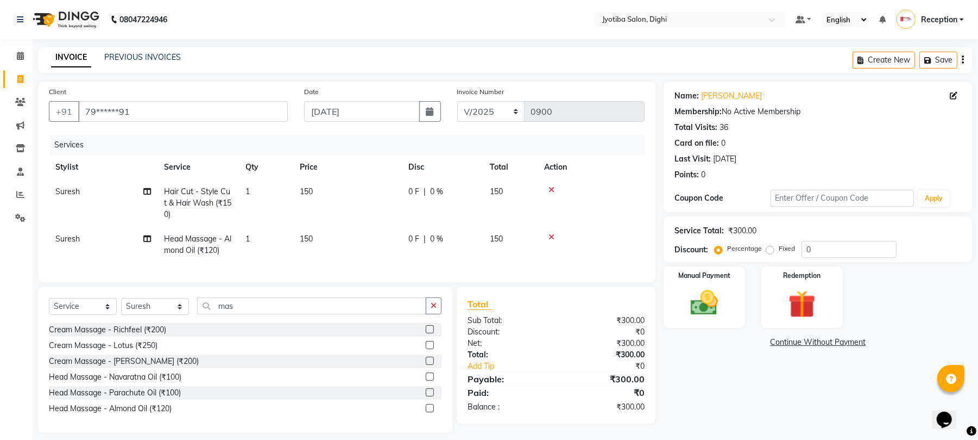
click at [632, 164] on th "Action" at bounding box center [591, 167] width 107 height 24
click at [833, 340] on link "Continue Without Payment" at bounding box center [818, 341] width 305 height 11
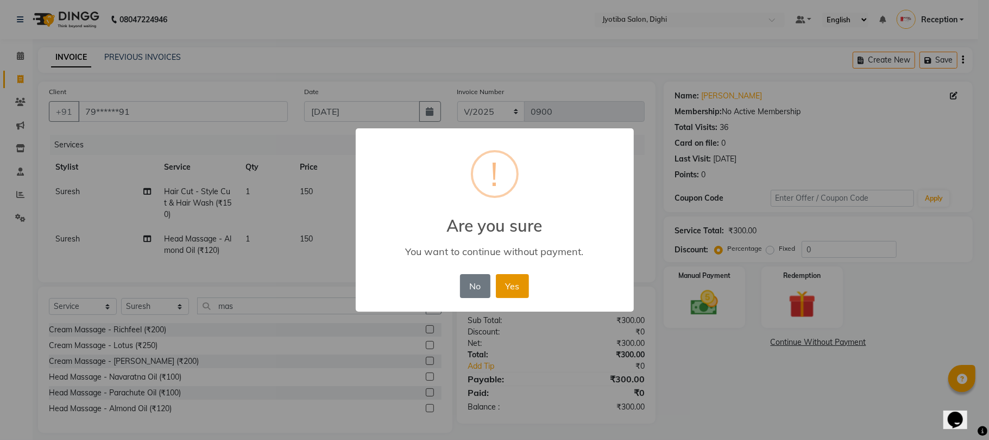
click at [511, 286] on button "Yes" at bounding box center [512, 286] width 33 height 24
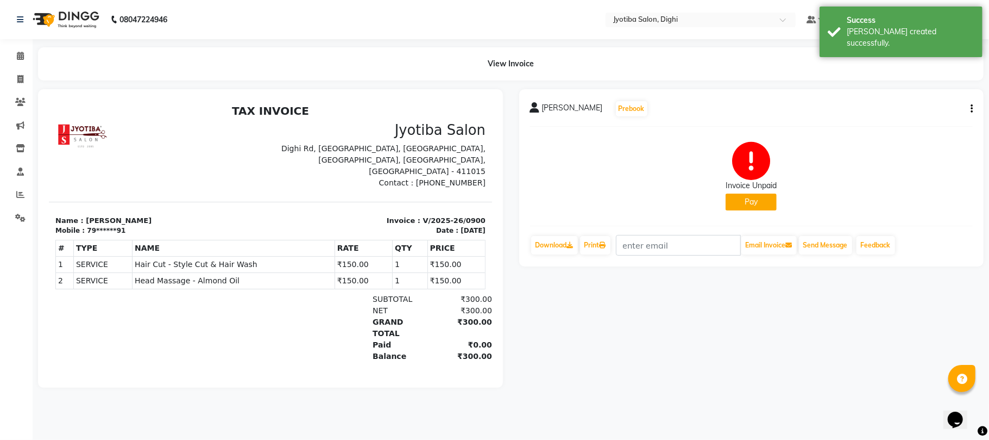
click at [750, 196] on button "Pay" at bounding box center [751, 201] width 51 height 17
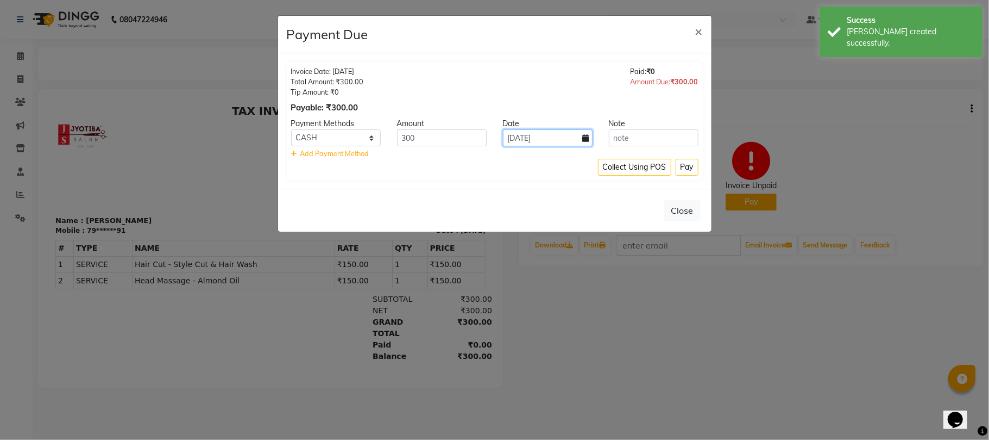
click at [532, 131] on input "04-09-2025" at bounding box center [548, 137] width 90 height 17
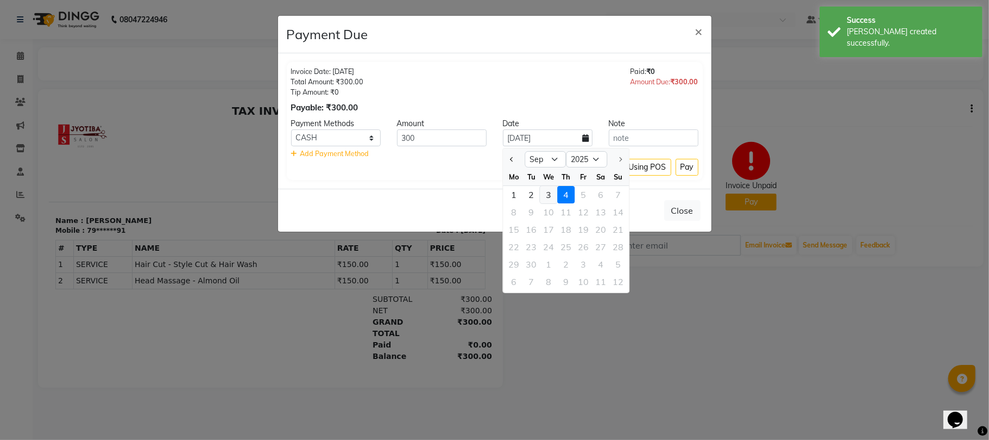
click at [544, 186] on div "3" at bounding box center [548, 194] width 17 height 17
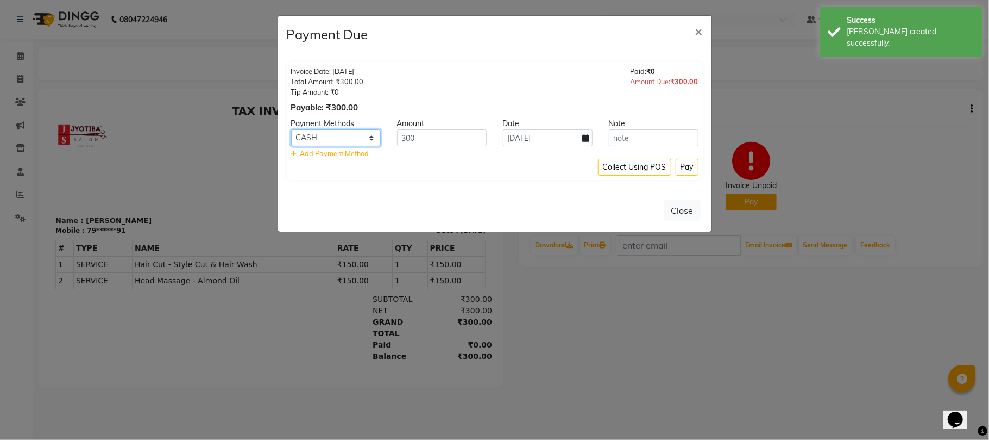
click at [360, 137] on select "CASH ONLINE CARD" at bounding box center [336, 137] width 90 height 17
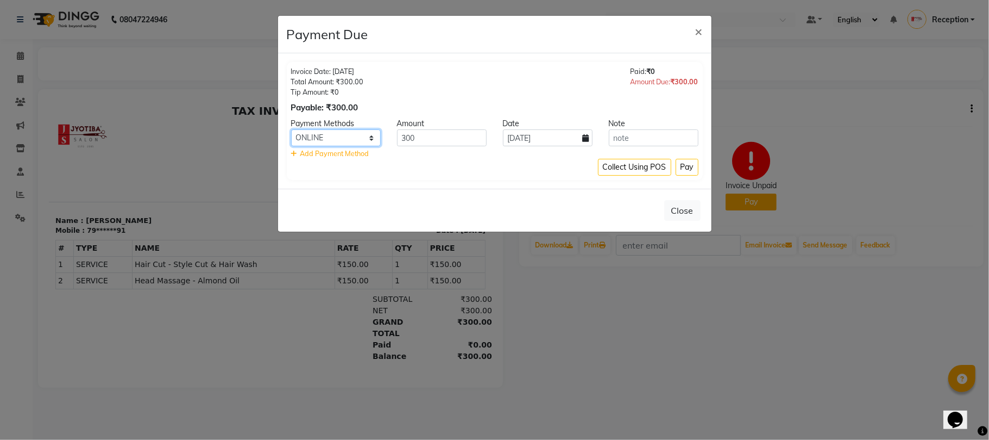
click at [291, 130] on select "CASH ONLINE CARD" at bounding box center [336, 137] width 90 height 17
click at [685, 168] on button "Pay" at bounding box center [687, 167] width 23 height 17
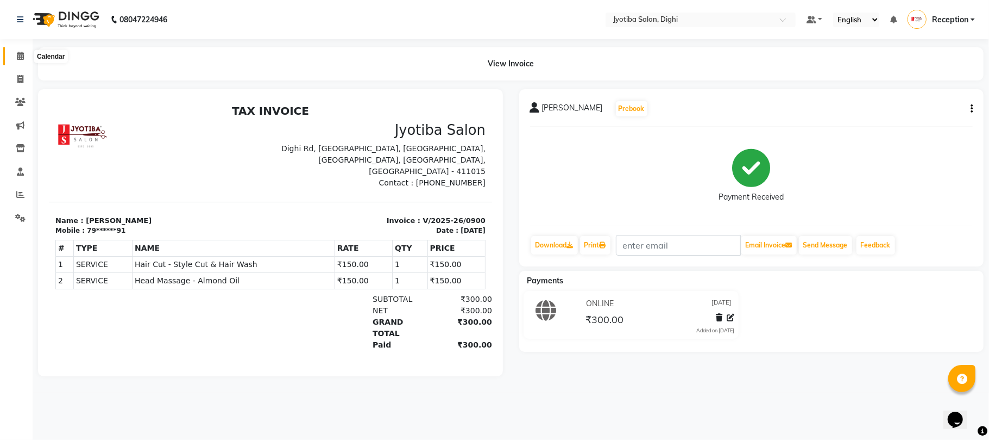
click at [22, 53] on icon at bounding box center [20, 56] width 7 height 8
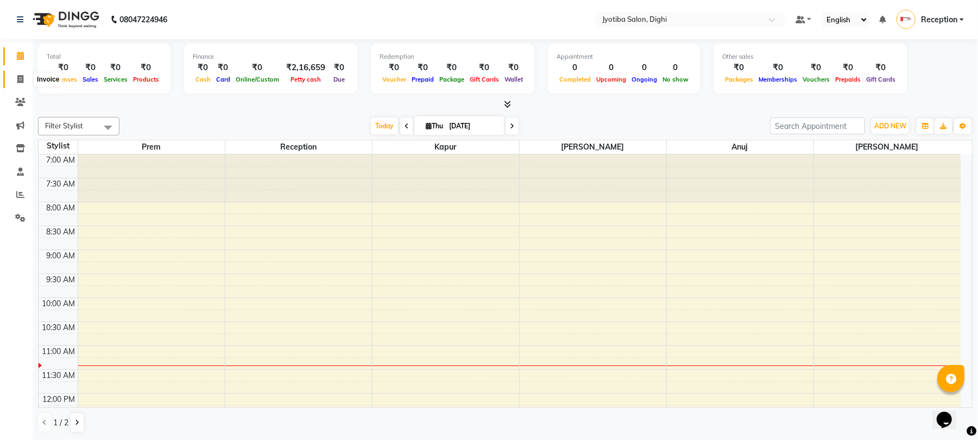
click at [22, 78] on icon at bounding box center [20, 79] width 6 height 8
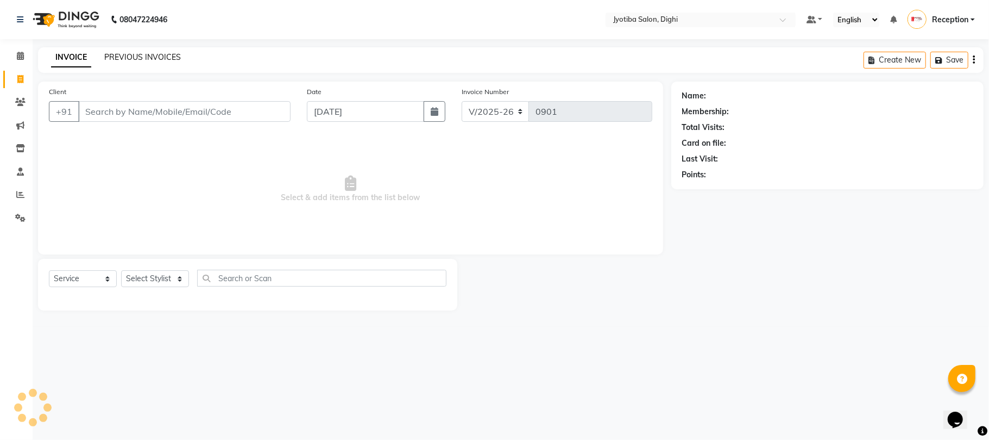
click at [125, 55] on link "PREVIOUS INVOICES" at bounding box center [142, 57] width 77 height 10
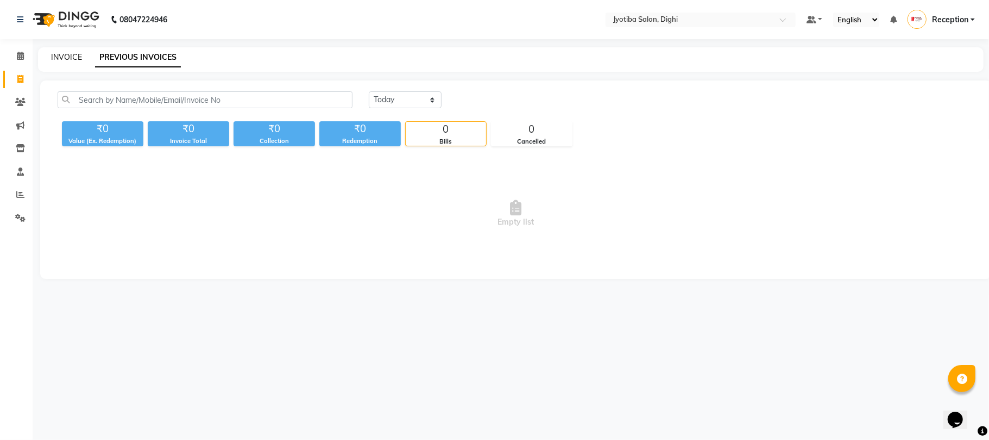
click at [74, 52] on link "INVOICE" at bounding box center [66, 57] width 31 height 10
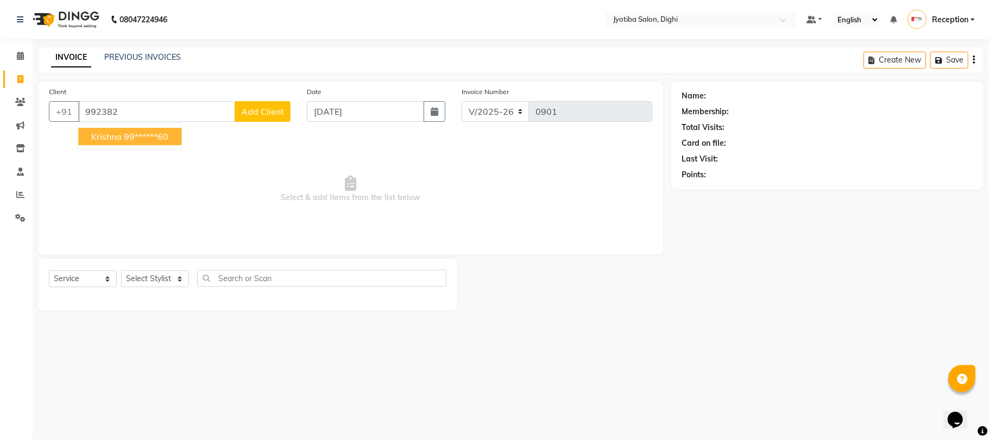
click at [148, 136] on ngb-highlight "99******60" at bounding box center [146, 136] width 45 height 11
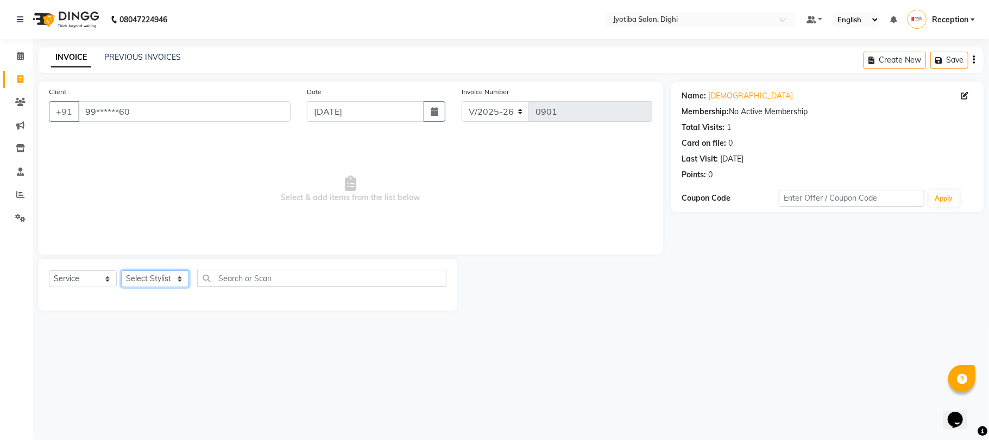
click at [177, 282] on select "Select Stylist anuj Jahid Kapur Prem Reception SOHEL Suresh" at bounding box center [155, 278] width 68 height 17
click at [121, 270] on select "Select Stylist anuj Jahid Kapur Prem Reception SOHEL Suresh" at bounding box center [155, 278] width 68 height 17
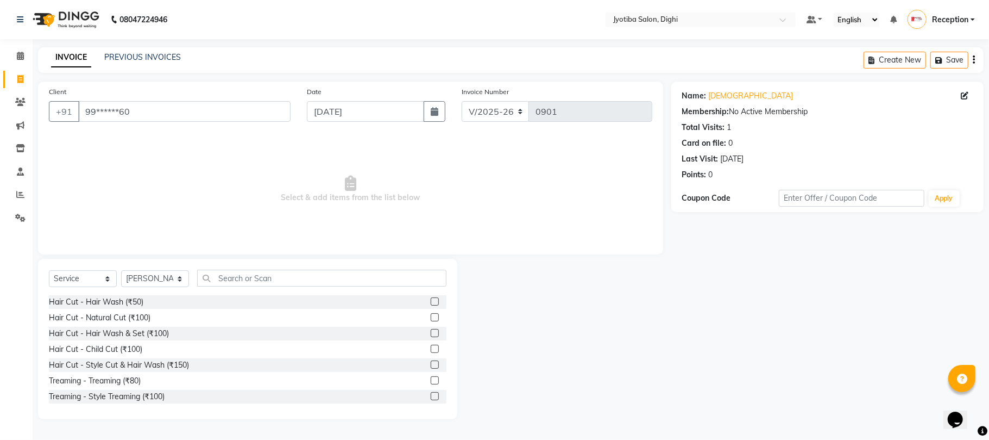
click at [431, 363] on label at bounding box center [435, 364] width 8 height 8
click at [431, 363] on input "checkbox" at bounding box center [434, 364] width 7 height 7
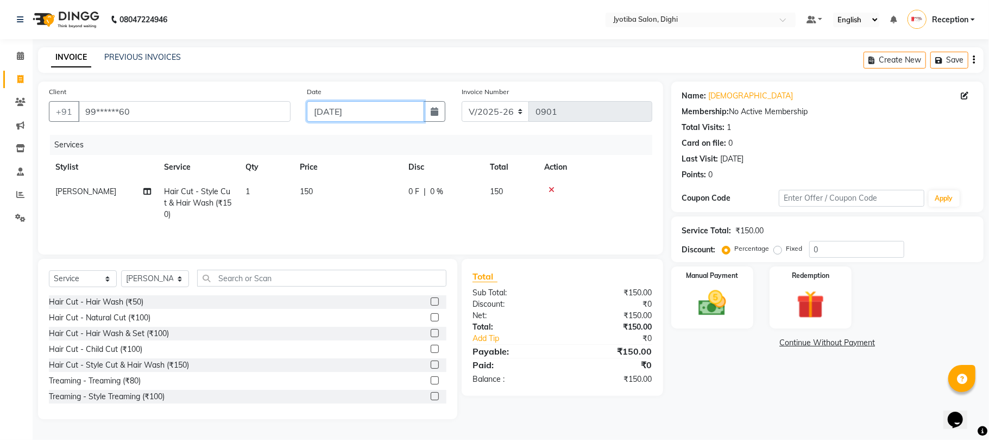
click at [403, 112] on input "04-09-2025" at bounding box center [365, 111] width 117 height 21
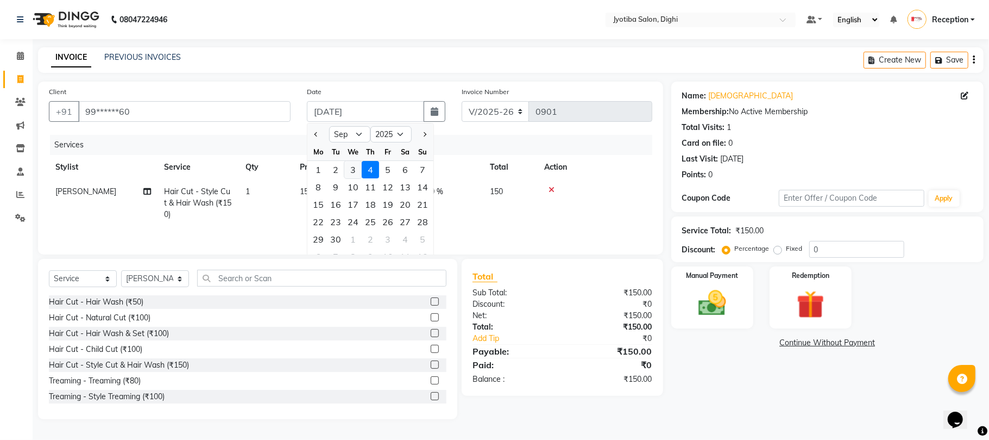
click at [351, 163] on div "3" at bounding box center [352, 169] width 17 height 17
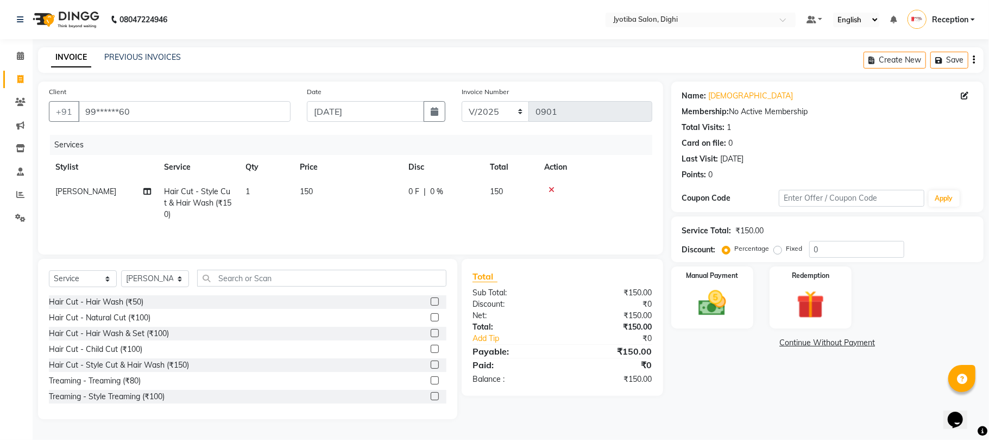
click at [818, 344] on link "Continue Without Payment" at bounding box center [828, 342] width 308 height 11
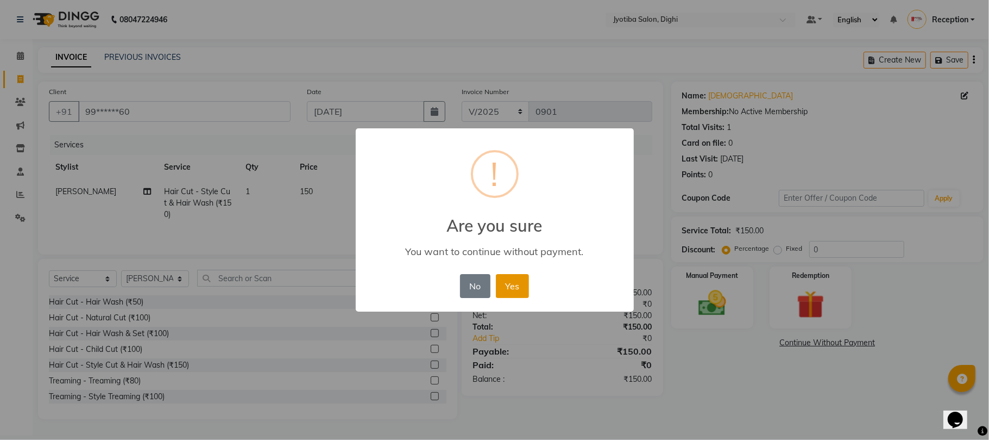
click at [522, 284] on button "Yes" at bounding box center [512, 286] width 33 height 24
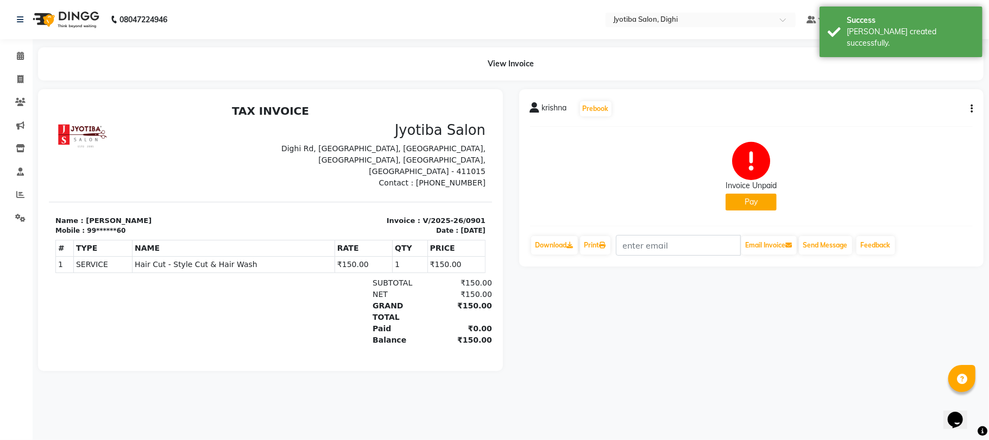
click at [731, 197] on button "Pay" at bounding box center [751, 201] width 51 height 17
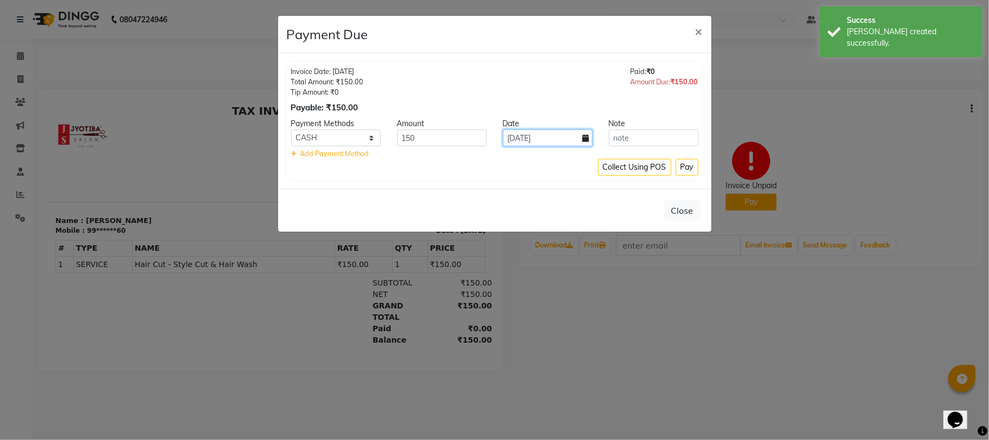
click at [555, 141] on input "04-09-2025" at bounding box center [548, 137] width 90 height 17
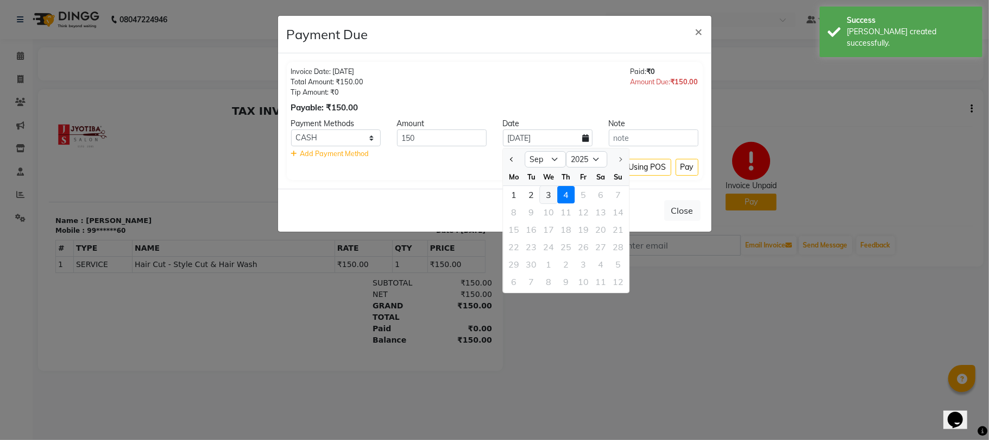
click at [552, 189] on div "3" at bounding box center [548, 194] width 17 height 17
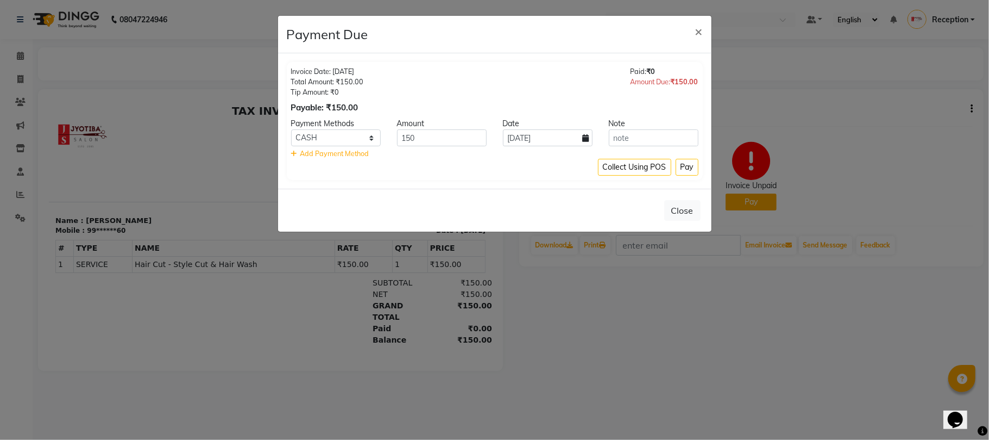
click at [688, 170] on button "Pay" at bounding box center [687, 167] width 23 height 17
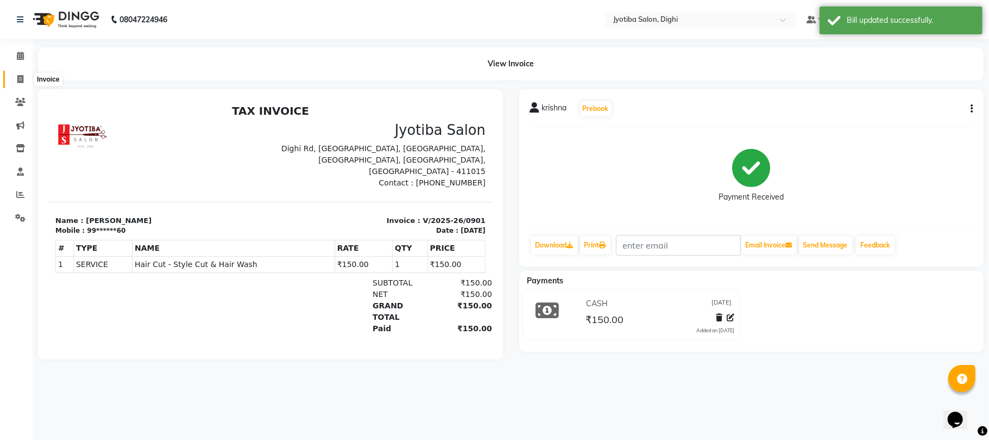
click at [20, 79] on icon at bounding box center [20, 79] width 6 height 8
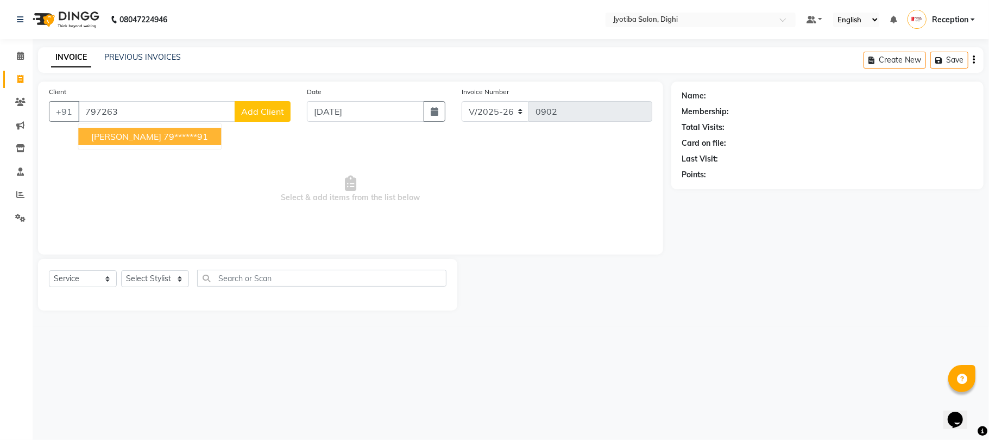
click at [140, 137] on button "sohel shika 79******91" at bounding box center [149, 136] width 143 height 17
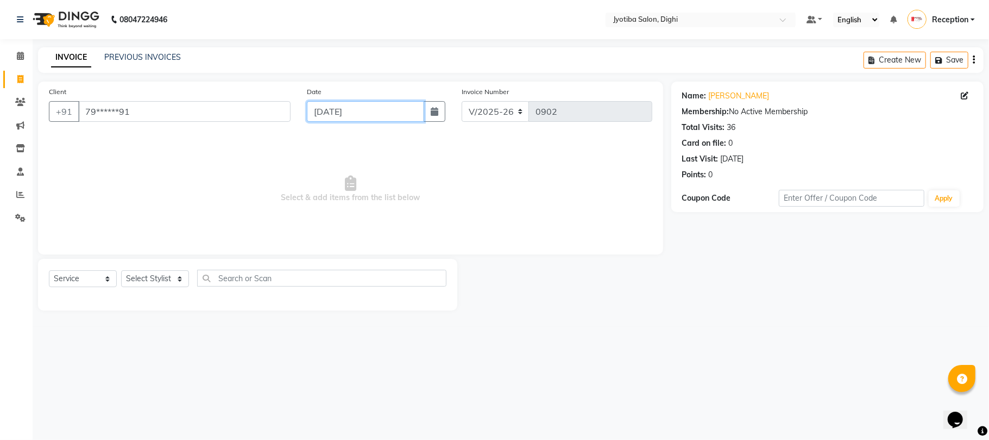
click at [353, 108] on input "04-09-2025" at bounding box center [365, 111] width 117 height 21
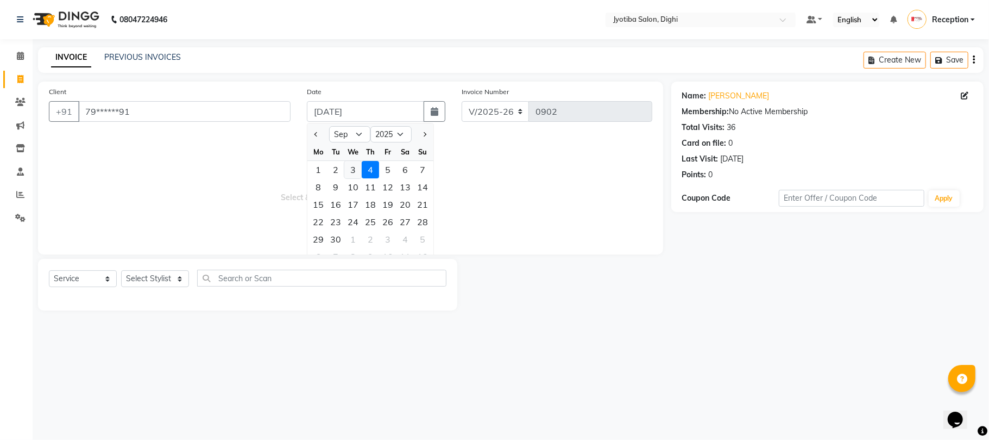
click at [353, 177] on div "3" at bounding box center [352, 169] width 17 height 17
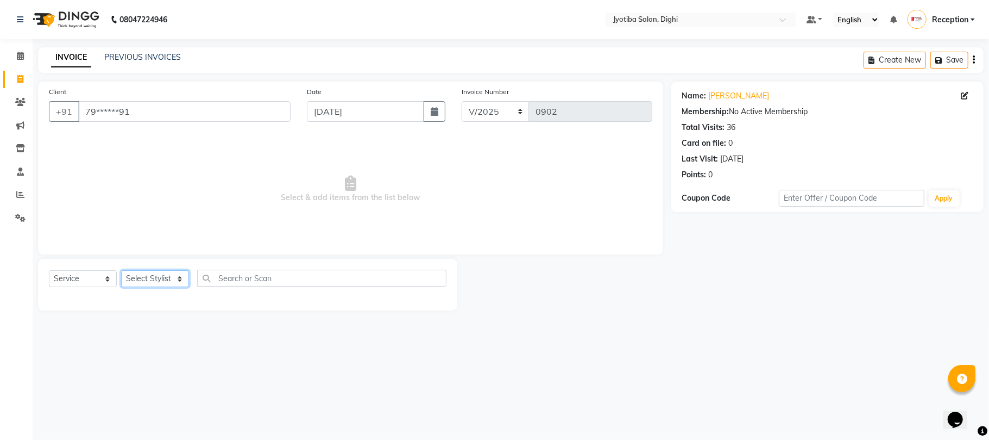
drag, startPoint x: 179, startPoint y: 280, endPoint x: 185, endPoint y: 292, distance: 13.1
click at [185, 292] on div "Select Service Product Membership Package Voucher Prepaid Gift Card Select Styl…" at bounding box center [248, 282] width 398 height 26
click at [121, 270] on select "Select Stylist anuj Jahid Kapur Prem Reception SOHEL Suresh" at bounding box center [155, 278] width 68 height 17
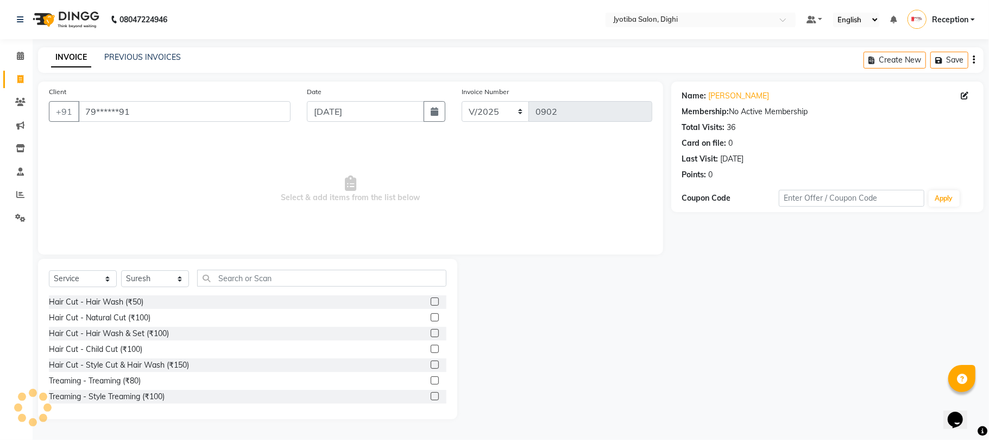
click at [431, 395] on label at bounding box center [435, 396] width 8 height 8
click at [431, 395] on input "checkbox" at bounding box center [434, 396] width 7 height 7
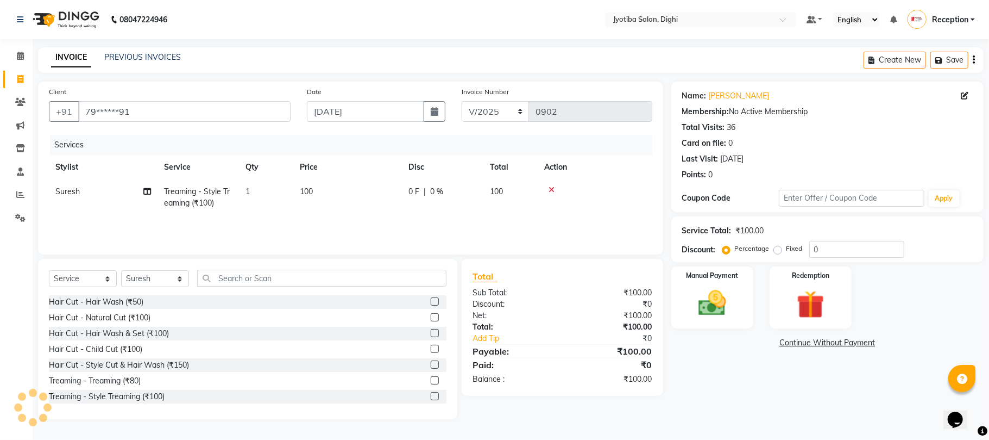
click at [431, 364] on label at bounding box center [435, 364] width 8 height 8
click at [431, 364] on input "checkbox" at bounding box center [434, 364] width 7 height 7
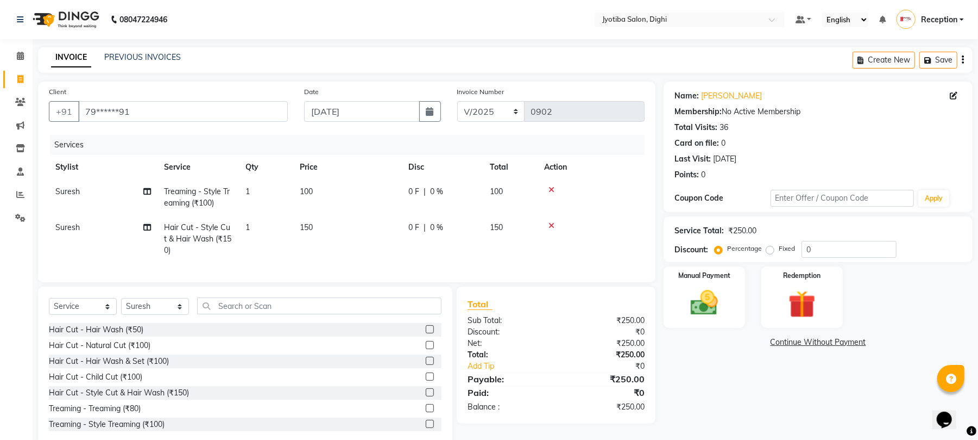
click at [824, 337] on link "Continue Without Payment" at bounding box center [818, 341] width 305 height 11
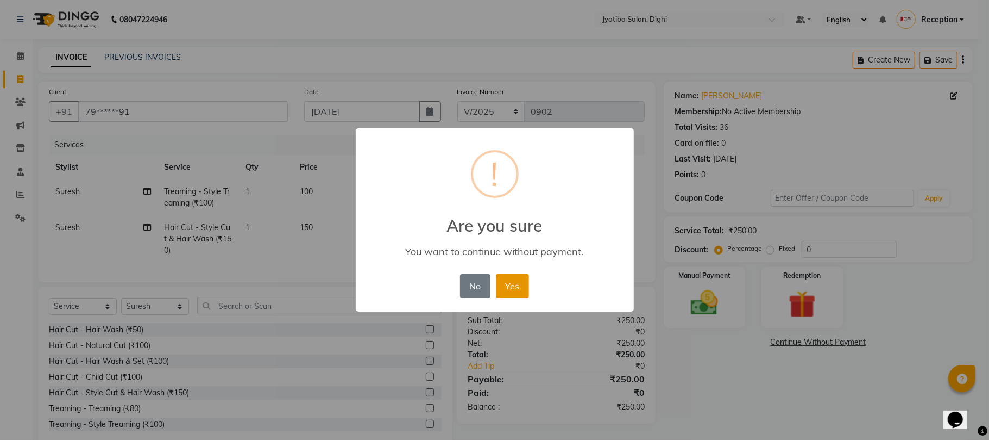
click at [516, 281] on button "Yes" at bounding box center [512, 286] width 33 height 24
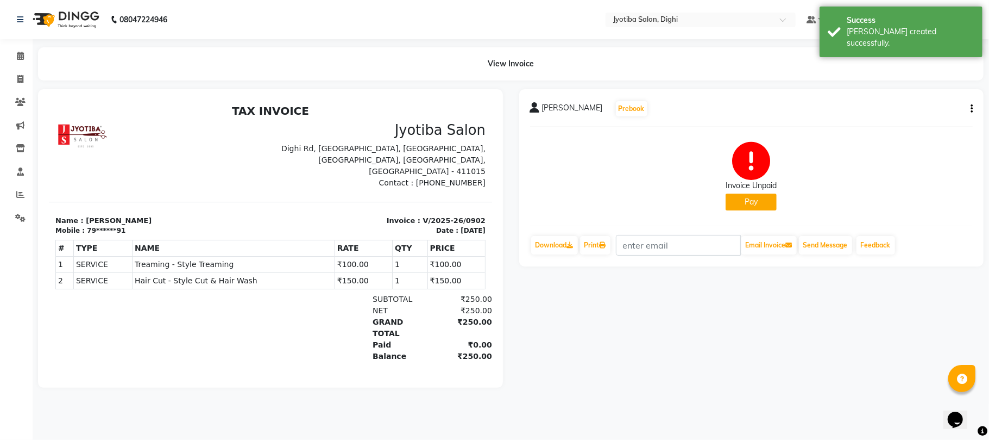
click at [752, 198] on button "Pay" at bounding box center [751, 201] width 51 height 17
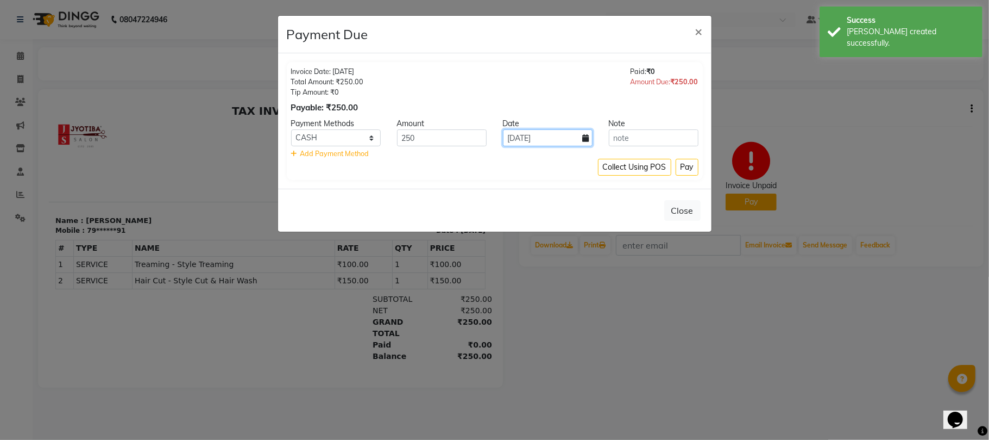
click at [577, 136] on input "04-09-2025" at bounding box center [548, 137] width 90 height 17
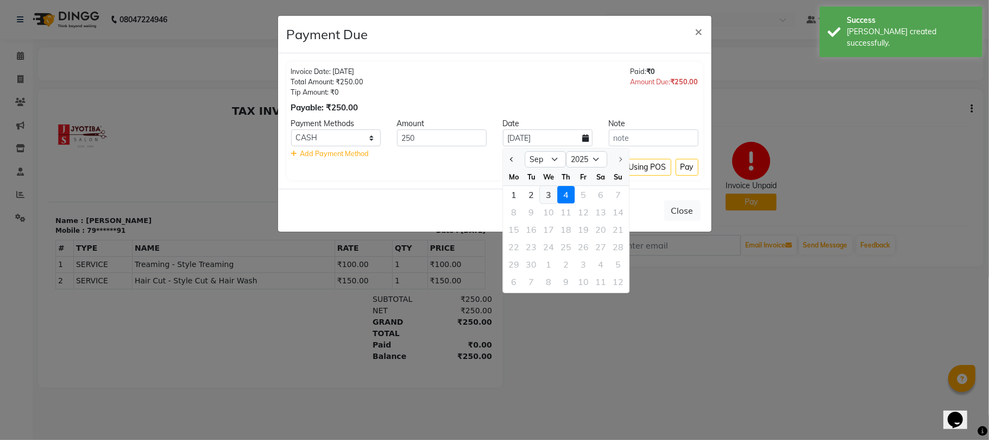
click at [553, 190] on div "3" at bounding box center [548, 194] width 17 height 17
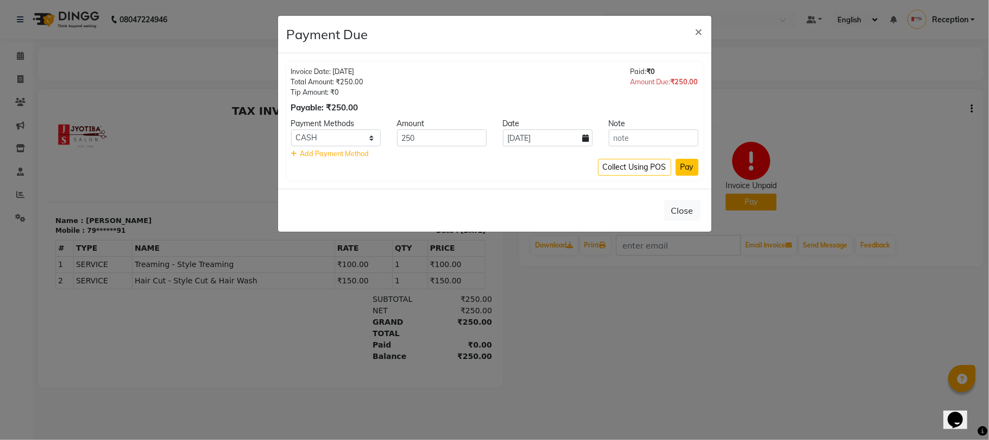
click at [685, 162] on button "Pay" at bounding box center [687, 167] width 23 height 17
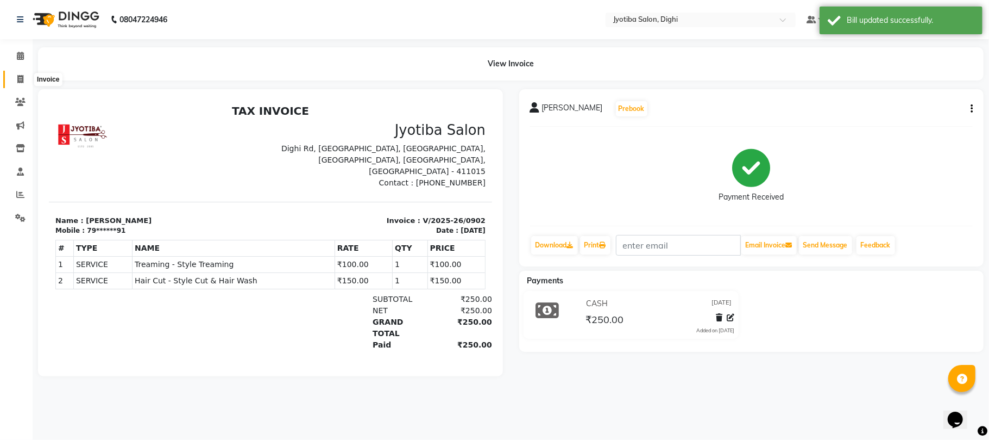
click at [24, 76] on span at bounding box center [20, 79] width 19 height 12
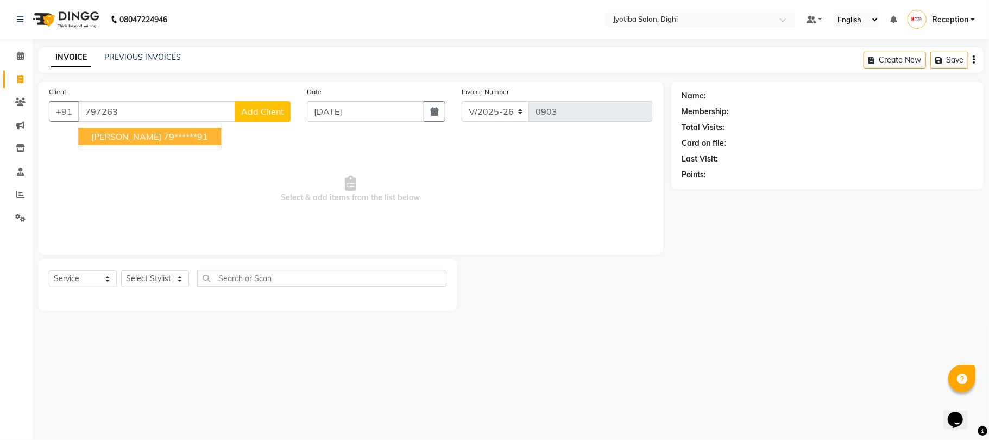
click at [164, 138] on ngb-highlight "79******91" at bounding box center [186, 136] width 45 height 11
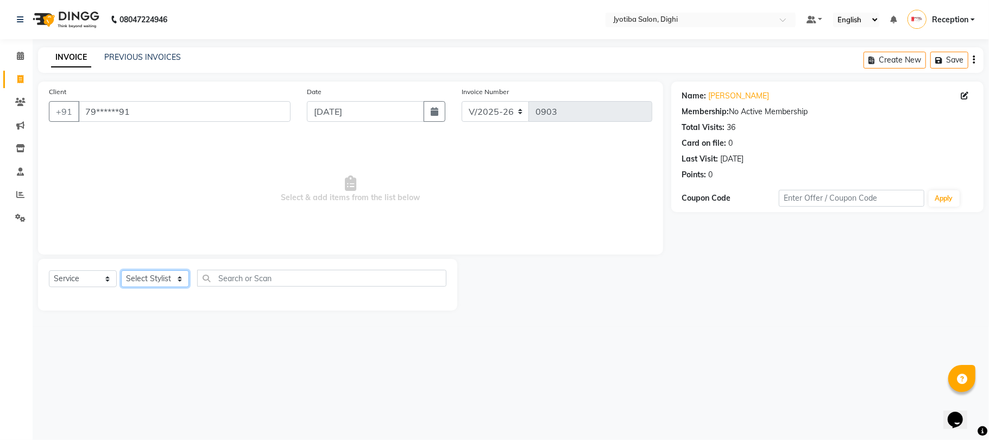
click at [161, 276] on select "Select Stylist anuj Jahid Kapur Prem Reception SOHEL Suresh" at bounding box center [155, 278] width 68 height 17
click at [391, 102] on input "04-09-2025" at bounding box center [365, 111] width 117 height 21
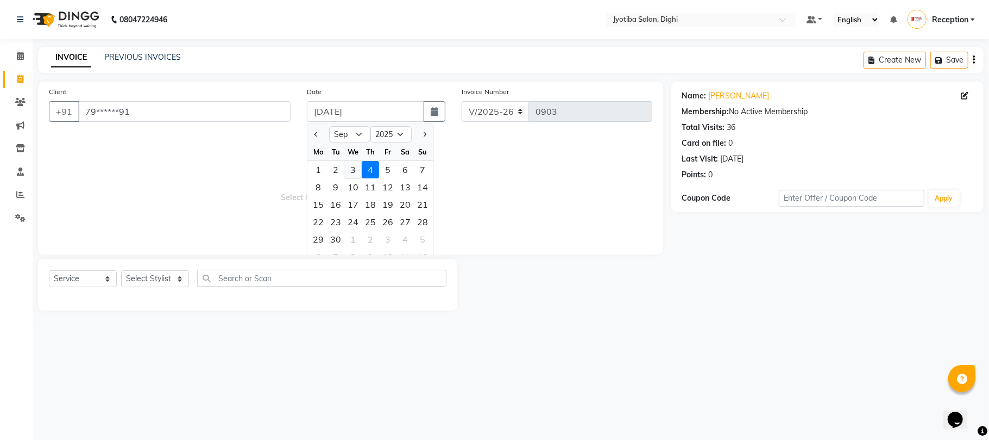
click at [357, 168] on div "3" at bounding box center [352, 169] width 17 height 17
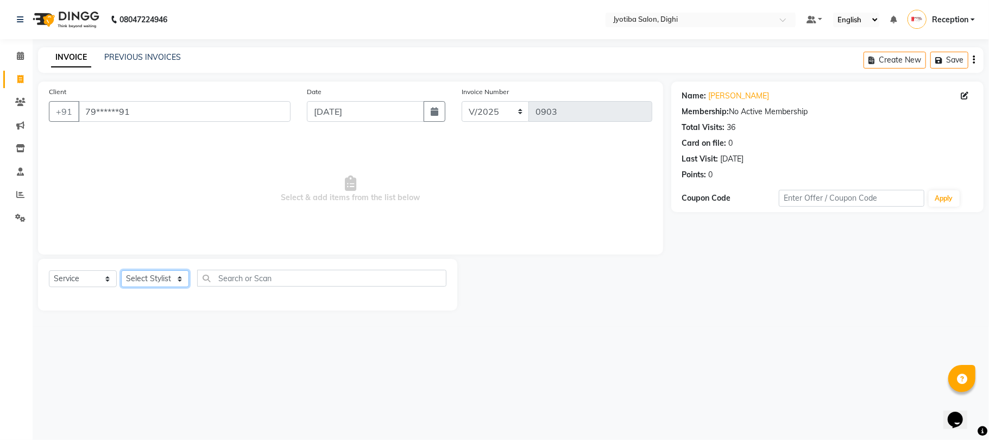
click at [170, 278] on select "Select Stylist anuj Jahid Kapur Prem Reception SOHEL Suresh" at bounding box center [155, 278] width 68 height 17
click at [121, 270] on select "Select Stylist anuj Jahid Kapur Prem Reception SOHEL Suresh" at bounding box center [155, 278] width 68 height 17
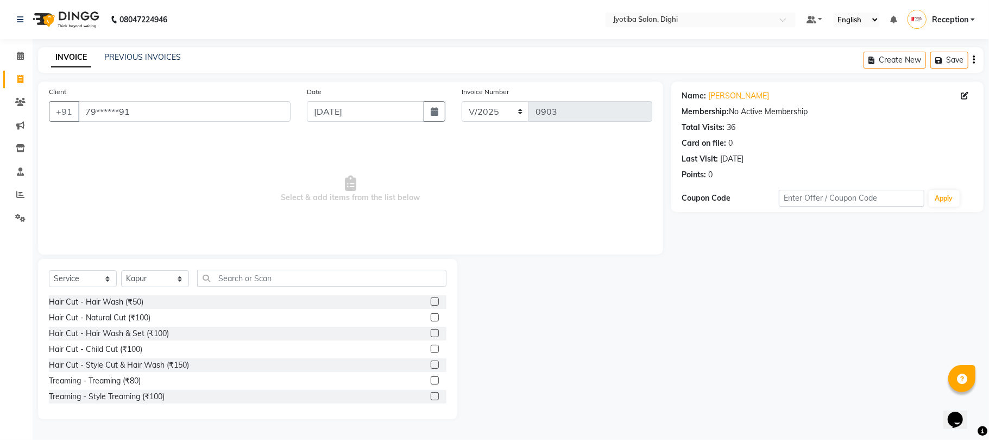
click at [431, 364] on label at bounding box center [435, 364] width 8 height 8
click at [431, 364] on input "checkbox" at bounding box center [434, 364] width 7 height 7
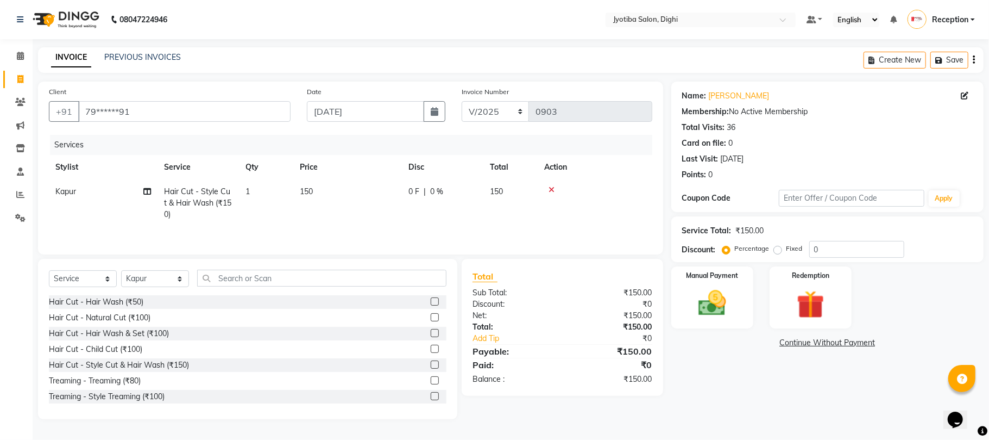
click at [431, 400] on label at bounding box center [435, 396] width 8 height 8
click at [431, 400] on input "checkbox" at bounding box center [434, 396] width 7 height 7
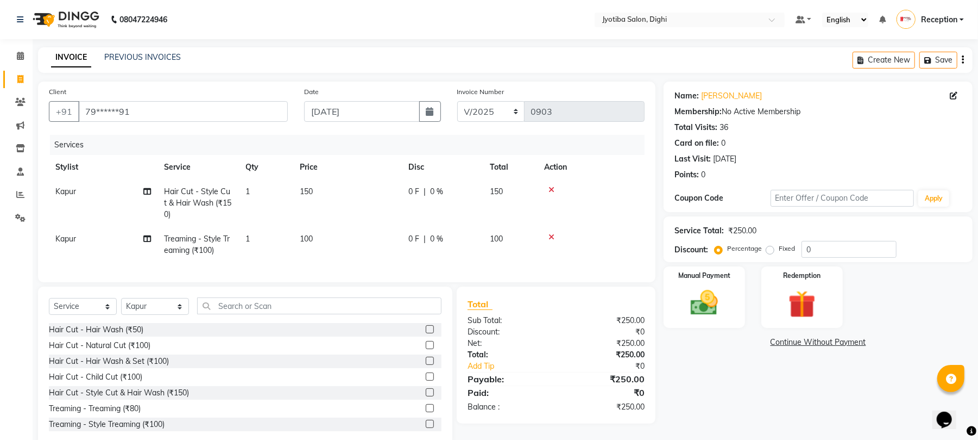
click at [781, 342] on link "Continue Without Payment" at bounding box center [818, 341] width 305 height 11
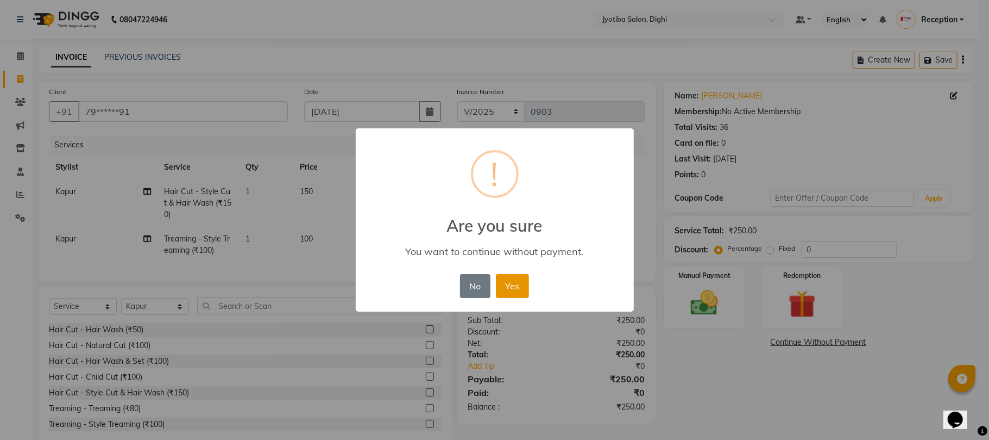
click at [506, 294] on button "Yes" at bounding box center [512, 286] width 33 height 24
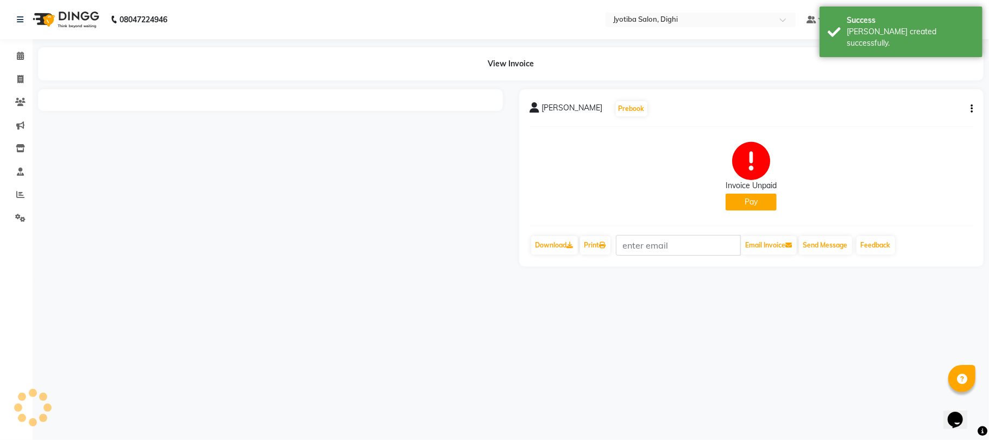
click at [745, 205] on button "Pay" at bounding box center [751, 201] width 51 height 17
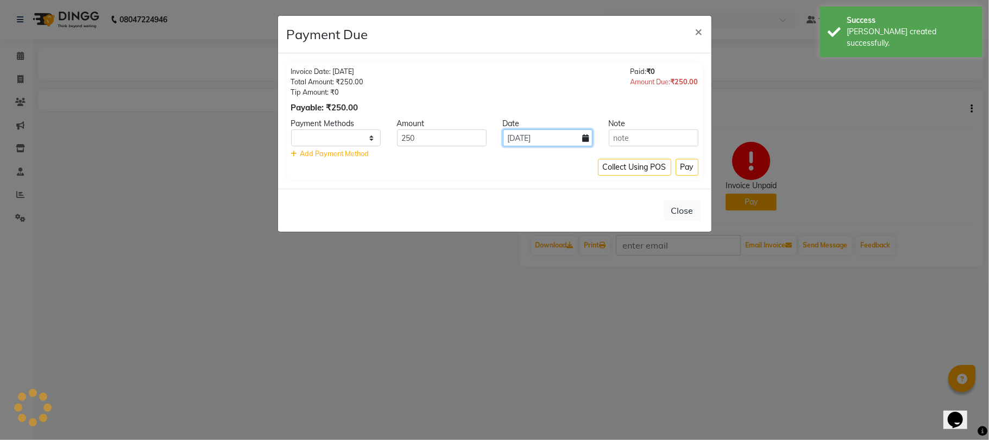
click at [572, 139] on input "04-09-2025" at bounding box center [548, 137] width 90 height 17
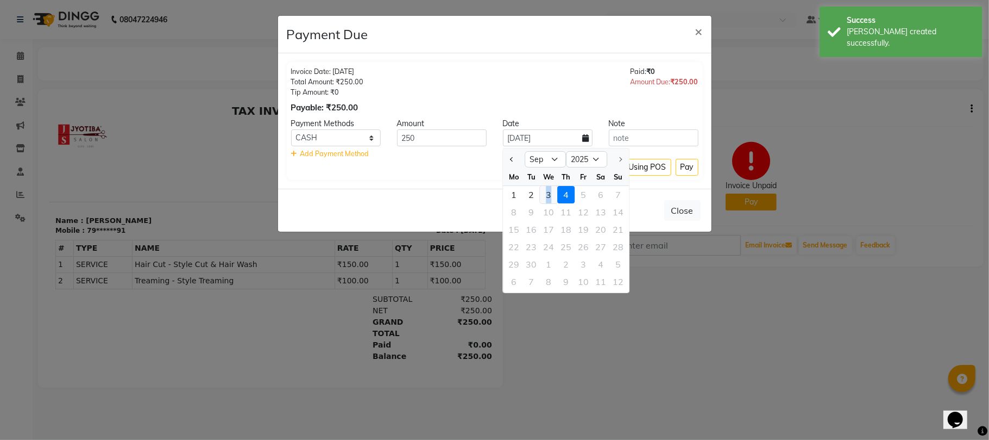
click at [548, 188] on div "3" at bounding box center [548, 194] width 17 height 17
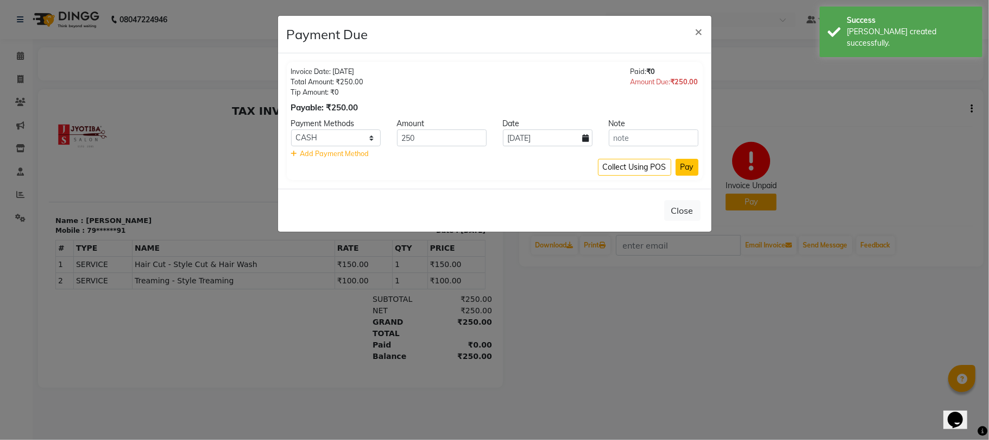
click at [689, 170] on button "Pay" at bounding box center [687, 167] width 23 height 17
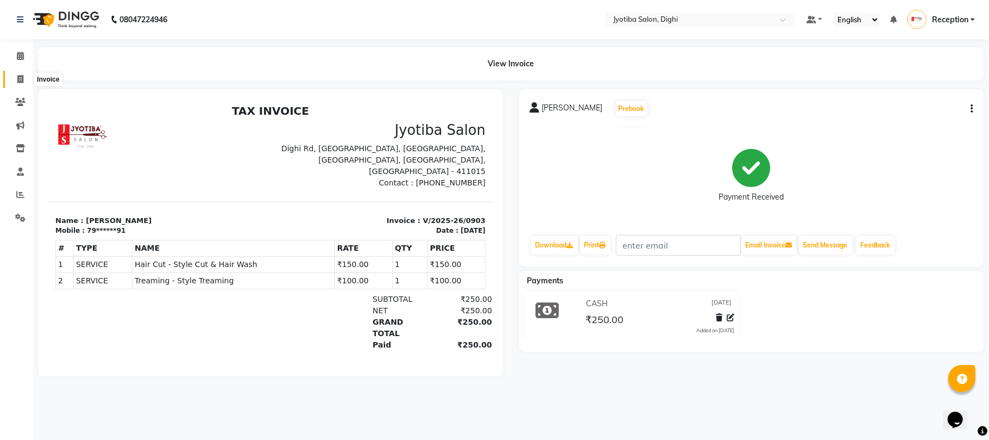
click at [18, 81] on icon at bounding box center [20, 79] width 6 height 8
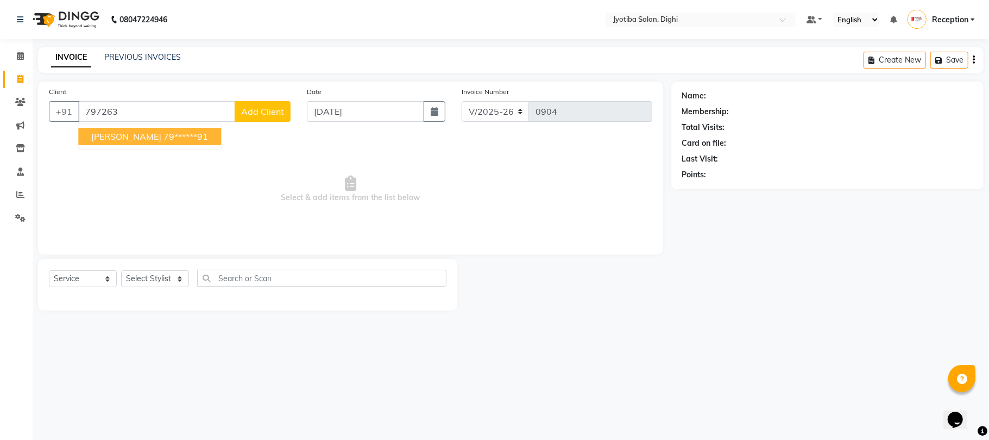
click at [135, 135] on span "sohel shika" at bounding box center [126, 136] width 70 height 11
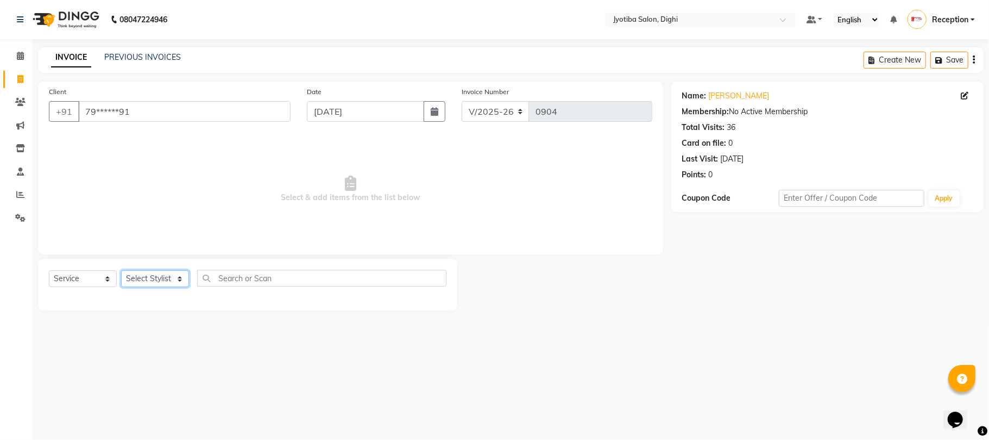
click at [170, 281] on select "Select Stylist anuj Jahid Kapur Prem Reception SOHEL Suresh" at bounding box center [155, 278] width 68 height 17
click at [121, 270] on select "Select Stylist anuj Jahid Kapur Prem Reception SOHEL Suresh" at bounding box center [155, 278] width 68 height 17
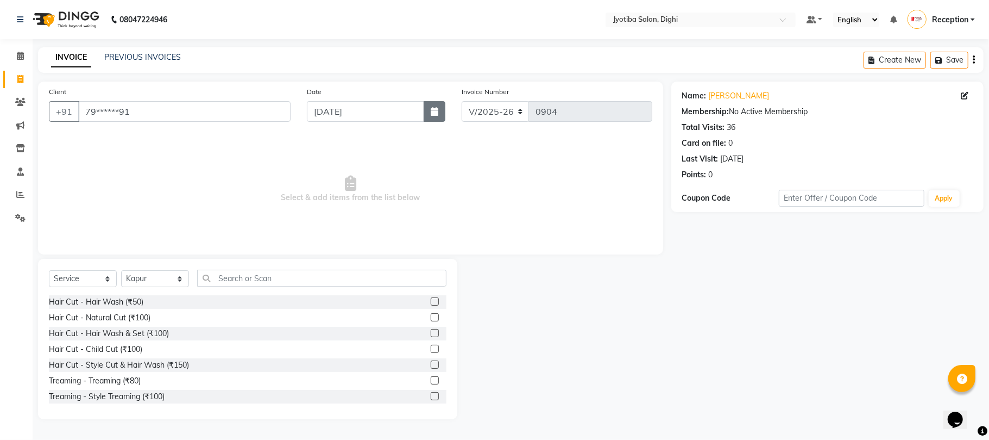
click at [433, 114] on icon "button" at bounding box center [435, 111] width 8 height 9
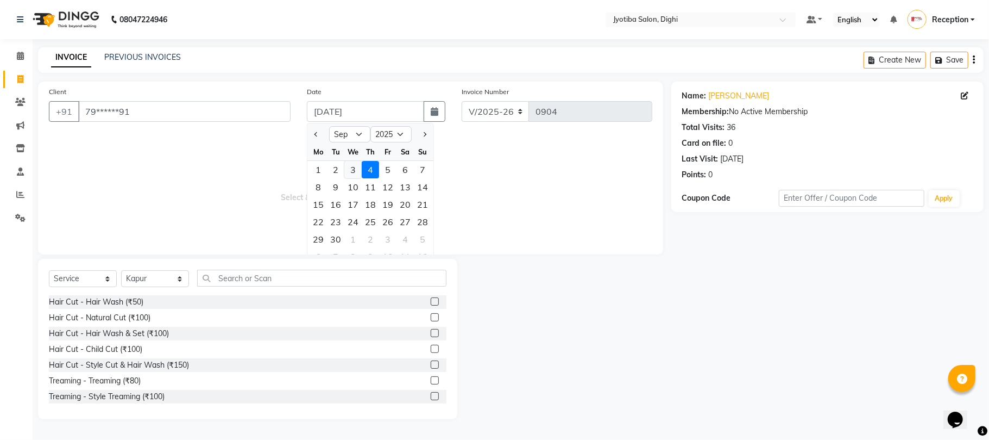
click at [353, 164] on div "3" at bounding box center [352, 169] width 17 height 17
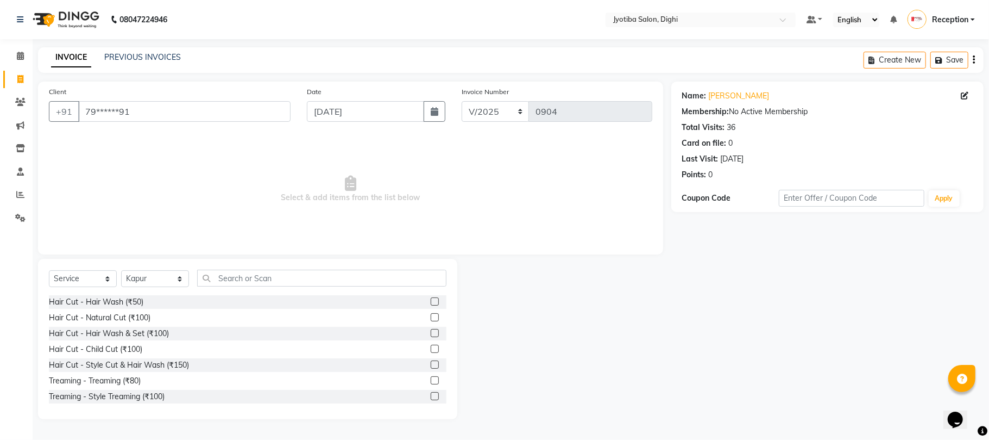
click at [431, 362] on label at bounding box center [435, 364] width 8 height 8
click at [431, 362] on input "checkbox" at bounding box center [434, 364] width 7 height 7
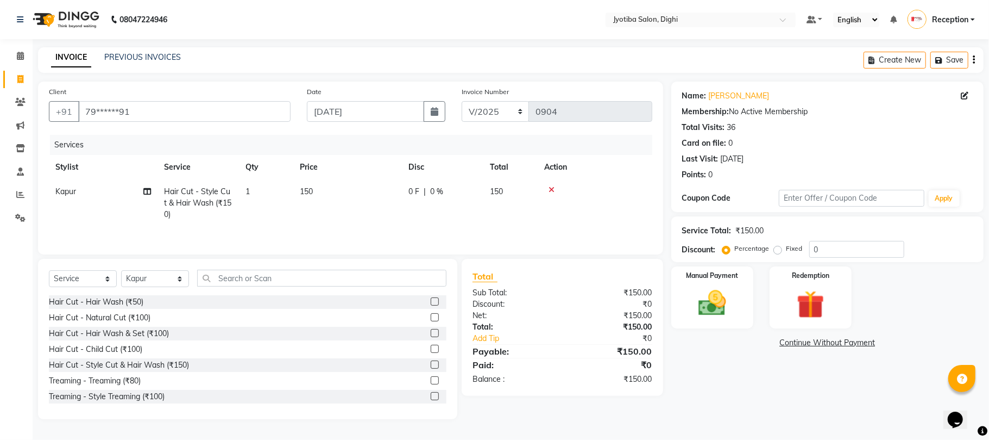
click at [798, 343] on link "Continue Without Payment" at bounding box center [828, 342] width 308 height 11
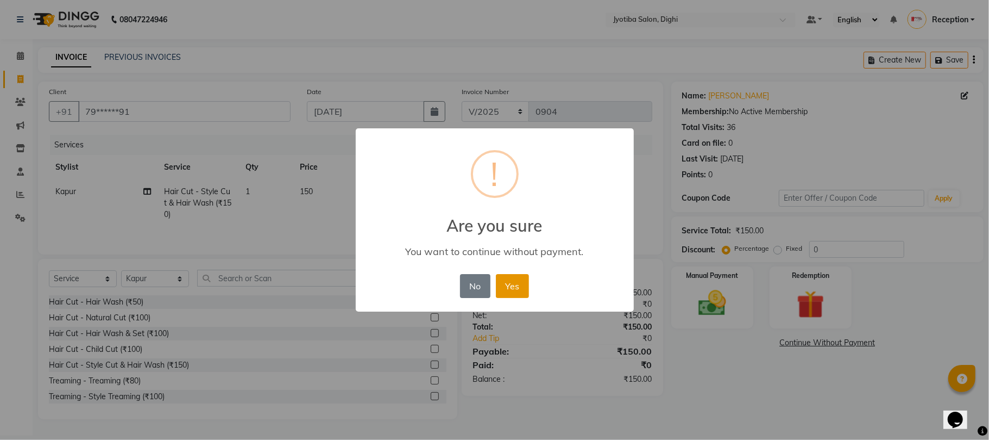
click at [501, 285] on button "Yes" at bounding box center [512, 286] width 33 height 24
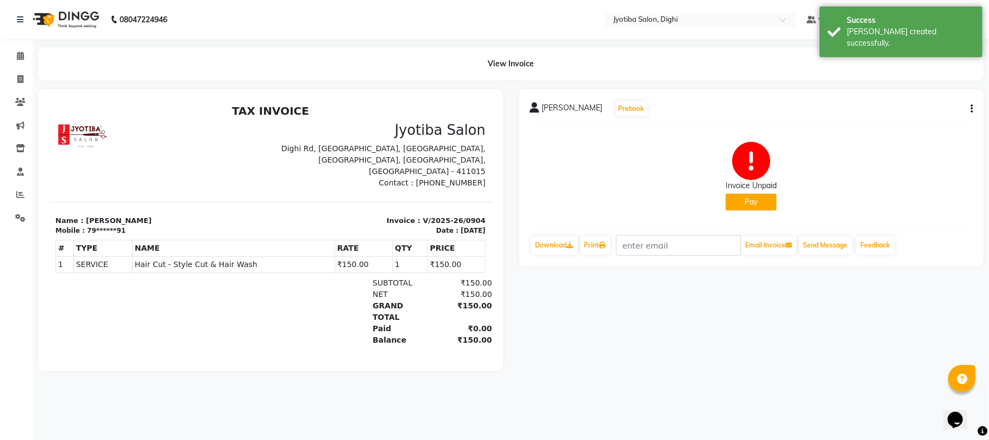
click at [743, 203] on button "Pay" at bounding box center [751, 201] width 51 height 17
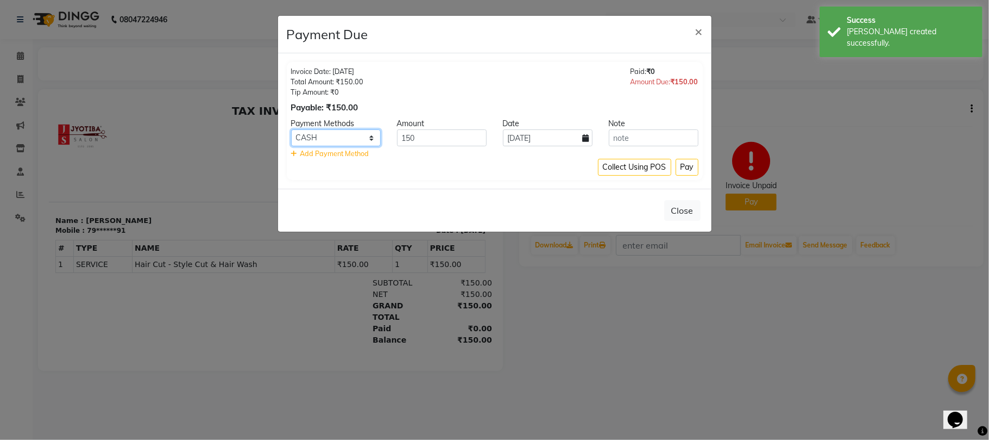
click at [374, 143] on select "CASH ONLINE CARD" at bounding box center [336, 137] width 90 height 17
click at [291, 130] on select "CASH ONLINE CARD" at bounding box center [336, 137] width 90 height 17
click at [566, 138] on input "04-09-2025" at bounding box center [548, 137] width 90 height 17
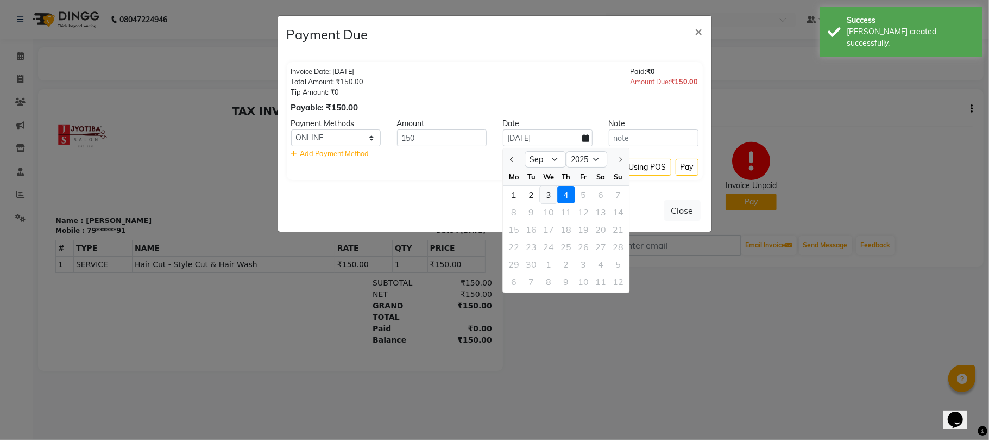
click at [545, 196] on div "3" at bounding box center [548, 194] width 17 height 17
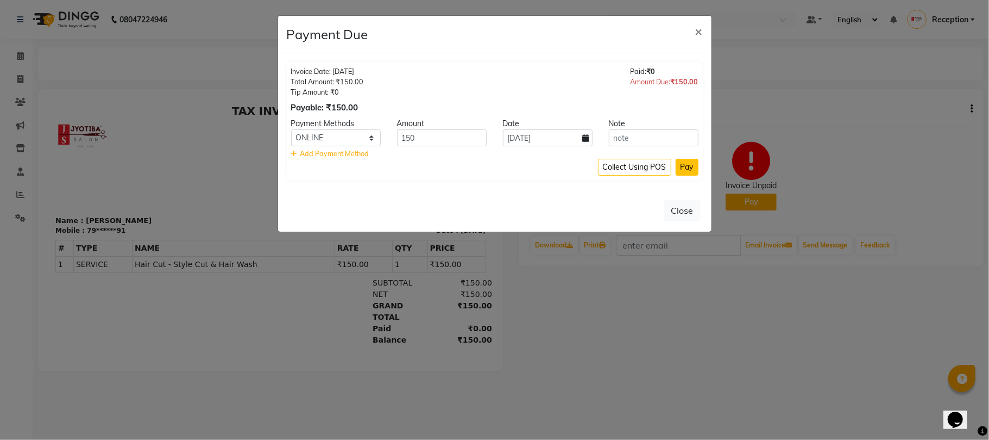
click at [685, 166] on button "Pay" at bounding box center [687, 167] width 23 height 17
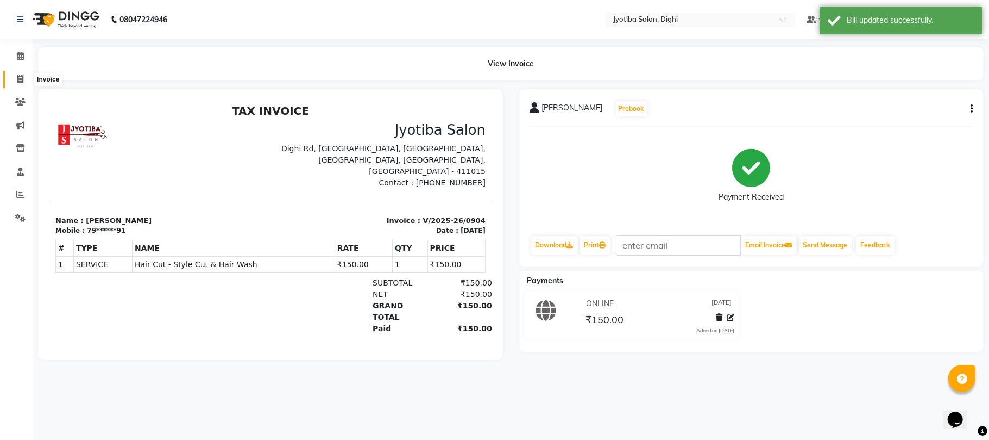
click at [21, 77] on icon at bounding box center [20, 79] width 6 height 8
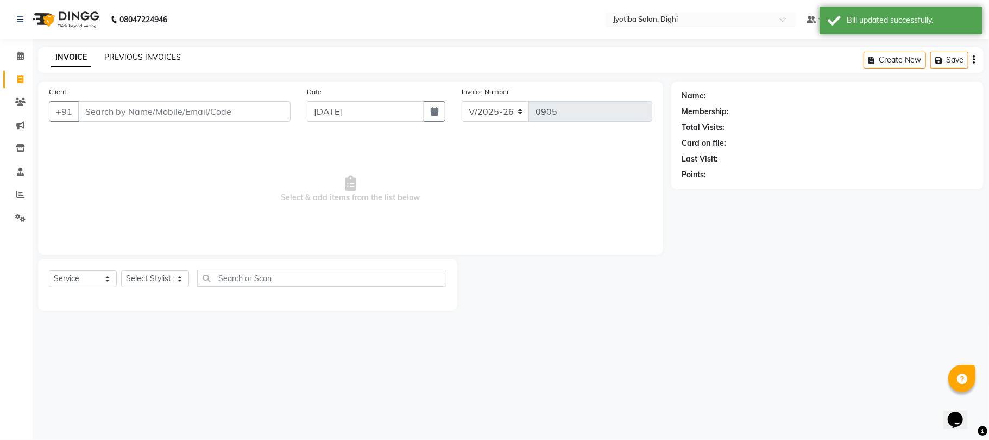
click at [118, 52] on link "PREVIOUS INVOICES" at bounding box center [142, 57] width 77 height 10
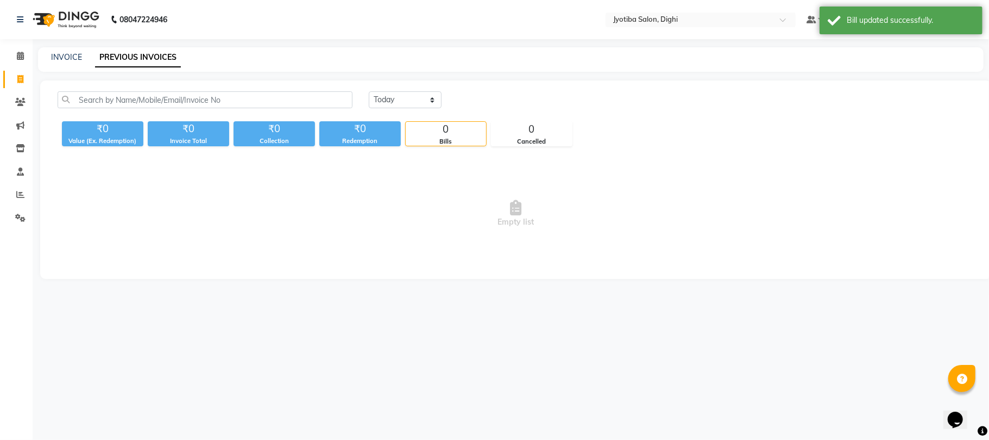
click at [70, 50] on div "INVOICE PREVIOUS INVOICES" at bounding box center [511, 59] width 946 height 24
click at [21, 77] on icon at bounding box center [20, 79] width 6 height 8
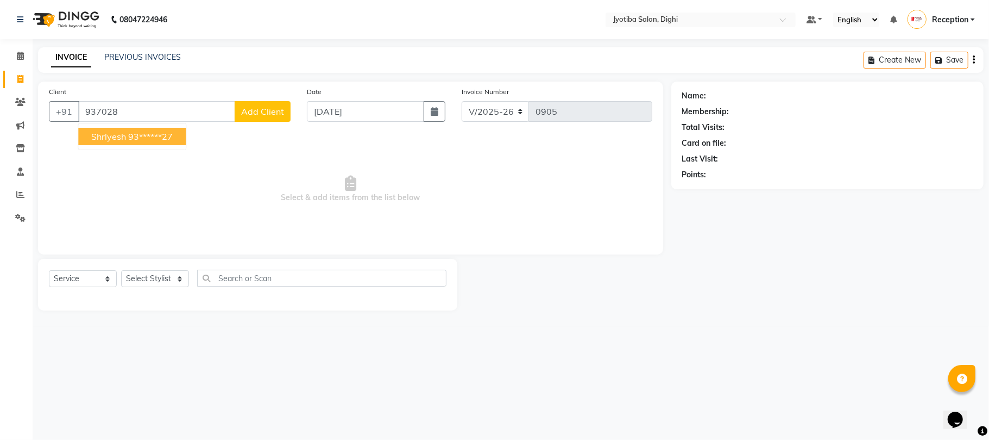
click at [176, 131] on button "shrlyesh 93******27" at bounding box center [132, 136] width 108 height 17
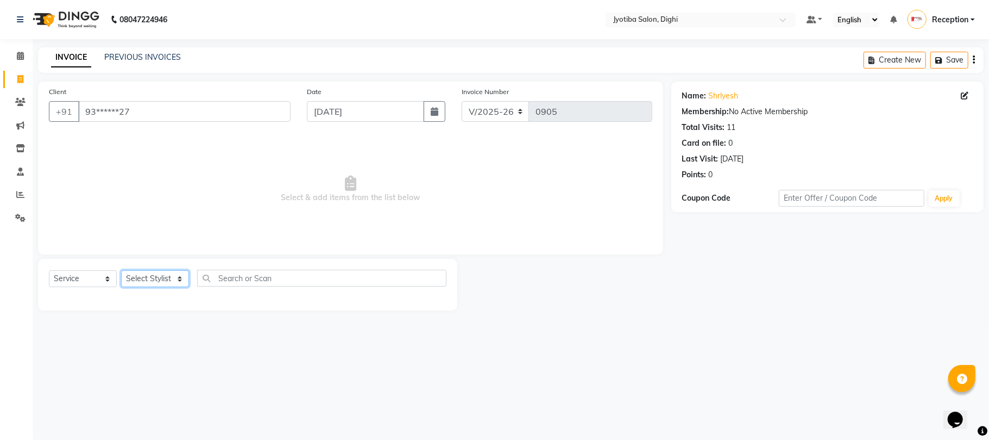
click at [159, 286] on select "Select Stylist anuj Jahid Kapur Prem Reception SOHEL Suresh" at bounding box center [155, 278] width 68 height 17
click at [121, 270] on select "Select Stylist anuj Jahid Kapur Prem Reception SOHEL Suresh" at bounding box center [155, 278] width 68 height 17
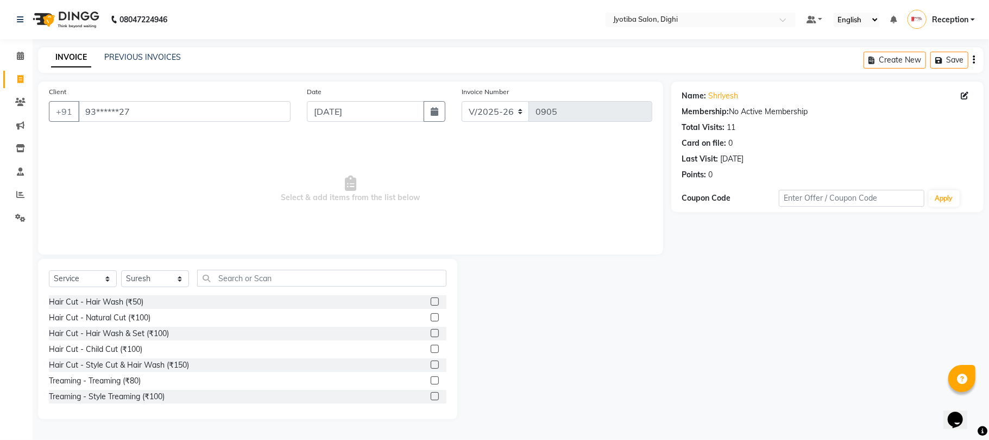
click at [431, 363] on label at bounding box center [435, 364] width 8 height 8
click at [431, 363] on input "checkbox" at bounding box center [434, 364] width 7 height 7
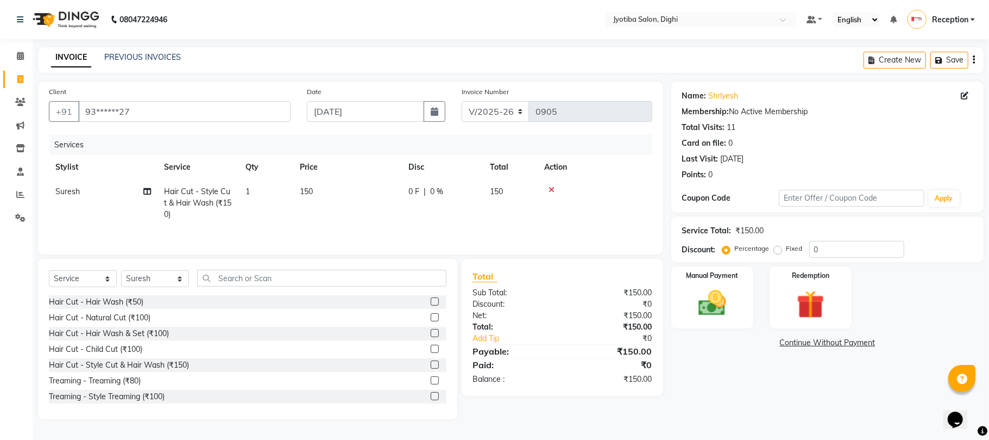
click at [431, 394] on div at bounding box center [434, 397] width 7 height 11
click at [431, 394] on label at bounding box center [435, 393] width 8 height 8
click at [431, 394] on input "checkbox" at bounding box center [434, 393] width 7 height 7
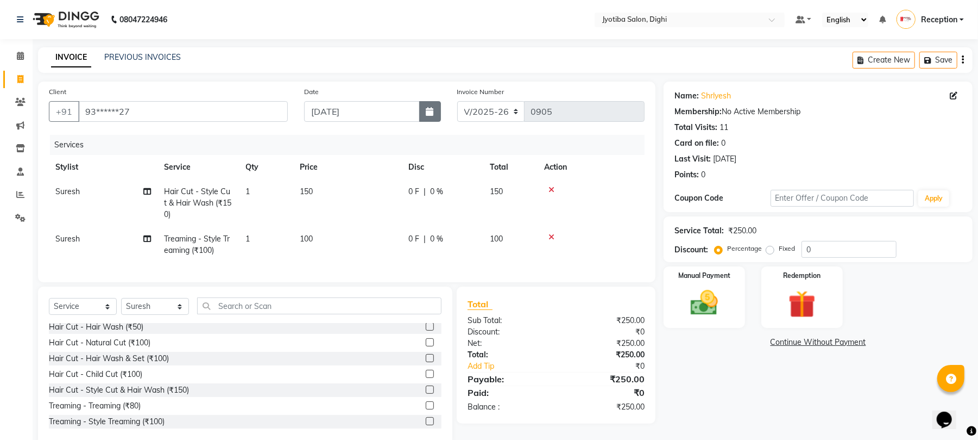
click at [430, 105] on button "button" at bounding box center [430, 111] width 22 height 21
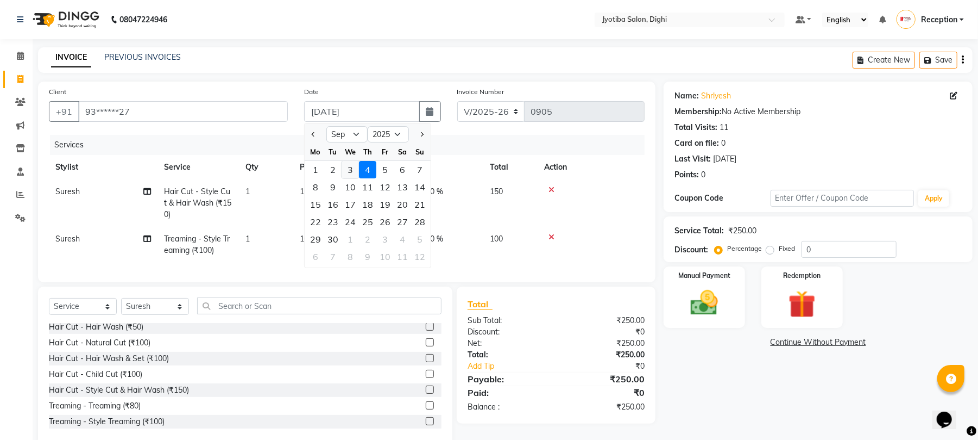
click at [355, 166] on div "3" at bounding box center [350, 169] width 17 height 17
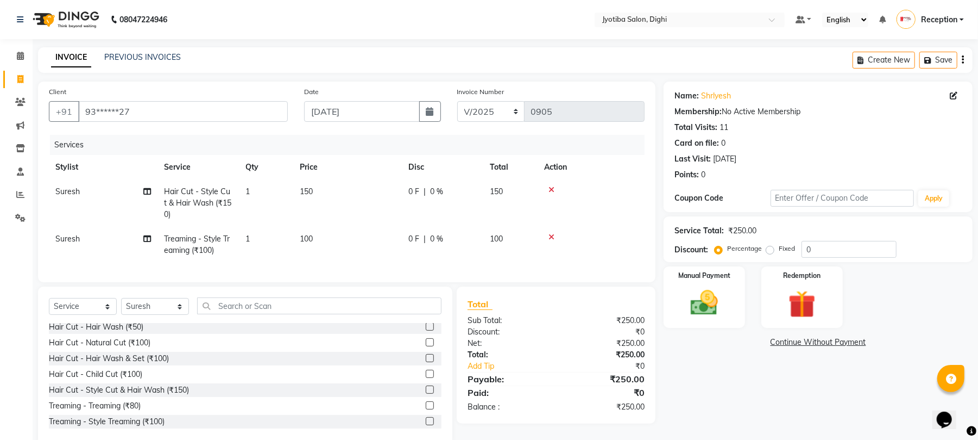
click at [333, 237] on td "100" at bounding box center [347, 245] width 109 height 36
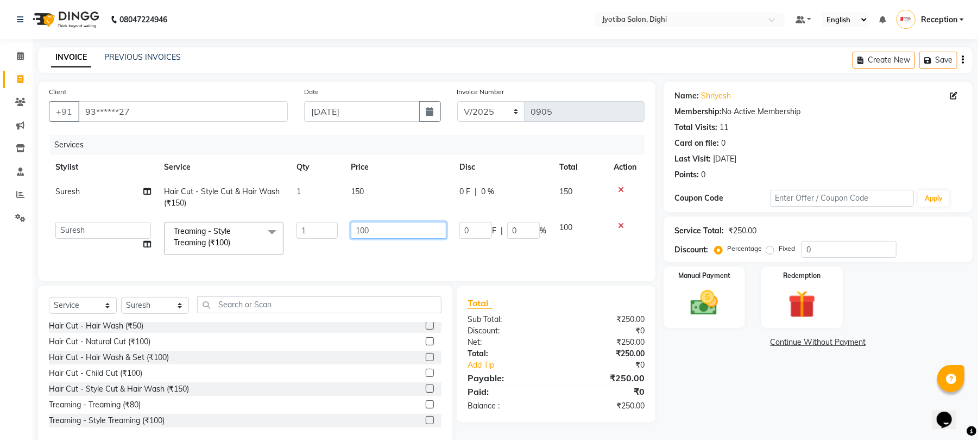
click at [381, 229] on input "100" at bounding box center [399, 230] width 96 height 17
click at [620, 164] on th "Action" at bounding box center [625, 167] width 37 height 24
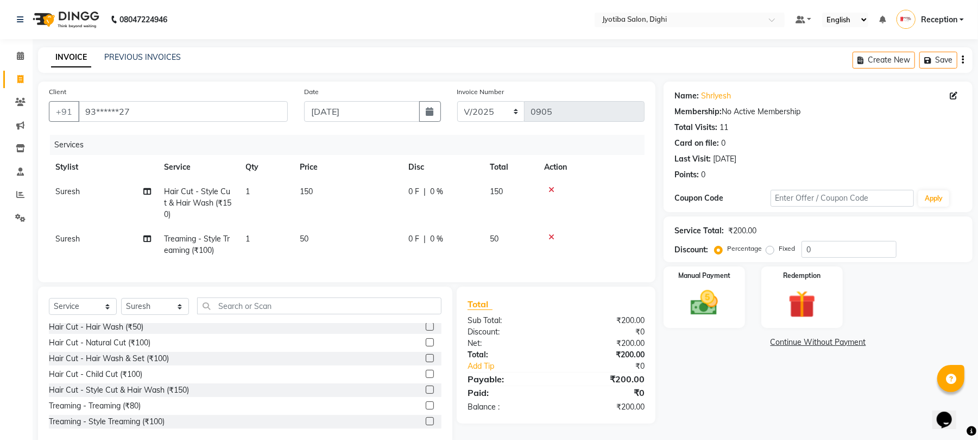
click at [795, 338] on link "Continue Without Payment" at bounding box center [818, 341] width 305 height 11
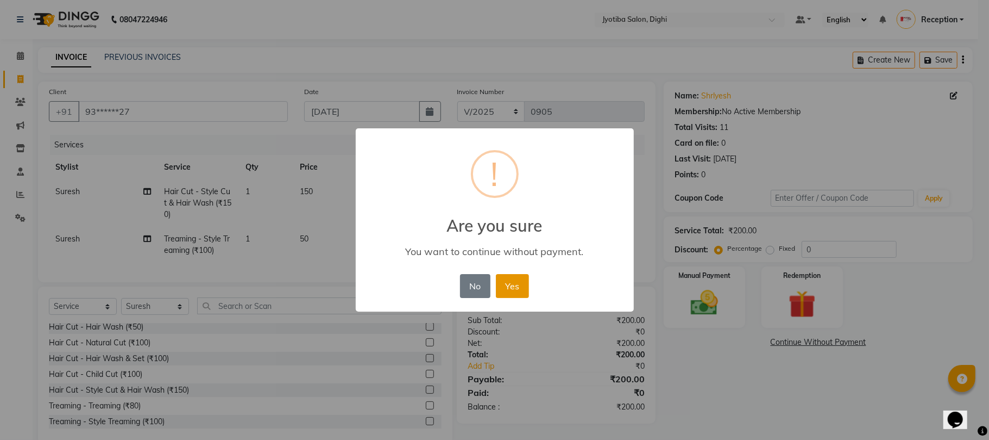
click at [522, 290] on button "Yes" at bounding box center [512, 286] width 33 height 24
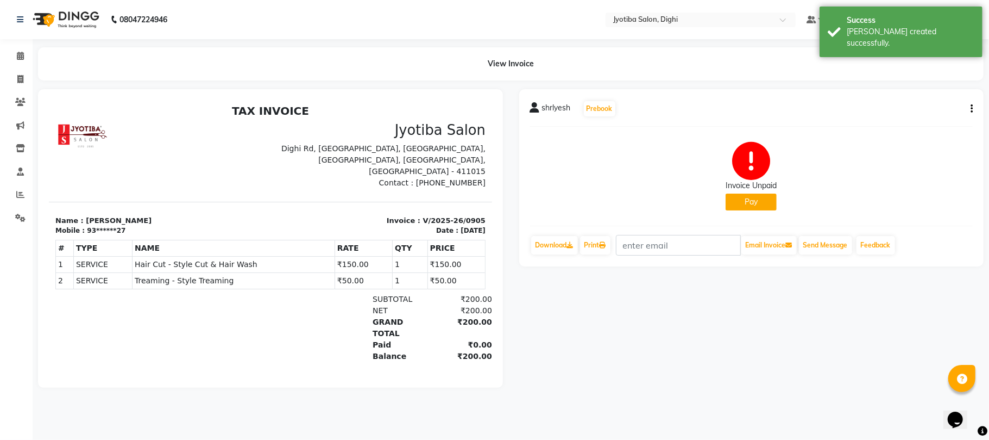
click at [739, 205] on button "Pay" at bounding box center [751, 201] width 51 height 17
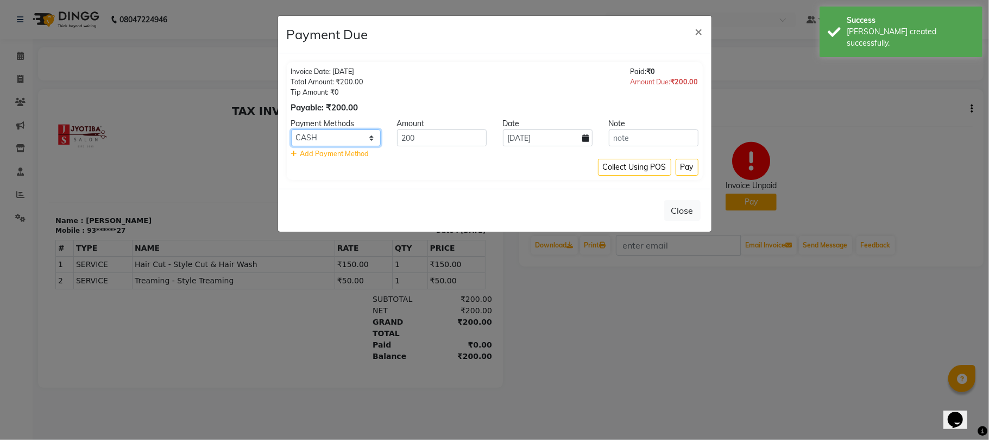
click at [353, 137] on select "CASH ONLINE CARD" at bounding box center [336, 137] width 90 height 17
click at [291, 130] on select "CASH ONLINE CARD" at bounding box center [336, 137] width 90 height 17
click at [351, 136] on select "CASH ONLINE CARD" at bounding box center [336, 137] width 90 height 17
click at [291, 130] on select "CASH ONLINE CARD" at bounding box center [336, 137] width 90 height 17
click at [588, 140] on icon at bounding box center [586, 138] width 7 height 8
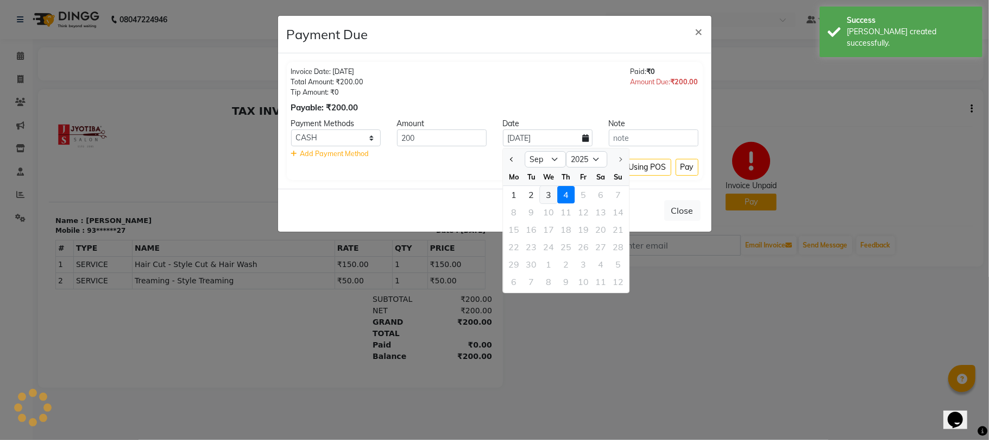
click at [545, 187] on div "3" at bounding box center [548, 194] width 17 height 17
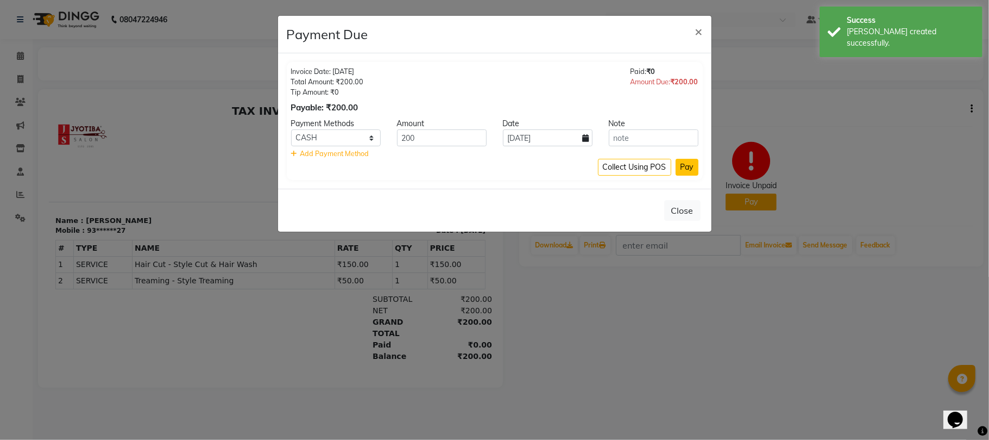
click at [687, 163] on button "Pay" at bounding box center [687, 167] width 23 height 17
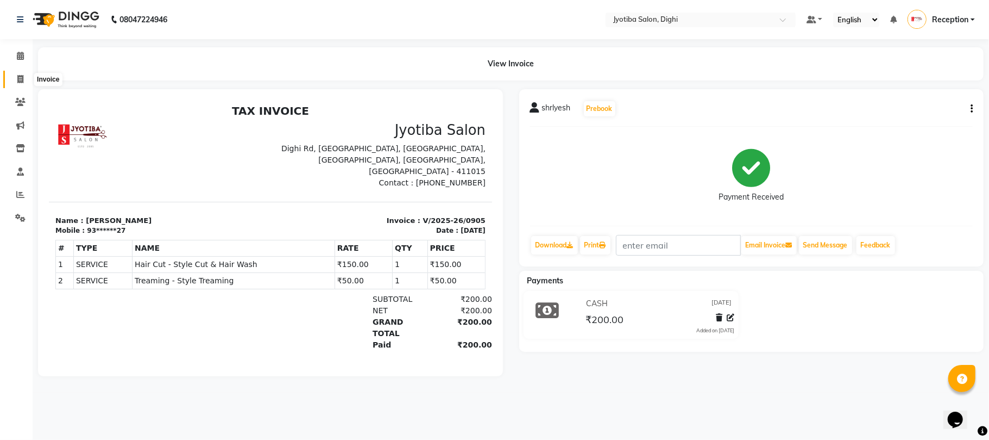
click at [22, 77] on icon at bounding box center [20, 79] width 6 height 8
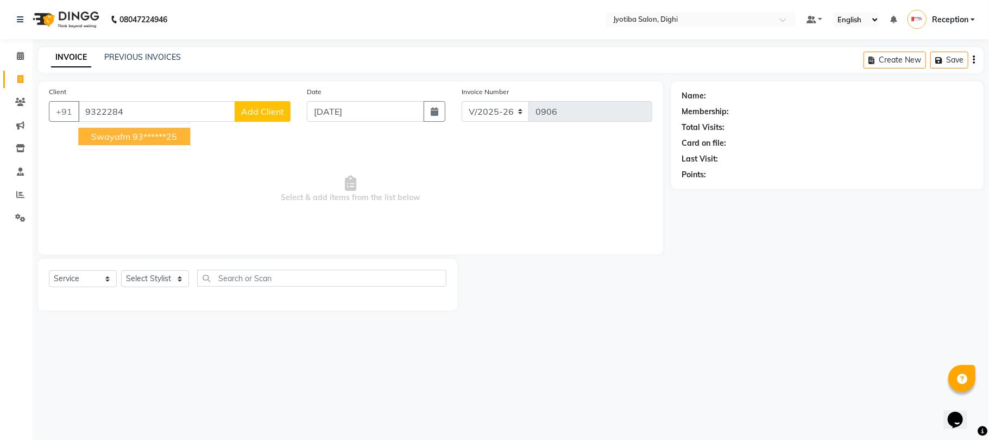
click at [114, 137] on span "swayafm" at bounding box center [110, 136] width 39 height 11
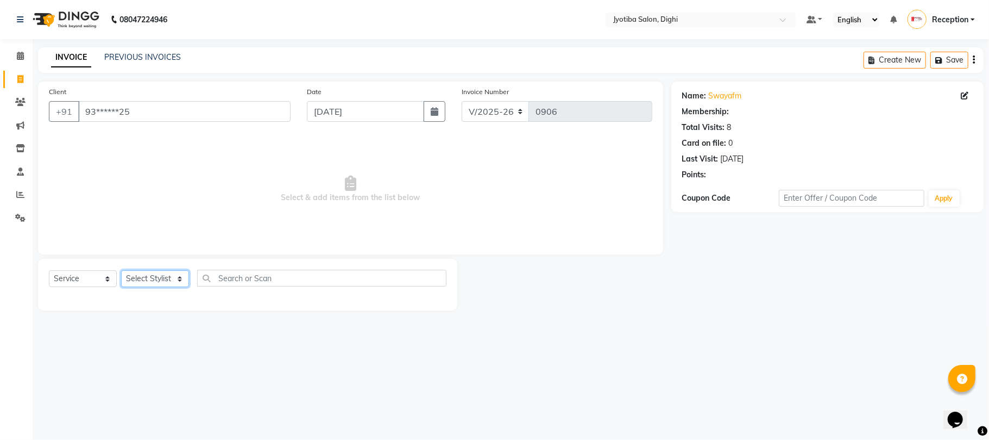
click at [176, 278] on select "Select Stylist anuj Jahid Kapur Prem Reception SOHEL Suresh" at bounding box center [155, 278] width 68 height 17
click at [121, 270] on select "Select Stylist anuj Jahid Kapur Prem Reception SOHEL Suresh" at bounding box center [155, 278] width 68 height 17
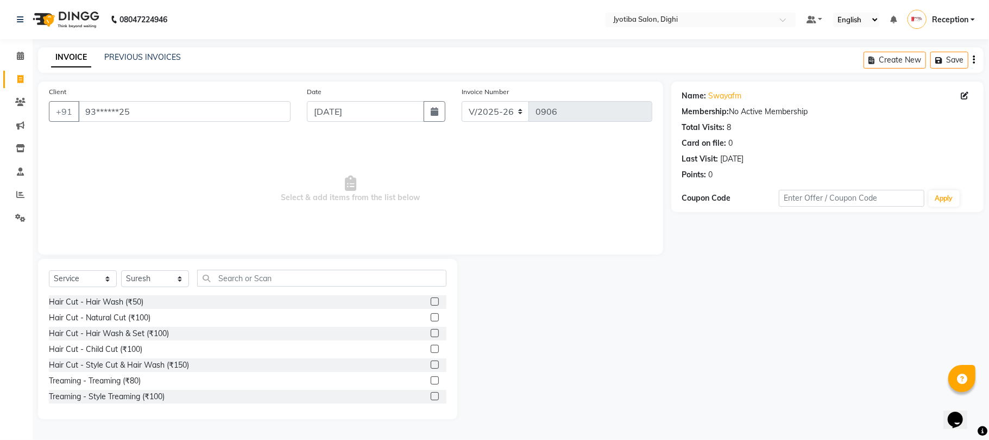
click at [431, 362] on label at bounding box center [435, 364] width 8 height 8
click at [431, 362] on input "checkbox" at bounding box center [434, 364] width 7 height 7
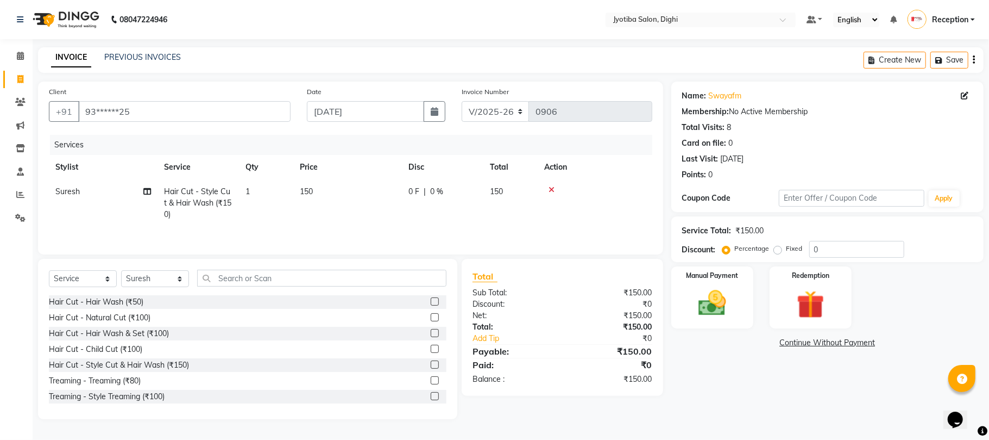
click at [431, 300] on label at bounding box center [435, 301] width 8 height 8
click at [431, 300] on input "checkbox" at bounding box center [434, 301] width 7 height 7
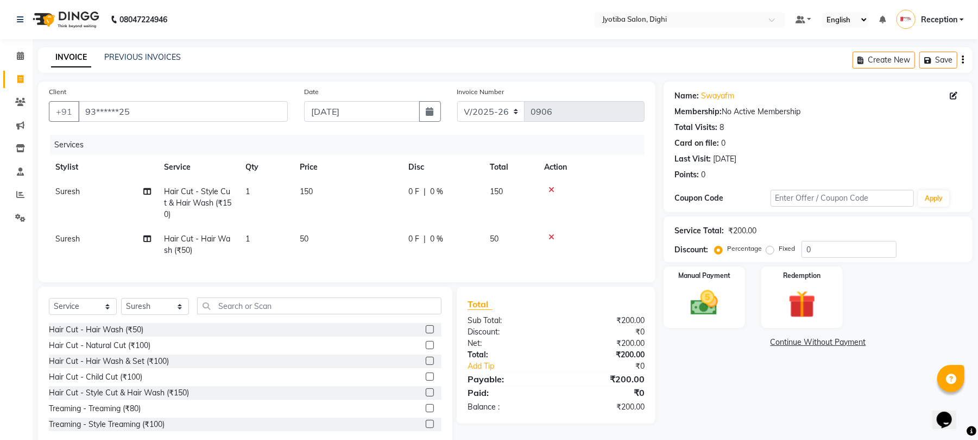
click at [416, 100] on div "Date 04-09-2025" at bounding box center [372, 108] width 153 height 45
click at [412, 115] on input "04-09-2025" at bounding box center [362, 111] width 116 height 21
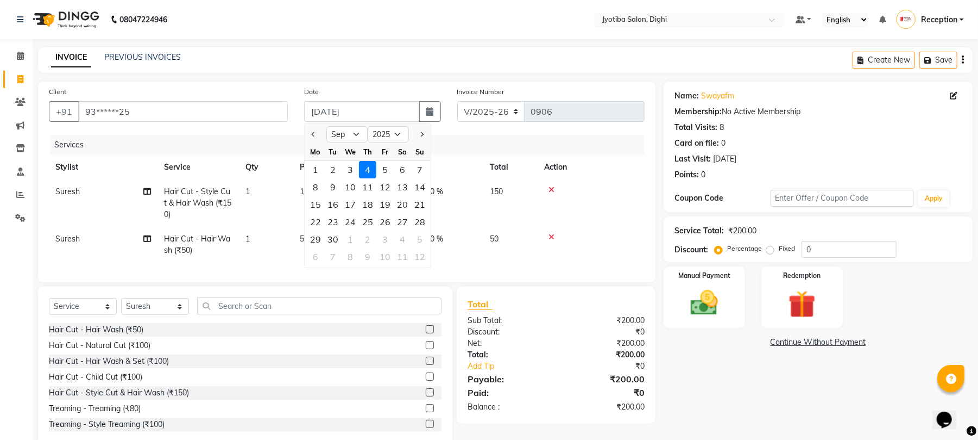
click at [350, 168] on div "3" at bounding box center [350, 169] width 17 height 17
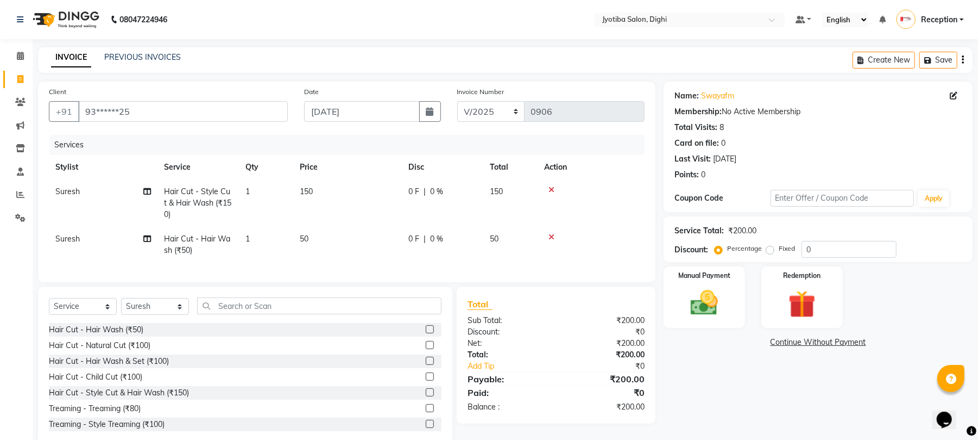
click at [806, 339] on link "Continue Without Payment" at bounding box center [818, 341] width 305 height 11
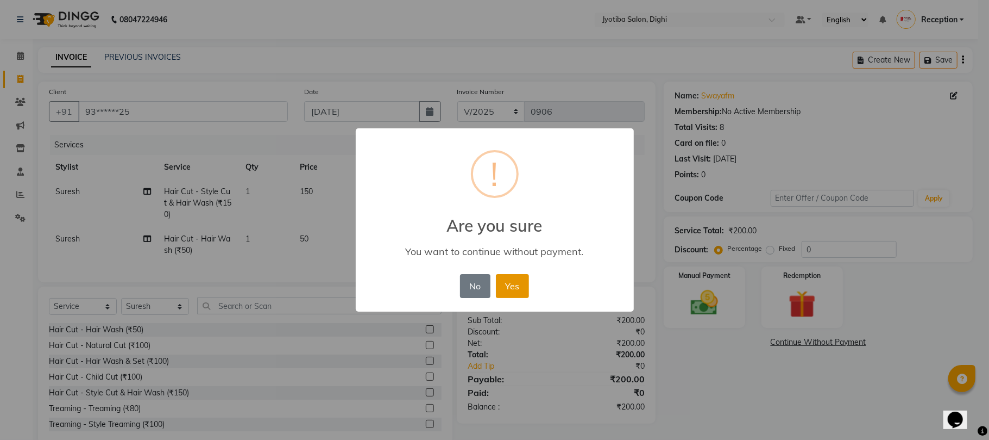
click at [520, 292] on button "Yes" at bounding box center [512, 286] width 33 height 24
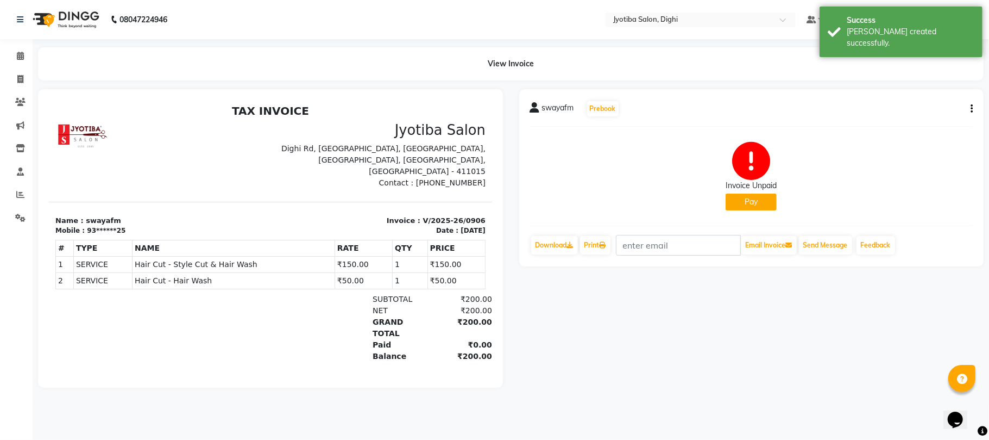
click at [750, 196] on button "Pay" at bounding box center [751, 201] width 51 height 17
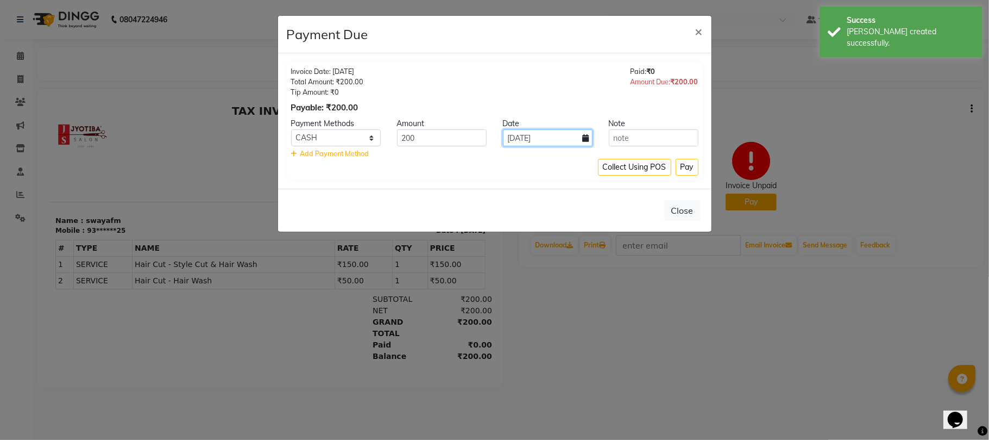
click at [553, 137] on input "04-09-2025" at bounding box center [548, 137] width 90 height 17
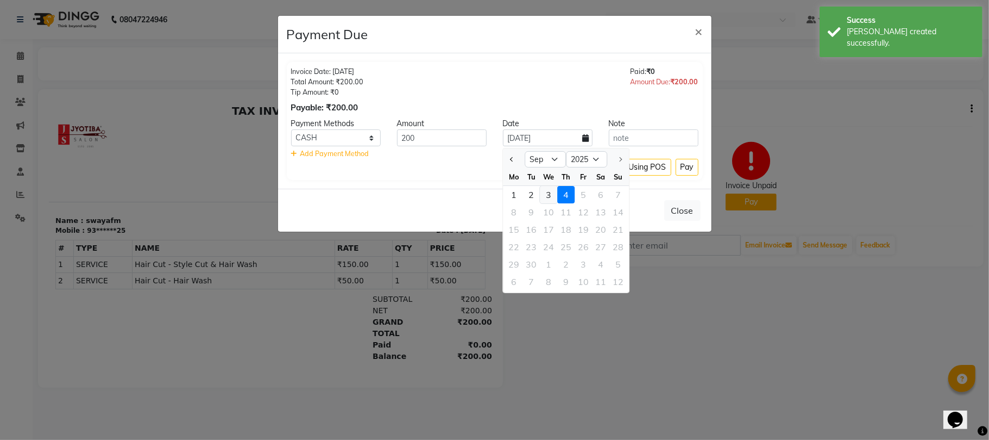
click at [548, 190] on div "3" at bounding box center [548, 194] width 17 height 17
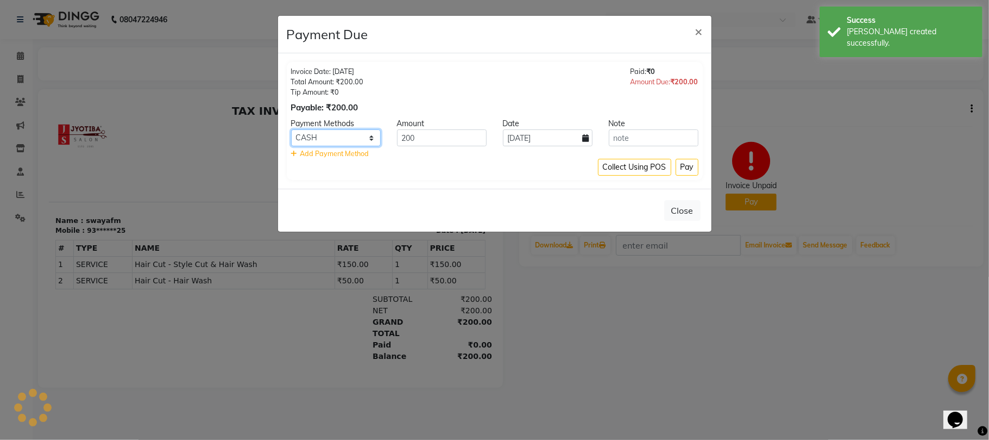
click at [372, 139] on select "CASH ONLINE CARD" at bounding box center [336, 137] width 90 height 17
click at [291, 130] on select "CASH ONLINE CARD" at bounding box center [336, 137] width 90 height 17
click at [368, 137] on select "CASH ONLINE CARD" at bounding box center [336, 137] width 90 height 17
click at [291, 130] on select "CASH ONLINE CARD" at bounding box center [336, 137] width 90 height 17
click at [680, 161] on button "Pay" at bounding box center [687, 167] width 23 height 17
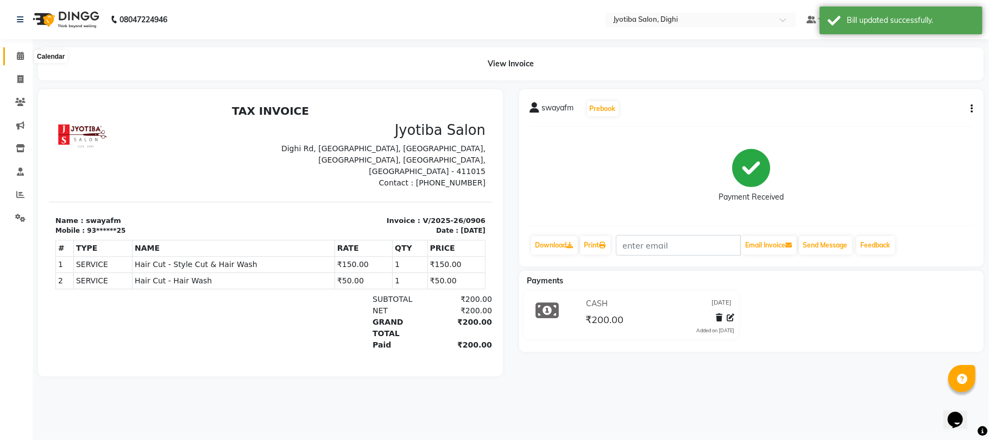
click at [18, 51] on span at bounding box center [20, 56] width 19 height 12
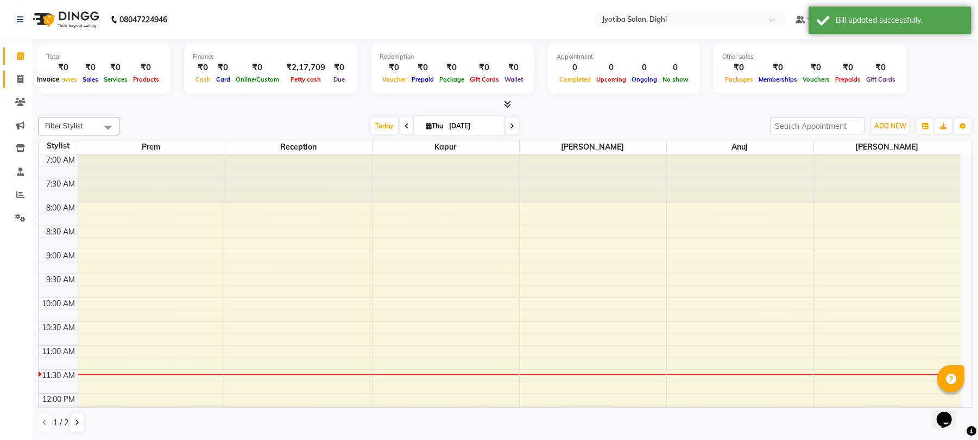
click at [17, 77] on icon at bounding box center [20, 79] width 6 height 8
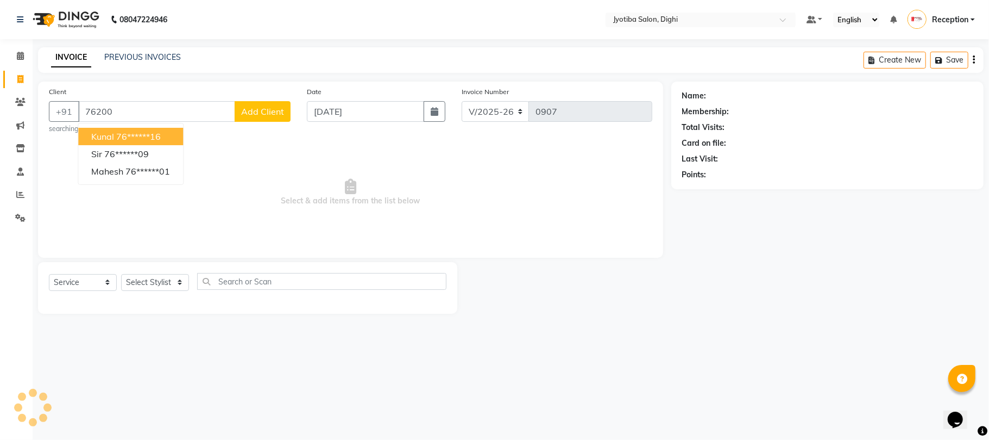
click at [109, 134] on span "kunal" at bounding box center [102, 136] width 23 height 11
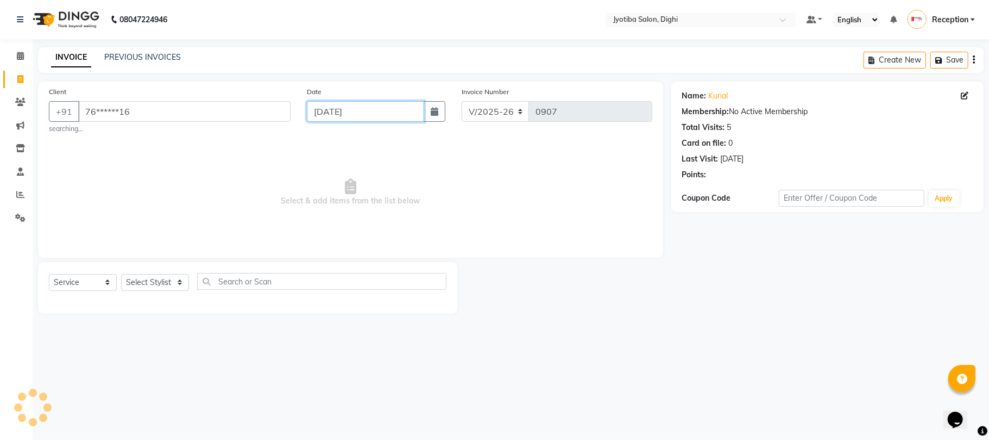
click at [320, 118] on input "04-09-2025" at bounding box center [365, 111] width 117 height 21
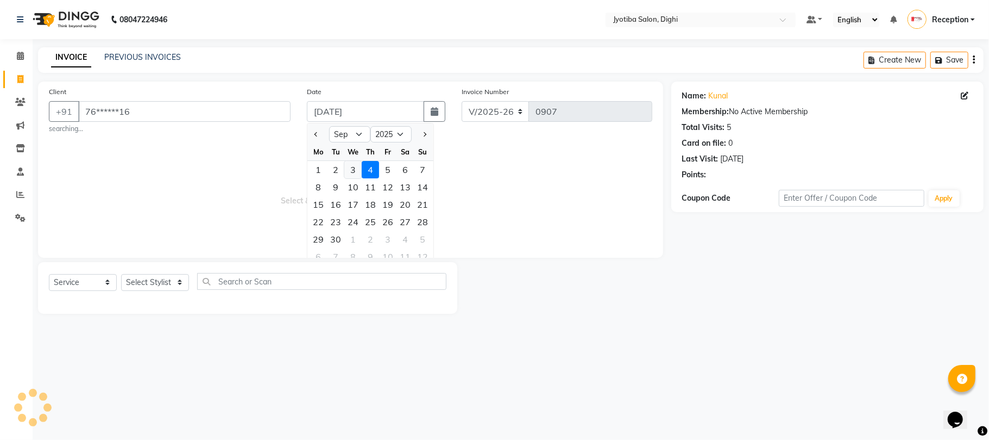
click at [351, 171] on div "3" at bounding box center [352, 169] width 17 height 17
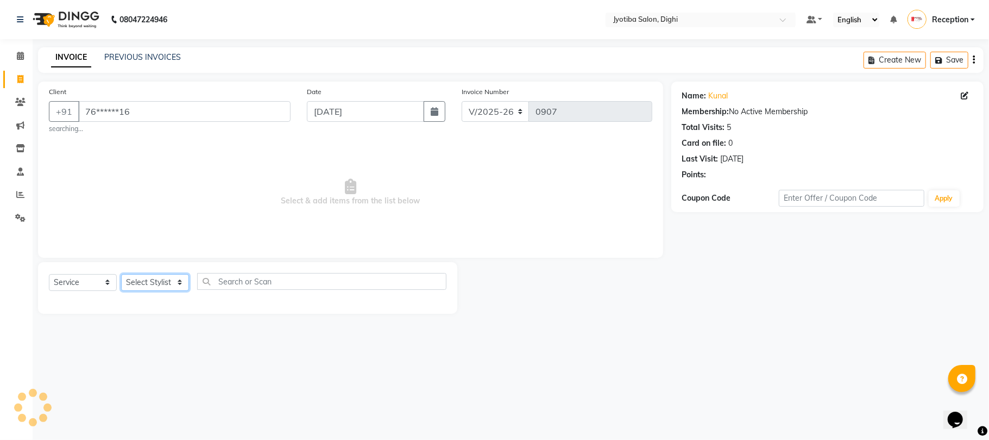
click at [166, 278] on select "Select Stylist anuj Jahid Kapur Prem Reception SOHEL Suresh" at bounding box center [155, 282] width 68 height 17
click at [121, 274] on select "Select Stylist anuj Jahid Kapur Prem Reception SOHEL Suresh" at bounding box center [155, 282] width 68 height 17
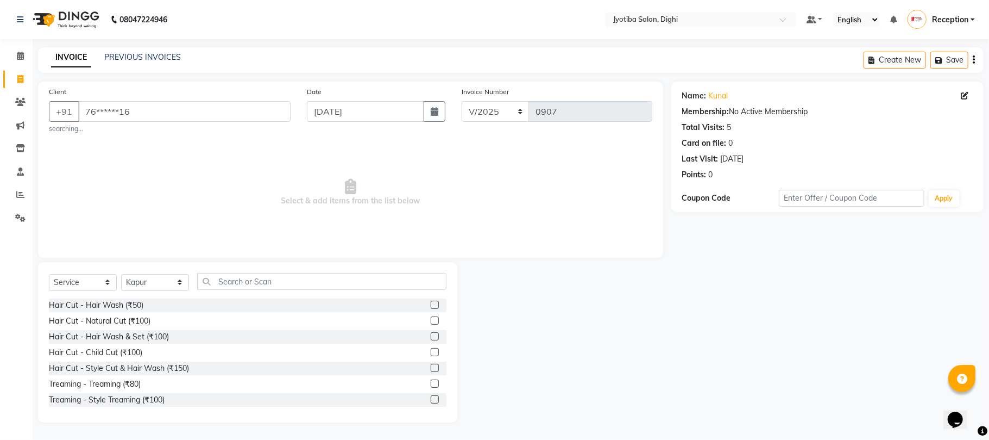
drag, startPoint x: 426, startPoint y: 399, endPoint x: 415, endPoint y: 388, distance: 15.4
click at [431, 399] on label at bounding box center [435, 399] width 8 height 8
click at [431, 399] on input "checkbox" at bounding box center [434, 399] width 7 height 7
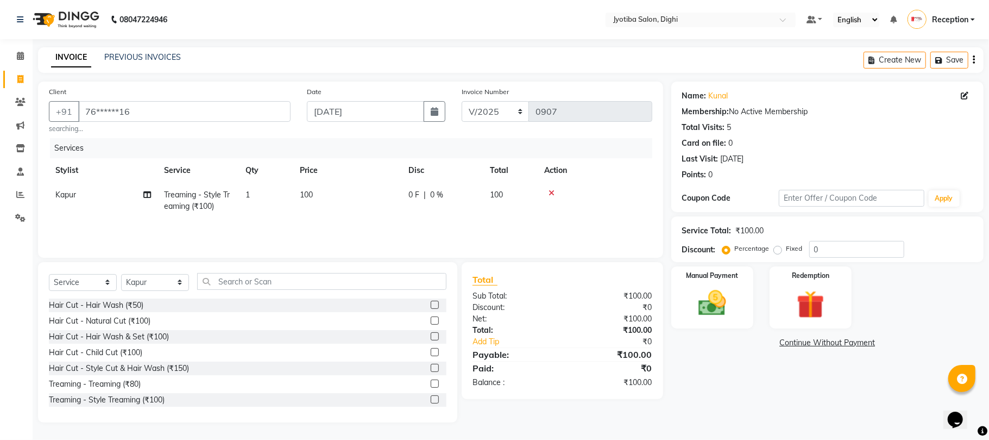
click at [431, 367] on label at bounding box center [435, 367] width 8 height 8
click at [431, 367] on input "checkbox" at bounding box center [434, 368] width 7 height 7
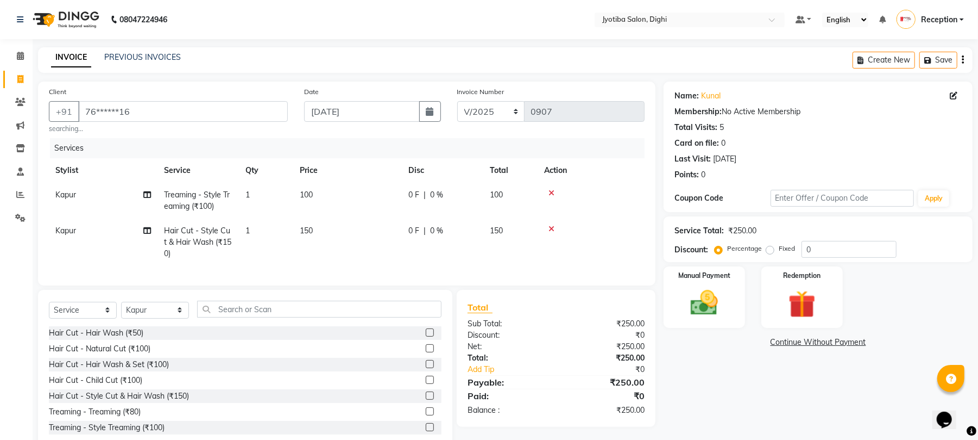
click at [798, 341] on link "Continue Without Payment" at bounding box center [818, 341] width 305 height 11
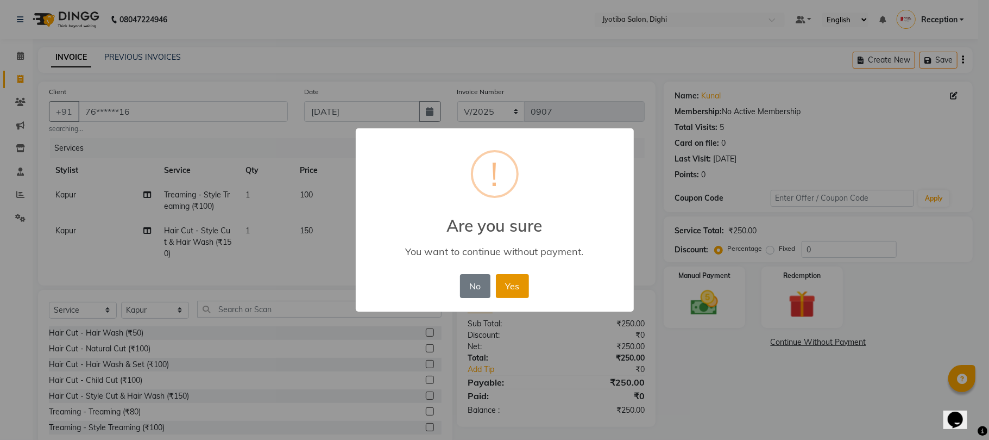
click at [515, 285] on button "Yes" at bounding box center [512, 286] width 33 height 24
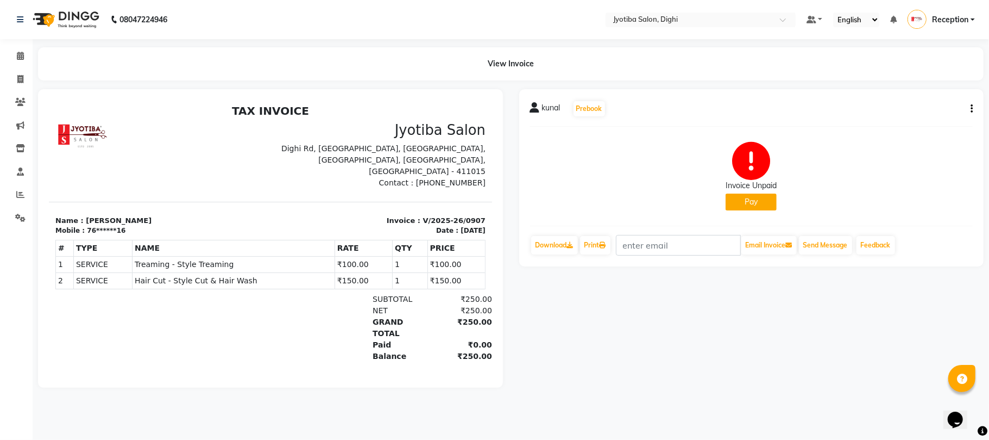
click at [749, 198] on button "Pay" at bounding box center [751, 201] width 51 height 17
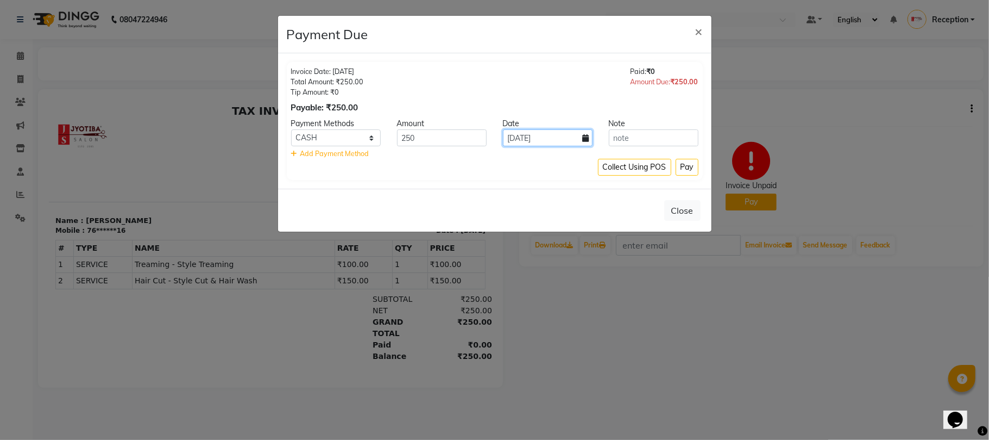
click at [566, 140] on input "04-09-2025" at bounding box center [548, 137] width 90 height 17
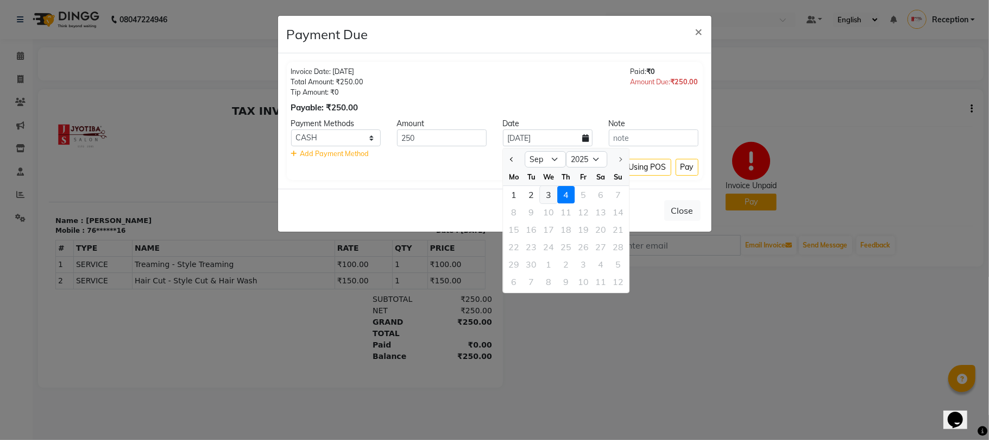
click at [548, 197] on div "3" at bounding box center [548, 194] width 17 height 17
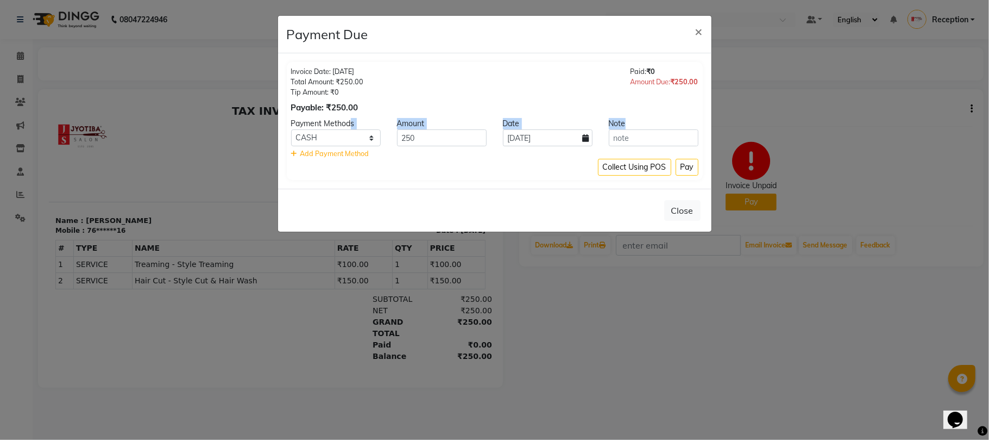
drag, startPoint x: 351, startPoint y: 125, endPoint x: 346, endPoint y: 133, distance: 9.8
click at [346, 133] on div "Payment Methods Amount Date Note CASH ONLINE CARD 250 03-09-2025 Add Payment Me…" at bounding box center [494, 138] width 407 height 41
click at [346, 133] on select "CASH ONLINE CARD" at bounding box center [336, 137] width 90 height 17
click at [291, 130] on select "CASH ONLINE CARD" at bounding box center [336, 137] width 90 height 17
click at [683, 168] on button "Pay" at bounding box center [687, 167] width 23 height 17
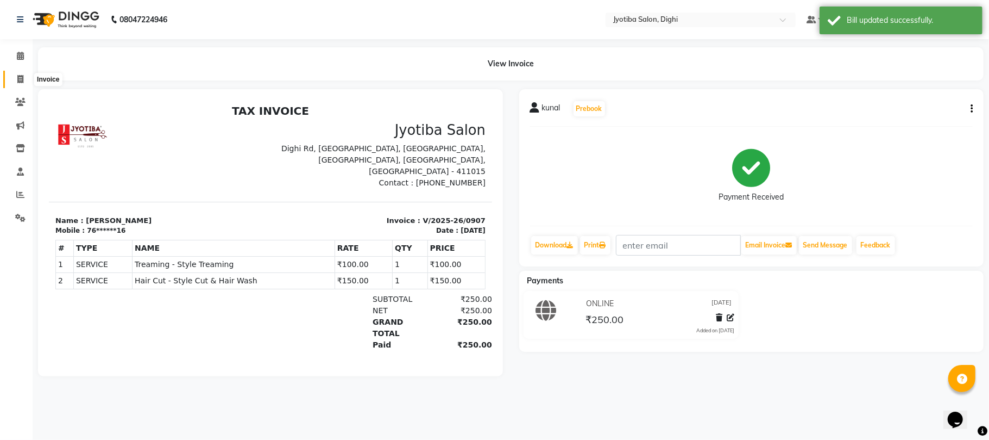
click at [11, 74] on span at bounding box center [20, 79] width 19 height 12
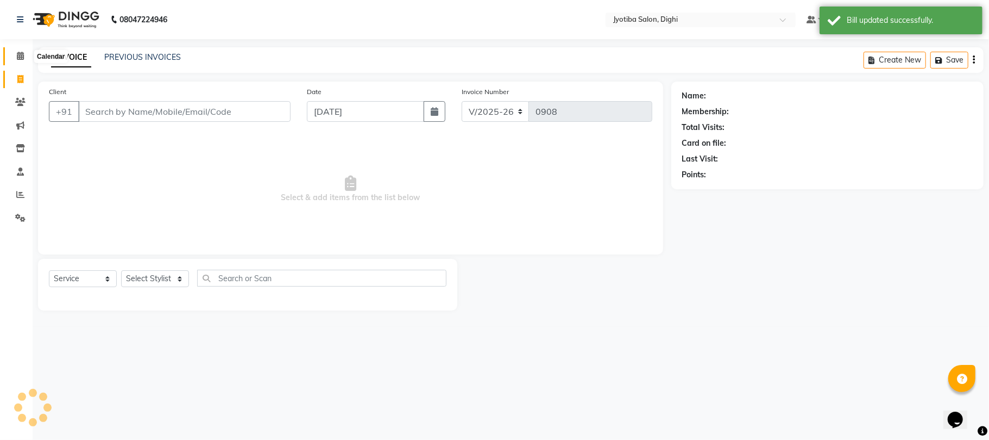
click at [23, 56] on icon at bounding box center [20, 56] width 7 height 8
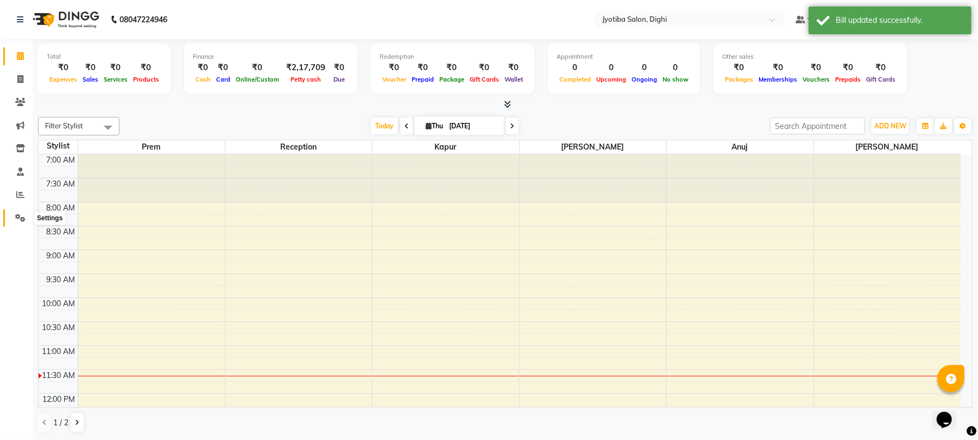
click at [17, 214] on icon at bounding box center [20, 218] width 10 height 8
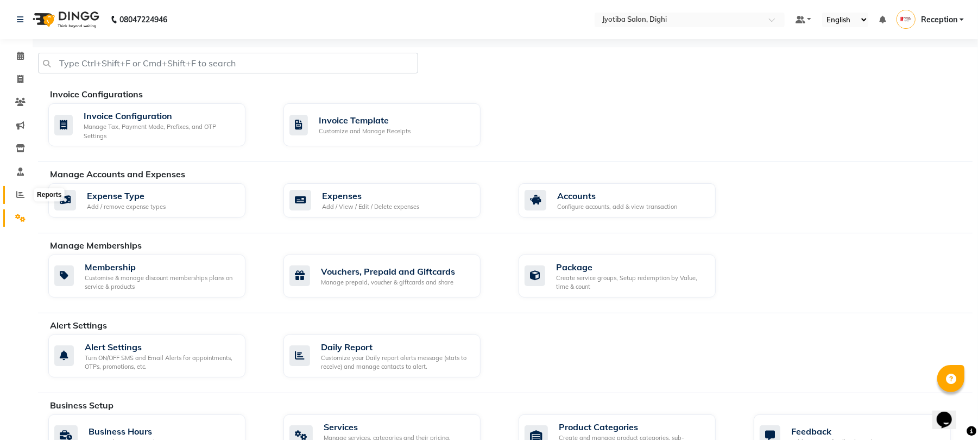
click at [16, 199] on span at bounding box center [20, 195] width 19 height 12
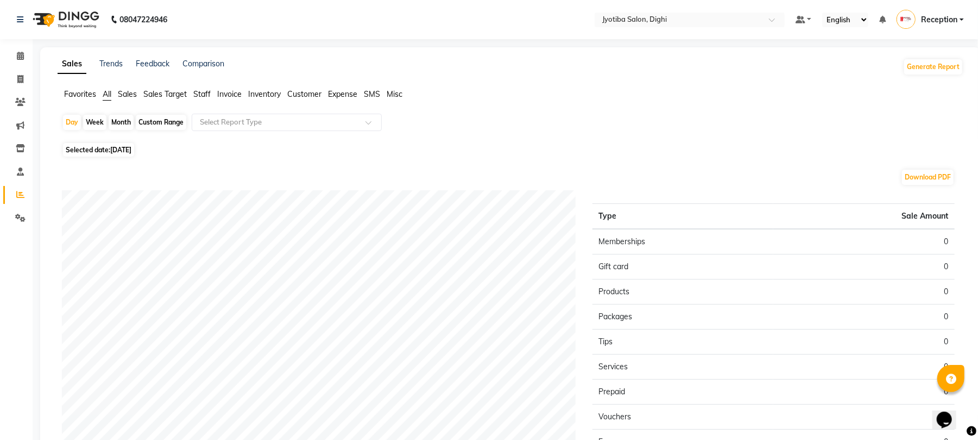
click at [113, 146] on span "04-09-2025" at bounding box center [120, 150] width 21 height 8
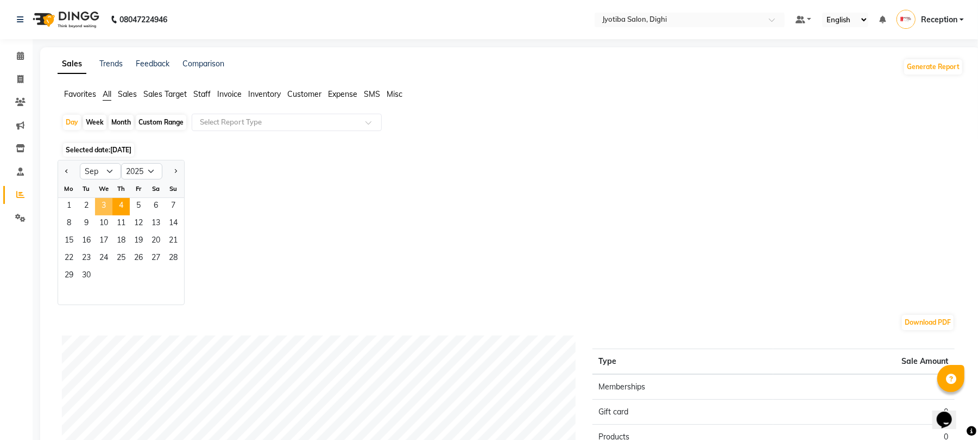
click at [109, 203] on span "3" at bounding box center [103, 206] width 17 height 17
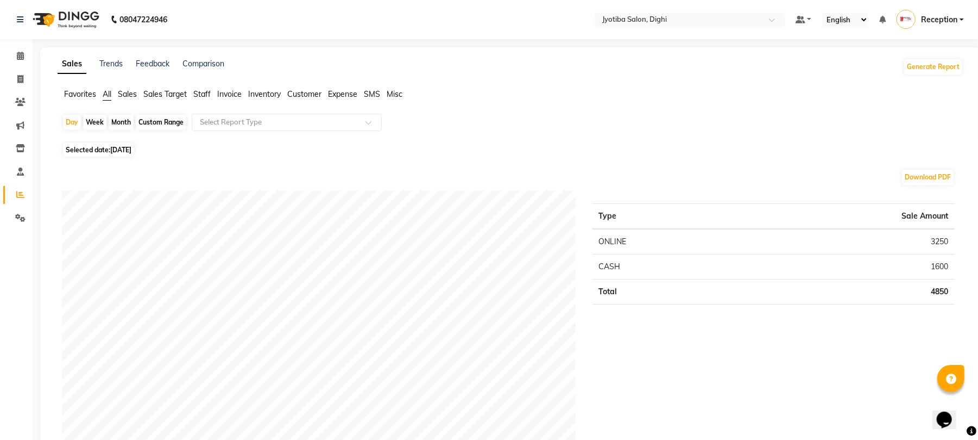
click at [96, 150] on span "Selected date: 03-09-2025" at bounding box center [98, 150] width 71 height 14
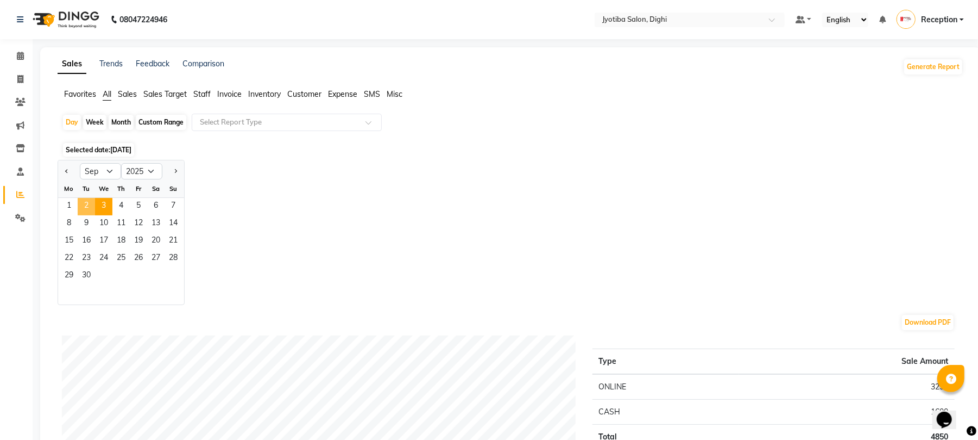
click at [80, 207] on span "2" at bounding box center [86, 206] width 17 height 17
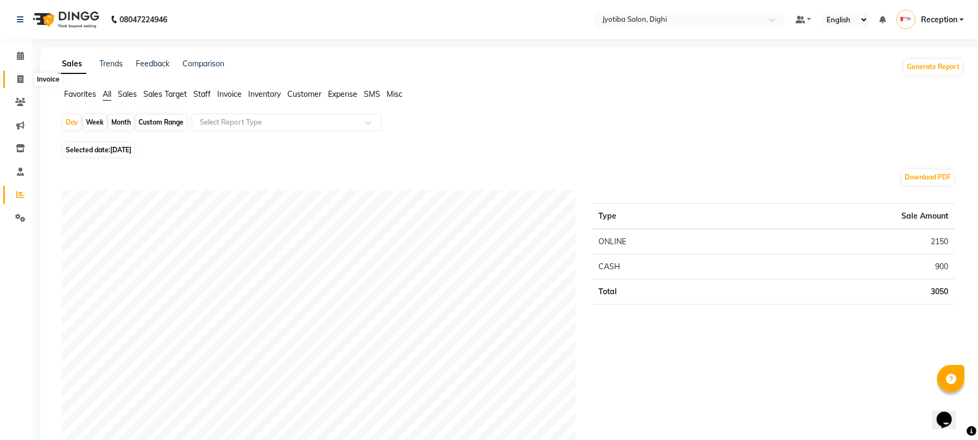
click at [26, 78] on span at bounding box center [20, 79] width 19 height 12
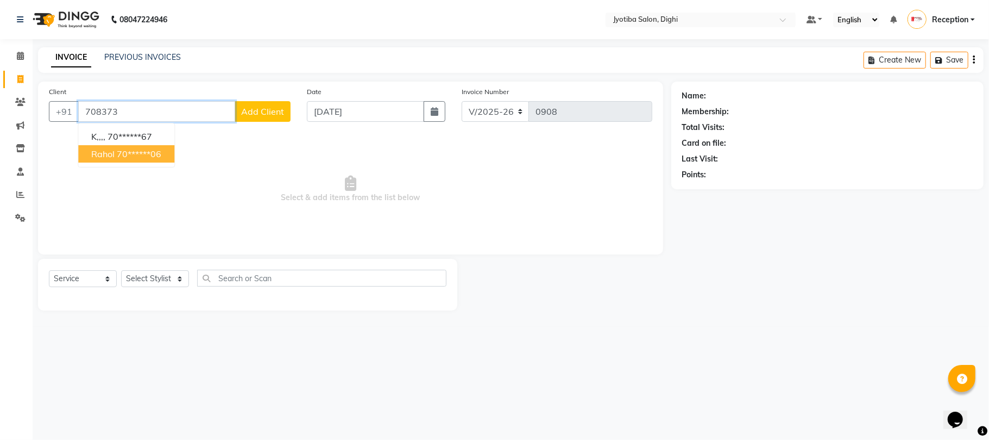
click at [150, 154] on ngb-highlight "70******06" at bounding box center [139, 153] width 45 height 11
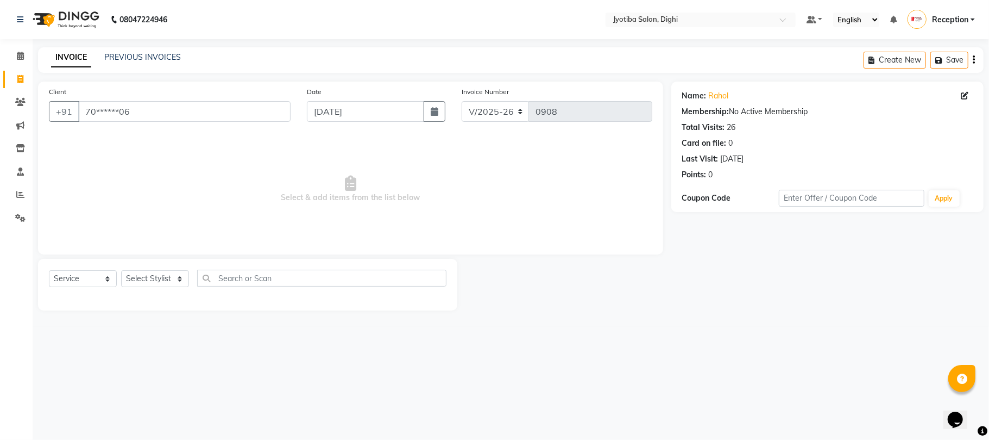
click at [156, 268] on div "Select Service Product Membership Package Voucher Prepaid Gift Card Select Styl…" at bounding box center [247, 285] width 419 height 52
click at [156, 281] on select "Select Stylist anuj Jahid Kapur Prem Reception SOHEL Suresh" at bounding box center [155, 278] width 68 height 17
click at [121, 270] on select "Select Stylist anuj Jahid Kapur Prem Reception SOHEL Suresh" at bounding box center [155, 278] width 68 height 17
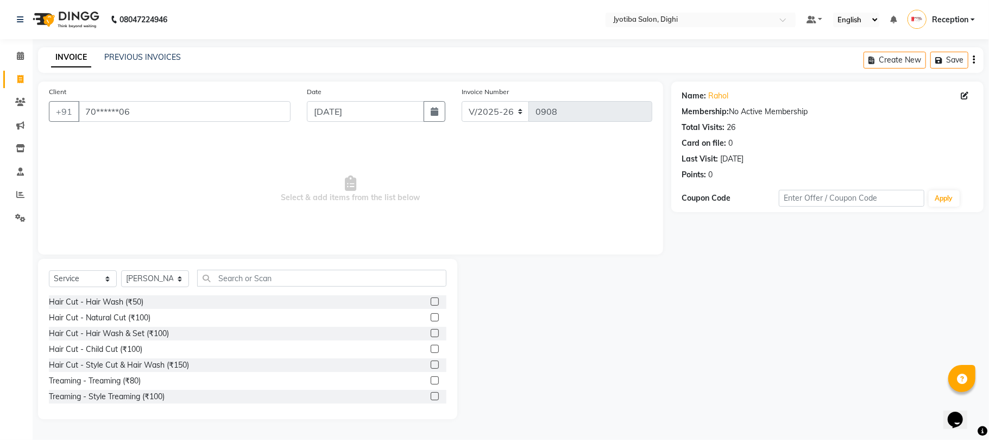
click at [431, 363] on label at bounding box center [435, 364] width 8 height 8
click at [431, 363] on input "checkbox" at bounding box center [434, 364] width 7 height 7
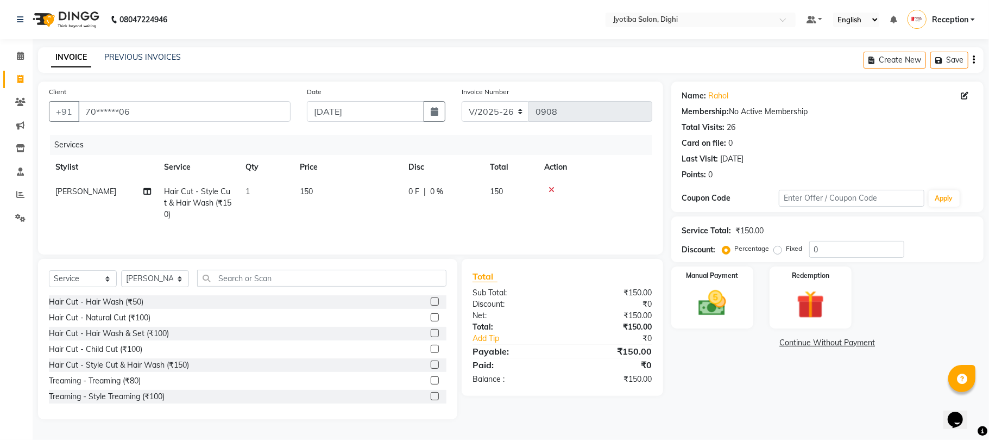
click at [431, 394] on label at bounding box center [435, 396] width 8 height 8
click at [431, 394] on input "checkbox" at bounding box center [434, 396] width 7 height 7
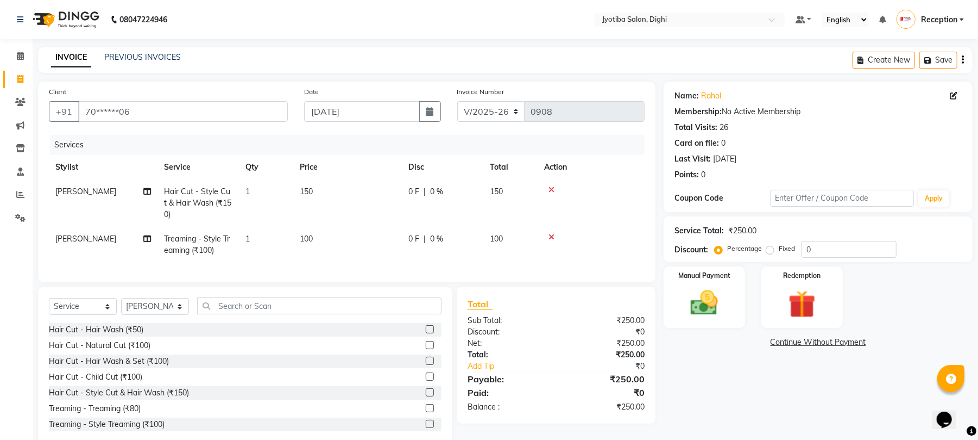
click at [805, 343] on link "Continue Without Payment" at bounding box center [818, 341] width 305 height 11
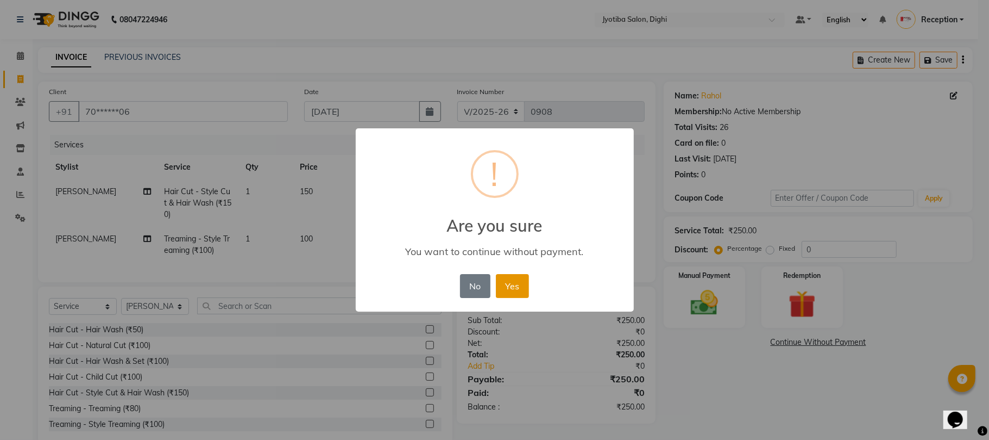
click at [518, 287] on button "Yes" at bounding box center [512, 286] width 33 height 24
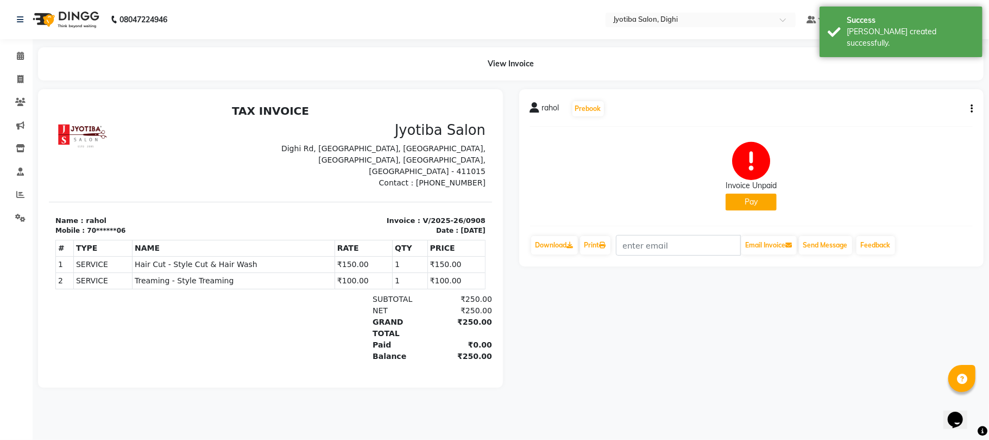
click at [758, 199] on button "Pay" at bounding box center [751, 201] width 51 height 17
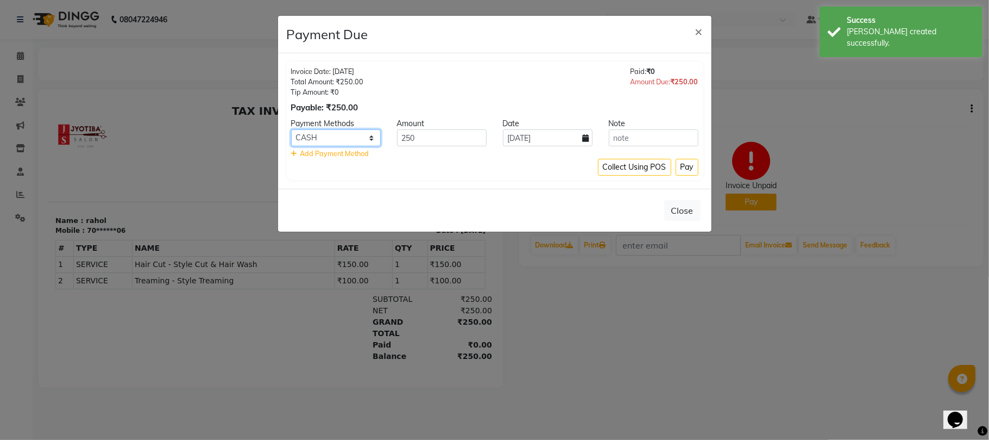
click at [374, 138] on select "CASH ONLINE CARD" at bounding box center [336, 137] width 90 height 17
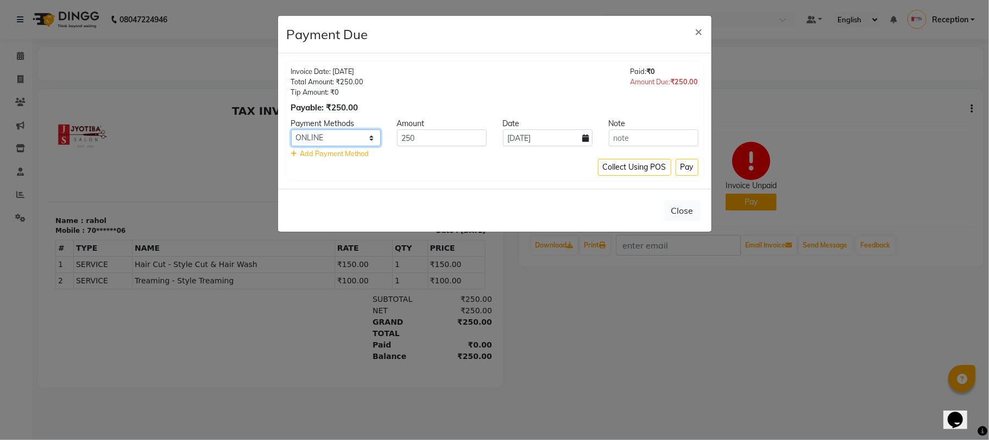
click at [291, 130] on select "CASH ONLINE CARD" at bounding box center [336, 137] width 90 height 17
click at [351, 138] on select "CASH ONLINE CARD" at bounding box center [336, 137] width 90 height 17
click at [291, 130] on select "CASH ONLINE CARD" at bounding box center [336, 137] width 90 height 17
click at [694, 168] on button "Pay" at bounding box center [687, 167] width 23 height 17
click at [694, 168] on div "Collect Using POS Pay" at bounding box center [494, 167] width 407 height 17
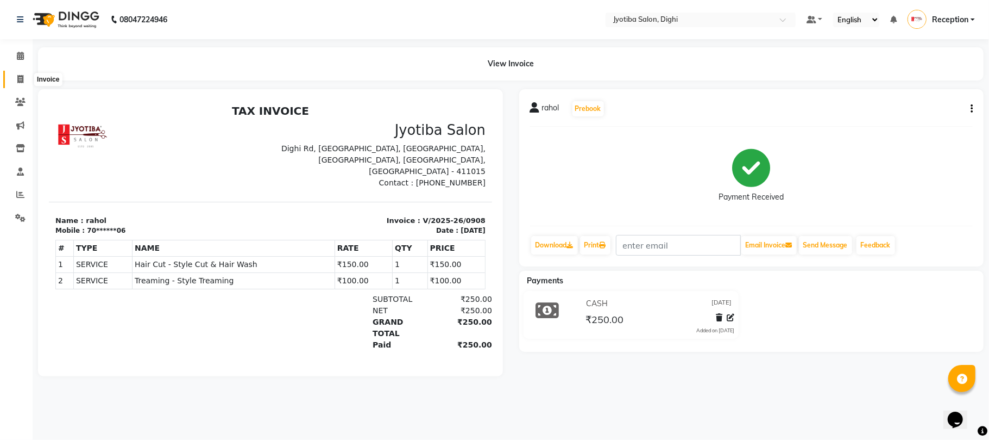
click at [15, 81] on span at bounding box center [20, 79] width 19 height 12
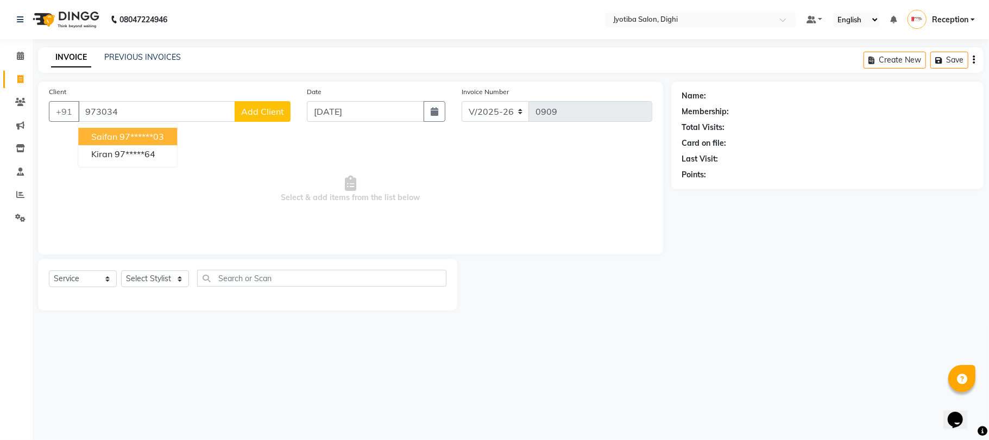
click at [133, 134] on ngb-highlight "97******03" at bounding box center [142, 136] width 45 height 11
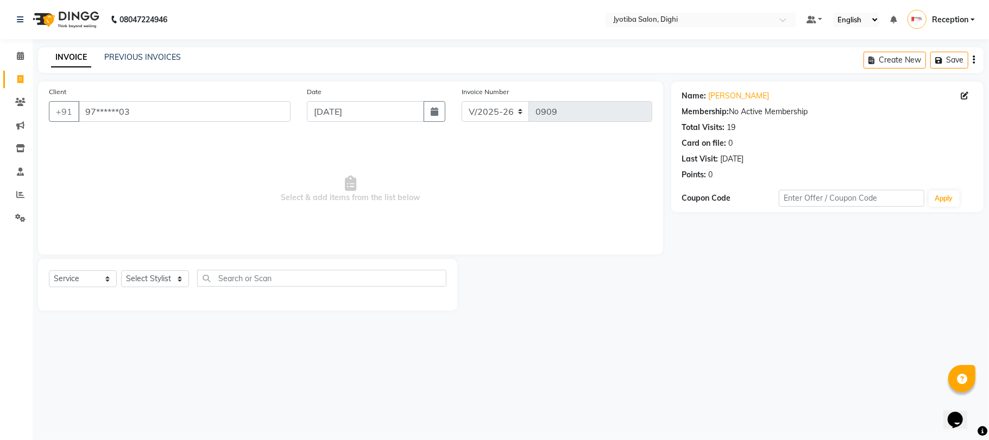
click at [155, 269] on div "Select Service Product Membership Package Voucher Prepaid Gift Card Select Styl…" at bounding box center [247, 285] width 419 height 52
click at [156, 279] on select "Select Stylist anuj Jahid Kapur Prem Reception SOHEL Suresh" at bounding box center [155, 278] width 68 height 17
click at [121, 270] on select "Select Stylist anuj Jahid Kapur Prem Reception SOHEL Suresh" at bounding box center [155, 278] width 68 height 17
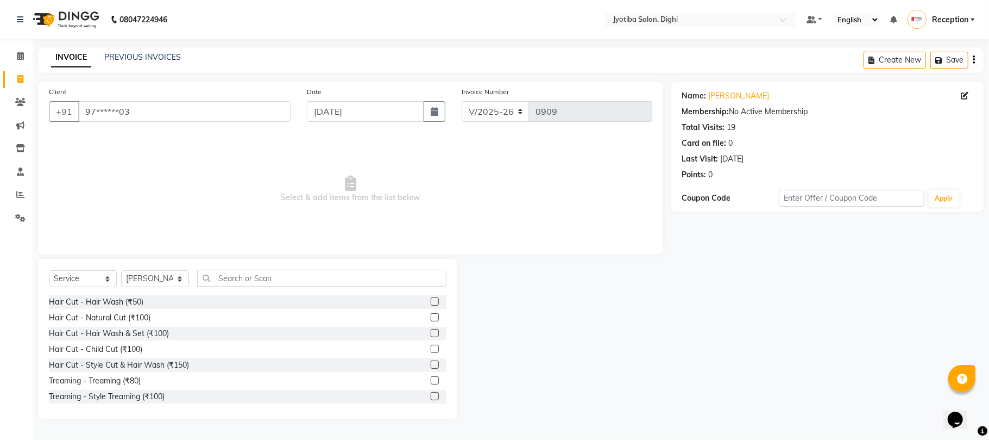
click at [431, 394] on label at bounding box center [435, 396] width 8 height 8
click at [431, 394] on input "checkbox" at bounding box center [434, 396] width 7 height 7
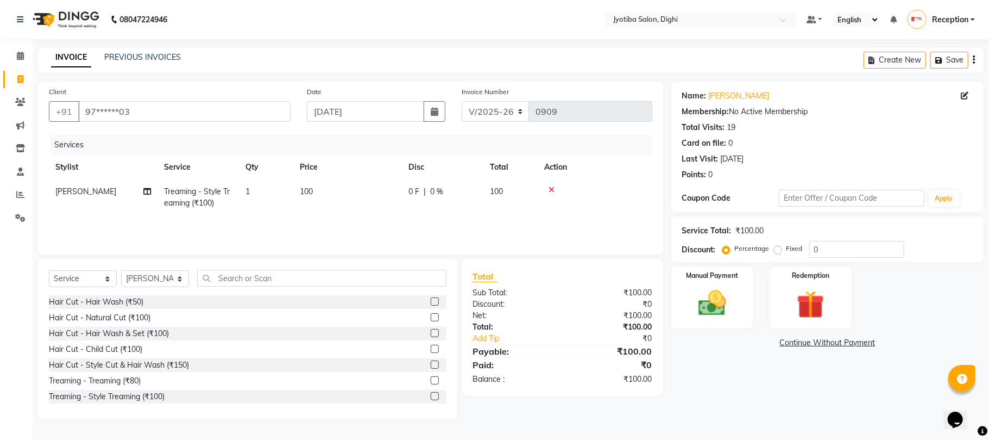
click at [806, 346] on link "Continue Without Payment" at bounding box center [828, 342] width 308 height 11
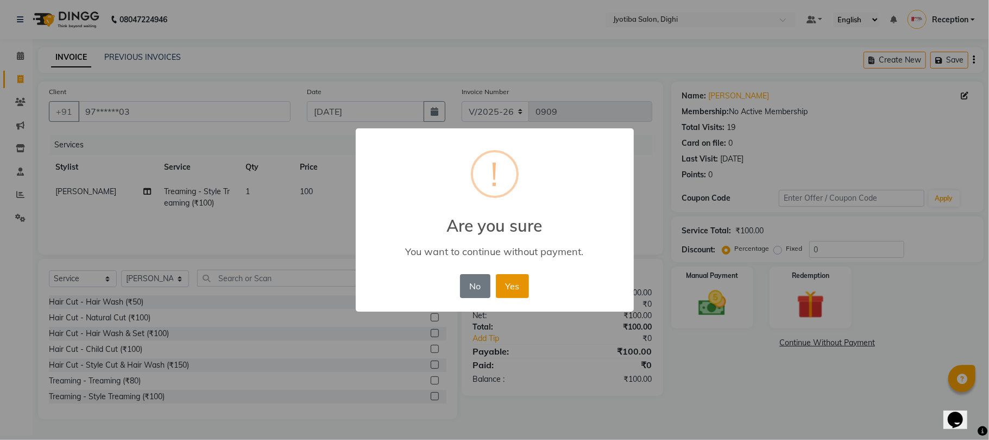
click at [512, 284] on button "Yes" at bounding box center [512, 286] width 33 height 24
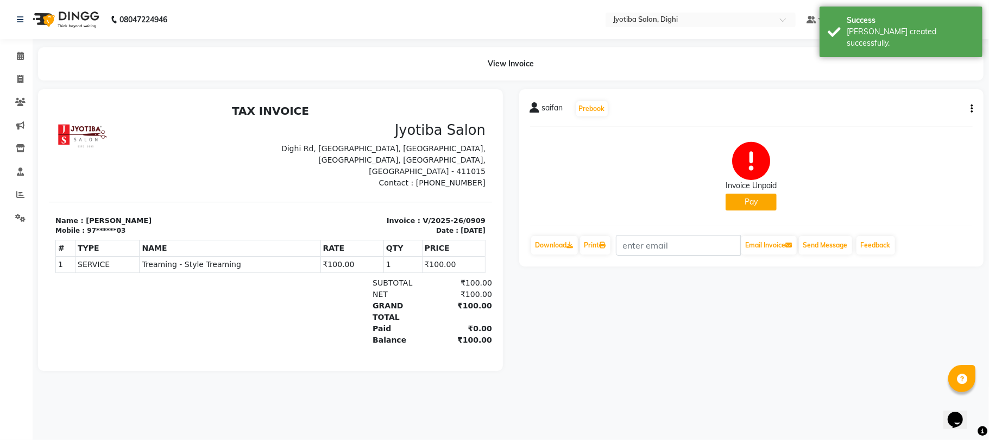
click at [746, 192] on div "Invoice Unpaid Pay" at bounding box center [751, 176] width 51 height 68
click at [746, 199] on button "Pay" at bounding box center [751, 201] width 51 height 17
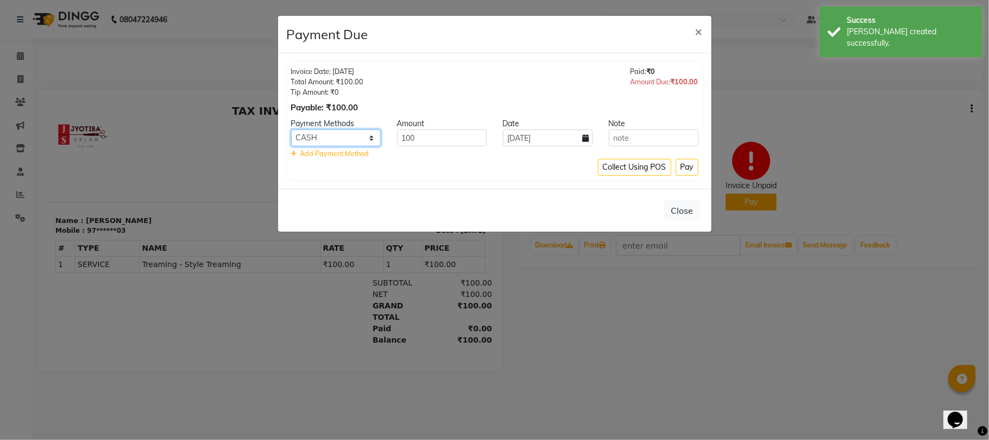
click at [355, 131] on select "CASH ONLINE CARD" at bounding box center [336, 137] width 90 height 17
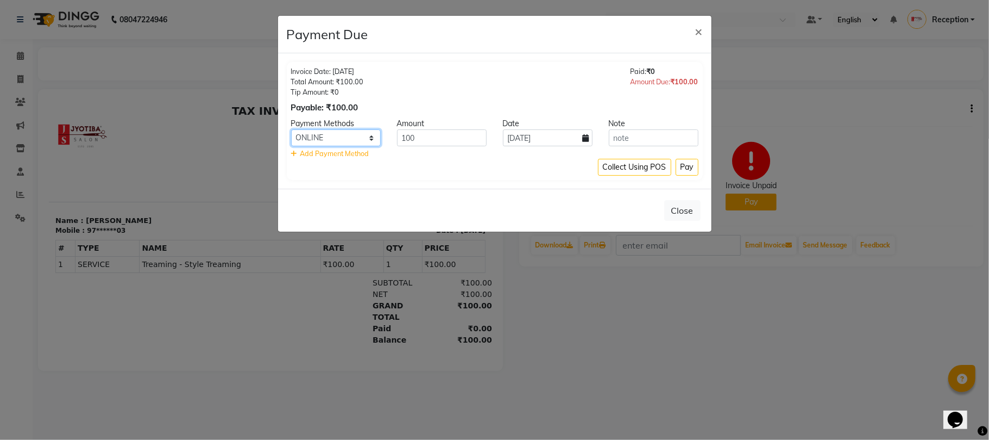
click at [291, 130] on select "CASH ONLINE CARD" at bounding box center [336, 137] width 90 height 17
click at [690, 165] on button "Pay" at bounding box center [687, 167] width 23 height 17
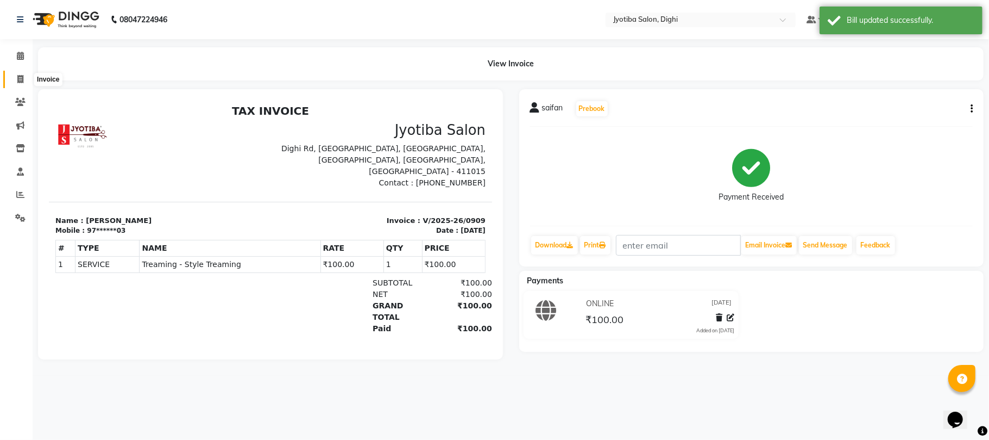
click at [23, 81] on icon at bounding box center [20, 79] width 6 height 8
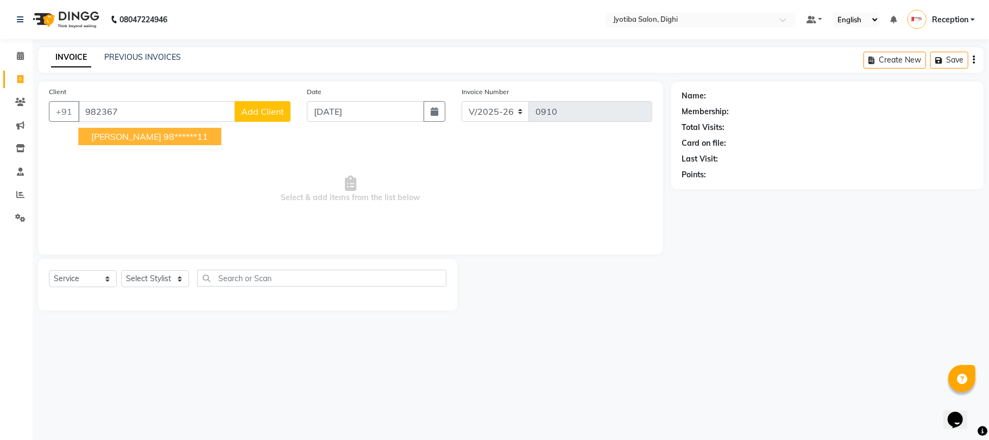
click at [166, 131] on ngb-highlight "98******11" at bounding box center [186, 136] width 45 height 11
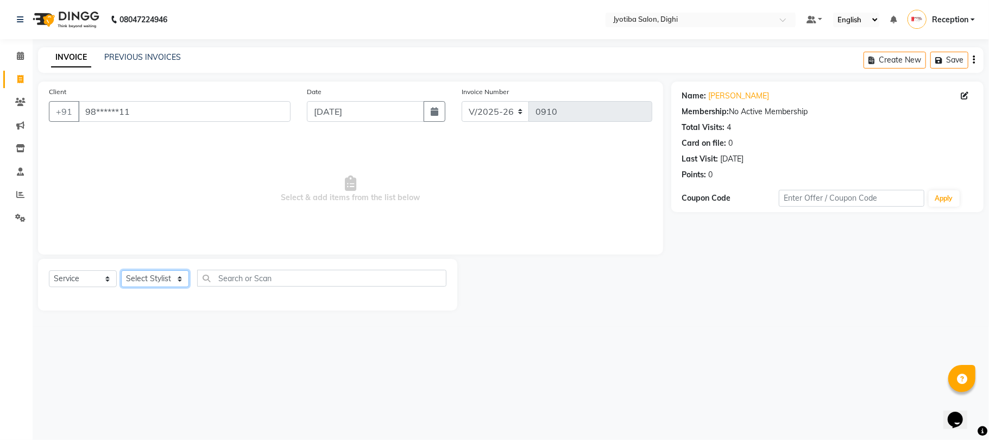
click at [153, 274] on select "Select Stylist anuj Jahid Kapur Prem Reception SOHEL Suresh" at bounding box center [155, 278] width 68 height 17
click at [121, 270] on select "Select Stylist anuj Jahid Kapur Prem Reception SOHEL Suresh" at bounding box center [155, 278] width 68 height 17
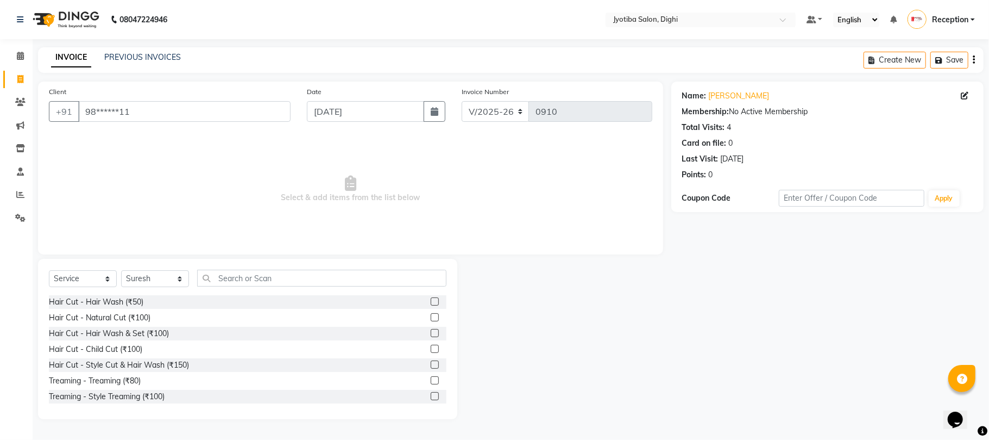
click at [431, 364] on label at bounding box center [435, 364] width 8 height 8
click at [431, 364] on input "checkbox" at bounding box center [434, 364] width 7 height 7
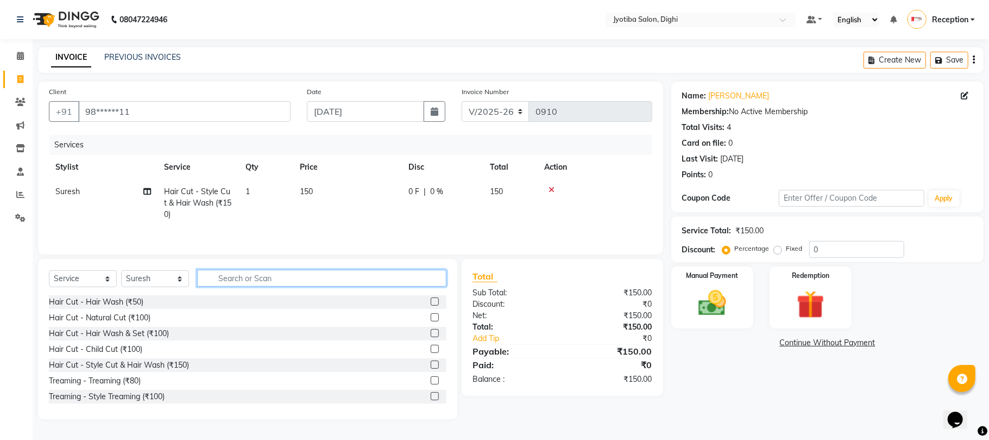
click at [407, 281] on input "text" at bounding box center [321, 277] width 249 height 17
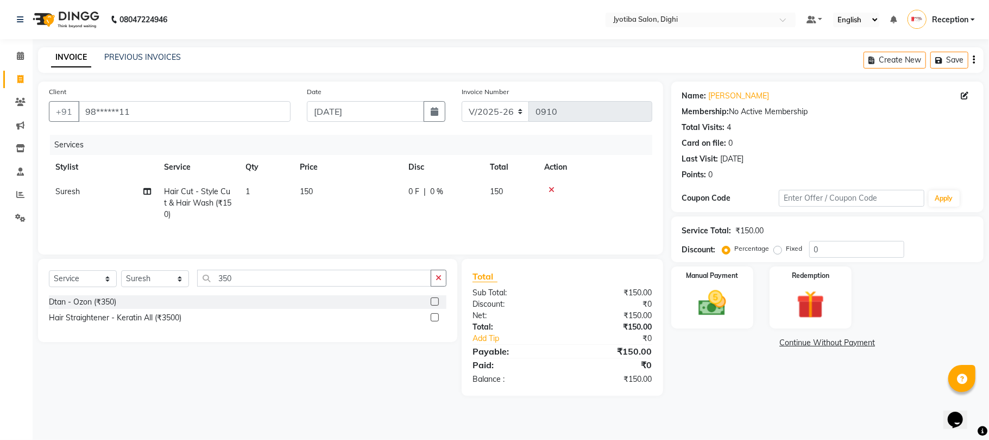
click at [433, 303] on label at bounding box center [435, 301] width 8 height 8
click at [433, 303] on input "checkbox" at bounding box center [434, 301] width 7 height 7
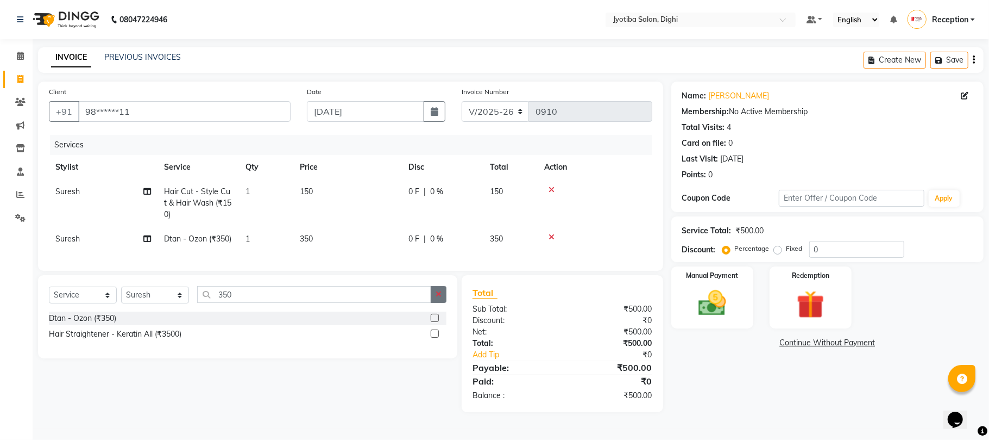
click at [437, 297] on button "button" at bounding box center [439, 294] width 16 height 17
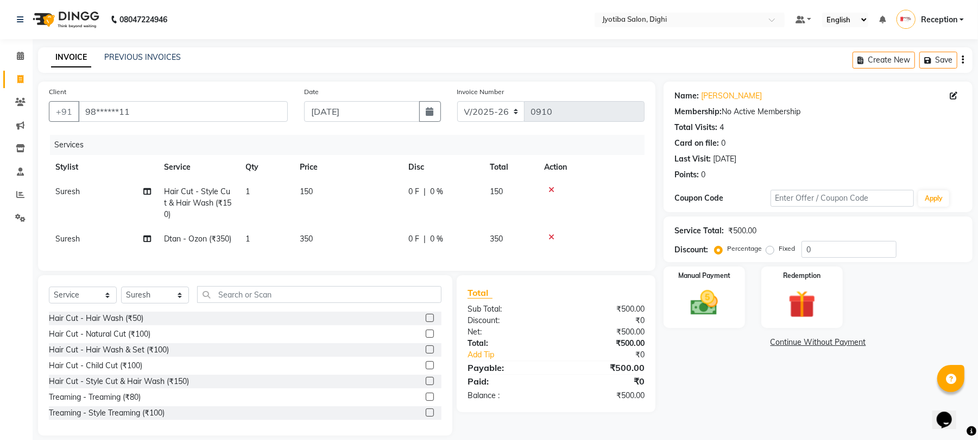
click at [426, 416] on label at bounding box center [430, 412] width 8 height 8
click at [426, 416] on input "checkbox" at bounding box center [429, 412] width 7 height 7
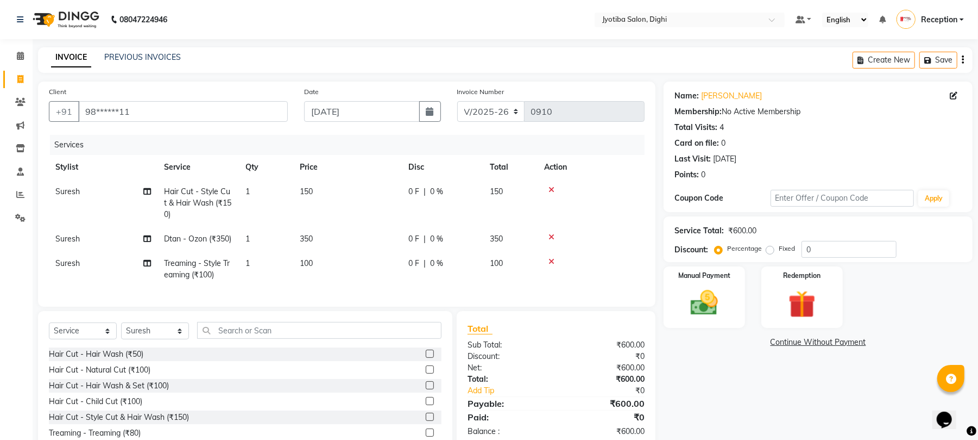
click at [426, 357] on label at bounding box center [430, 353] width 8 height 8
click at [426, 357] on input "checkbox" at bounding box center [429, 353] width 7 height 7
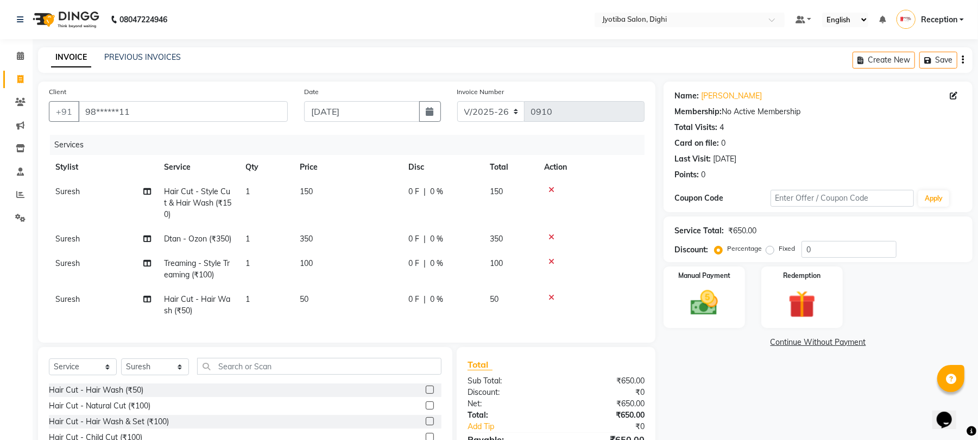
click at [794, 340] on link "Continue Without Payment" at bounding box center [818, 341] width 305 height 11
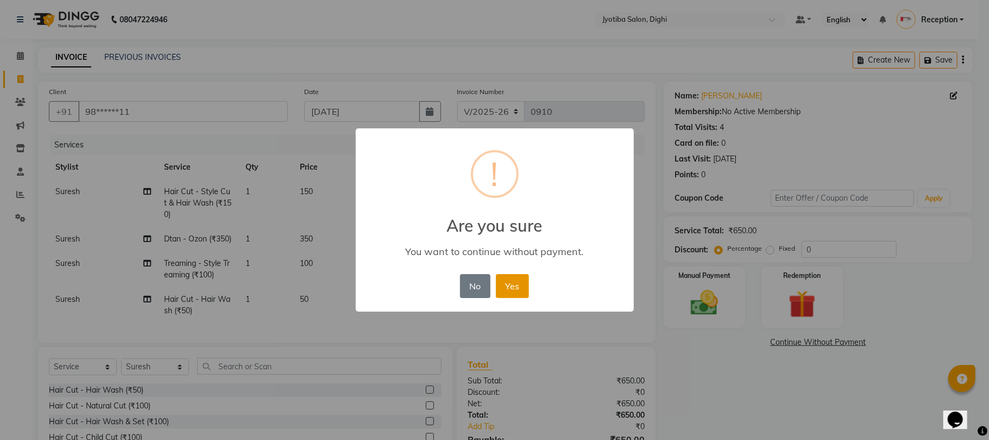
click at [512, 285] on button "Yes" at bounding box center [512, 286] width 33 height 24
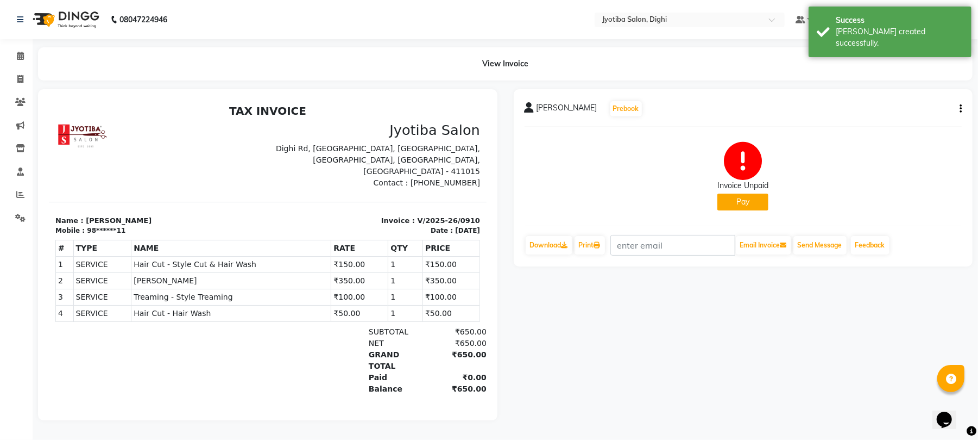
click at [736, 203] on button "Pay" at bounding box center [743, 201] width 51 height 17
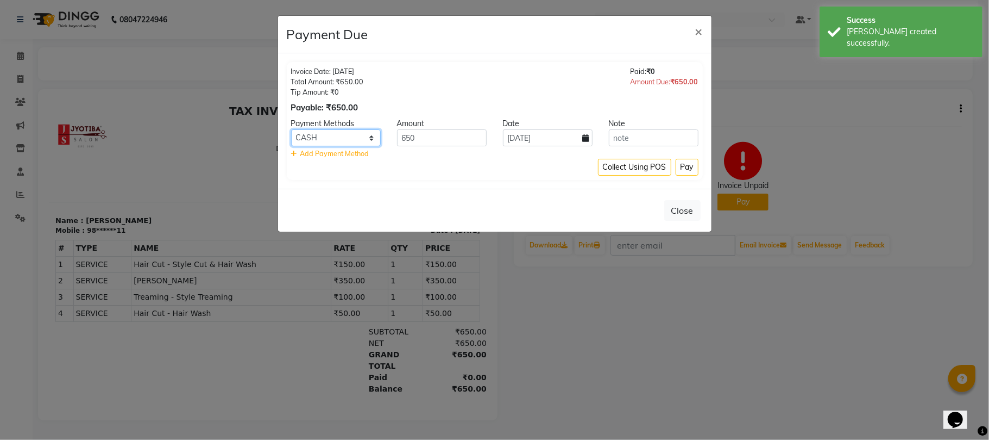
click at [355, 141] on select "CASH ONLINE CARD" at bounding box center [336, 137] width 90 height 17
click at [291, 130] on select "CASH ONLINE CARD" at bounding box center [336, 137] width 90 height 17
click at [683, 169] on button "Pay" at bounding box center [687, 167] width 23 height 17
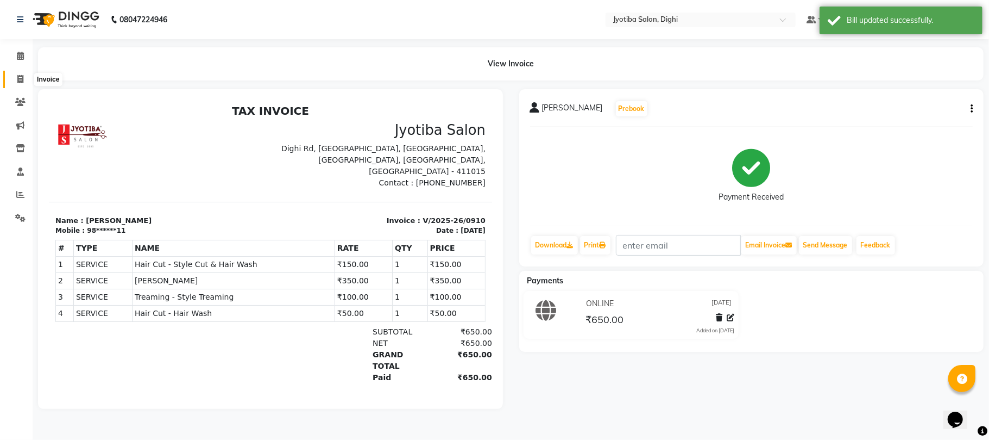
click at [20, 79] on icon at bounding box center [20, 79] width 6 height 8
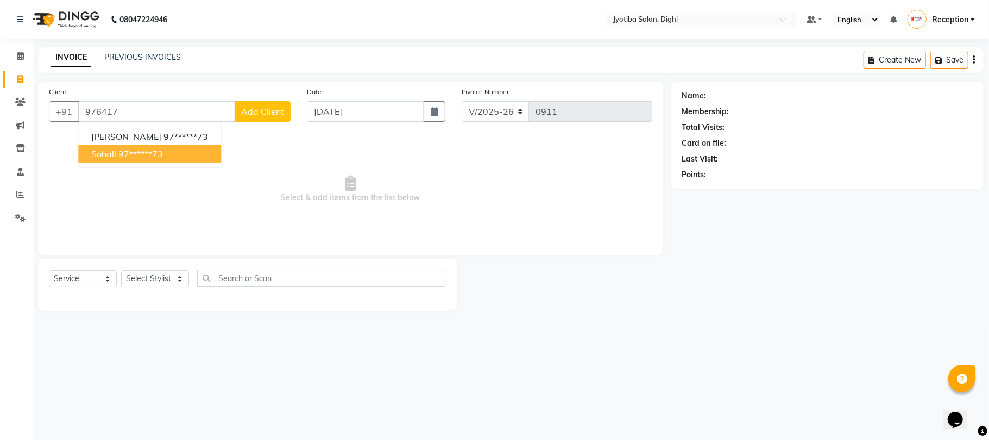
click at [159, 152] on ngb-highlight "97******73" at bounding box center [140, 153] width 45 height 11
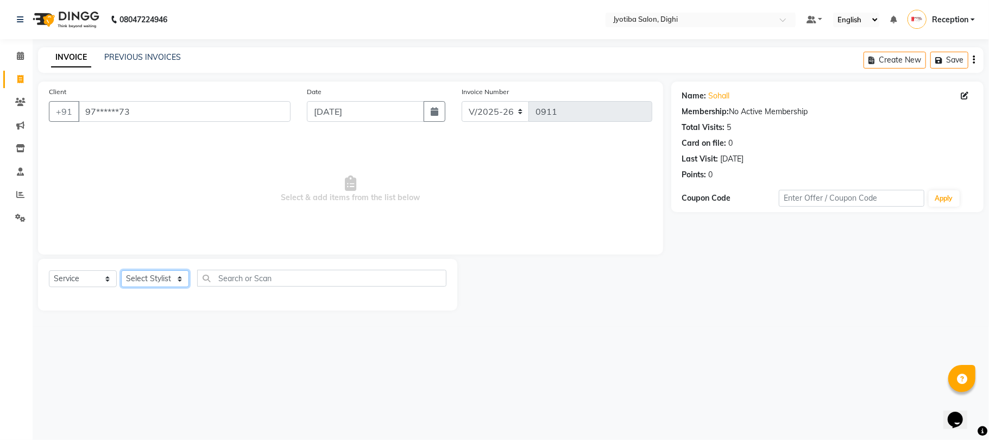
click at [168, 273] on select "Select Stylist anuj Jahid Kapur Prem Reception SOHEL Suresh" at bounding box center [155, 278] width 68 height 17
click at [121, 270] on select "Select Stylist anuj Jahid Kapur Prem Reception SOHEL Suresh" at bounding box center [155, 278] width 68 height 17
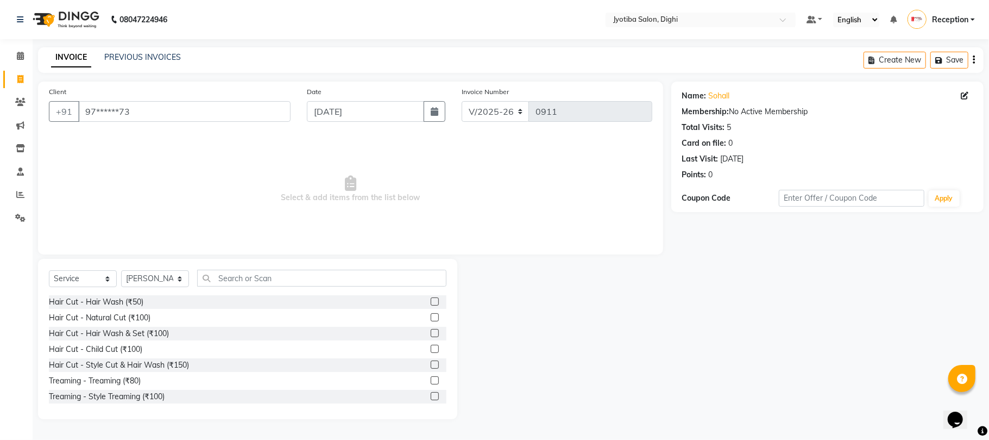
click at [431, 363] on label at bounding box center [435, 364] width 8 height 8
click at [431, 363] on input "checkbox" at bounding box center [434, 364] width 7 height 7
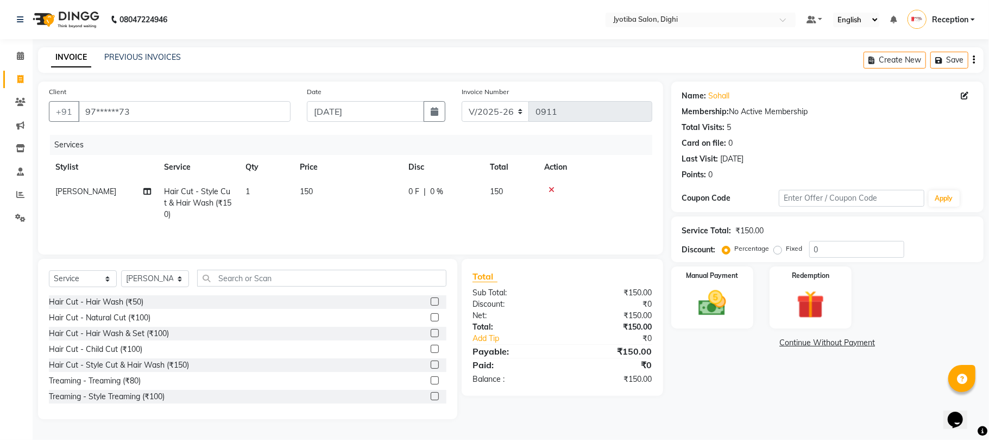
click at [431, 399] on label at bounding box center [435, 396] width 8 height 8
click at [431, 399] on input "checkbox" at bounding box center [434, 396] width 7 height 7
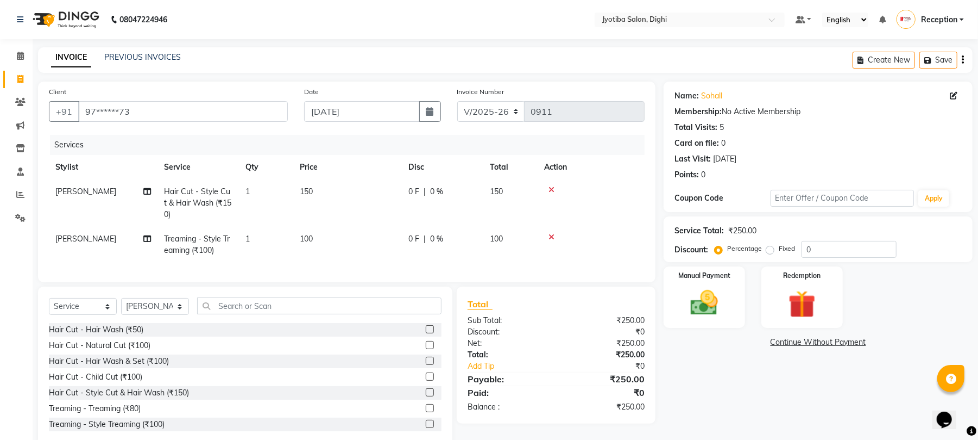
click at [835, 340] on link "Continue Without Payment" at bounding box center [818, 341] width 305 height 11
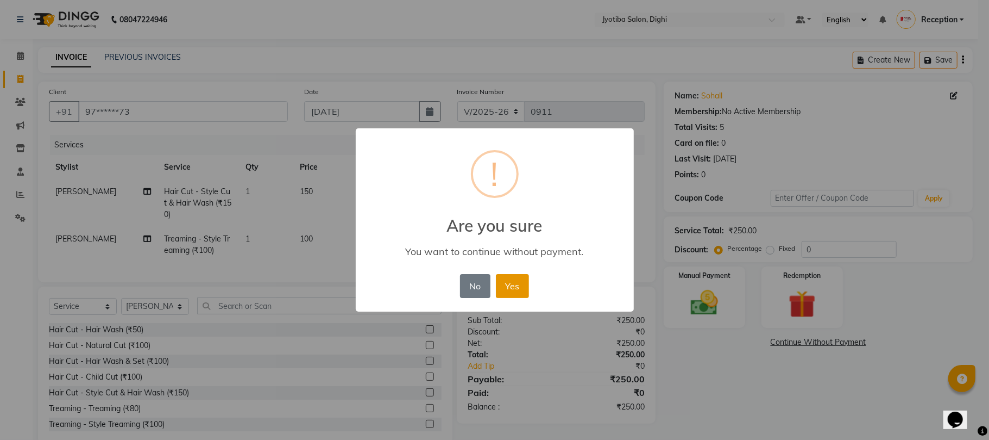
click at [513, 278] on button "Yes" at bounding box center [512, 286] width 33 height 24
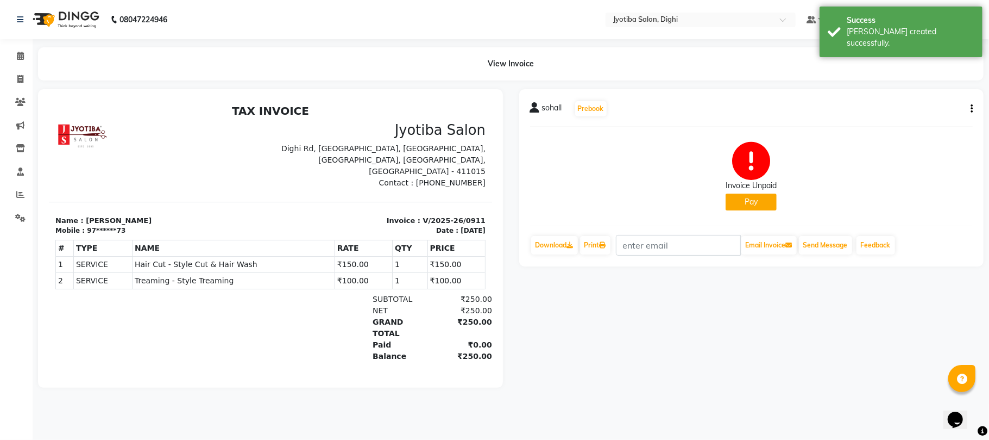
click at [759, 206] on button "Pay" at bounding box center [751, 201] width 51 height 17
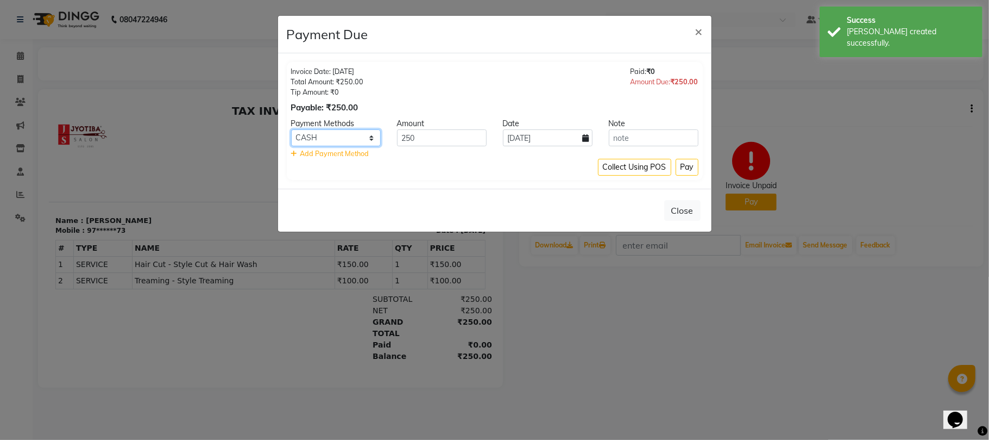
click at [352, 137] on select "CASH ONLINE CARD" at bounding box center [336, 137] width 90 height 17
click at [291, 130] on select "CASH ONLINE CARD" at bounding box center [336, 137] width 90 height 17
click at [690, 165] on button "Pay" at bounding box center [687, 167] width 23 height 17
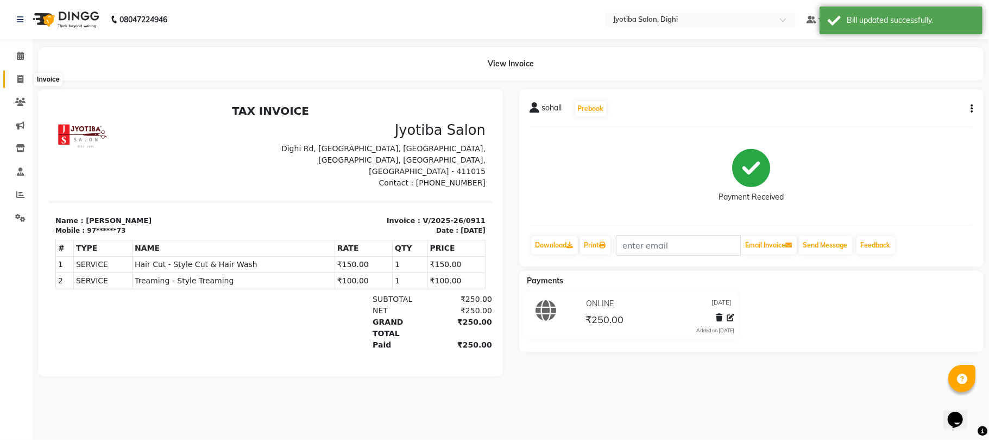
click at [28, 75] on span at bounding box center [20, 79] width 19 height 12
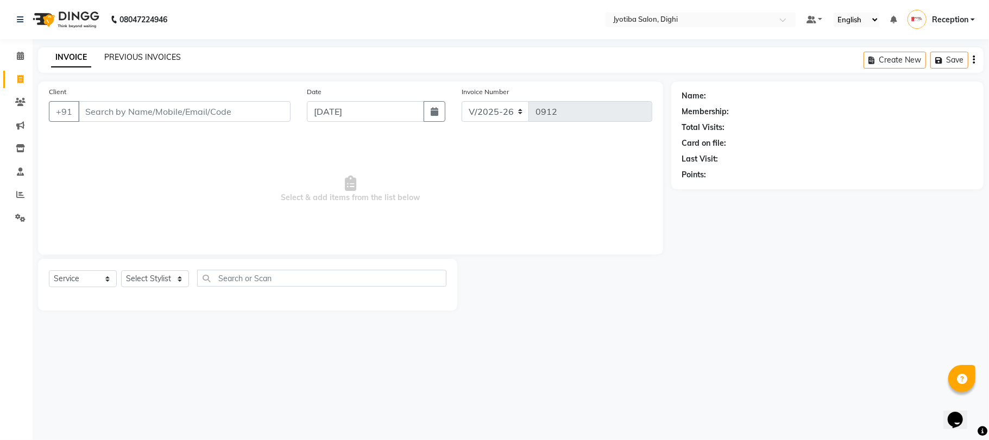
click at [109, 57] on link "PREVIOUS INVOICES" at bounding box center [142, 57] width 77 height 10
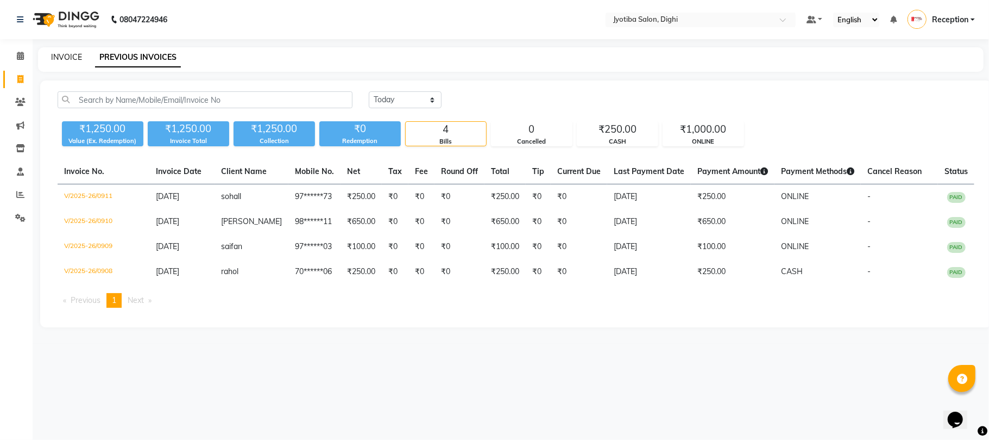
click at [70, 55] on link "INVOICE" at bounding box center [66, 57] width 31 height 10
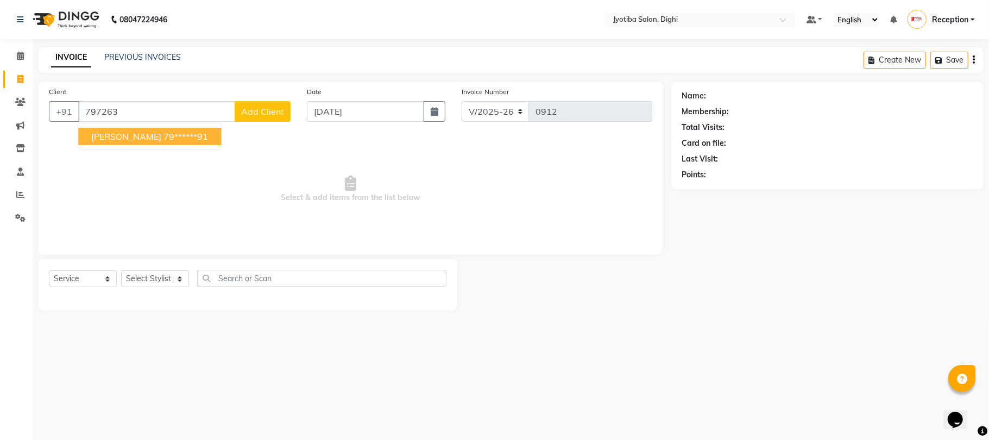
click at [164, 131] on ngb-highlight "79******91" at bounding box center [186, 136] width 45 height 11
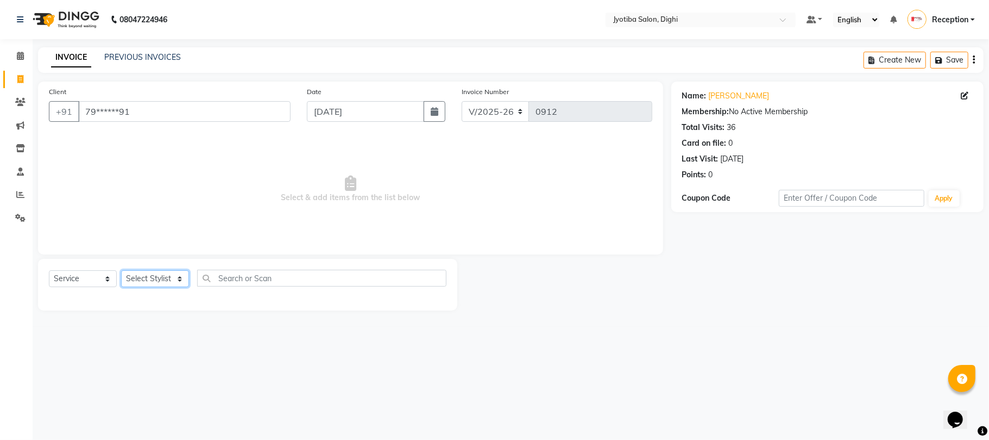
click at [159, 281] on select "Select Stylist anuj Jahid Kapur Prem Reception SOHEL Suresh" at bounding box center [155, 278] width 68 height 17
click at [121, 270] on select "Select Stylist anuj Jahid Kapur Prem Reception SOHEL Suresh" at bounding box center [155, 278] width 68 height 17
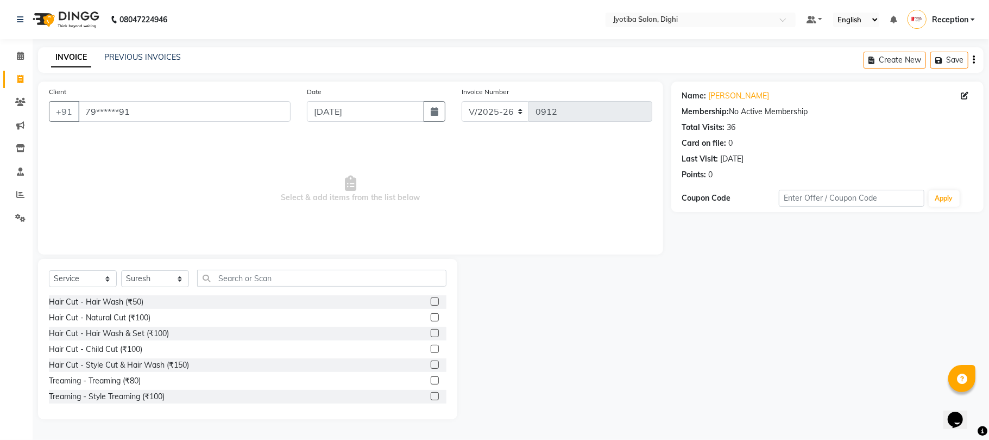
click at [431, 392] on label at bounding box center [435, 396] width 8 height 8
click at [431, 393] on input "checkbox" at bounding box center [434, 396] width 7 height 7
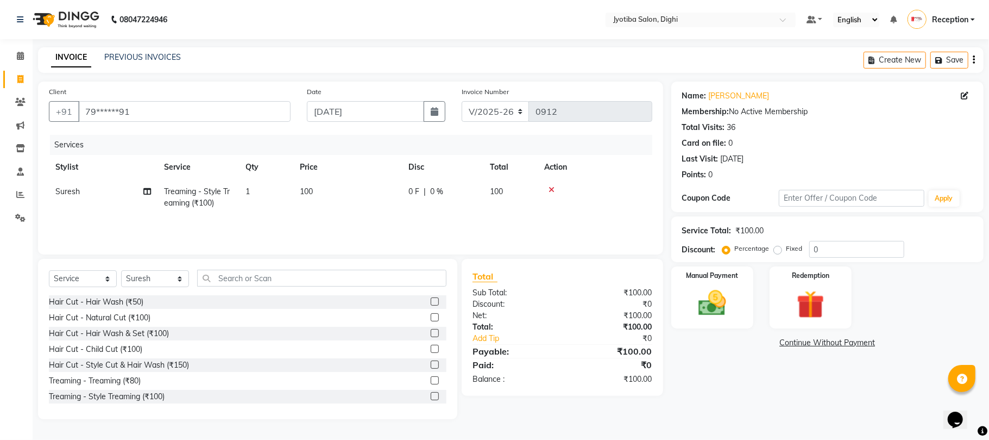
click at [840, 348] on link "Continue Without Payment" at bounding box center [828, 342] width 308 height 11
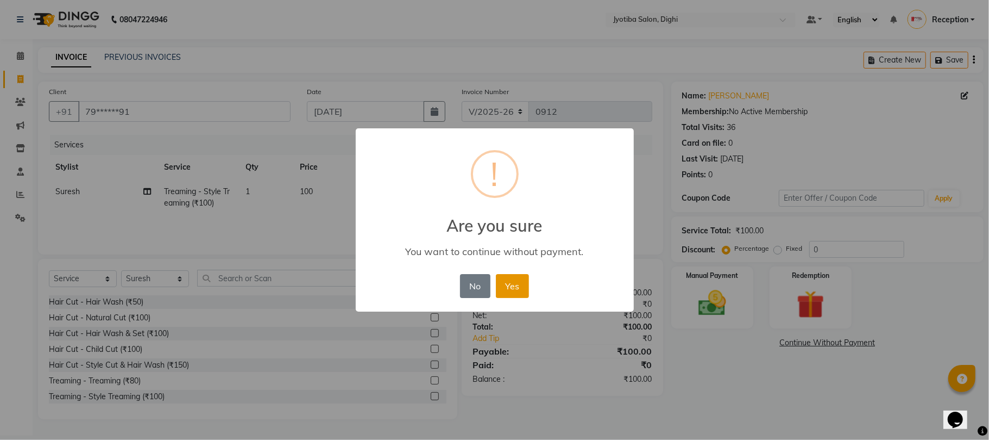
click at [512, 287] on button "Yes" at bounding box center [512, 286] width 33 height 24
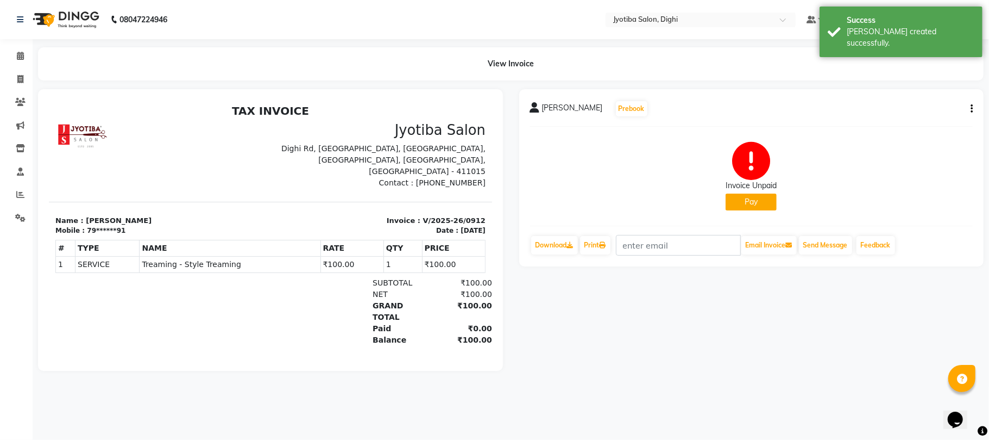
click at [750, 192] on div "Invoice Unpaid Pay" at bounding box center [751, 176] width 51 height 68
click at [750, 201] on button "Pay" at bounding box center [751, 201] width 51 height 17
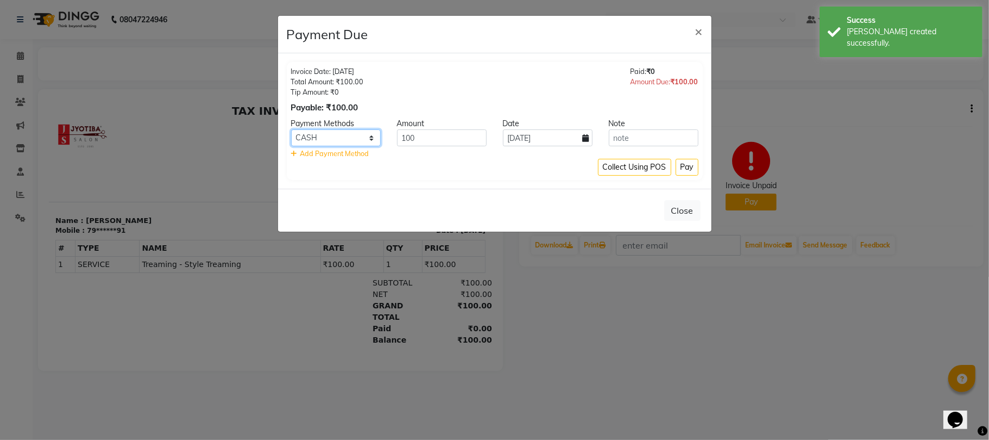
click at [324, 139] on select "CASH ONLINE CARD" at bounding box center [336, 137] width 90 height 17
click at [291, 130] on select "CASH ONLINE CARD" at bounding box center [336, 137] width 90 height 17
click at [683, 167] on button "Pay" at bounding box center [687, 167] width 23 height 17
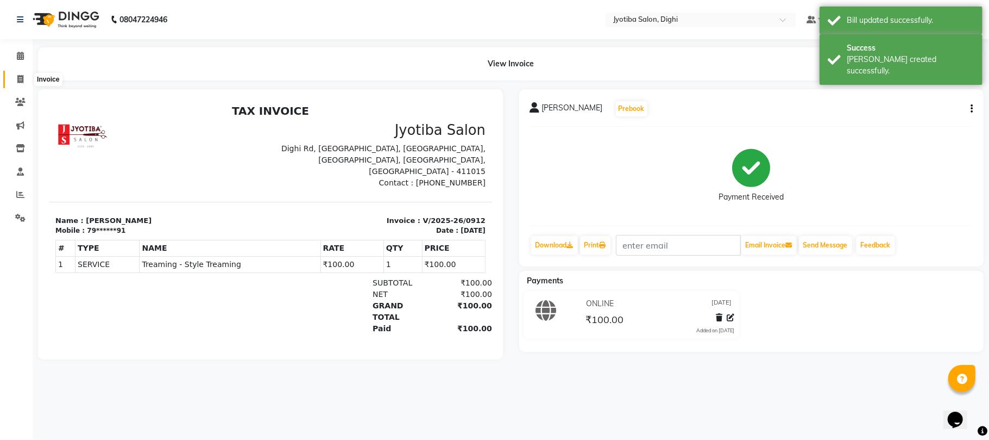
click at [21, 79] on icon at bounding box center [20, 79] width 6 height 8
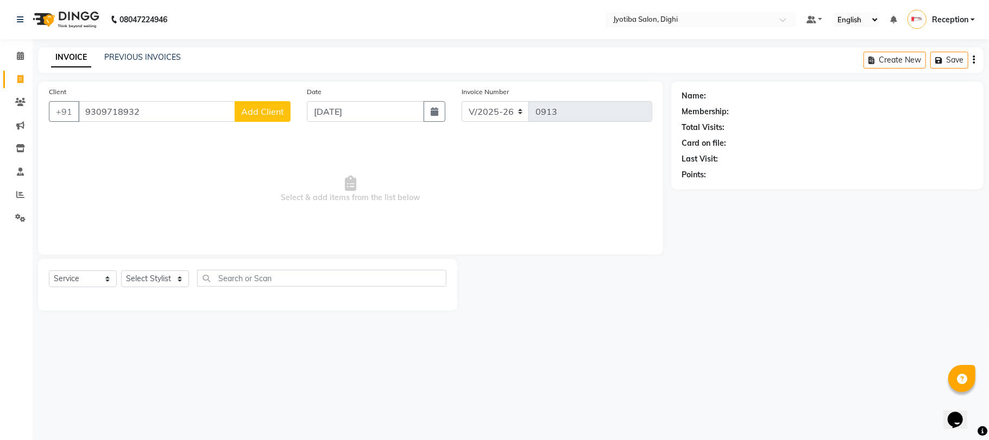
click at [262, 106] on span "Add Client" at bounding box center [262, 111] width 43 height 11
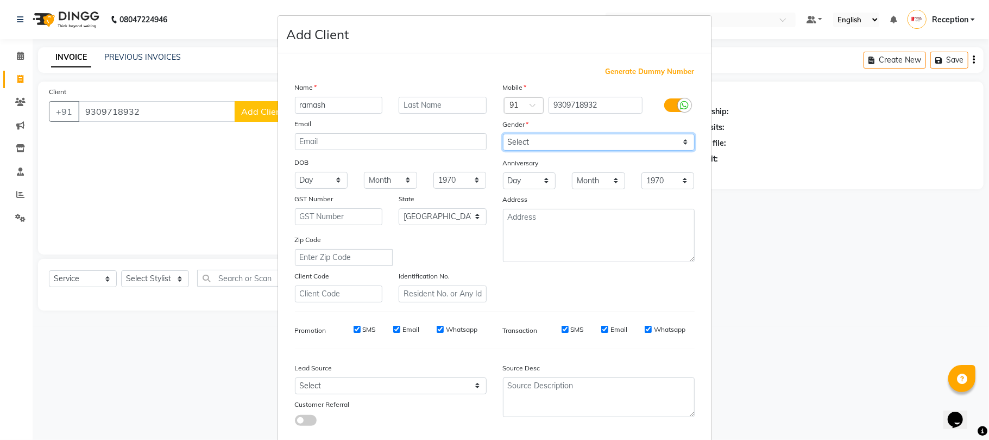
click at [592, 142] on select "Select Male Female Other Prefer Not To Say" at bounding box center [599, 142] width 192 height 17
click at [503, 134] on select "Select Male Female Other Prefer Not To Say" at bounding box center [599, 142] width 192 height 17
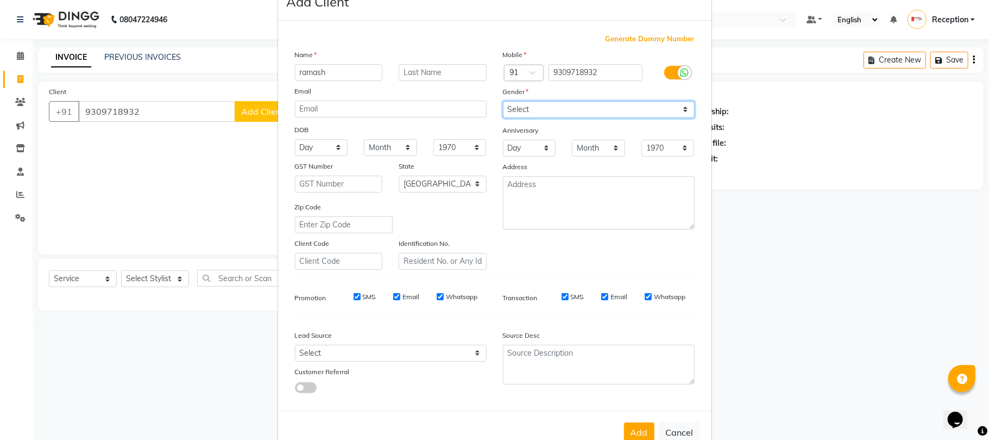
scroll to position [59, 0]
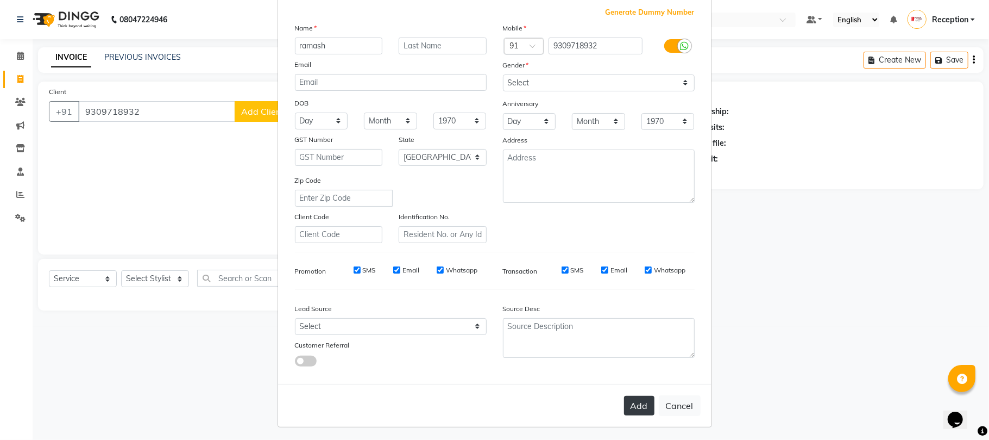
click at [626, 407] on button "Add" at bounding box center [639, 405] width 30 height 20
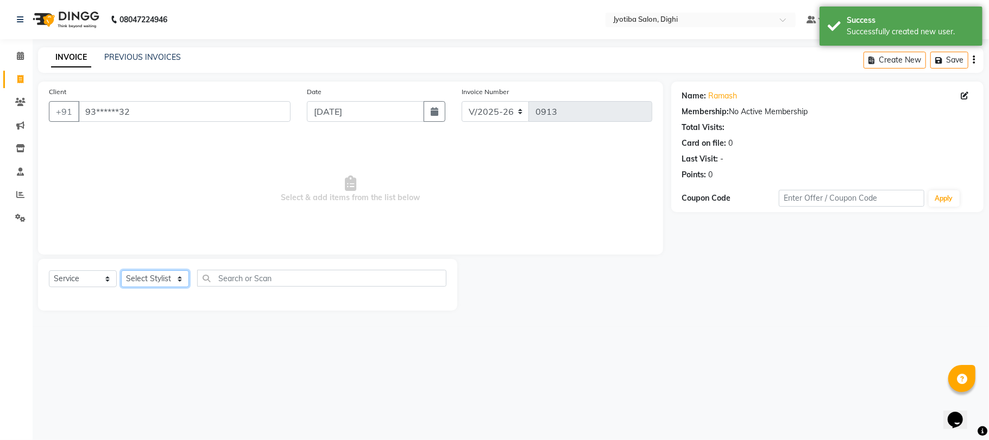
click at [146, 278] on select "Select Stylist anuj Jahid Kapur Prem Reception SOHEL Suresh" at bounding box center [155, 278] width 68 height 17
click at [121, 270] on select "Select Stylist anuj Jahid Kapur Prem Reception SOHEL Suresh" at bounding box center [155, 278] width 68 height 17
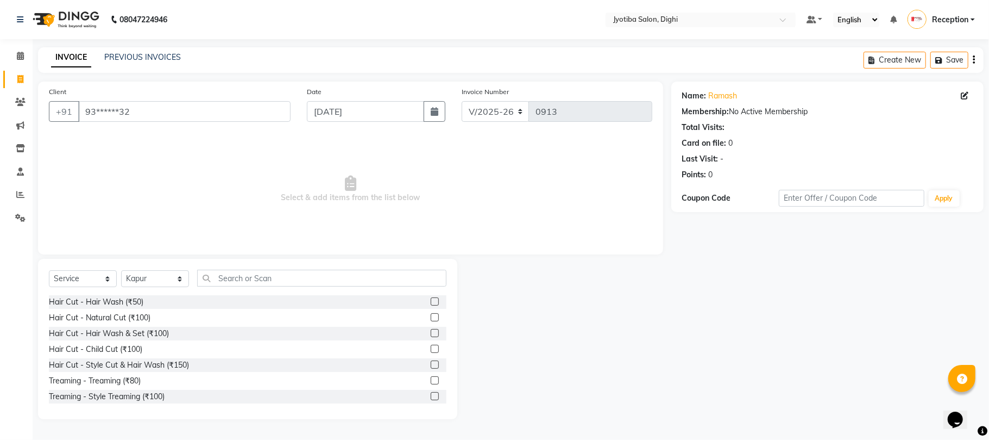
click at [431, 398] on label at bounding box center [435, 396] width 8 height 8
click at [431, 398] on input "checkbox" at bounding box center [434, 396] width 7 height 7
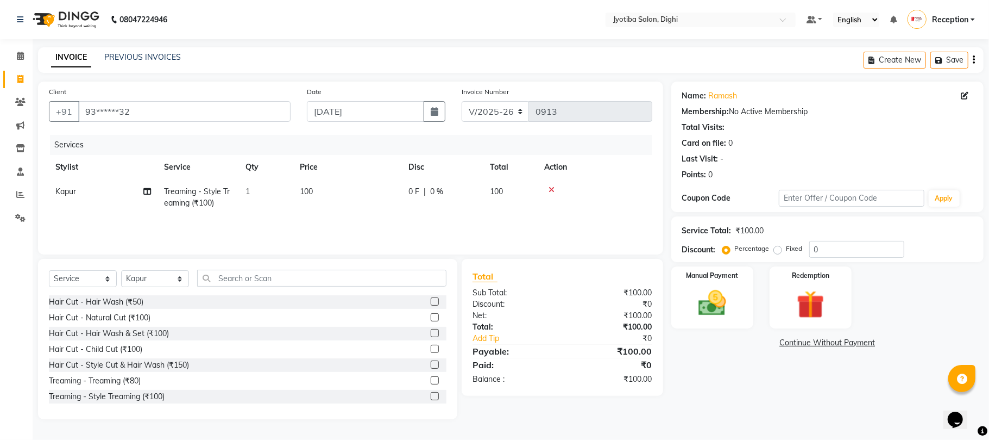
click at [431, 364] on label at bounding box center [435, 364] width 8 height 8
click at [431, 364] on input "checkbox" at bounding box center [434, 364] width 7 height 7
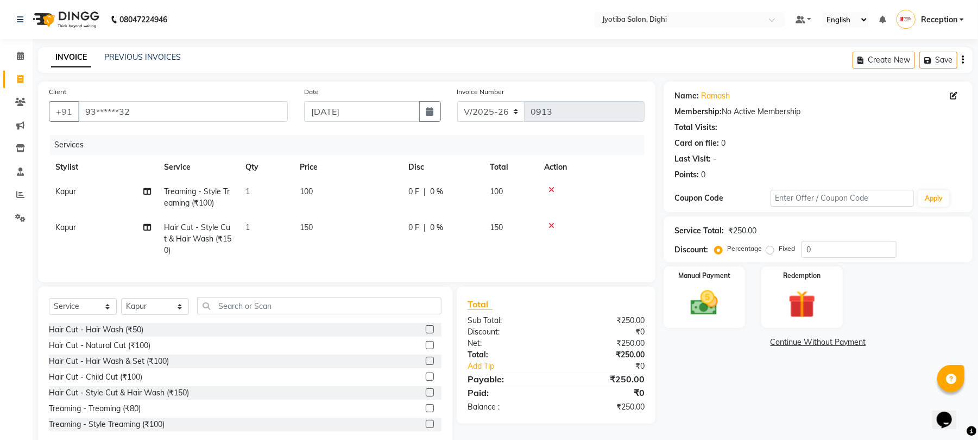
click at [790, 341] on link "Continue Without Payment" at bounding box center [818, 341] width 305 height 11
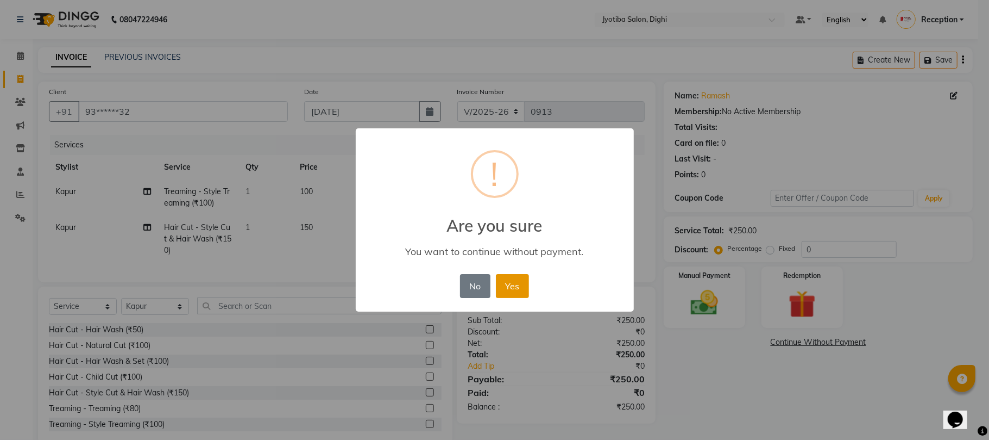
click at [519, 280] on button "Yes" at bounding box center [512, 286] width 33 height 24
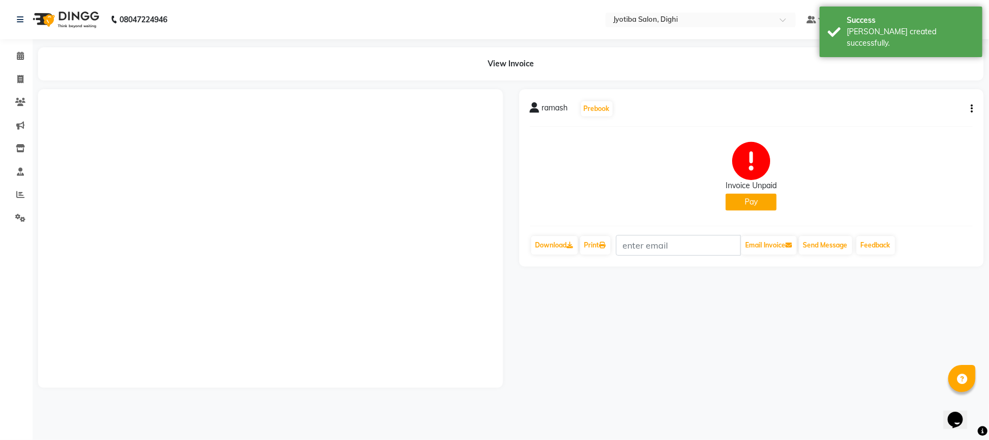
click at [731, 197] on button "Pay" at bounding box center [751, 201] width 51 height 17
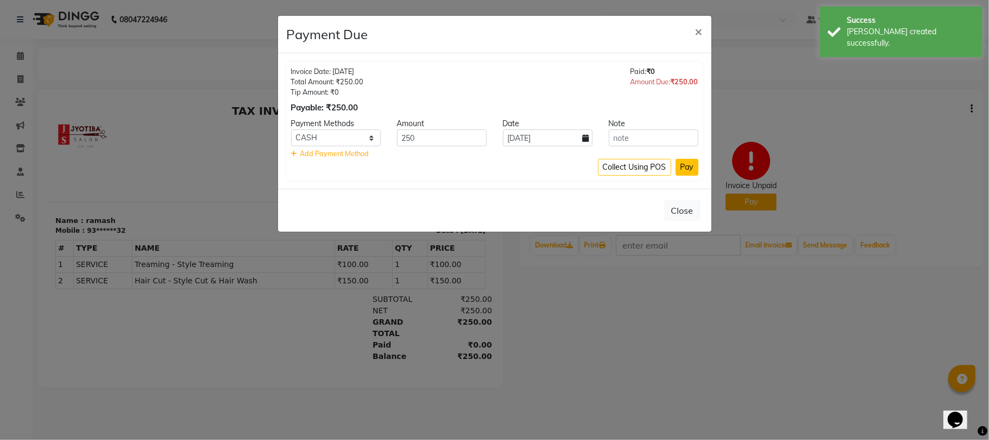
click at [693, 168] on button "Pay" at bounding box center [687, 167] width 23 height 17
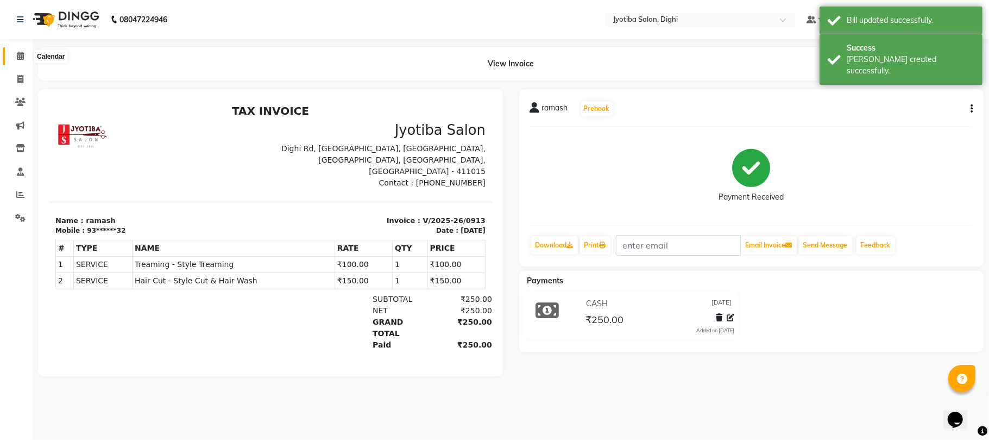
click at [18, 57] on icon at bounding box center [20, 56] width 7 height 8
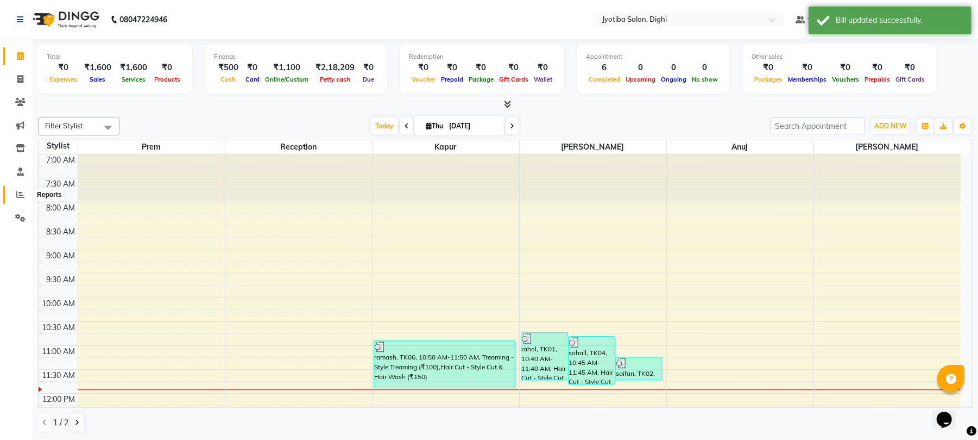
click at [20, 196] on icon at bounding box center [20, 194] width 8 height 8
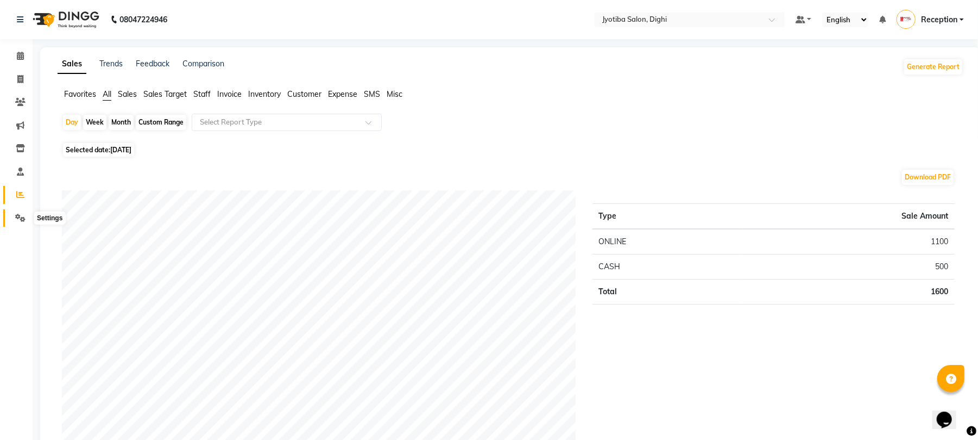
click at [20, 216] on icon at bounding box center [20, 218] width 10 height 8
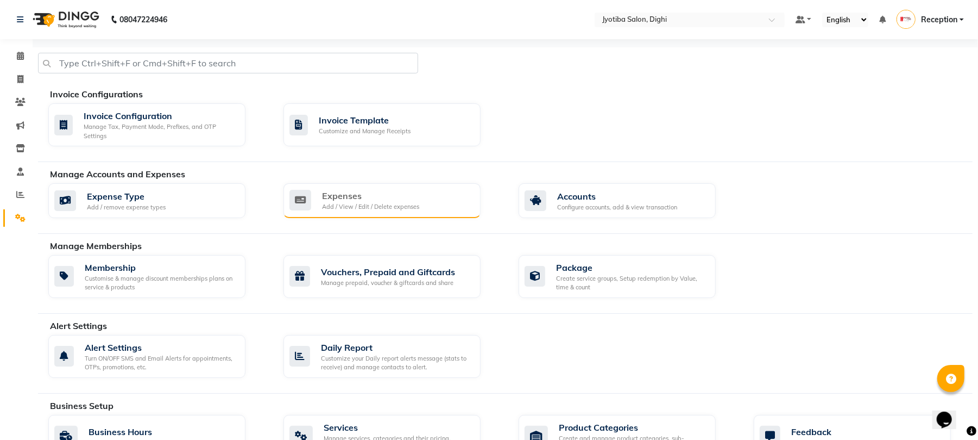
click at [416, 197] on div "Expenses" at bounding box center [370, 195] width 97 height 13
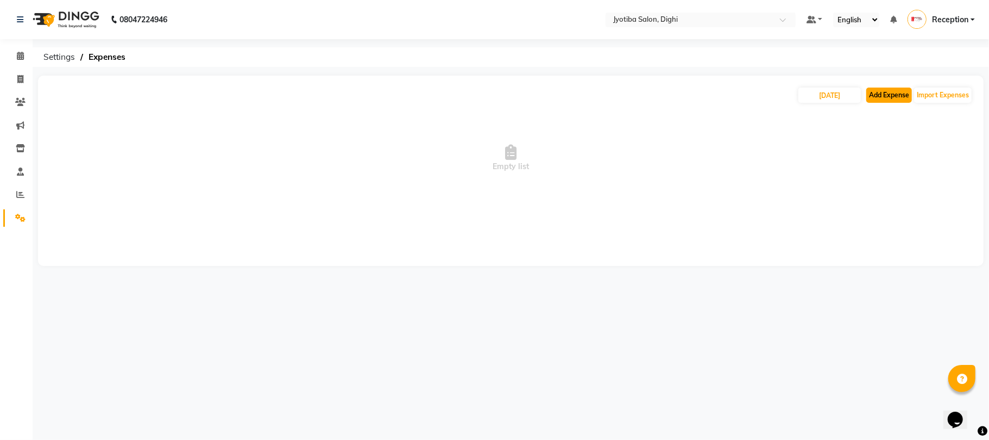
click at [892, 93] on button "Add Expense" at bounding box center [890, 94] width 46 height 15
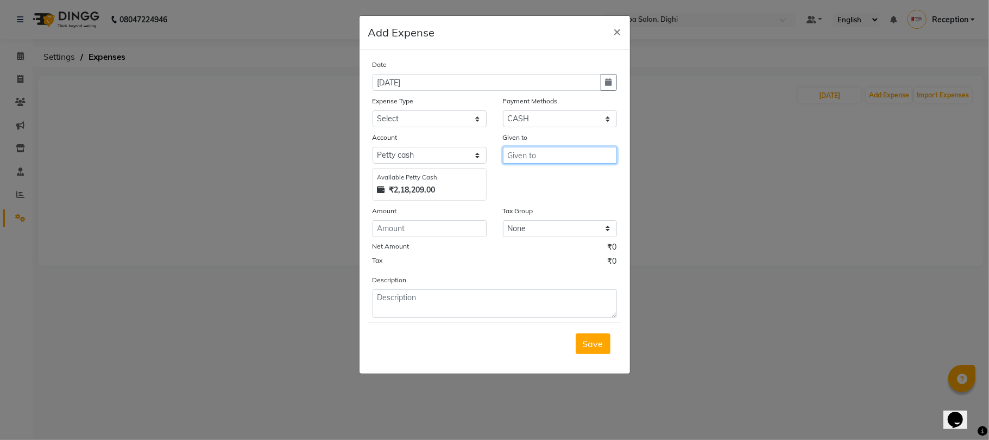
click at [558, 159] on input "text" at bounding box center [560, 155] width 114 height 17
click at [415, 83] on input "04-09-2025" at bounding box center [487, 82] width 229 height 17
click at [615, 83] on button "button" at bounding box center [609, 82] width 16 height 17
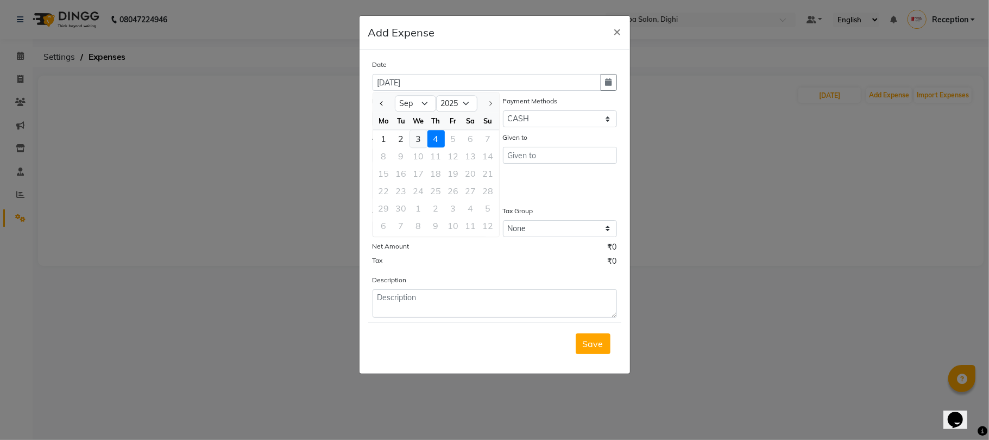
click at [417, 136] on div "3" at bounding box center [418, 138] width 17 height 17
click at [469, 114] on select "Select Advance salary Advance salary ajaj Bank charges Car maintenance Cash tra…" at bounding box center [430, 118] width 114 height 17
click at [373, 110] on select "Select Advance salary Advance salary ajaj Bank charges Car maintenance Cash tra…" at bounding box center [430, 118] width 114 height 17
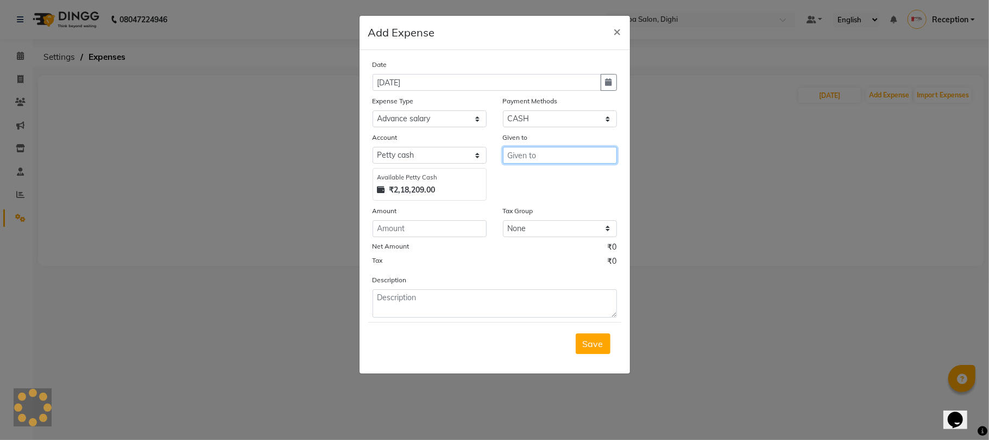
click at [550, 159] on input "text" at bounding box center [560, 155] width 114 height 17
click at [581, 161] on input "200" at bounding box center [560, 155] width 114 height 17
click at [547, 192] on button "J ahid" at bounding box center [546, 194] width 86 height 17
click at [418, 148] on select "Select Default account Petty cash" at bounding box center [430, 155] width 114 height 17
click at [425, 223] on input "number" at bounding box center [430, 228] width 114 height 17
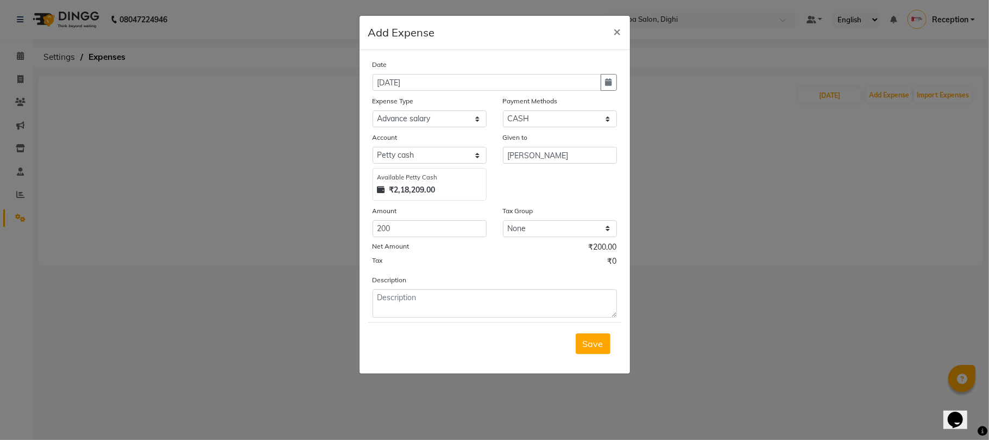
drag, startPoint x: 589, startPoint y: 347, endPoint x: 587, endPoint y: 331, distance: 15.9
click at [589, 343] on span "Save" at bounding box center [593, 343] width 21 height 11
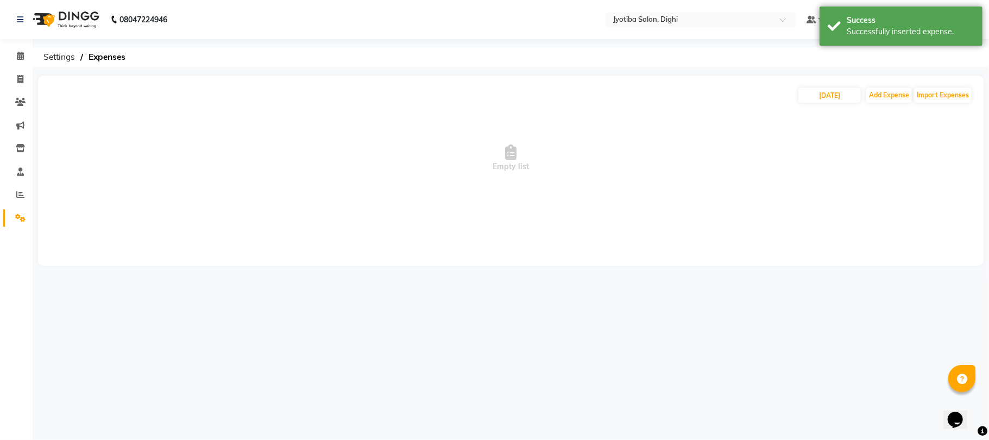
click at [881, 85] on div "04-09-2025 Add Expense Import Expenses Empty list" at bounding box center [511, 171] width 946 height 190
click at [883, 96] on button "Add Expense" at bounding box center [890, 94] width 46 height 15
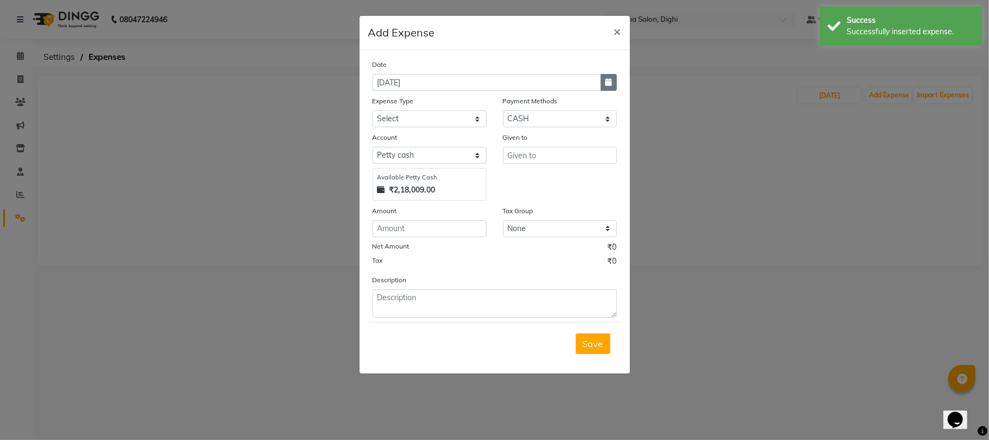
click at [615, 79] on button "button" at bounding box center [609, 82] width 16 height 17
click at [422, 139] on div "3" at bounding box center [418, 138] width 17 height 17
click at [547, 152] on input "text" at bounding box center [560, 155] width 114 height 17
click at [533, 169] on button "K apur" at bounding box center [546, 177] width 86 height 17
drag, startPoint x: 430, startPoint y: 114, endPoint x: 430, endPoint y: 122, distance: 8.1
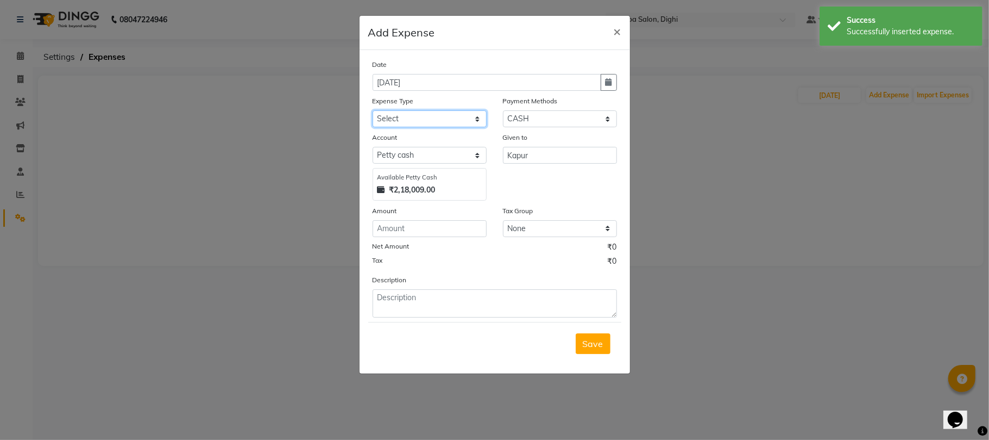
click at [430, 122] on select "Select Advance salary Advance salary ajaj Bank charges Car maintenance Cash tra…" at bounding box center [430, 118] width 114 height 17
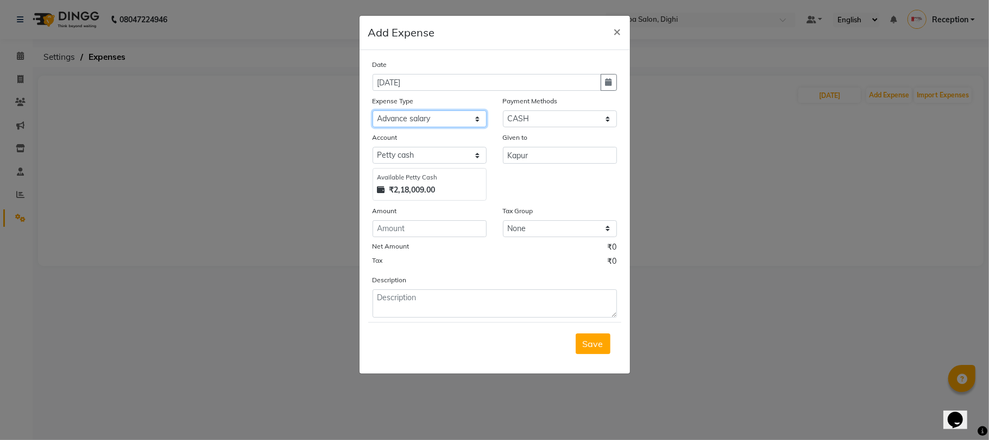
click at [373, 110] on select "Select Advance salary Advance salary ajaj Bank charges Car maintenance Cash tra…" at bounding box center [430, 118] width 114 height 17
click at [440, 223] on input "number" at bounding box center [430, 228] width 114 height 17
click at [592, 338] on button "Save" at bounding box center [593, 343] width 35 height 21
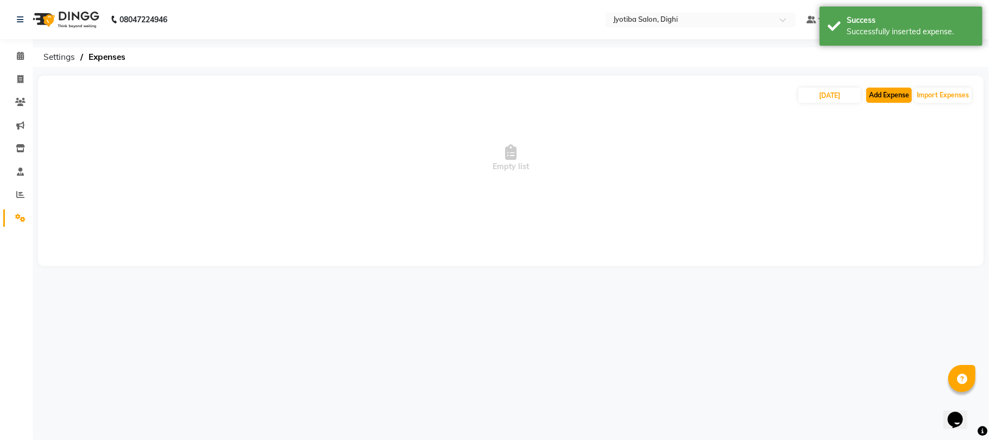
click at [885, 97] on button "Add Expense" at bounding box center [890, 94] width 46 height 15
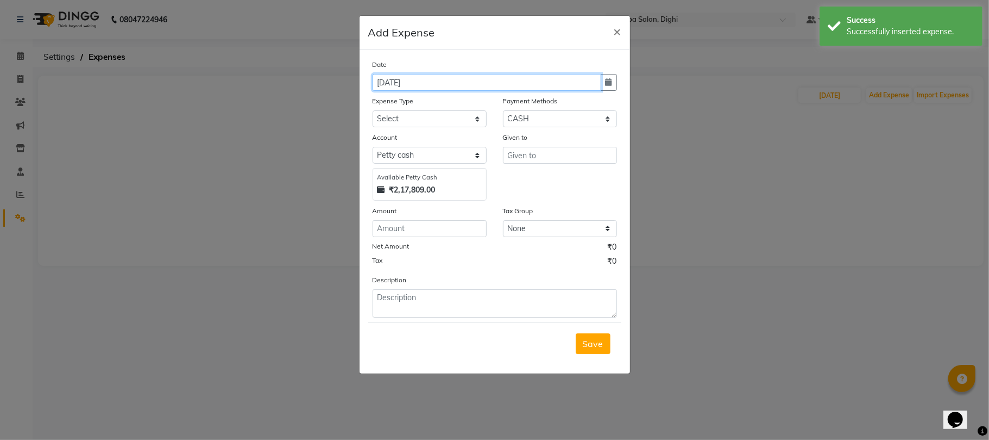
click at [505, 84] on input "04-09-2025" at bounding box center [487, 82] width 229 height 17
click at [603, 84] on button "button" at bounding box center [609, 82] width 16 height 17
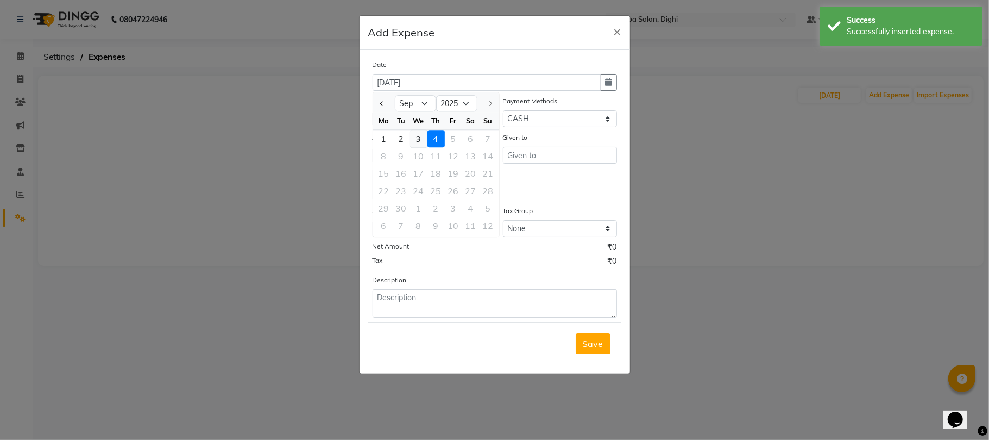
click at [420, 135] on div "3" at bounding box center [418, 138] width 17 height 17
click at [456, 116] on select "Select Advance salary Advance salary ajaj Bank charges Car maintenance Cash tra…" at bounding box center [430, 118] width 114 height 17
click at [373, 110] on select "Select Advance salary Advance salary ajaj Bank charges Car maintenance Cash tra…" at bounding box center [430, 118] width 114 height 17
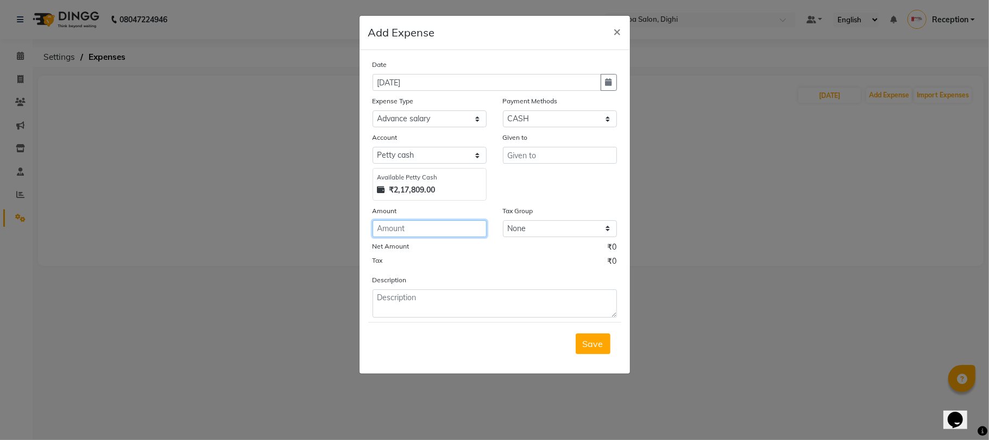
click at [434, 230] on input "number" at bounding box center [430, 228] width 114 height 17
click at [553, 151] on input "text" at bounding box center [560, 155] width 114 height 17
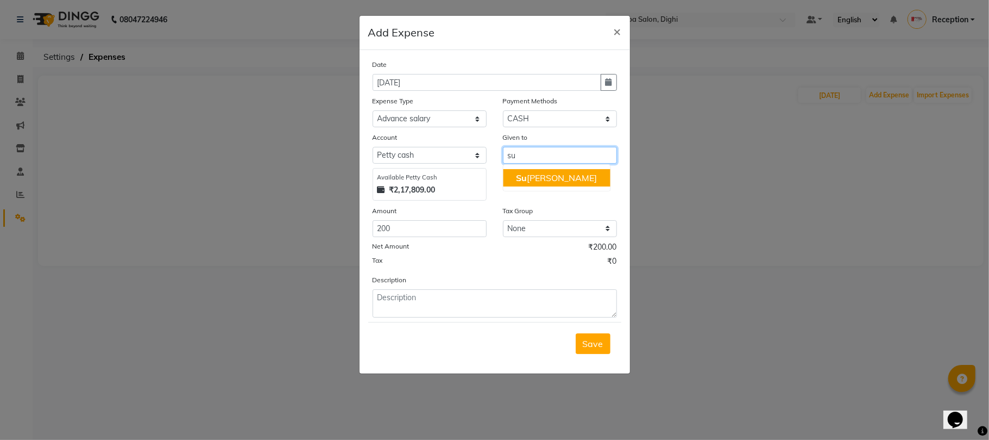
click at [541, 174] on ngb-highlight "Su resh" at bounding box center [556, 177] width 81 height 11
click at [593, 343] on span "Save" at bounding box center [593, 343] width 21 height 11
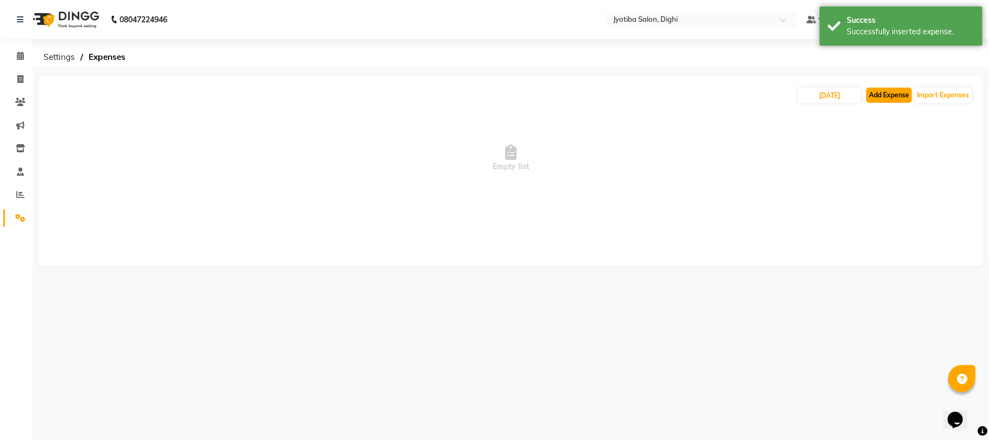
click at [883, 89] on button "Add Expense" at bounding box center [890, 94] width 46 height 15
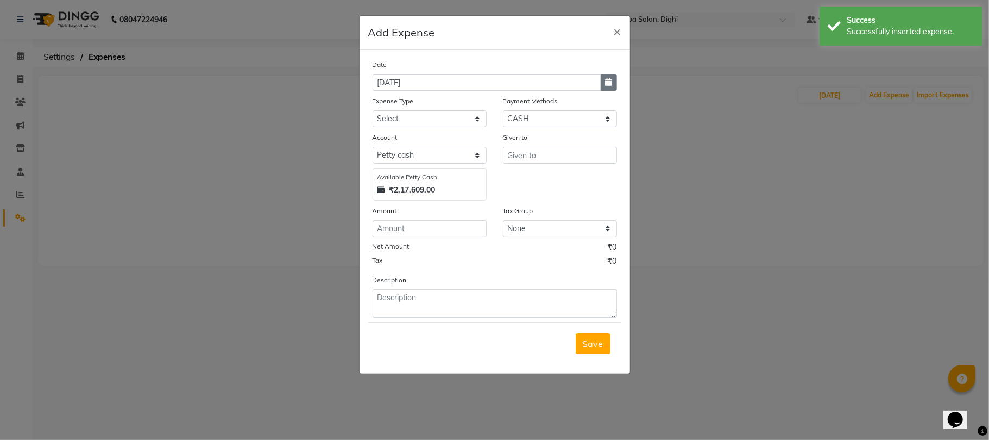
click at [607, 88] on button "button" at bounding box center [609, 82] width 16 height 17
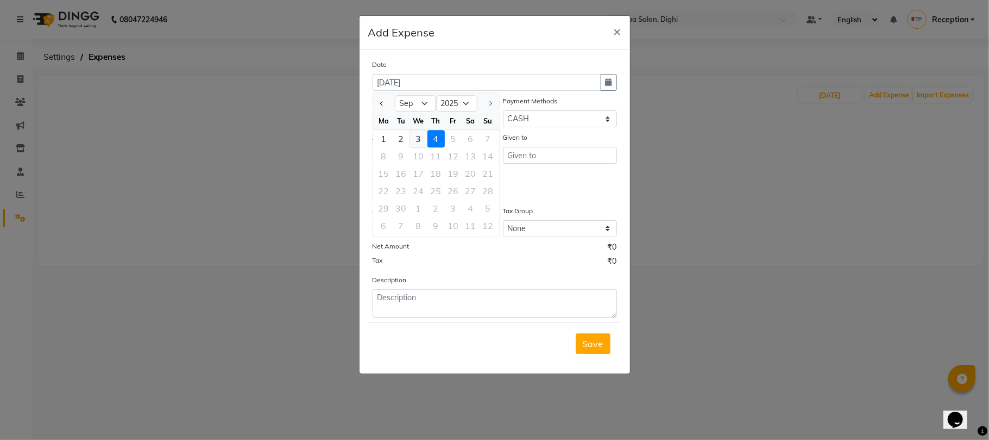
click at [417, 139] on div "3" at bounding box center [418, 138] width 17 height 17
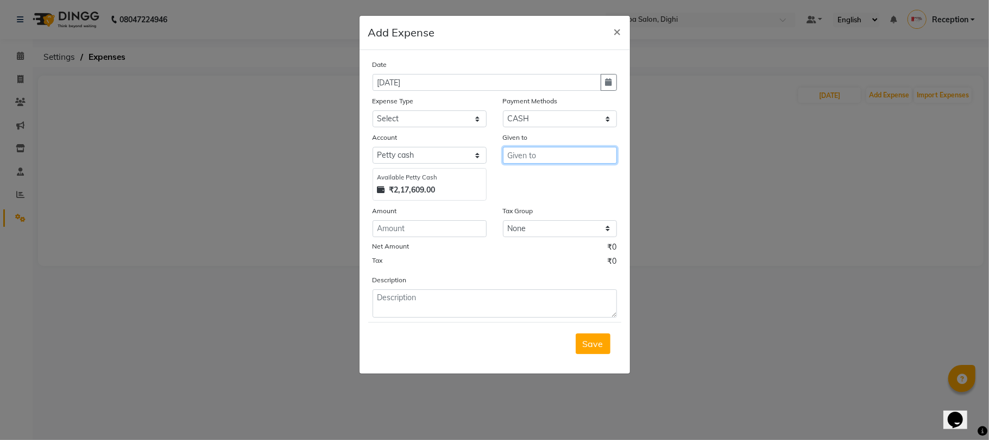
click at [547, 148] on input "text" at bounding box center [560, 155] width 114 height 17
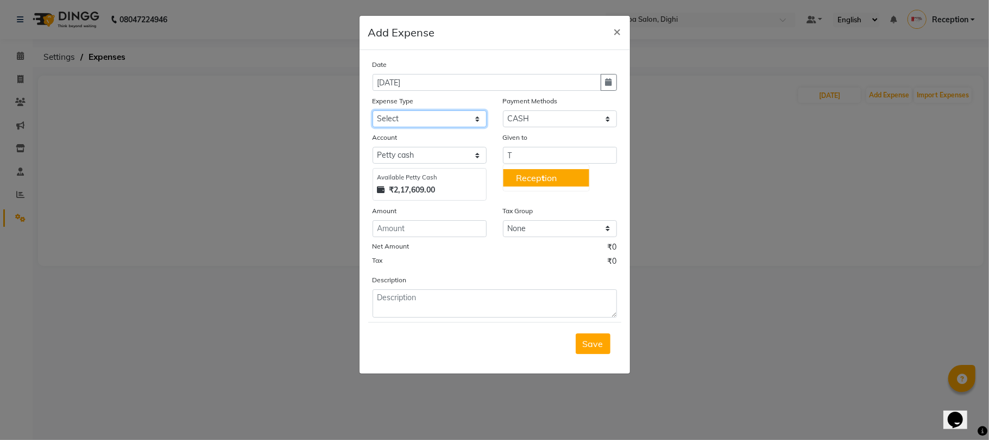
drag, startPoint x: 465, startPoint y: 116, endPoint x: 455, endPoint y: 122, distance: 11.2
click at [459, 120] on select "Select Advance salary Advance salary ajaj Bank charges Car maintenance Cash tra…" at bounding box center [430, 118] width 114 height 17
click at [373, 110] on select "Select Advance salary Advance salary ajaj Bank charges Car maintenance Cash tra…" at bounding box center [430, 118] width 114 height 17
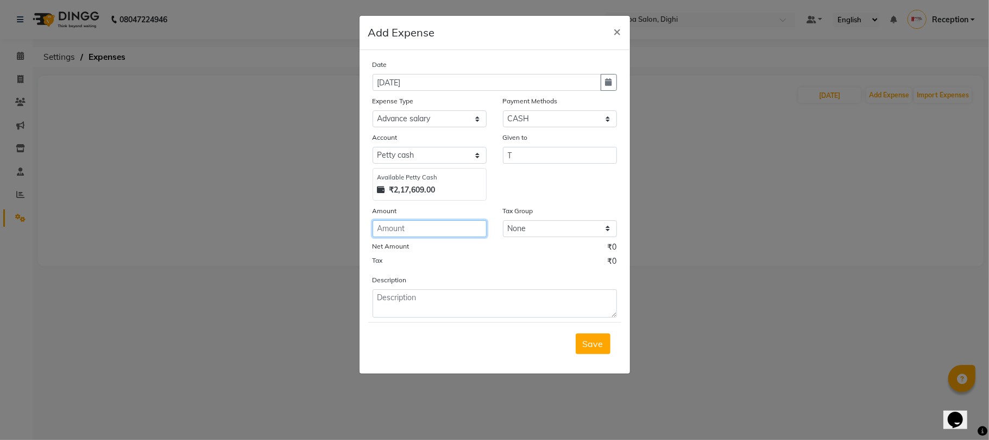
click at [393, 231] on input "number" at bounding box center [430, 228] width 114 height 17
click at [592, 338] on span "Save" at bounding box center [593, 343] width 21 height 11
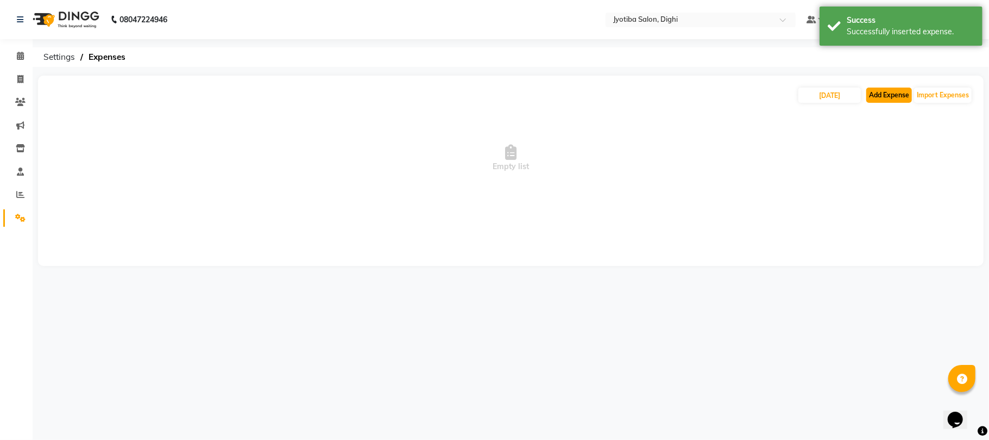
click at [883, 94] on button "Add Expense" at bounding box center [890, 94] width 46 height 15
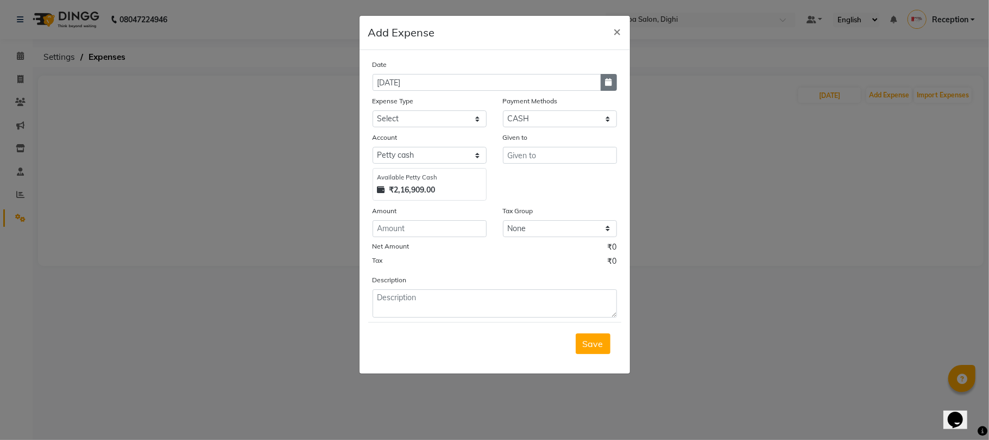
click at [611, 80] on icon "button" at bounding box center [609, 82] width 7 height 8
click at [413, 136] on div "3" at bounding box center [418, 138] width 17 height 17
click at [518, 155] on input "text" at bounding box center [560, 155] width 114 height 17
click at [440, 123] on select "Select Advance salary Advance salary ajaj Bank charges Car maintenance Cash tra…" at bounding box center [430, 118] width 114 height 17
click at [373, 110] on select "Select Advance salary Advance salary ajaj Bank charges Car maintenance Cash tra…" at bounding box center [430, 118] width 114 height 17
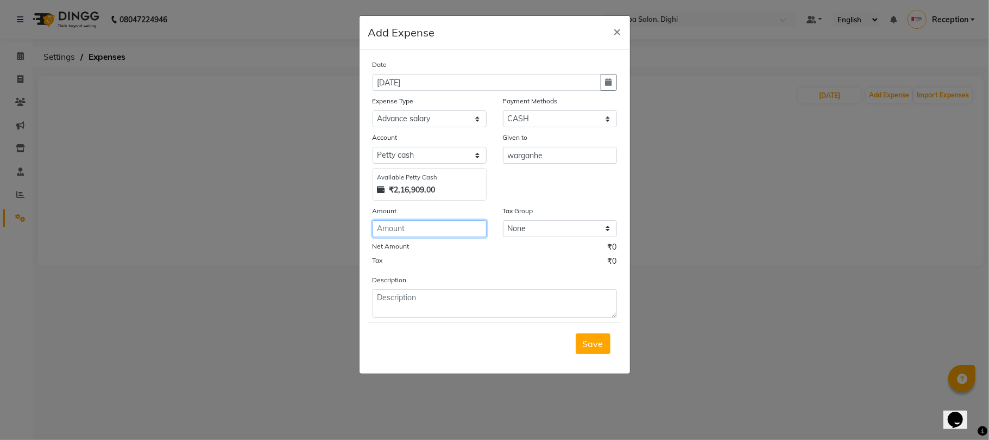
click at [407, 230] on input "number" at bounding box center [430, 228] width 114 height 17
click at [599, 350] on button "Save" at bounding box center [593, 343] width 35 height 21
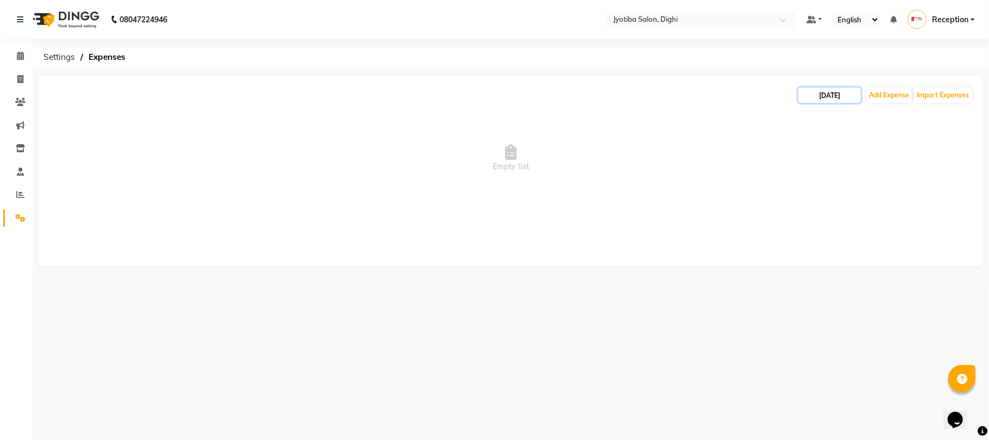
click at [842, 102] on input "04-09-2025" at bounding box center [830, 94] width 62 height 15
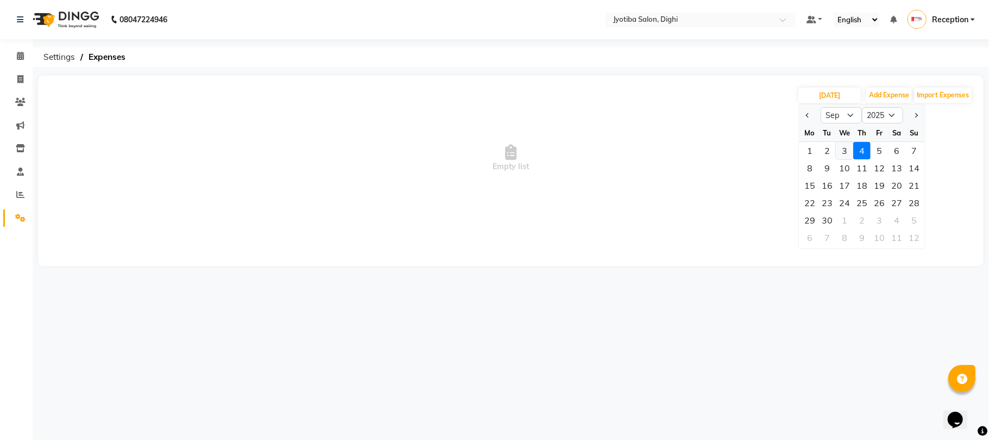
click at [842, 149] on div "3" at bounding box center [844, 150] width 17 height 17
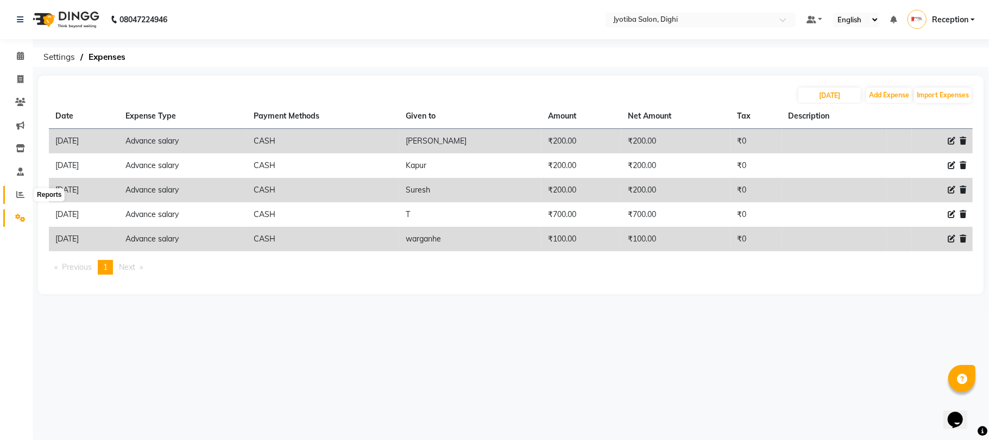
click at [17, 196] on icon at bounding box center [20, 194] width 8 height 8
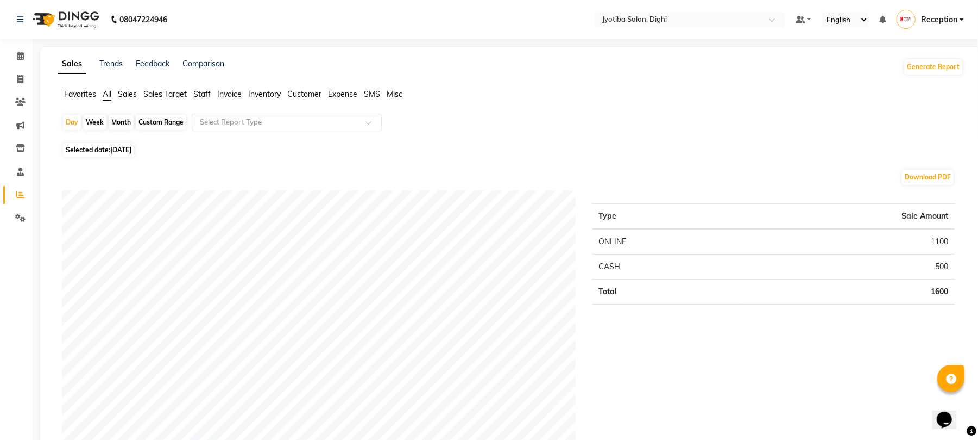
click at [122, 144] on span "Selected date: 04-09-2025" at bounding box center [98, 150] width 71 height 14
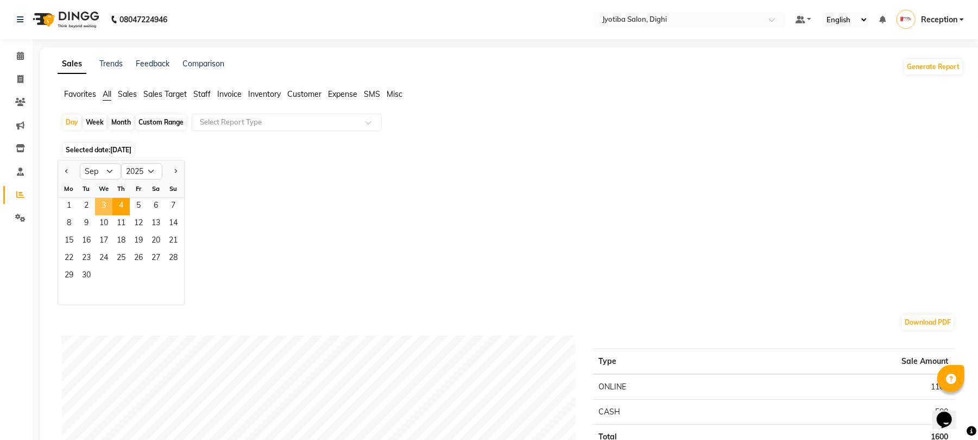
click at [101, 212] on span "3" at bounding box center [103, 206] width 17 height 17
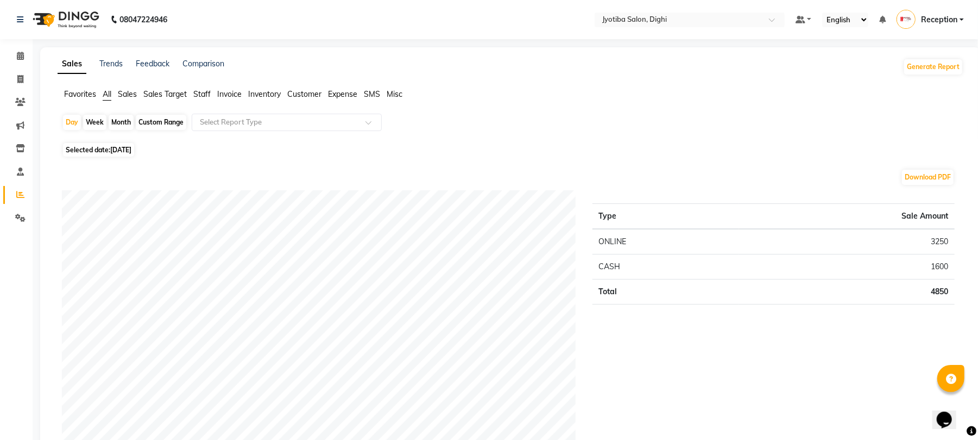
click at [107, 151] on span "Selected date: 03-09-2025" at bounding box center [98, 150] width 71 height 14
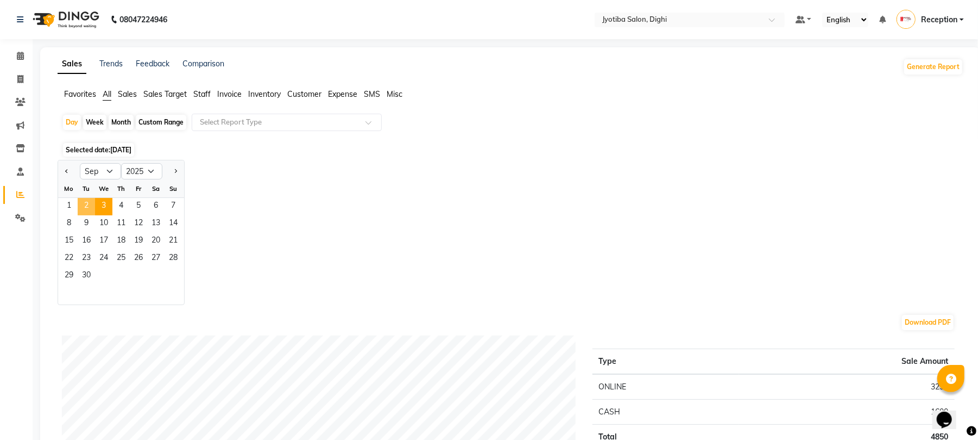
click at [81, 205] on span "2" at bounding box center [86, 206] width 17 height 17
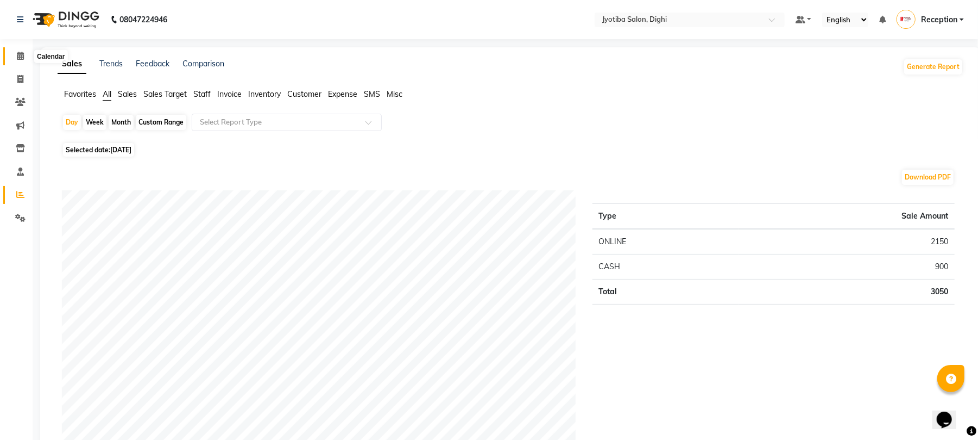
click at [20, 55] on icon at bounding box center [20, 56] width 7 height 8
